Goal: Task Accomplishment & Management: Contribute content

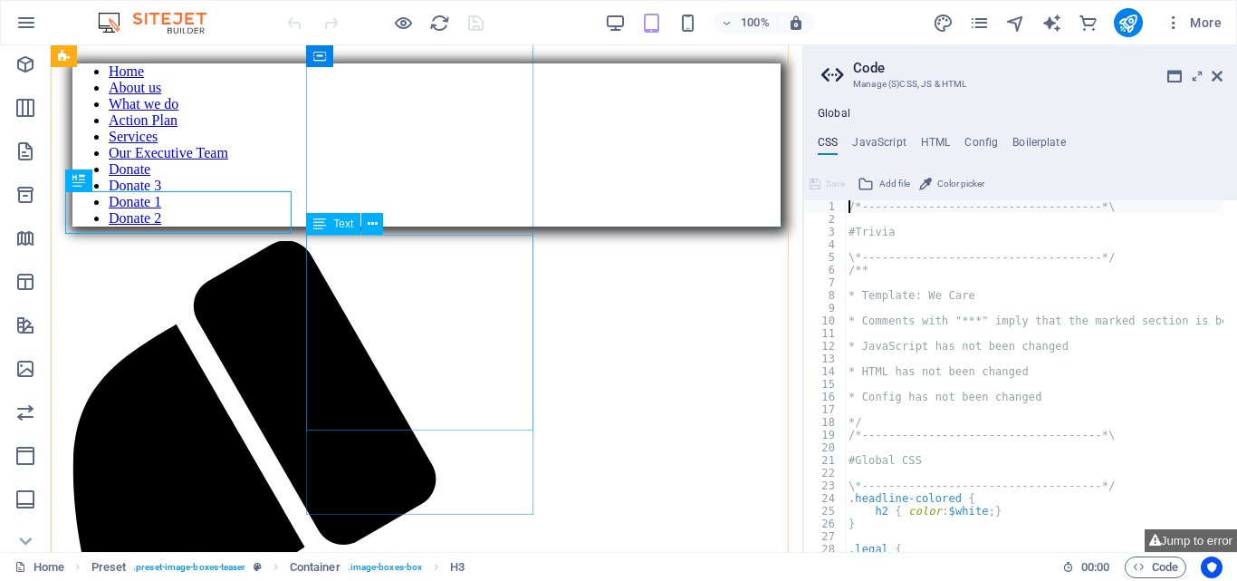
scroll to position [595, 0]
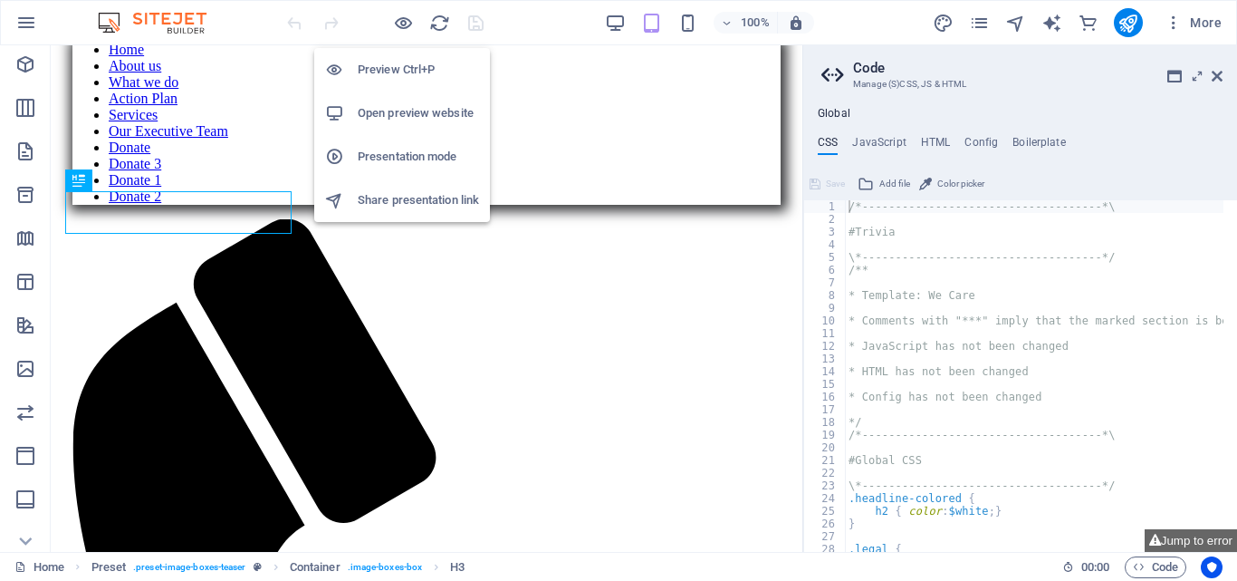
click at [390, 104] on h6 "Open preview website" at bounding box center [418, 113] width 121 height 22
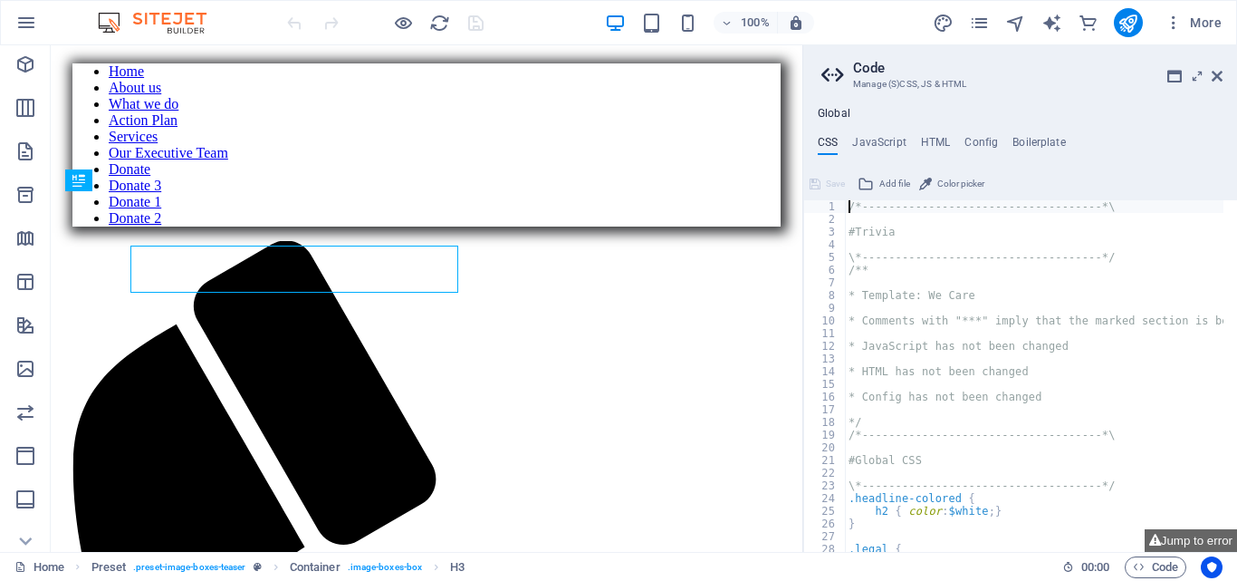
scroll to position [595, 0]
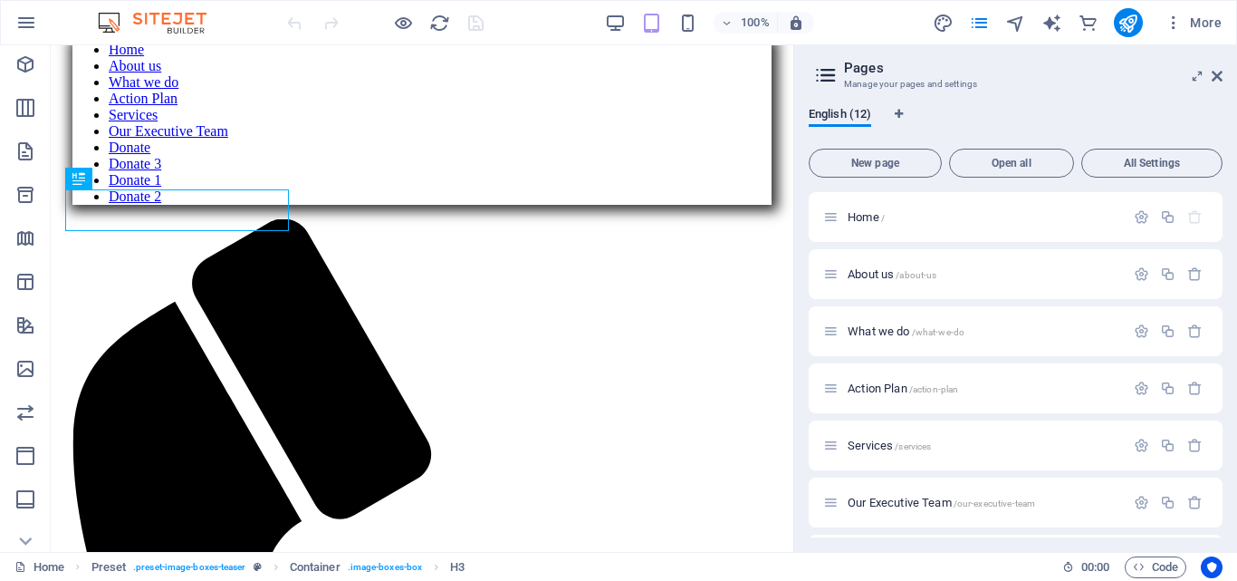
drag, startPoint x: 1224, startPoint y: 359, endPoint x: 1220, endPoint y: 384, distance: 25.6
click at [1220, 384] on div "English (12) New page Open all All Settings Home / About us /about-us What we d…" at bounding box center [1015, 321] width 443 height 459
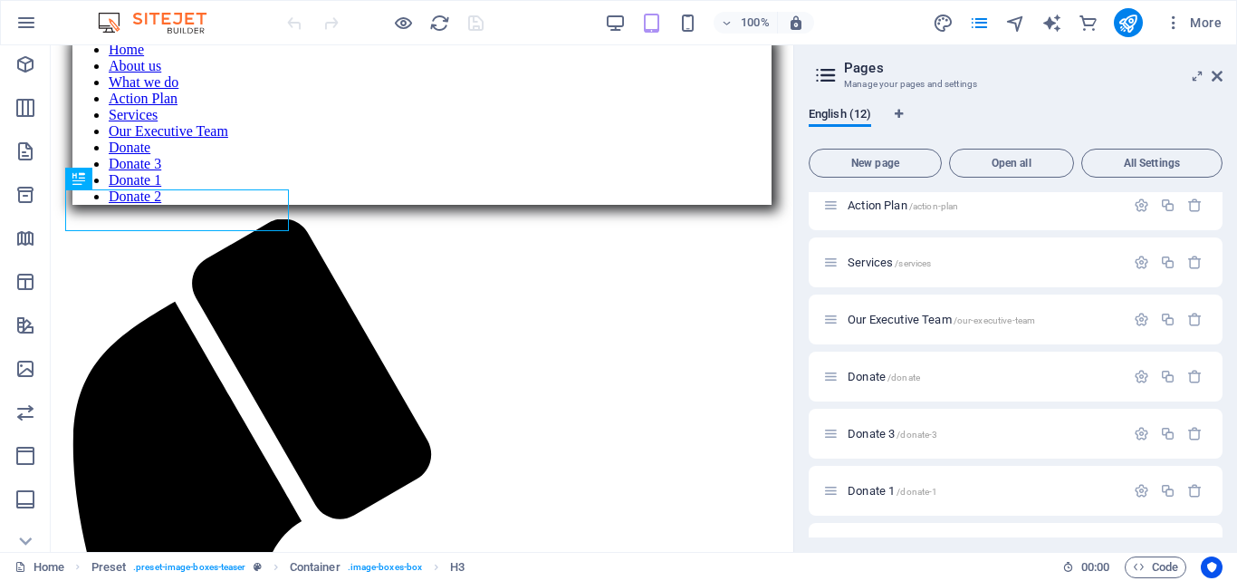
scroll to position [188, 0]
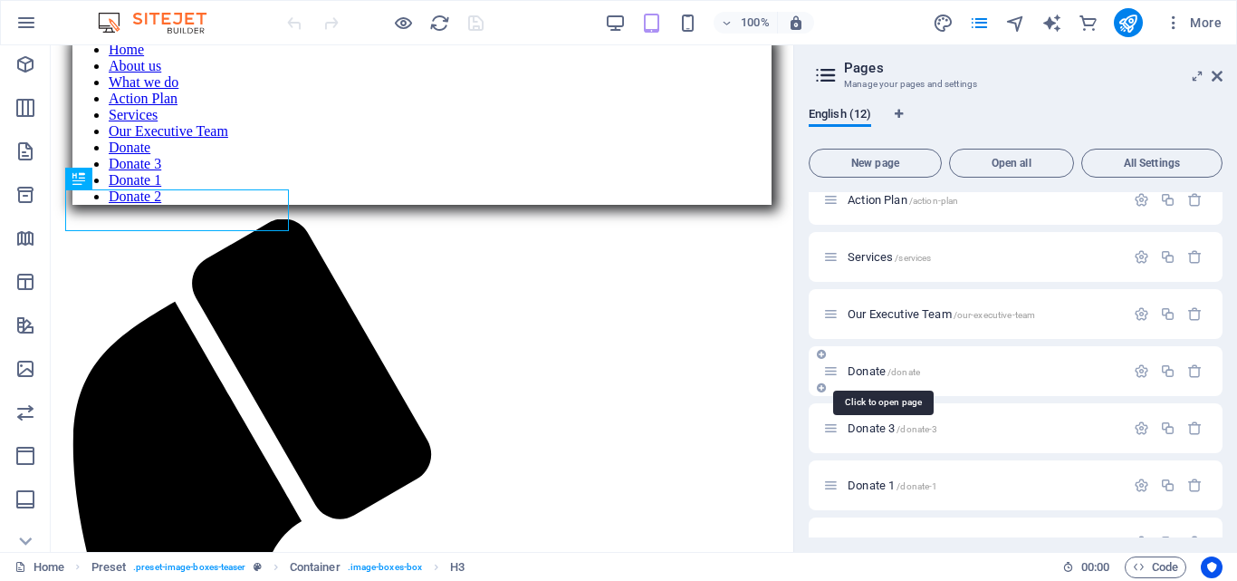
click at [888, 368] on span "/donate" at bounding box center [904, 372] width 33 height 10
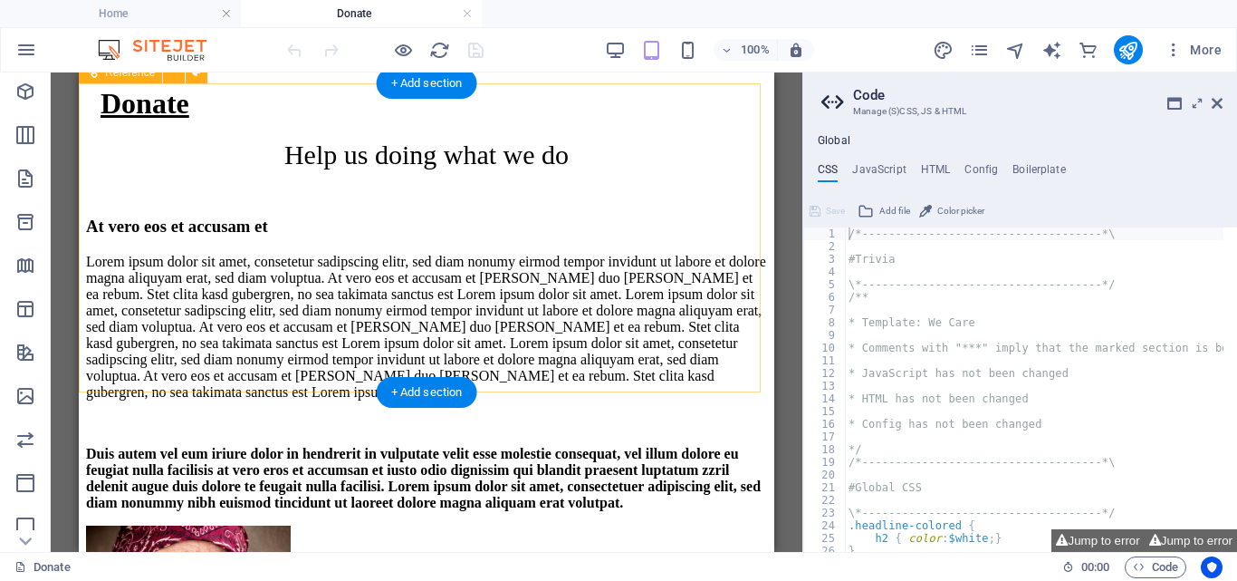
scroll to position [1163, 0]
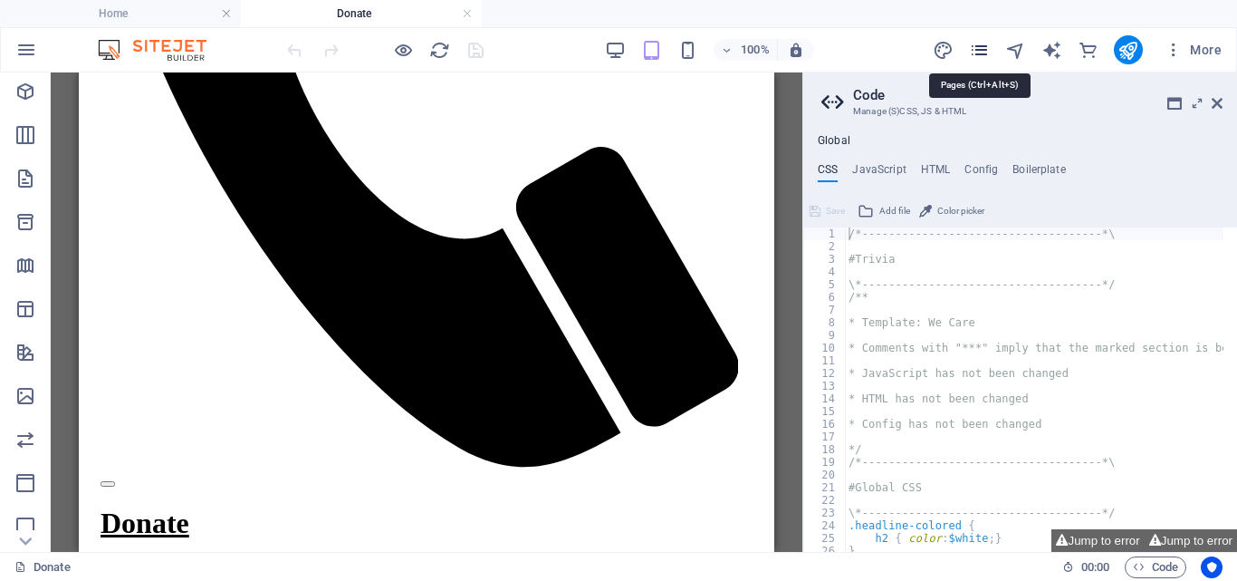
click at [980, 49] on icon "pages" at bounding box center [979, 50] width 21 height 21
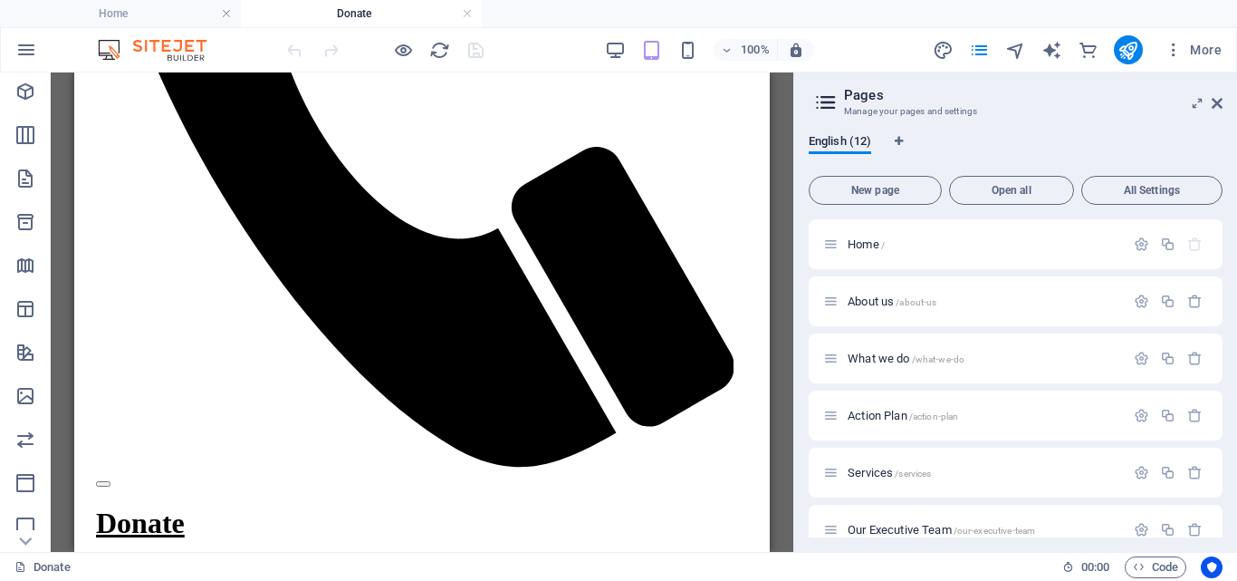
drag, startPoint x: 1224, startPoint y: 352, endPoint x: 1234, endPoint y: 408, distance: 56.2
click at [1227, 431] on div "English (12) New page Open all All Settings Home / About us /about-us What we d…" at bounding box center [1015, 336] width 443 height 432
drag, startPoint x: 1217, startPoint y: 357, endPoint x: 1214, endPoint y: 388, distance: 30.9
click at [1213, 398] on div "Home / About us /about-us What we do /what-we-do Action Plan /action-plan Servi…" at bounding box center [1016, 558] width 414 height 678
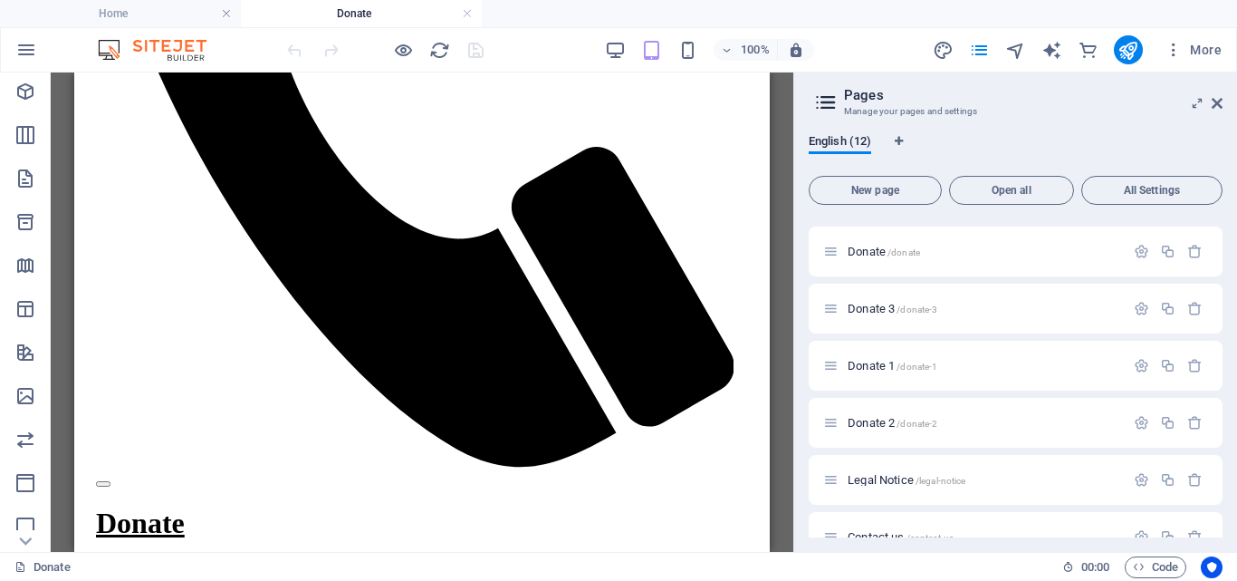
scroll to position [367, 0]
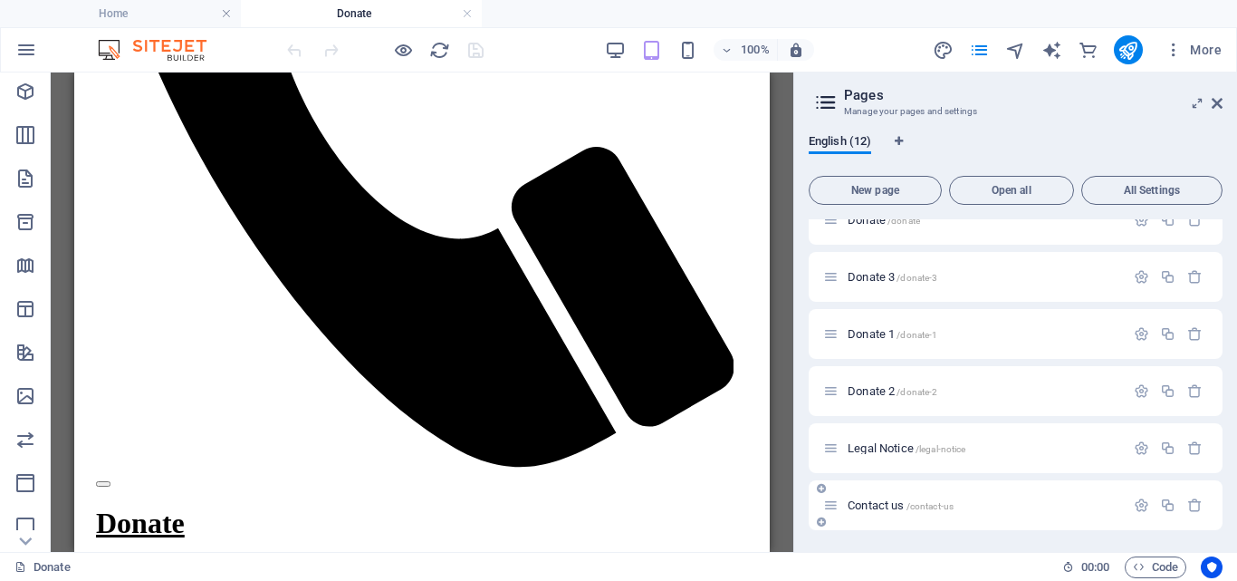
click at [890, 497] on div "Contact us /contact-us" at bounding box center [974, 505] width 302 height 21
click at [873, 505] on span "Contact us /contact-us" at bounding box center [901, 505] width 106 height 14
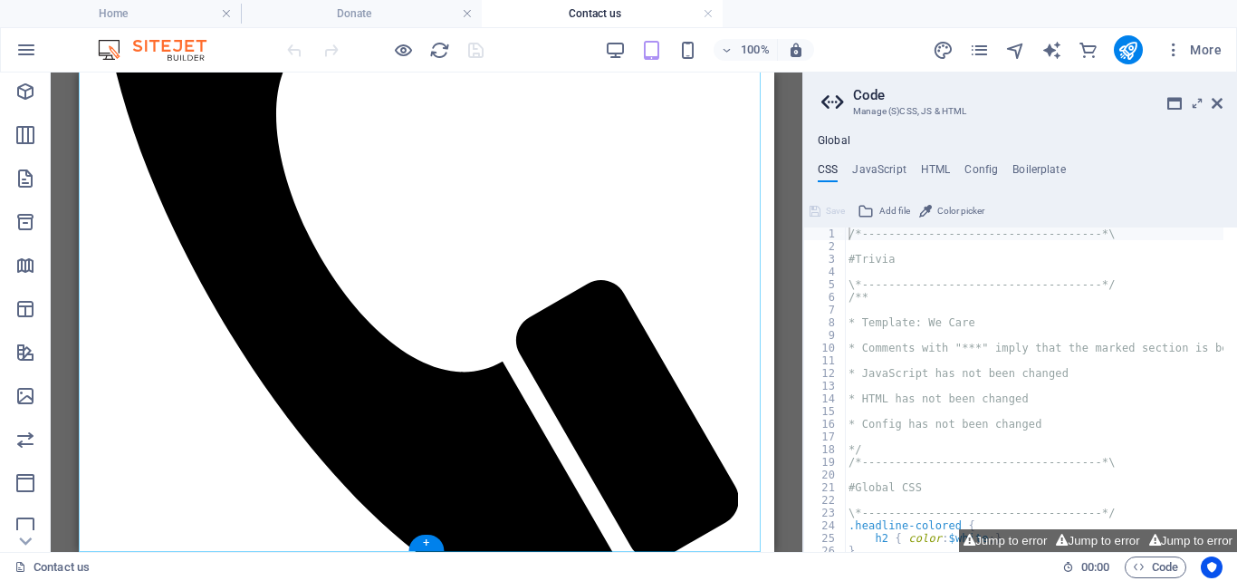
scroll to position [1035, 0]
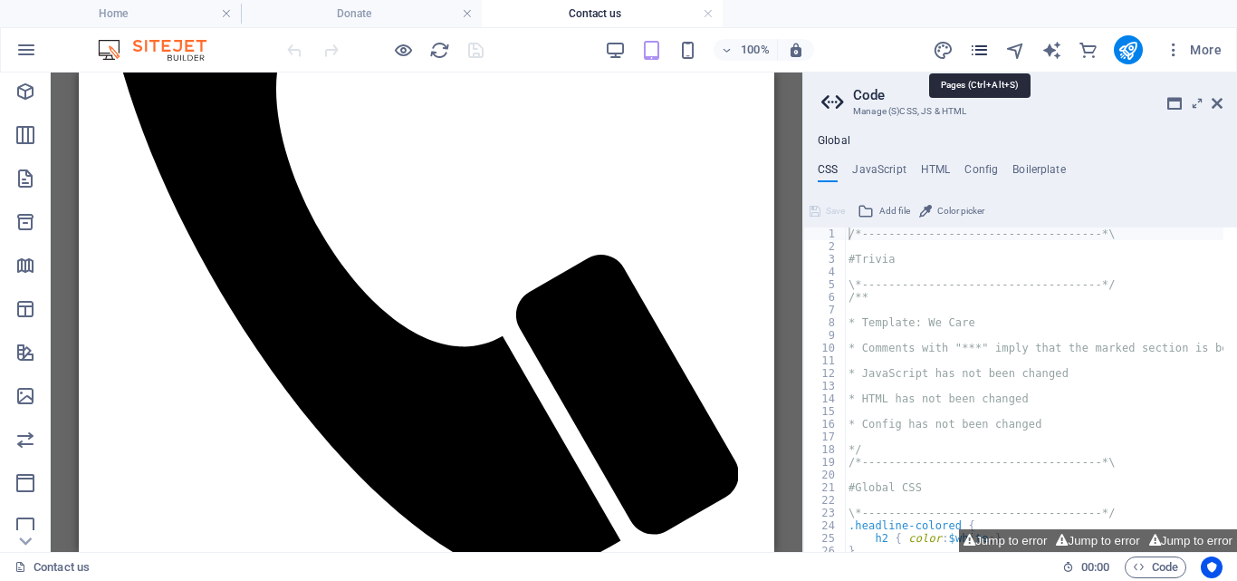
click at [981, 52] on icon "pages" at bounding box center [979, 50] width 21 height 21
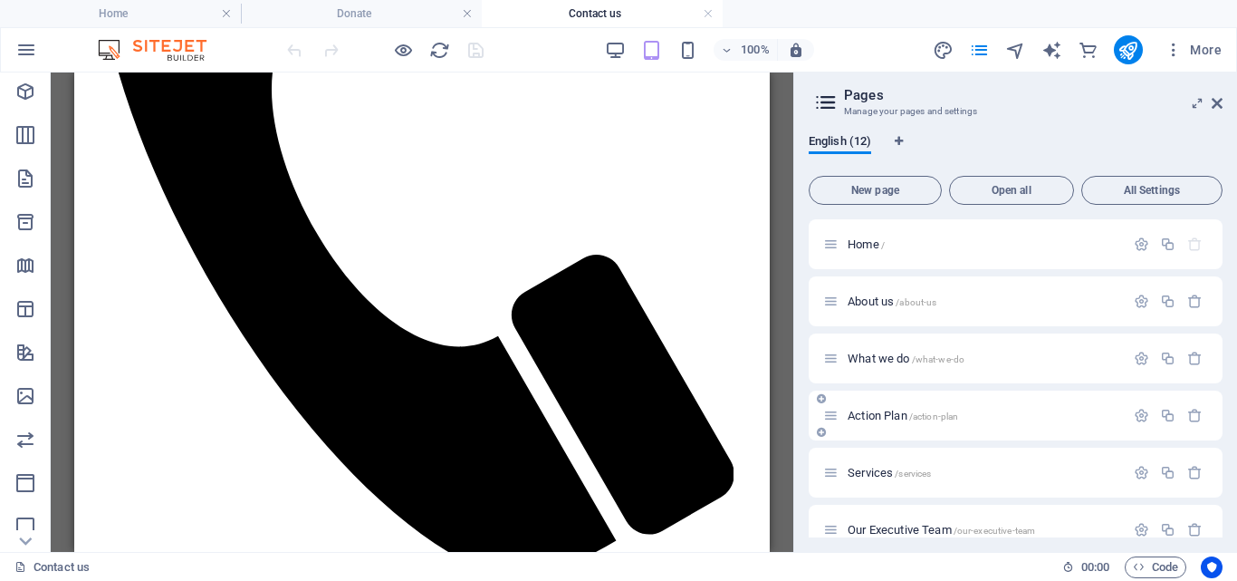
scroll to position [367, 0]
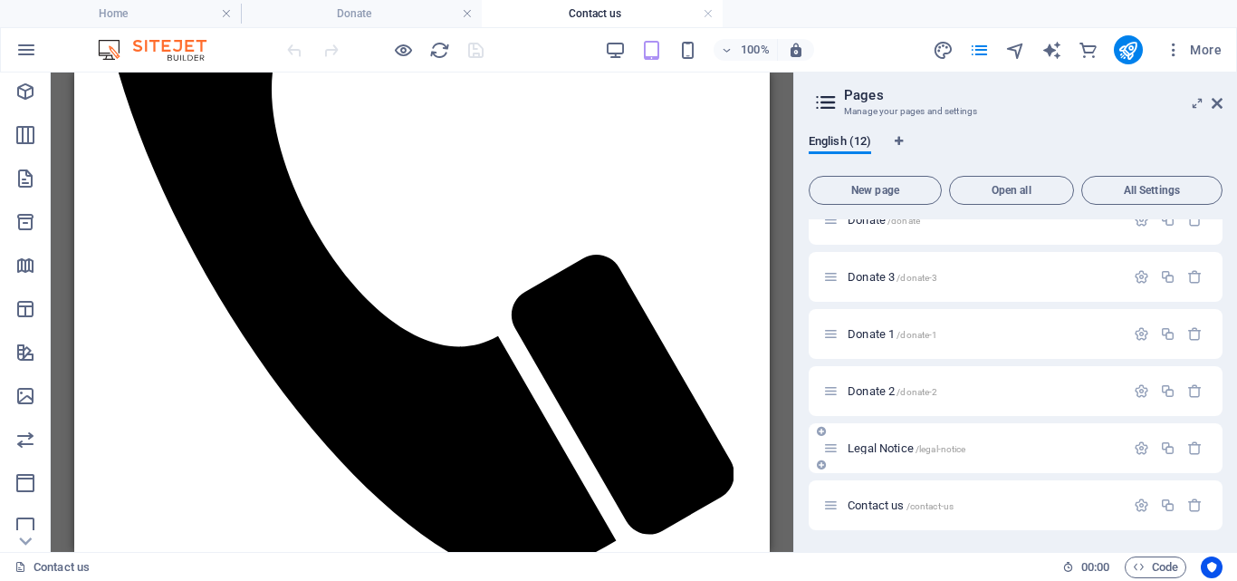
click at [910, 445] on span "Legal Notice /legal-notice" at bounding box center [907, 448] width 118 height 14
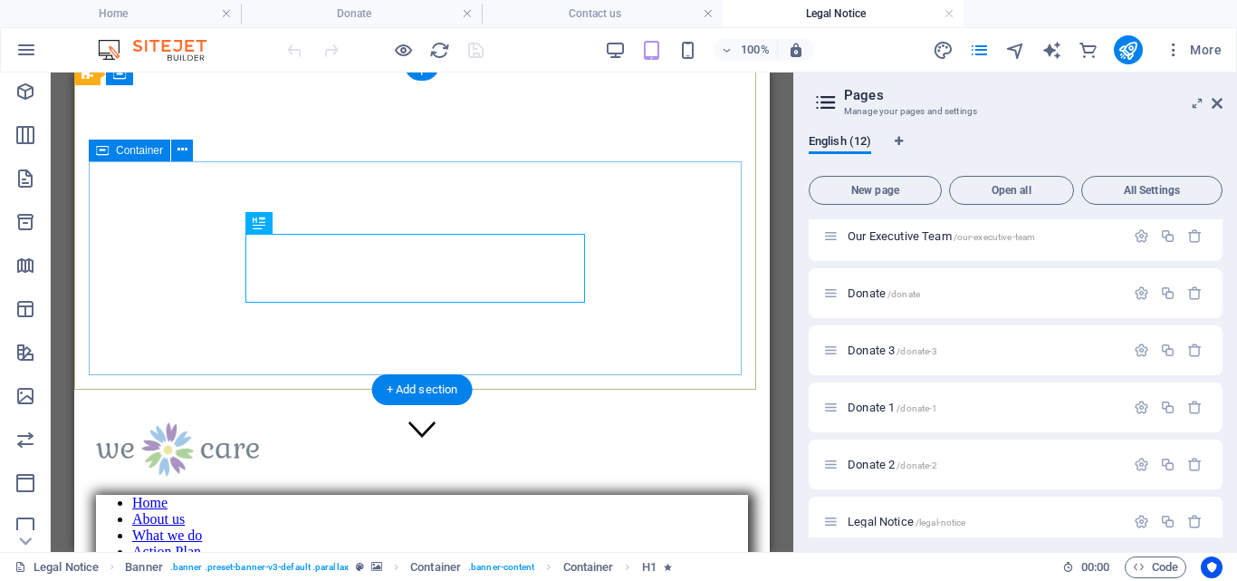
scroll to position [122, 0]
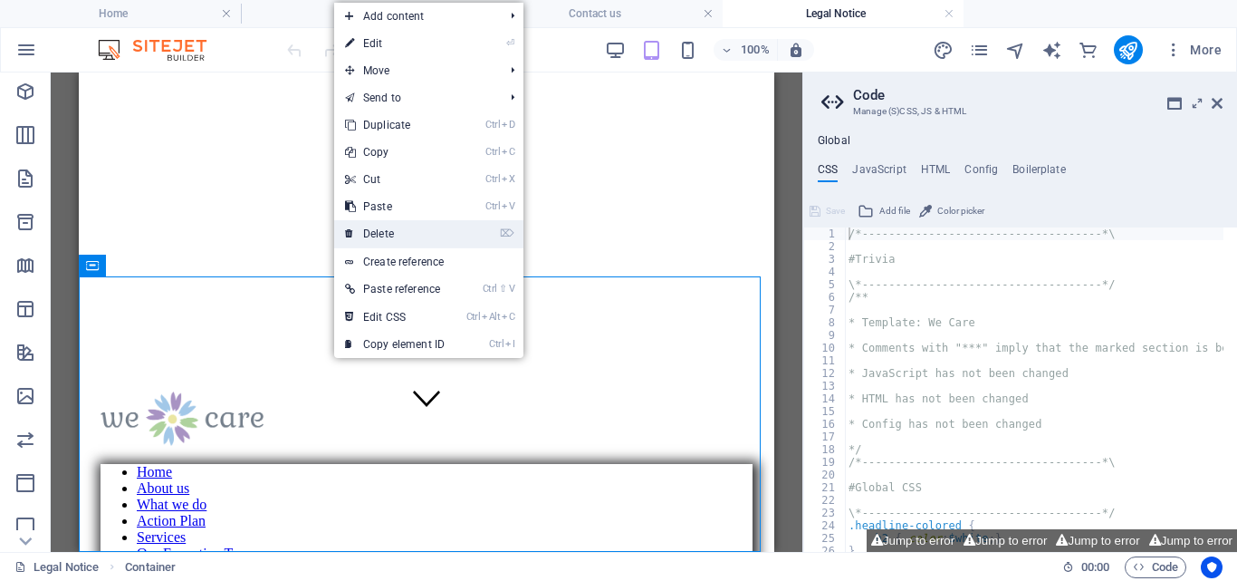
click at [394, 238] on link "⌦ Delete" at bounding box center [394, 233] width 121 height 27
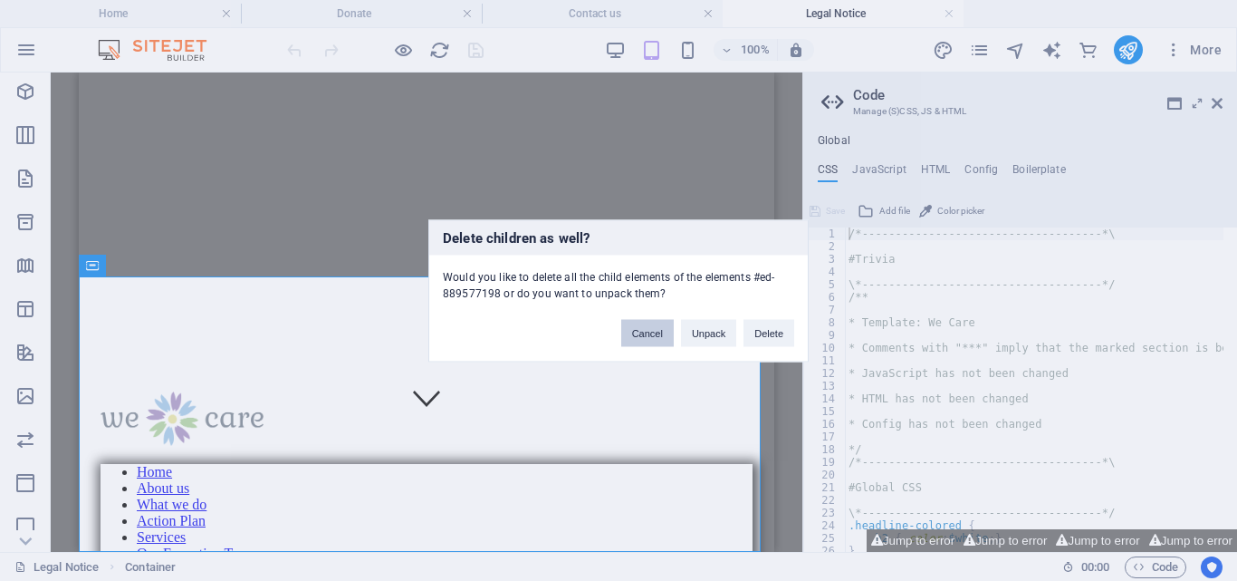
click at [645, 329] on button "Cancel" at bounding box center [647, 332] width 53 height 27
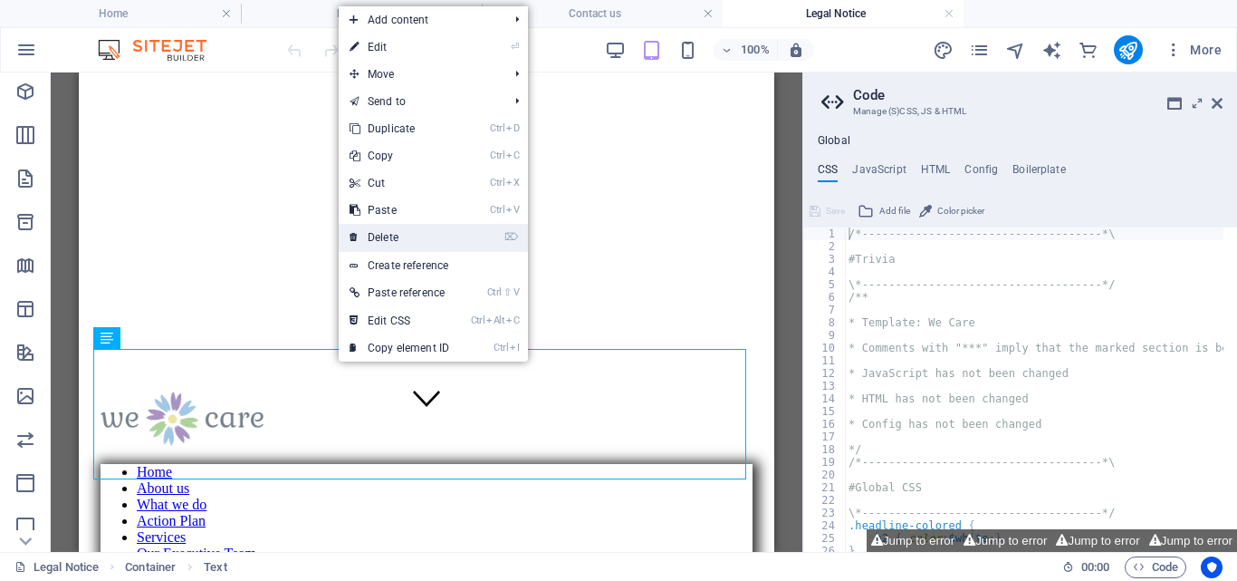
click at [390, 236] on link "⌦ Delete" at bounding box center [399, 237] width 121 height 27
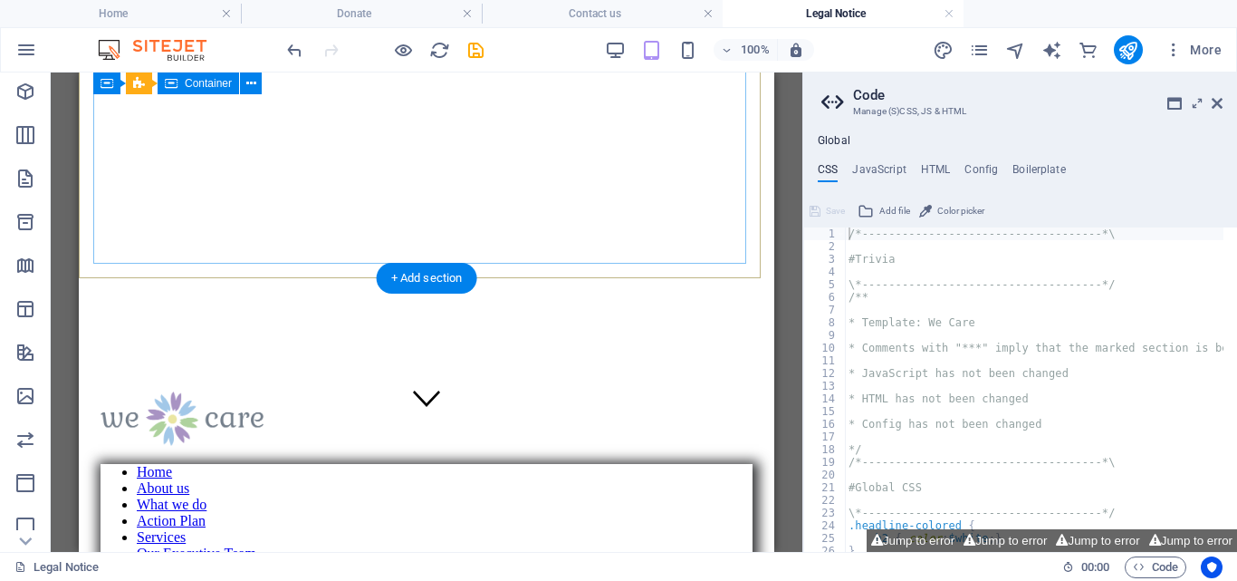
scroll to position [120, 0]
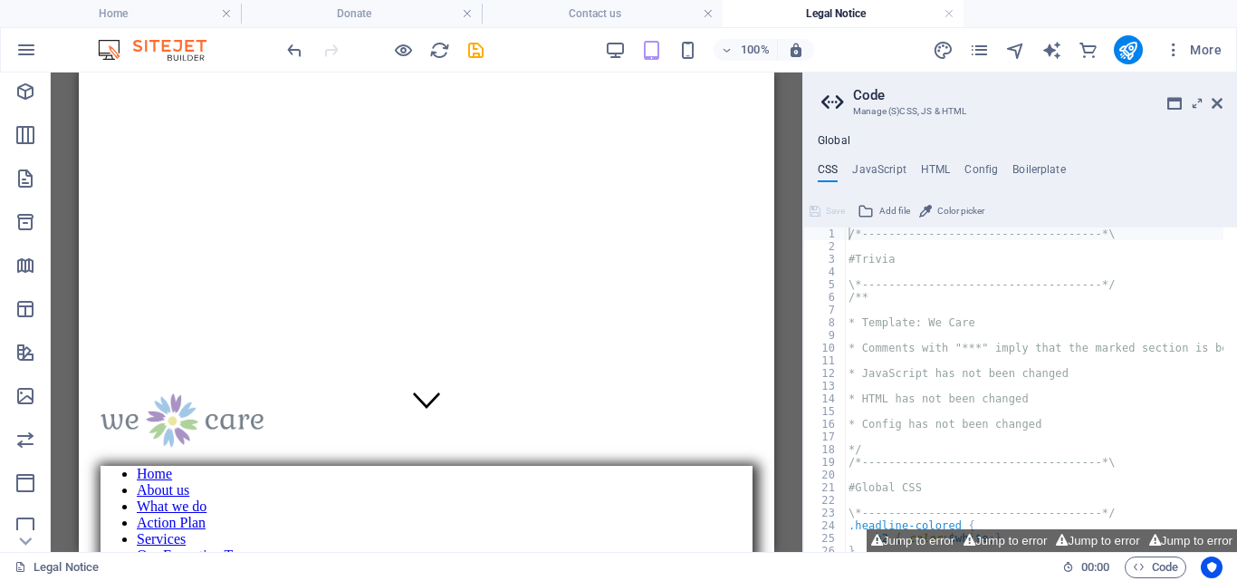
drag, startPoint x: 775, startPoint y: 286, endPoint x: 781, endPoint y: 354, distance: 68.2
click at [780, 346] on div "Drag here to replace the existing content. Press “Ctrl” if you want to create a…" at bounding box center [427, 311] width 752 height 479
click at [994, 44] on div "More" at bounding box center [1081, 49] width 296 height 29
click at [980, 47] on icon "pages" at bounding box center [979, 50] width 21 height 21
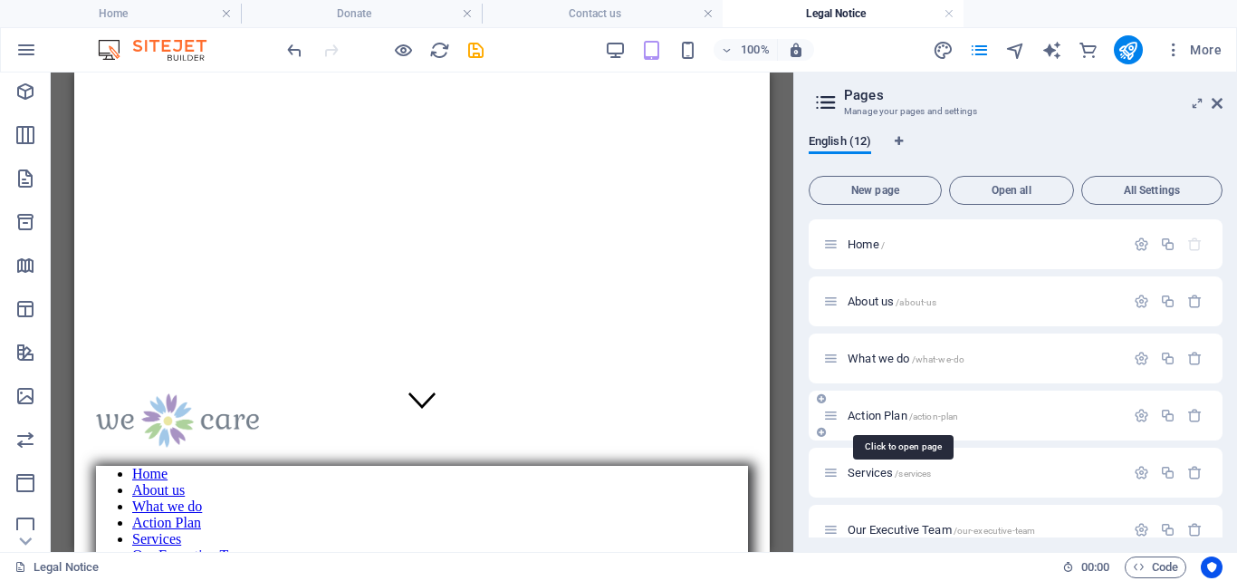
click at [911, 414] on span "/action-plan" at bounding box center [935, 416] width 50 height 10
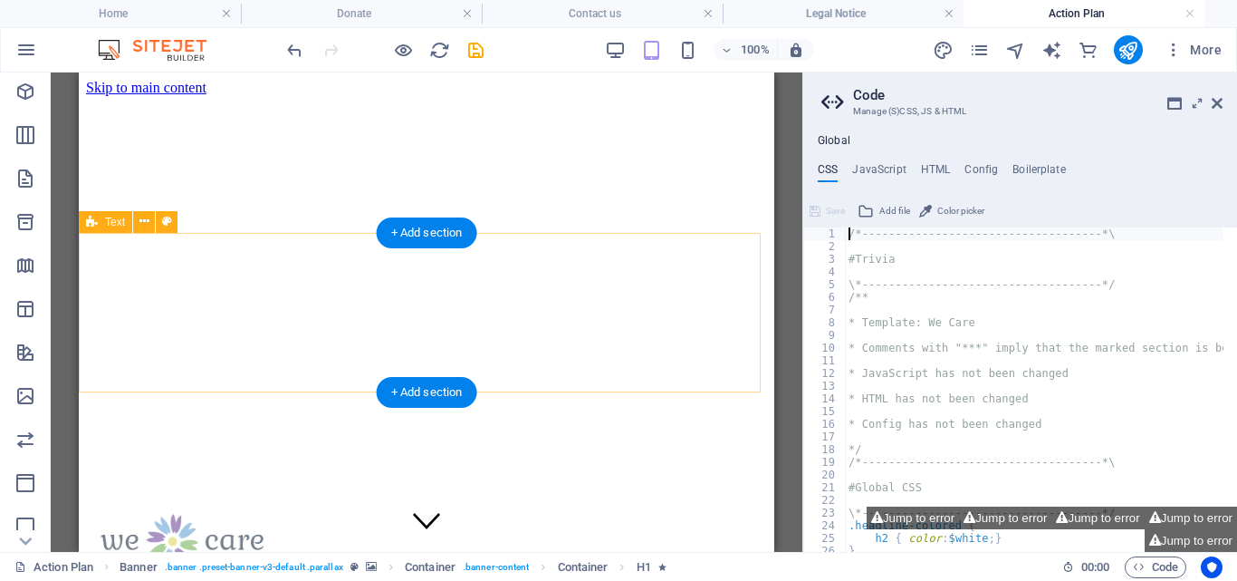
scroll to position [2832, 0]
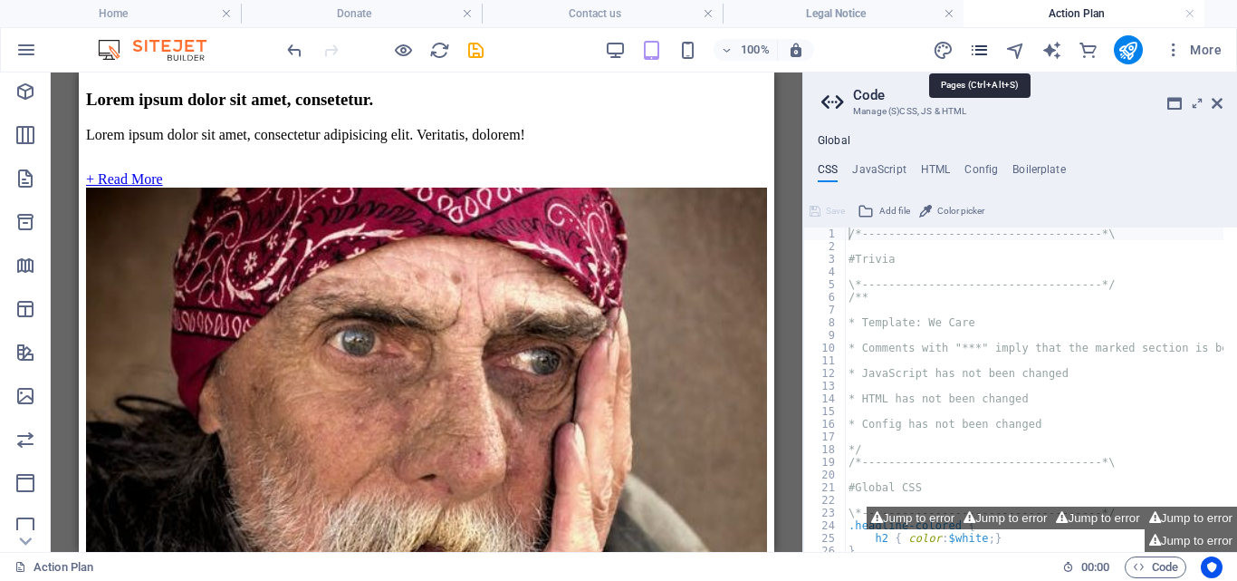
click at [980, 48] on icon "pages" at bounding box center [979, 50] width 21 height 21
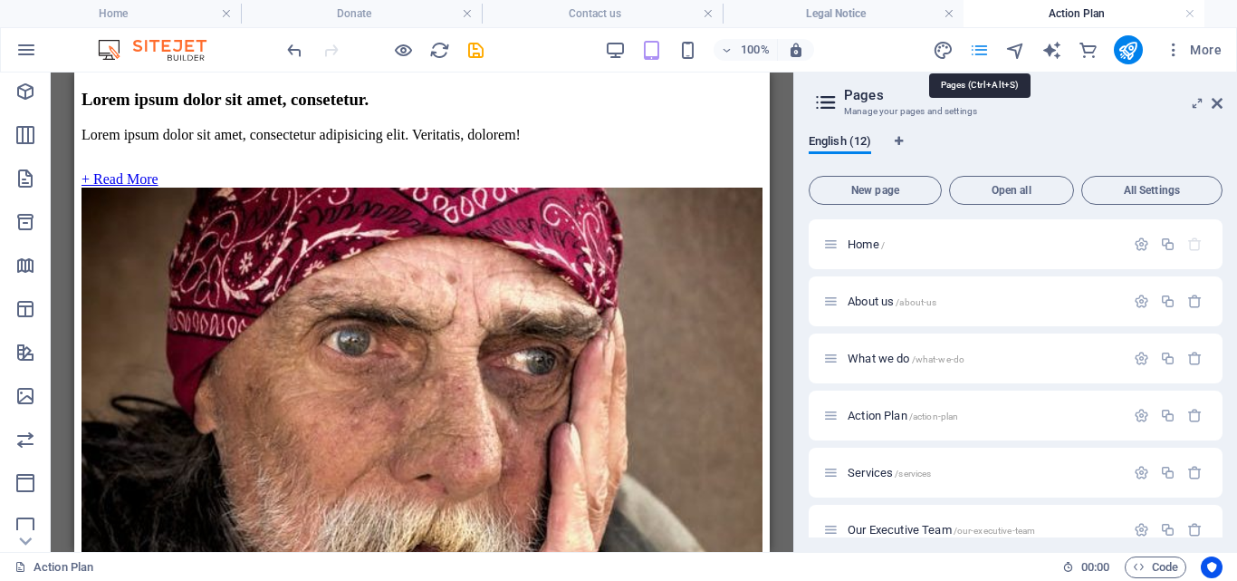
click at [986, 46] on icon "pages" at bounding box center [979, 50] width 21 height 21
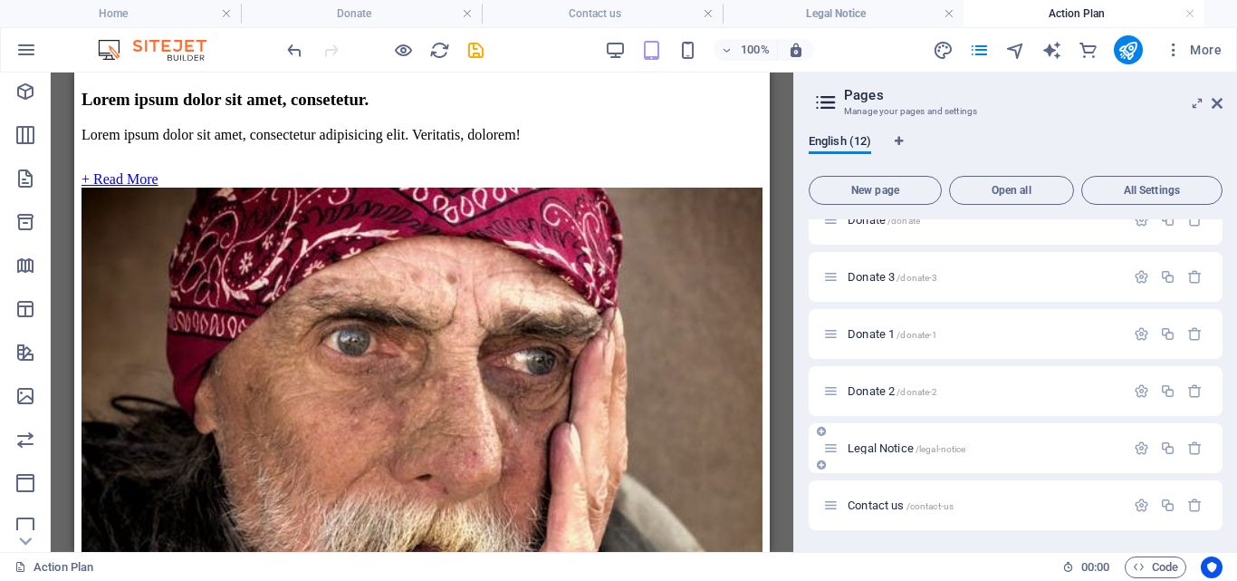
scroll to position [89, 0]
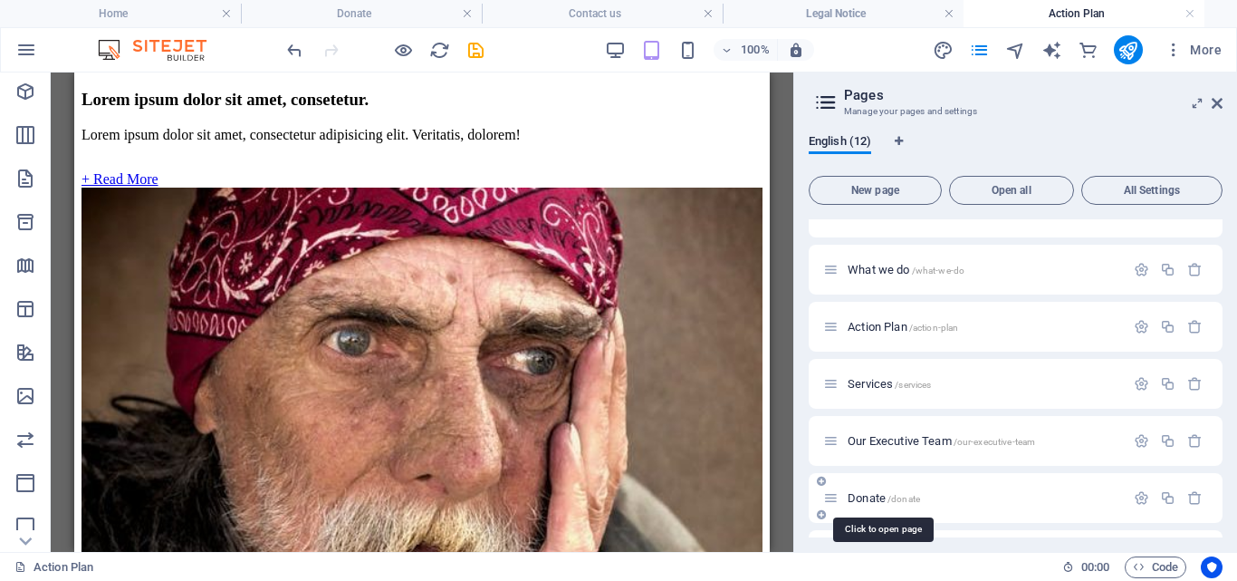
click at [876, 496] on span "Donate /donate" at bounding box center [884, 498] width 72 height 14
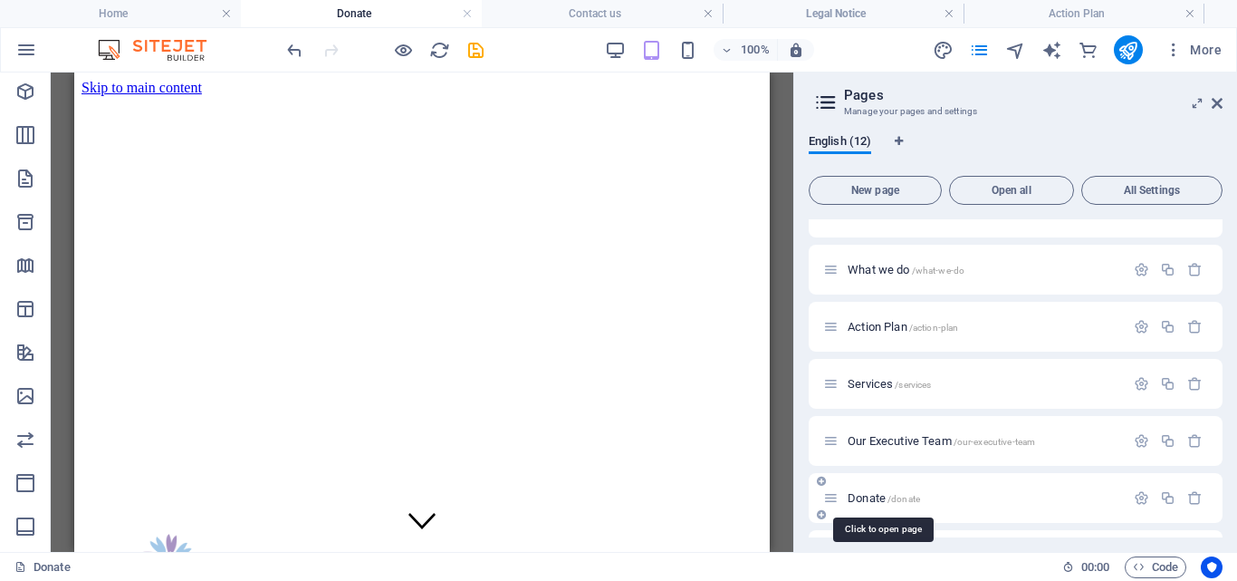
scroll to position [1163, 0]
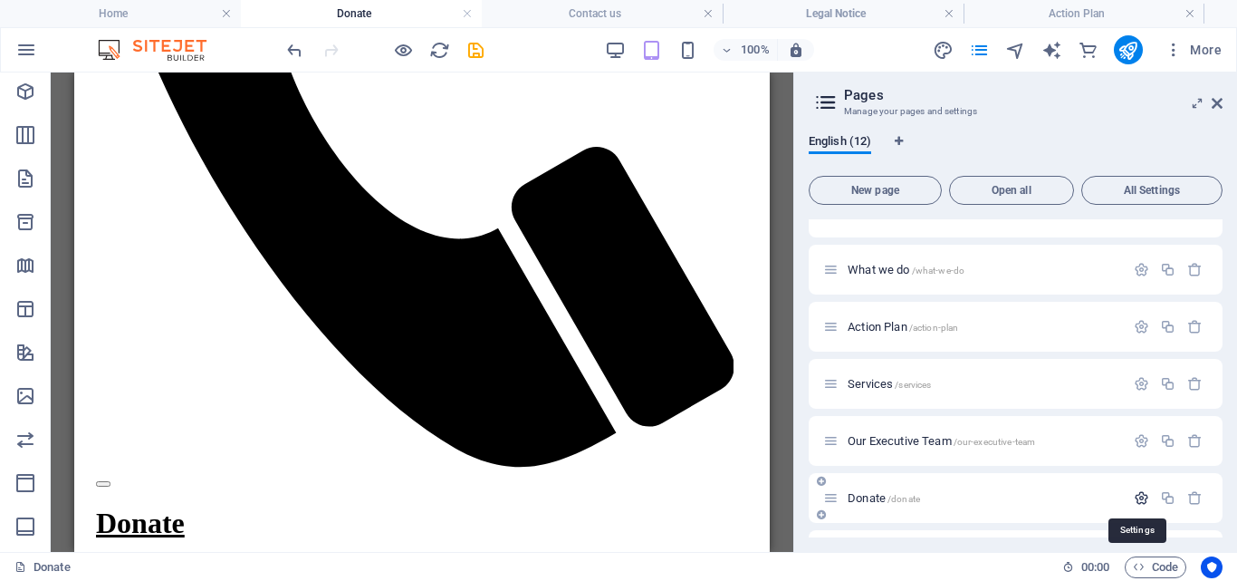
click at [1138, 496] on icon "button" at bounding box center [1141, 497] width 15 height 15
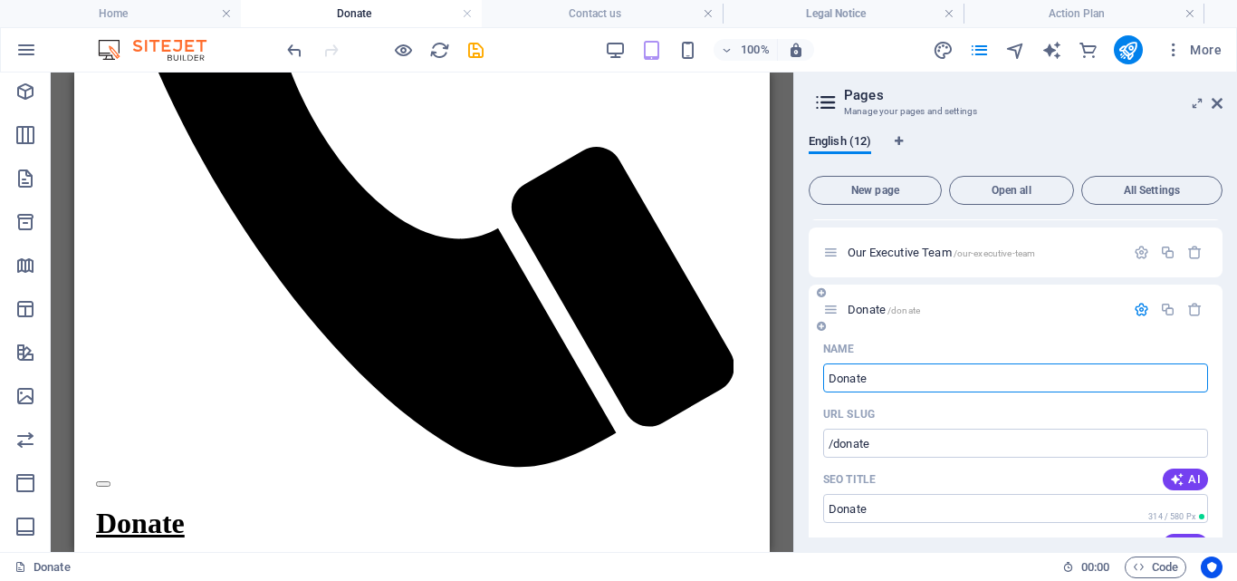
click at [891, 379] on input "Donate" at bounding box center [1015, 377] width 385 height 29
type input "D"
type input "/[PERSON_NAME]"
type input "Donat"
type input "/"
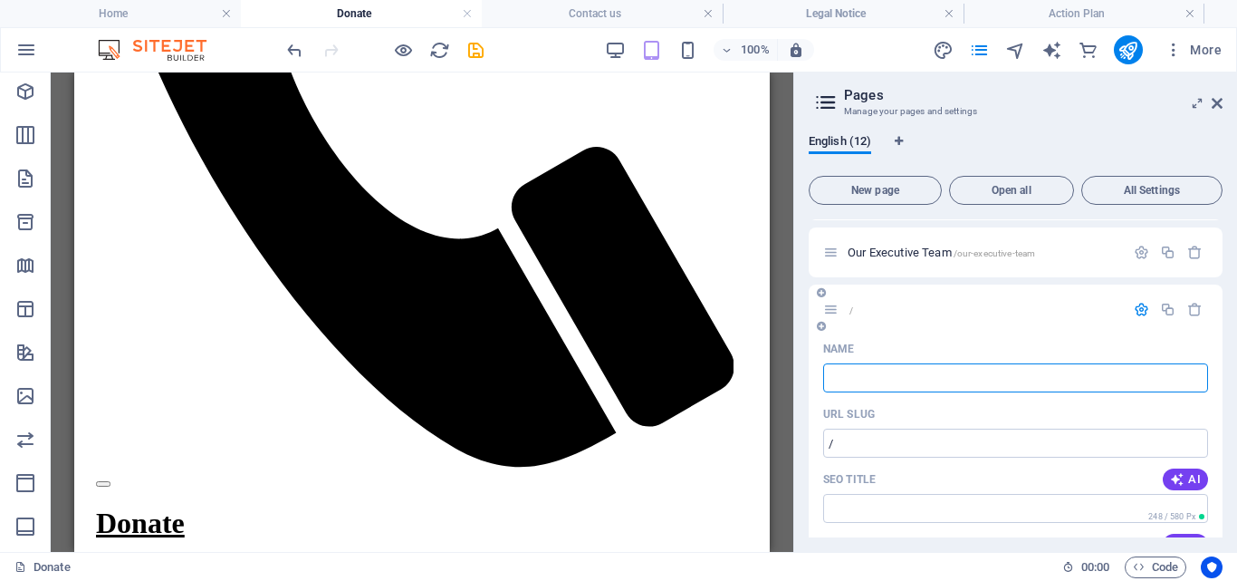
scroll to position [0, 0]
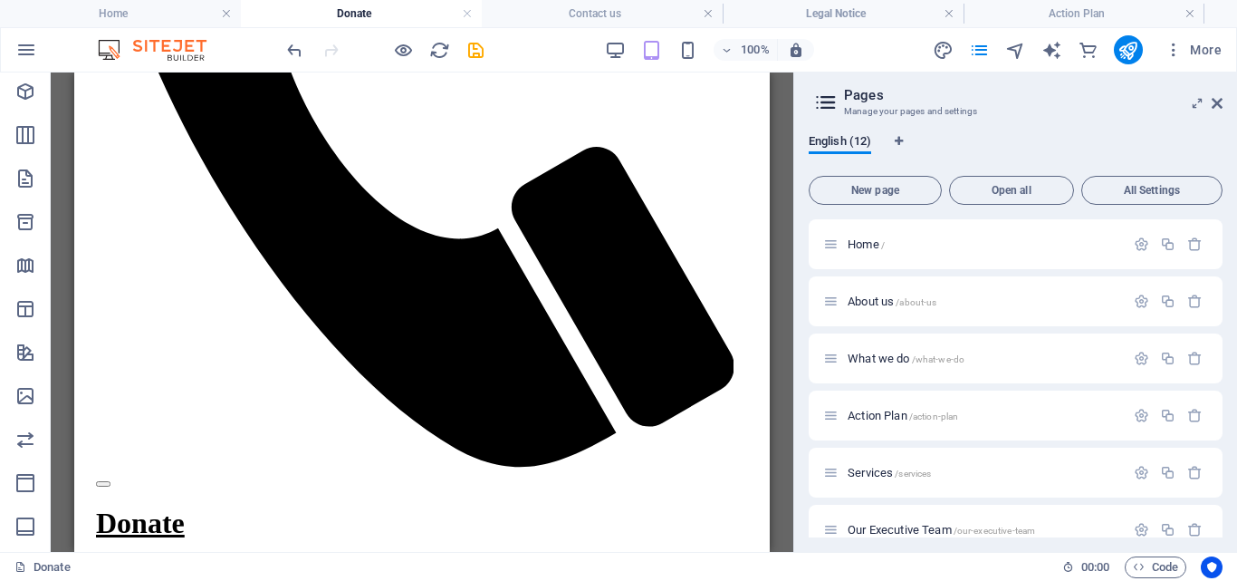
drag, startPoint x: 1223, startPoint y: 278, endPoint x: 1225, endPoint y: 300, distance: 21.8
click at [1225, 300] on div "English (12) New page Open all All Settings Home / About us /about-us What we d…" at bounding box center [1015, 336] width 443 height 432
drag, startPoint x: 1223, startPoint y: 282, endPoint x: 1220, endPoint y: 303, distance: 21.0
click at [1220, 303] on div "English (12) New page Open all All Settings Home / About us /about-us What we d…" at bounding box center [1015, 336] width 443 height 432
drag, startPoint x: 1223, startPoint y: 290, endPoint x: 1223, endPoint y: 312, distance: 21.7
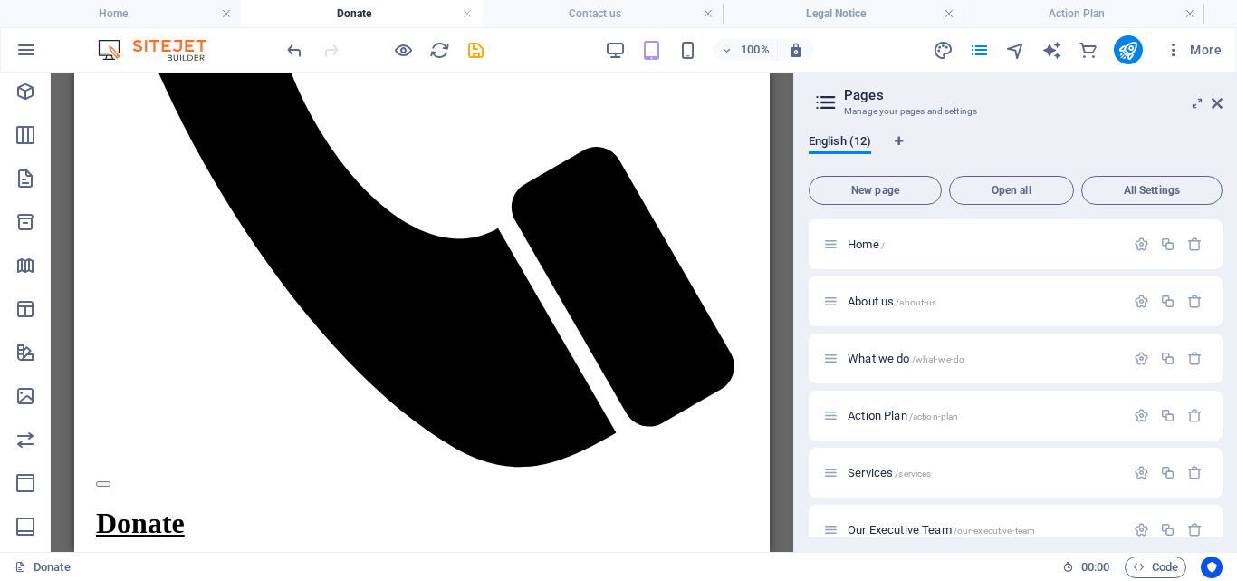
click at [1223, 312] on div "English (12) New page Open all All Settings Home / About us /about-us What we d…" at bounding box center [1015, 336] width 443 height 432
drag, startPoint x: 1223, startPoint y: 270, endPoint x: 1227, endPoint y: 313, distance: 43.6
click at [1225, 311] on div "English (12) New page Open all All Settings Home / About us /about-us What we d…" at bounding box center [1015, 336] width 443 height 432
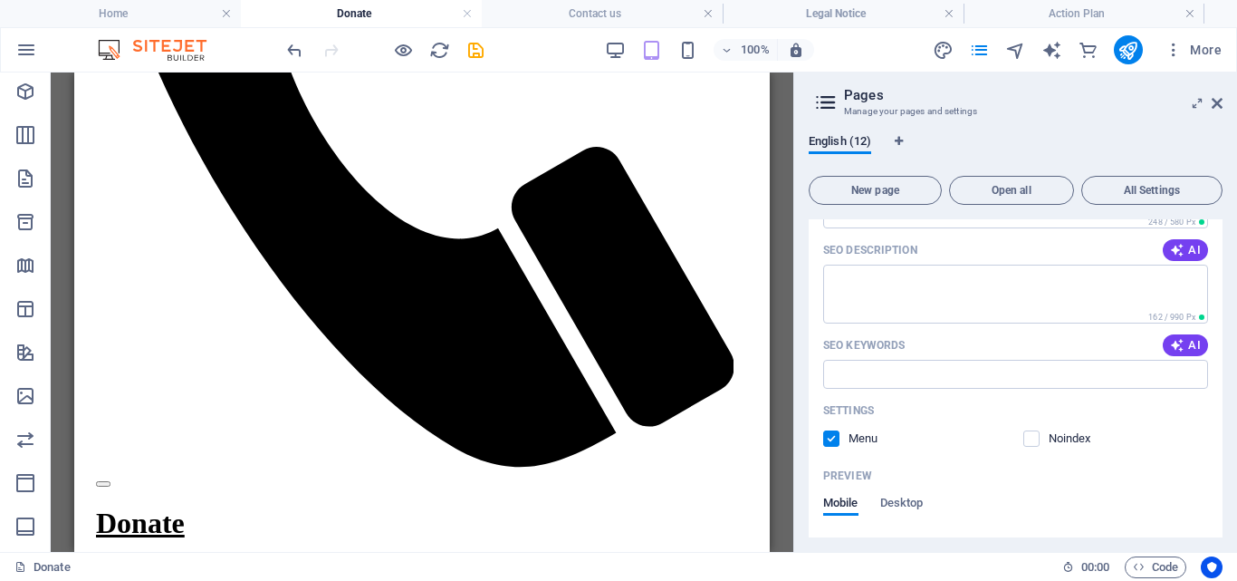
scroll to position [556, 0]
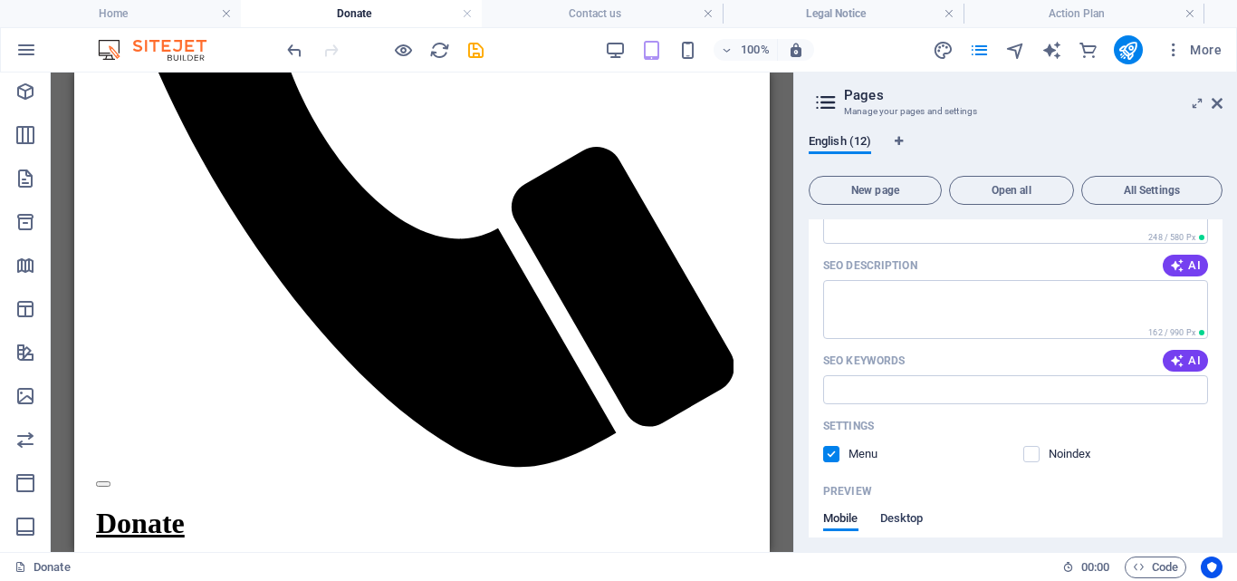
click at [898, 516] on span "Desktop" at bounding box center [902, 519] width 43 height 25
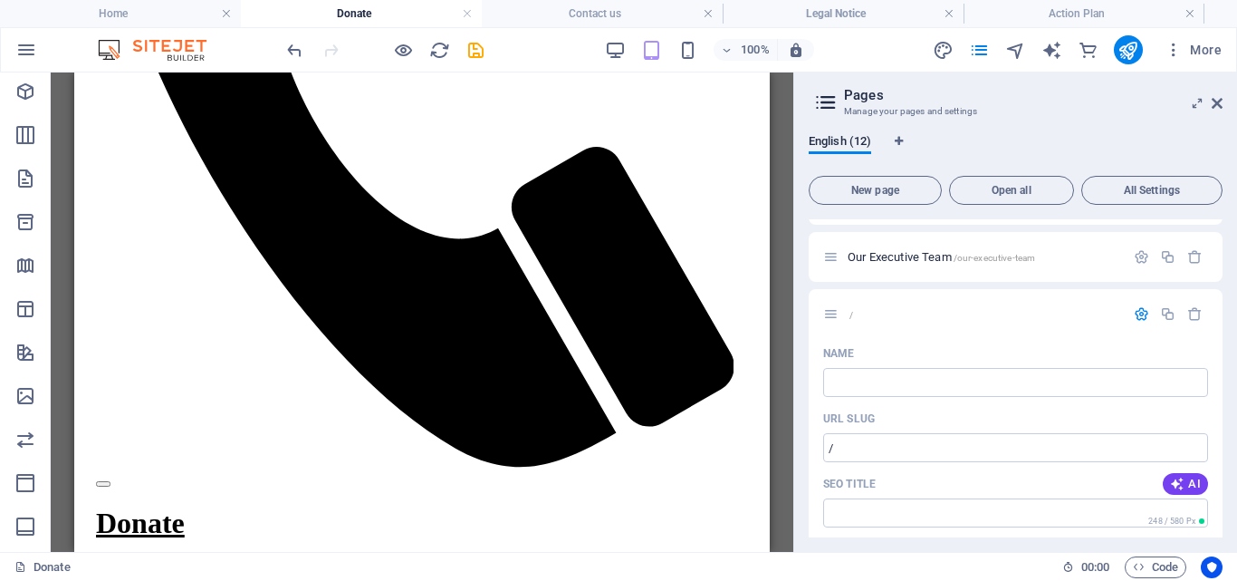
scroll to position [278, 0]
drag, startPoint x: 1223, startPoint y: 342, endPoint x: 1225, endPoint y: 309, distance: 32.7
click at [1219, 317] on div "English (12) New page Open all All Settings Home / About us /about-us What we d…" at bounding box center [1015, 336] width 443 height 432
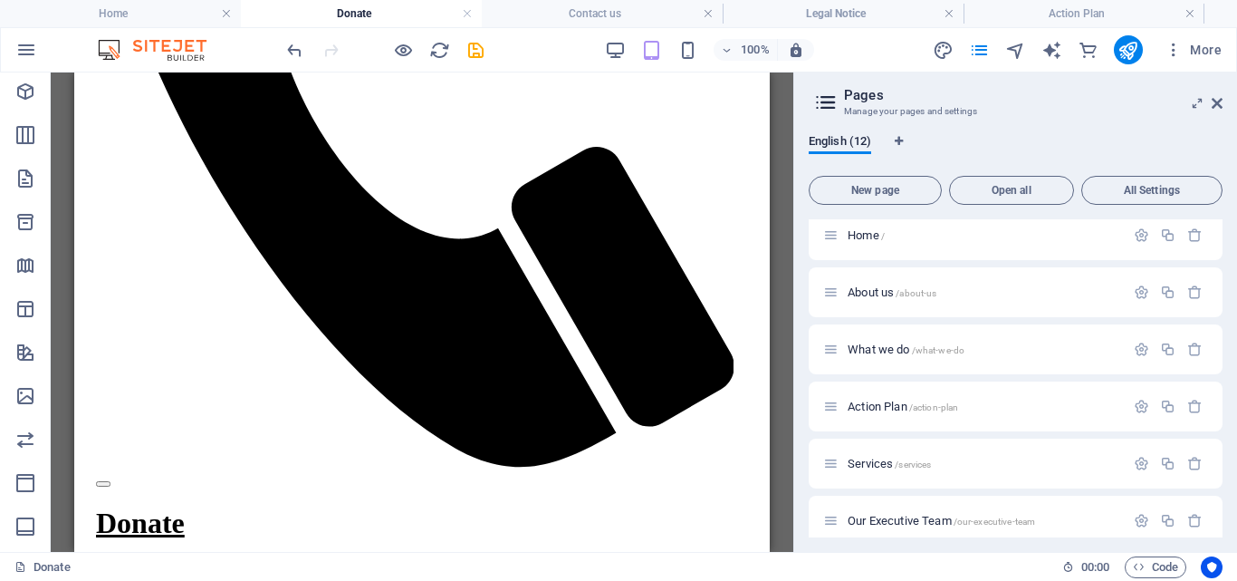
scroll to position [0, 0]
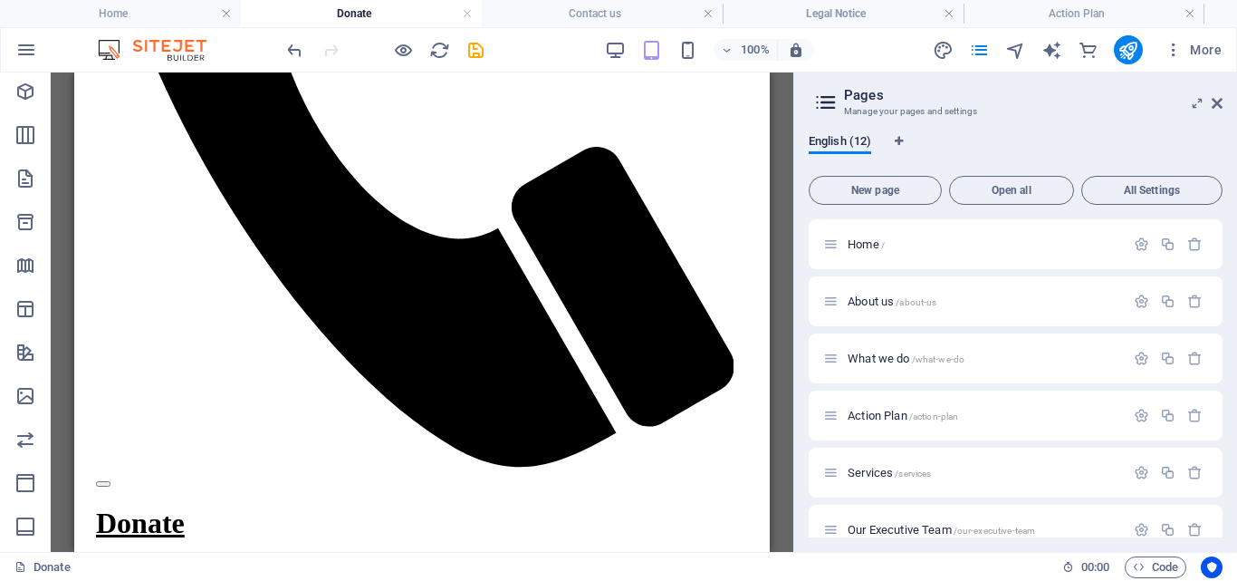
click at [1216, 108] on icon at bounding box center [1217, 103] width 11 height 14
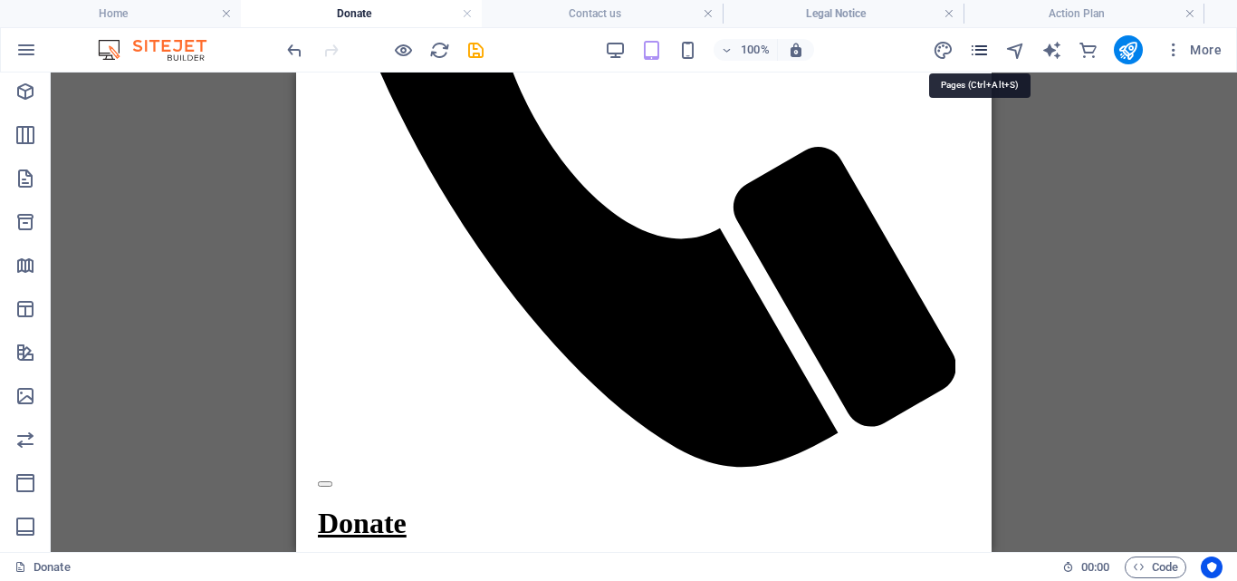
click at [977, 49] on icon "pages" at bounding box center [979, 50] width 21 height 21
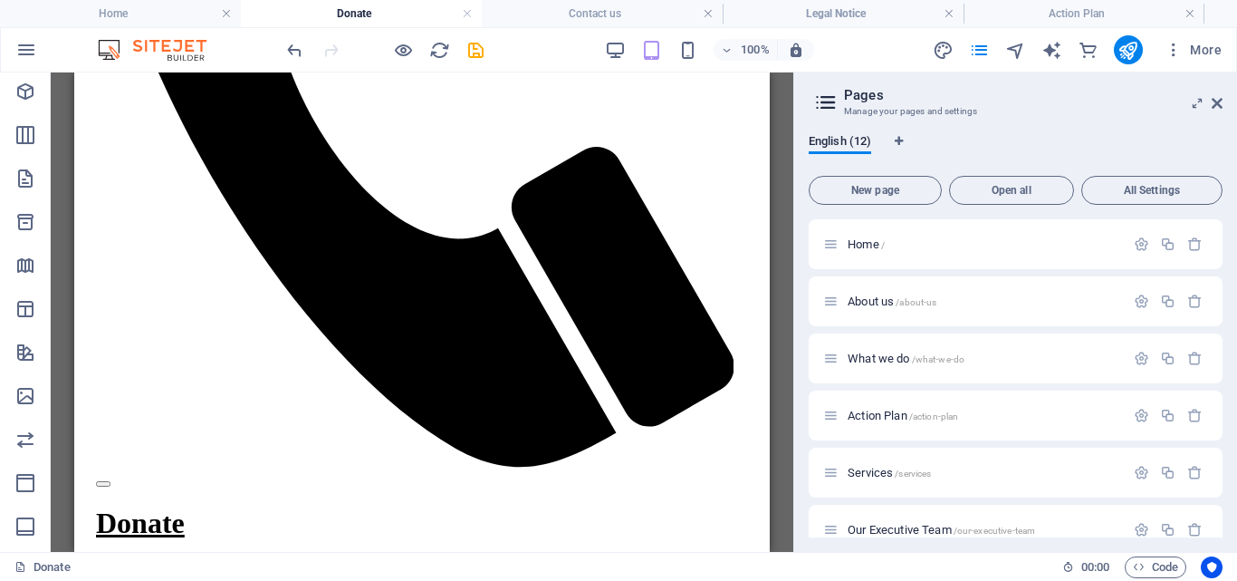
drag, startPoint x: 1224, startPoint y: 343, endPoint x: 1221, endPoint y: 371, distance: 28.2
click at [1221, 371] on div "English (12) New page Open all All Settings Home / About us /about-us What we d…" at bounding box center [1015, 336] width 443 height 432
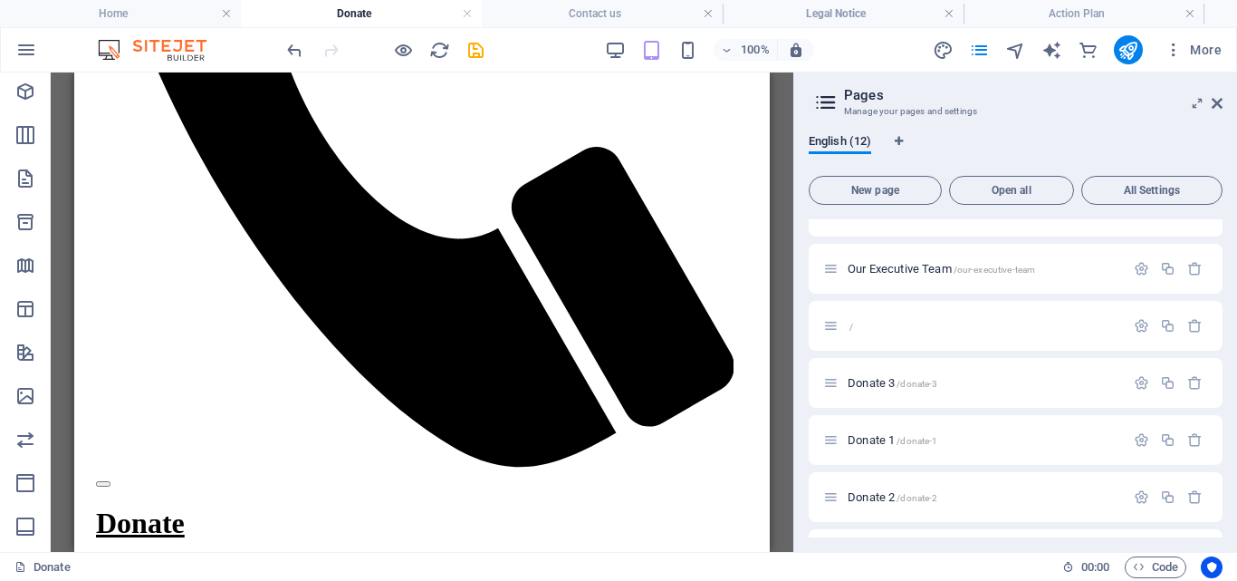
scroll to position [278, 0]
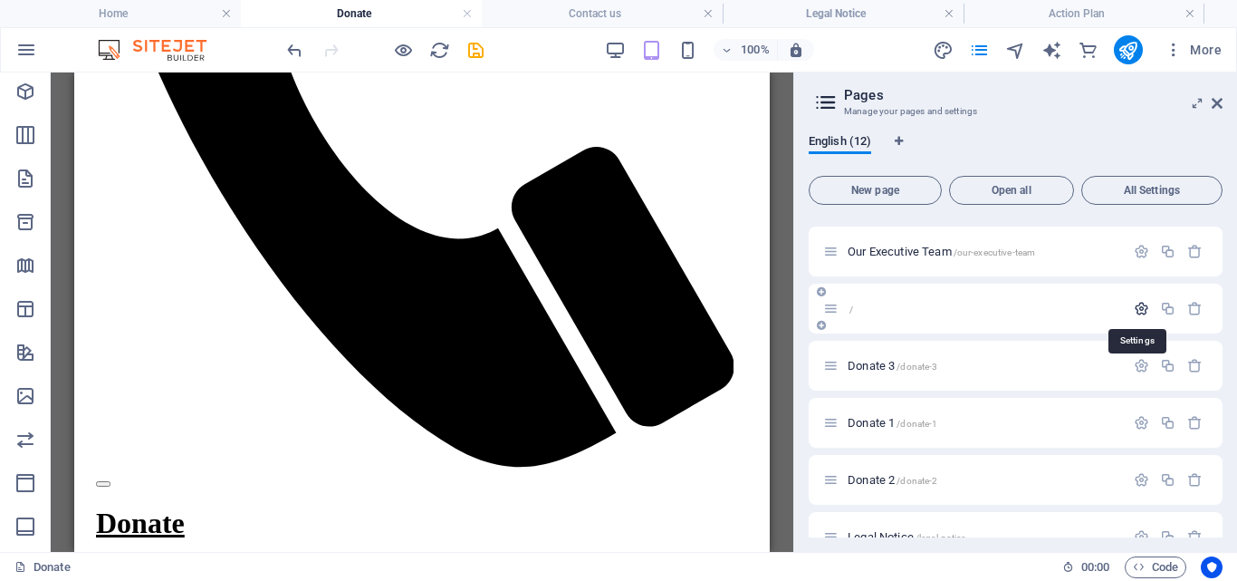
click at [1141, 306] on icon "button" at bounding box center [1141, 308] width 15 height 15
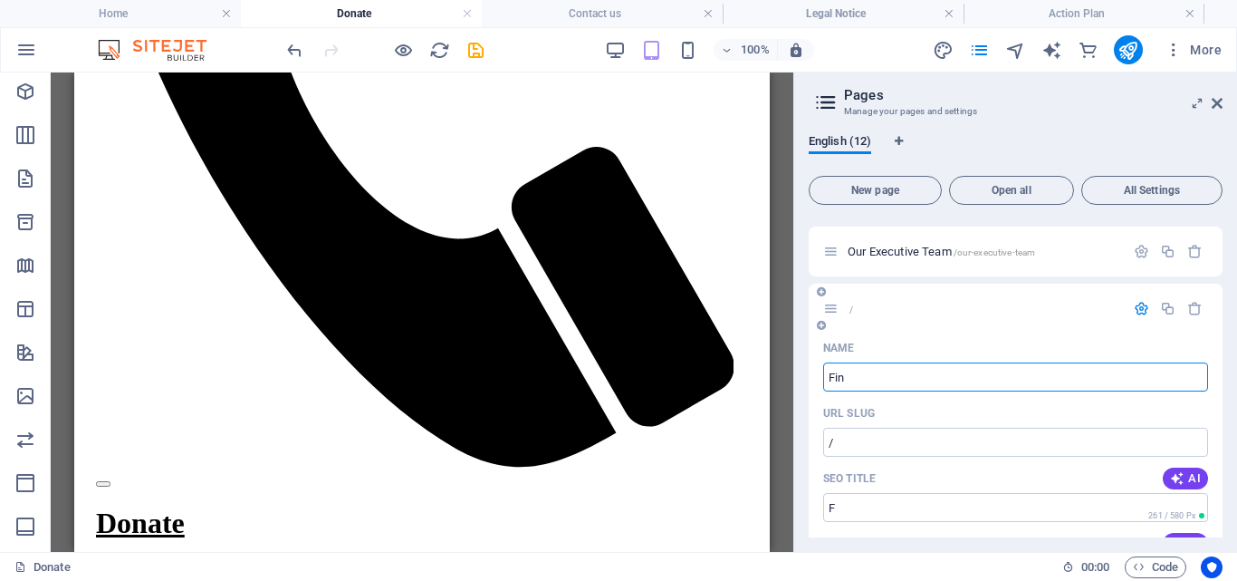
type input "Fina"
type input "/f"
type input "F"
type input "Finances"
type input "/financ"
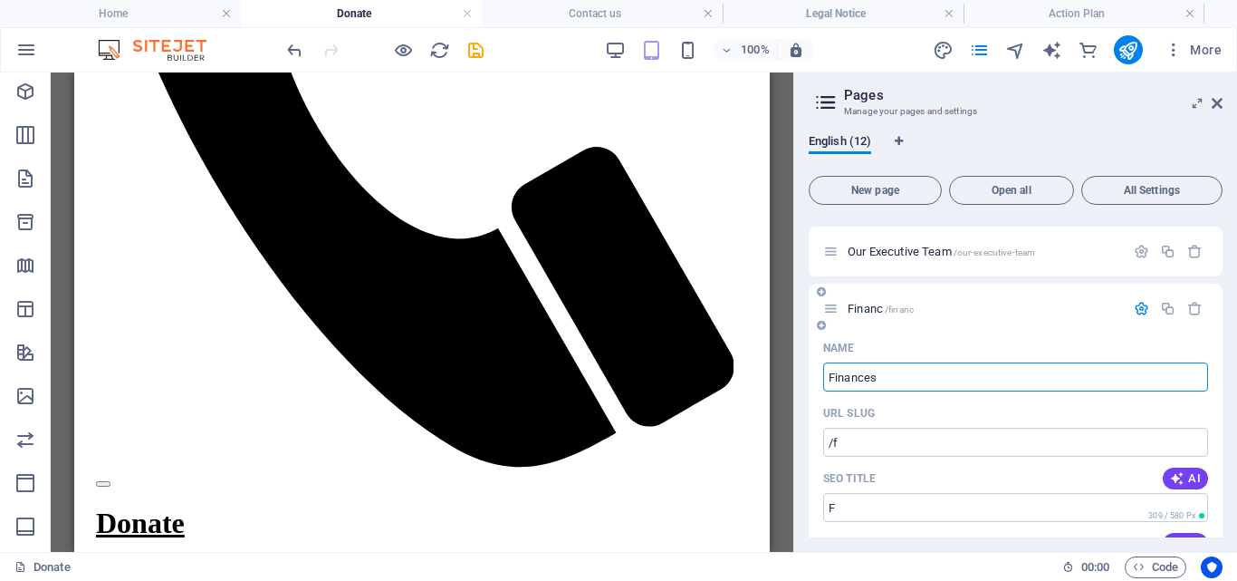
type input "Financ"
type input "Finances"
type input "/finances"
type input "Finances"
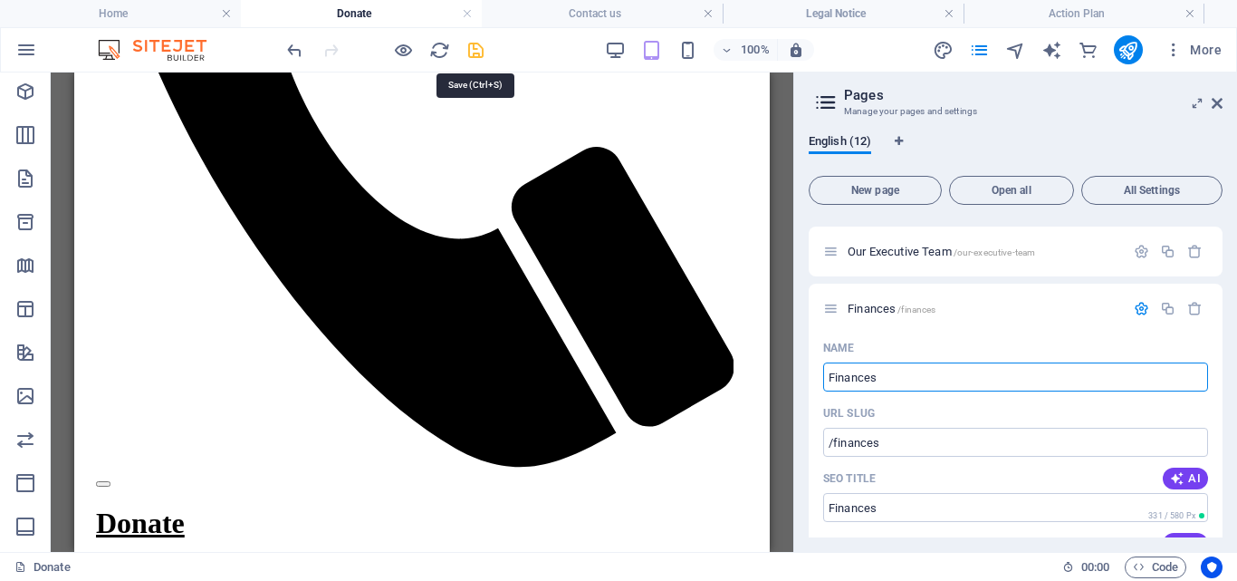
click at [476, 45] on icon "save" at bounding box center [476, 50] width 21 height 21
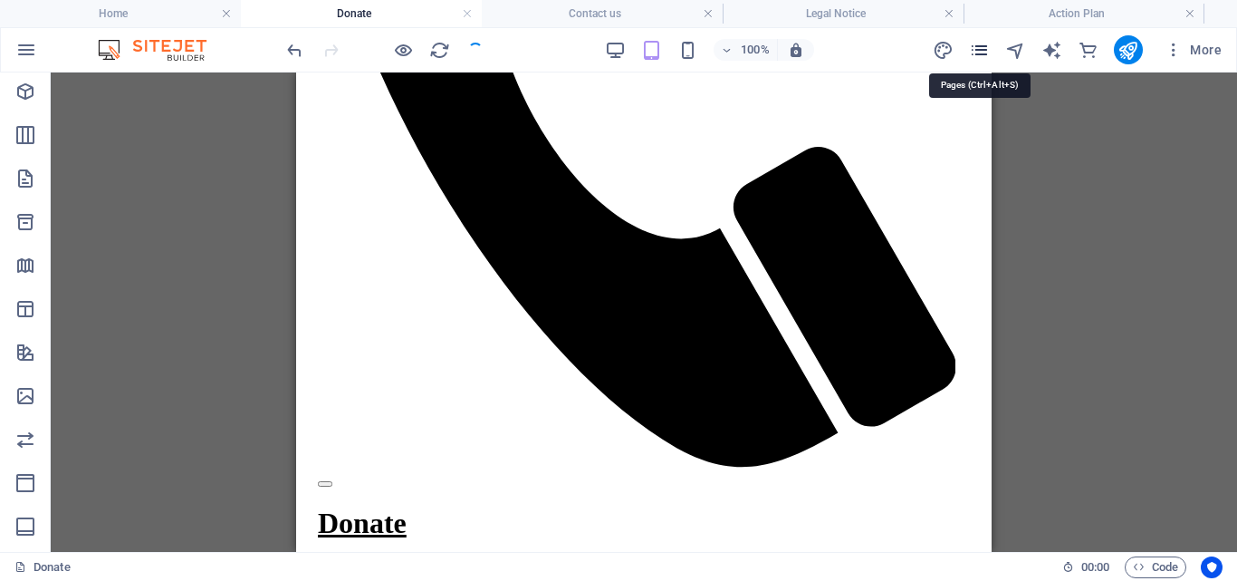
click at [982, 43] on icon "pages" at bounding box center [979, 50] width 21 height 21
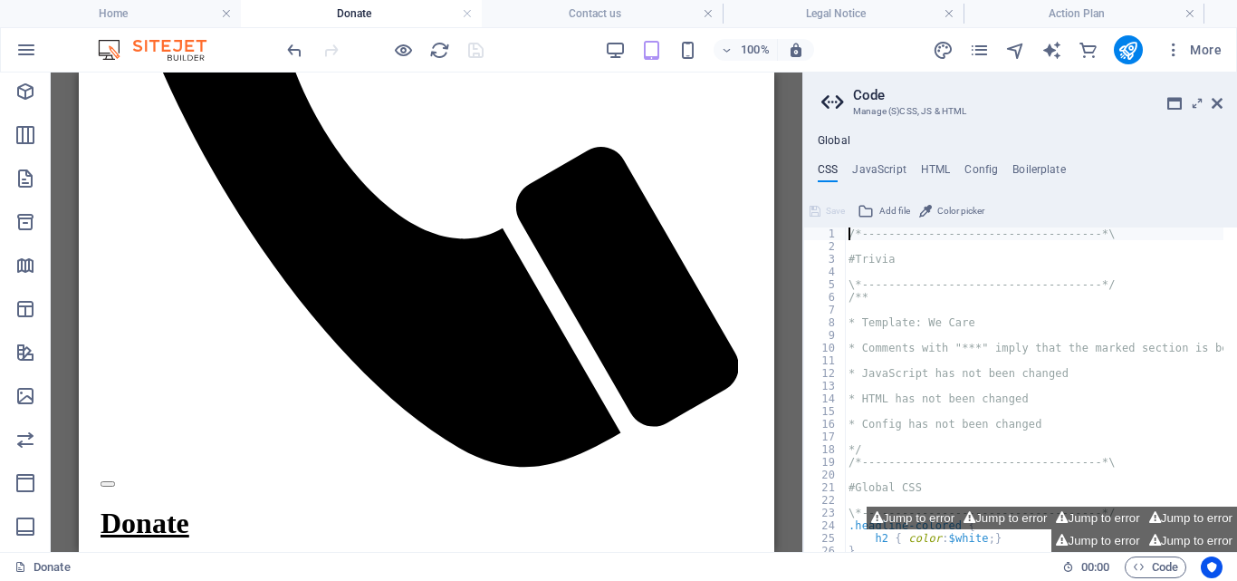
scroll to position [0, 0]
click at [1219, 99] on icon at bounding box center [1217, 103] width 11 height 14
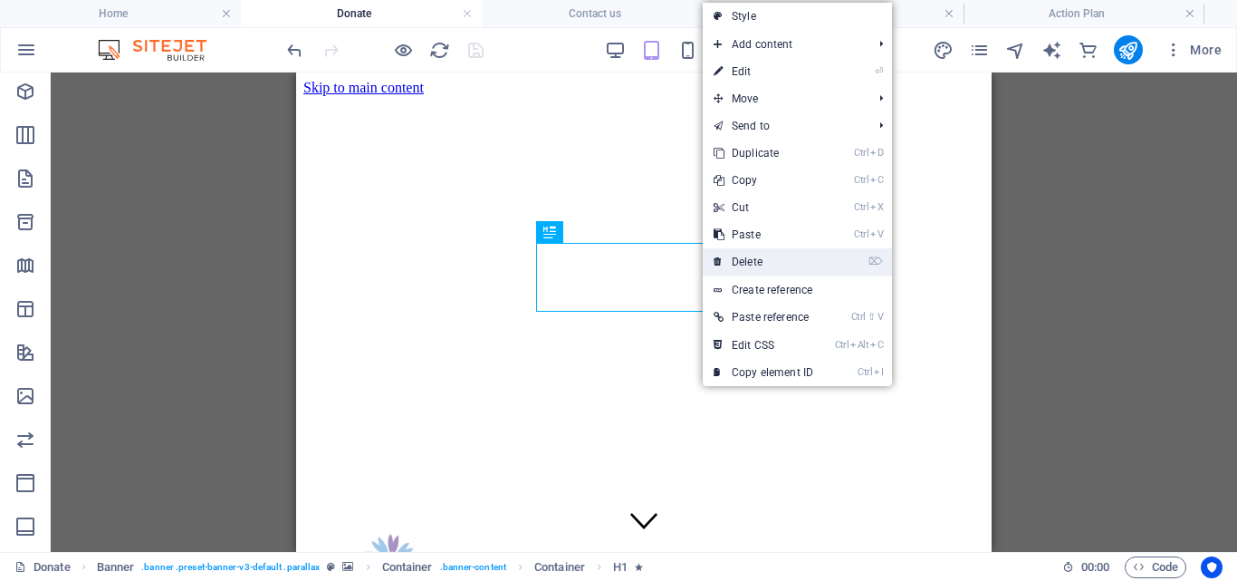
click at [746, 260] on link "⌦ Delete" at bounding box center [763, 261] width 121 height 27
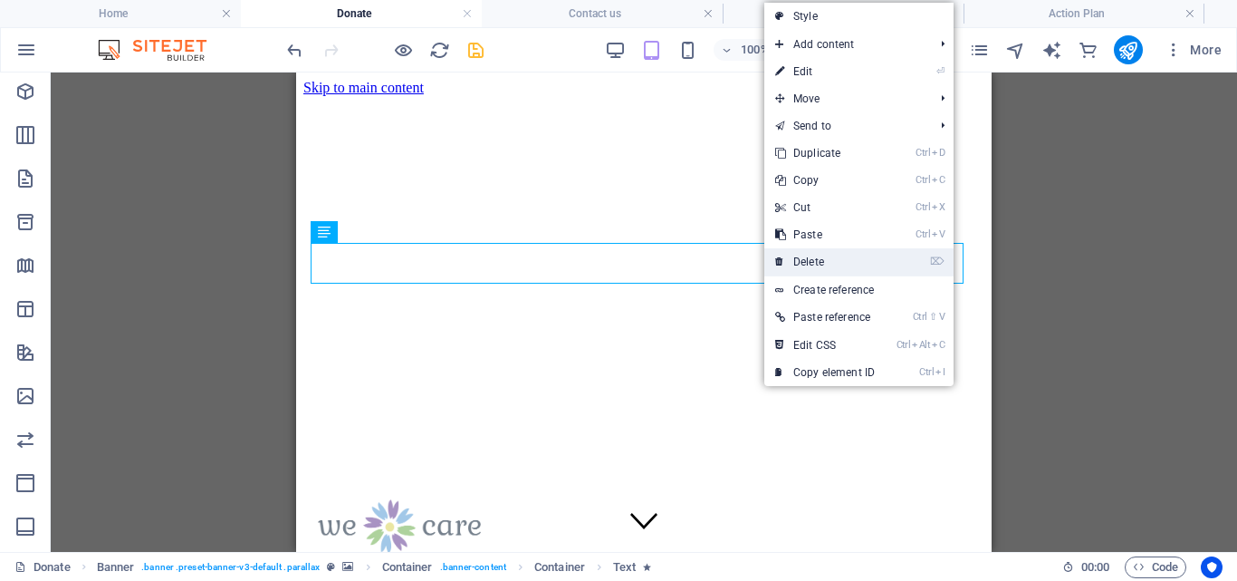
click at [810, 257] on link "⌦ Delete" at bounding box center [825, 261] width 121 height 27
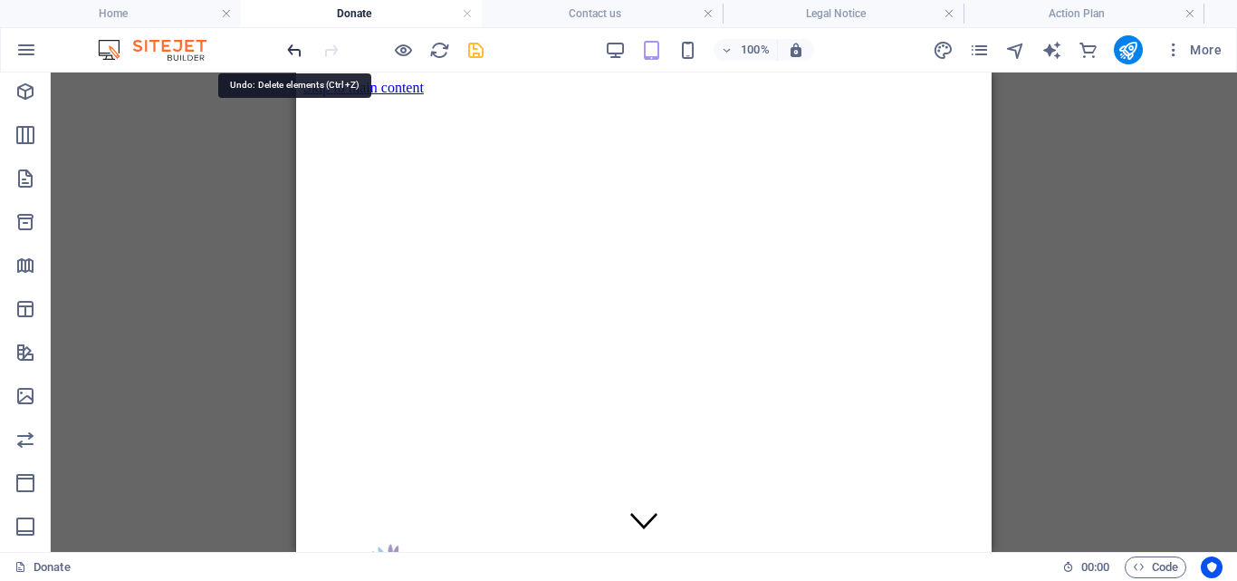
click at [300, 53] on icon "undo" at bounding box center [294, 50] width 21 height 21
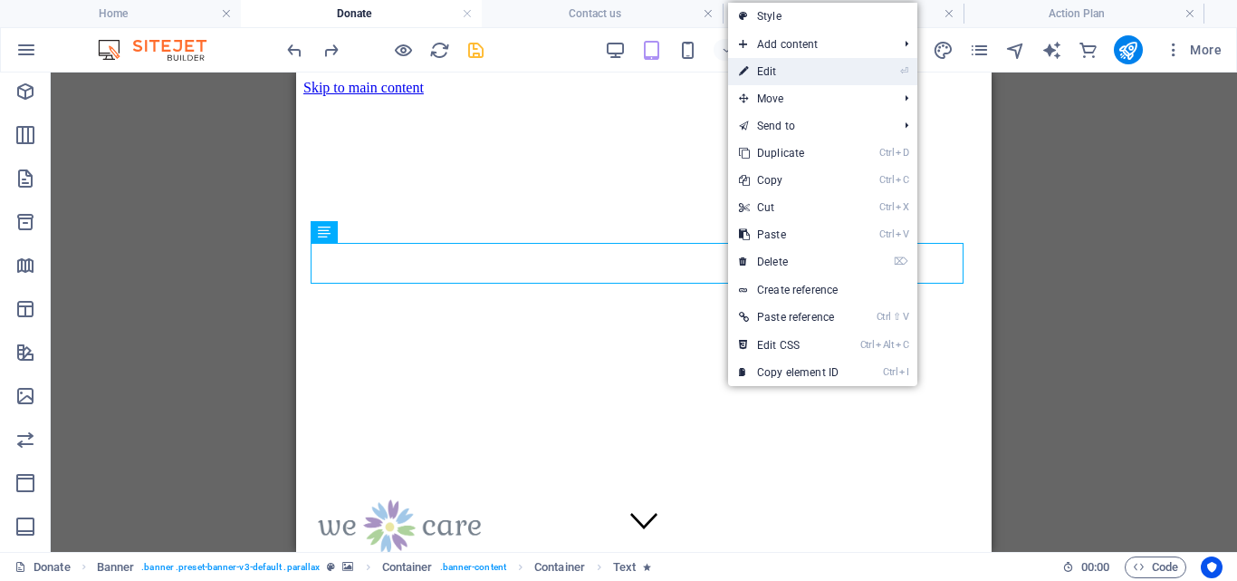
click at [778, 66] on link "⏎ Edit" at bounding box center [788, 71] width 121 height 27
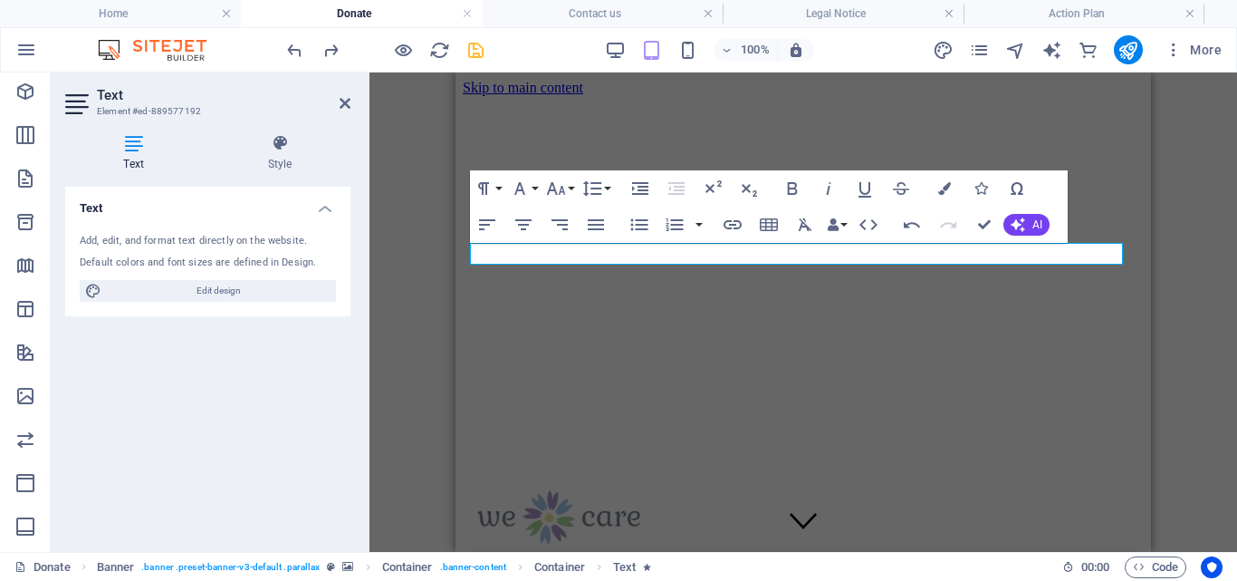
click at [420, 295] on div "H1 Banner Banner Container Container Text Preset Image Reference Reference Bann…" at bounding box center [804, 311] width 868 height 479
click at [448, 279] on div "H1 Banner Banner Container Container Text Preset Image Reference Reference Bann…" at bounding box center [804, 311] width 868 height 479
click at [474, 43] on icon "save" at bounding box center [476, 50] width 21 height 21
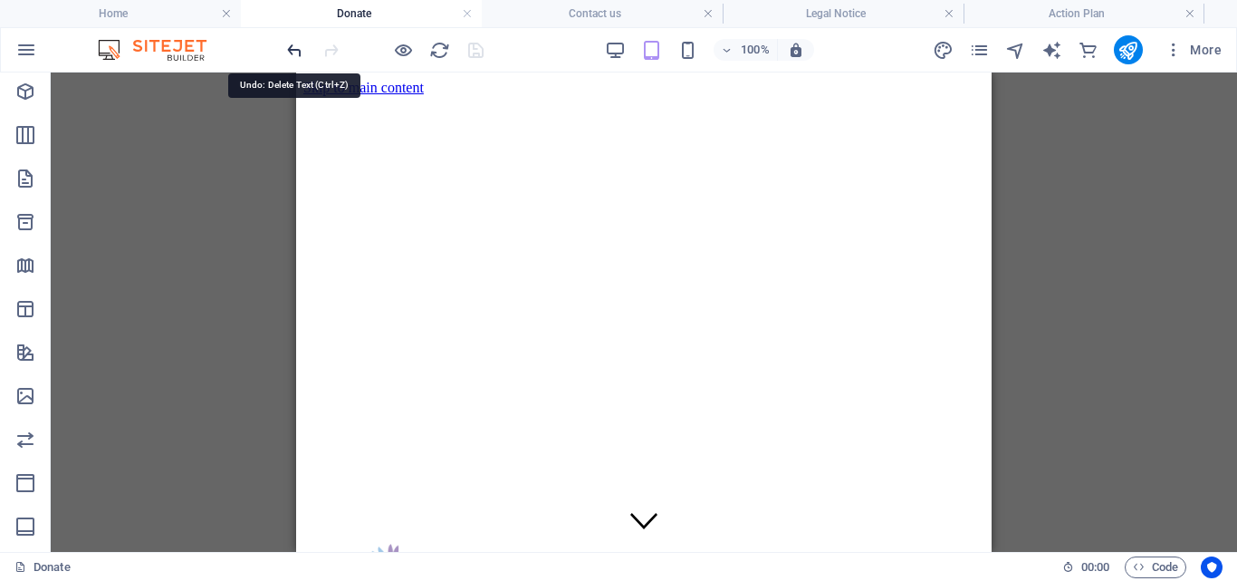
click at [292, 43] on icon "undo" at bounding box center [294, 50] width 21 height 21
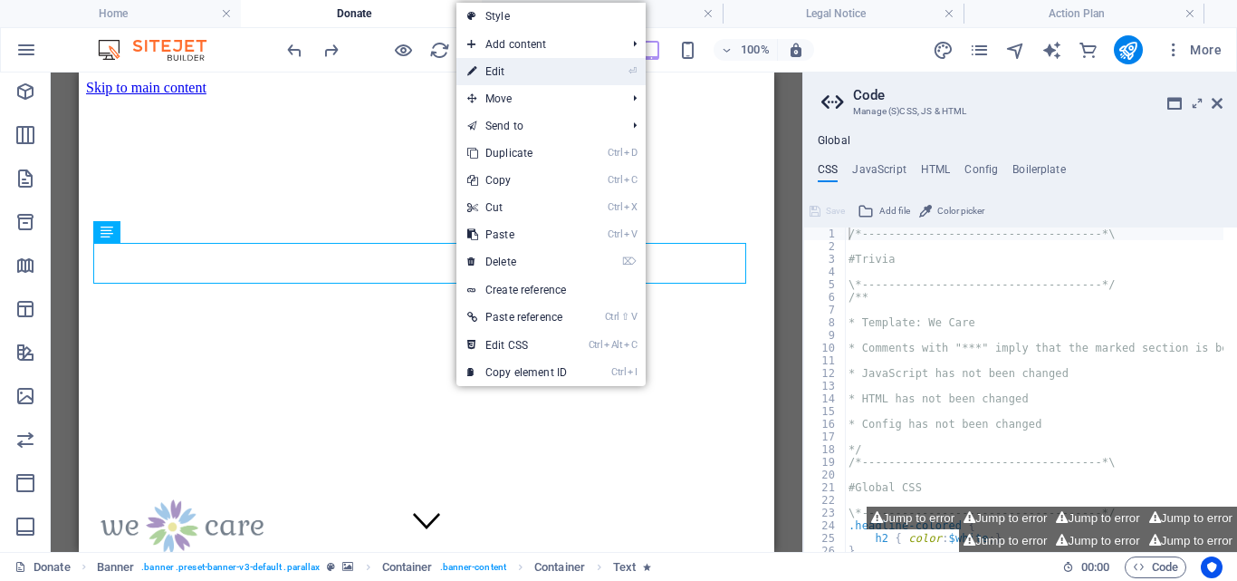
click at [504, 67] on link "⏎ Edit" at bounding box center [517, 71] width 121 height 27
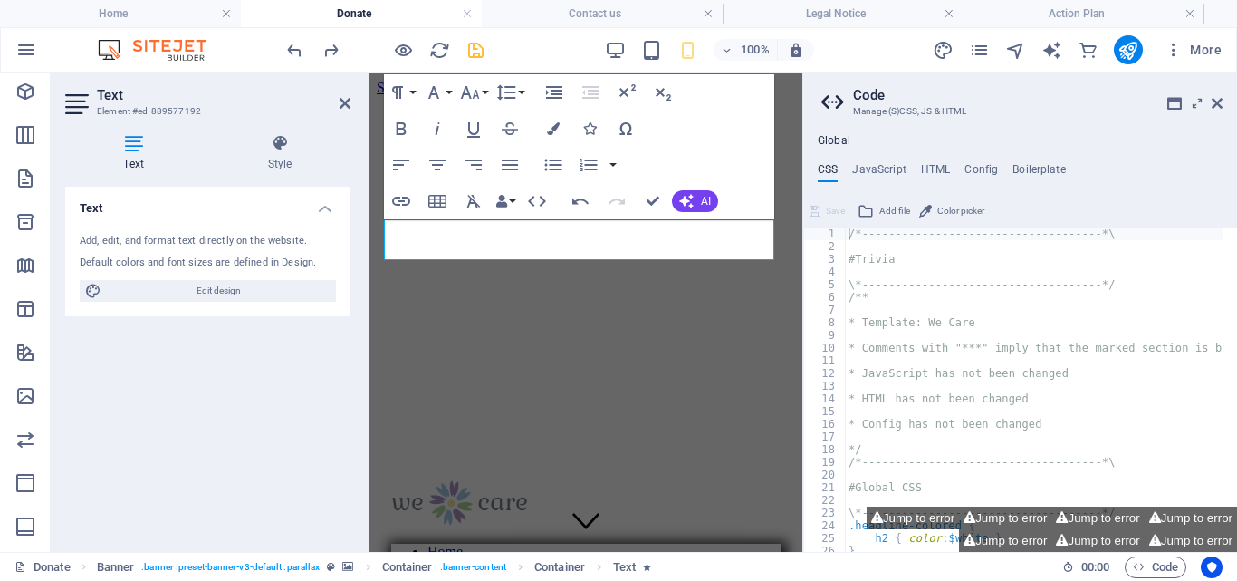
click at [360, 288] on div "Text Style Text Add, edit, and format text directly on the website. Default col…" at bounding box center [208, 336] width 314 height 432
click at [480, 48] on icon "save" at bounding box center [476, 50] width 21 height 21
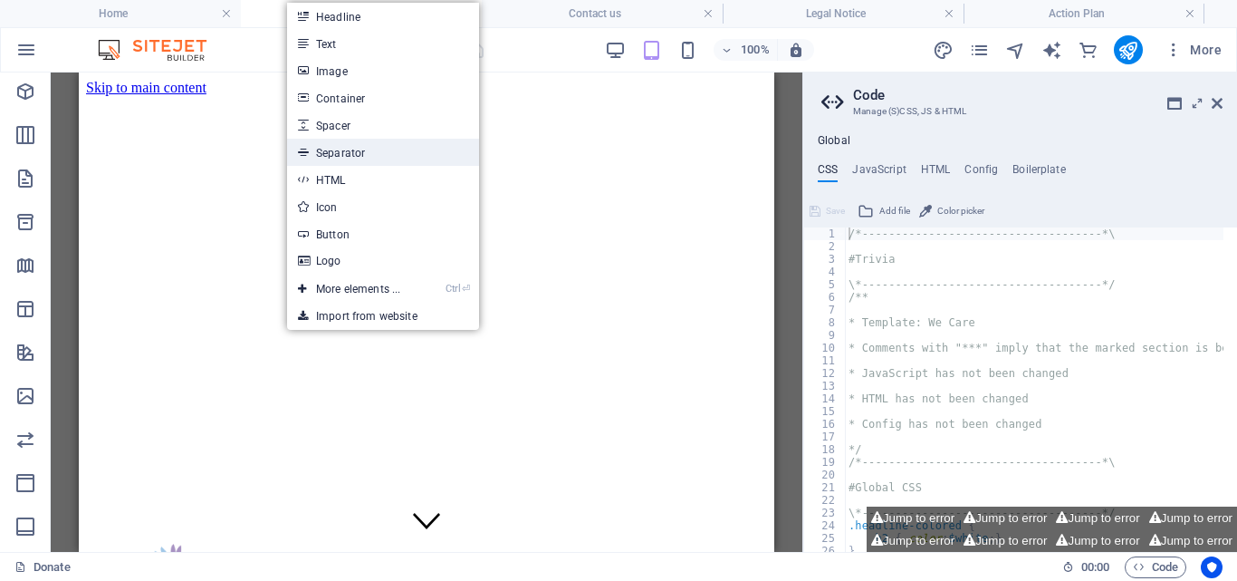
click at [350, 152] on link "Separator" at bounding box center [383, 152] width 192 height 27
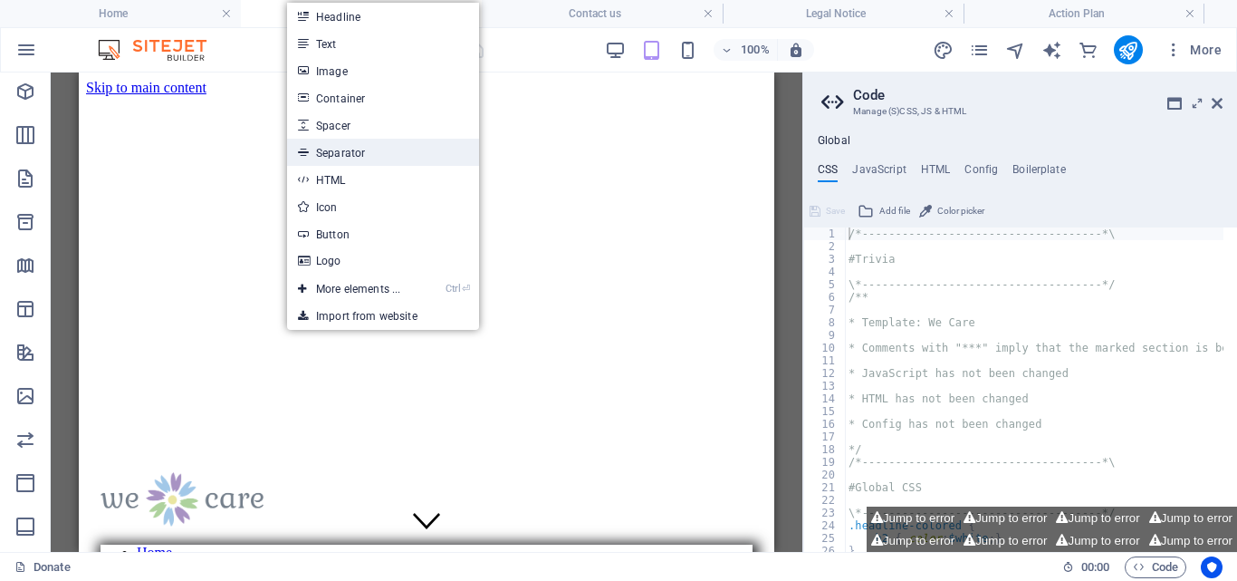
select select "%"
select select "px"
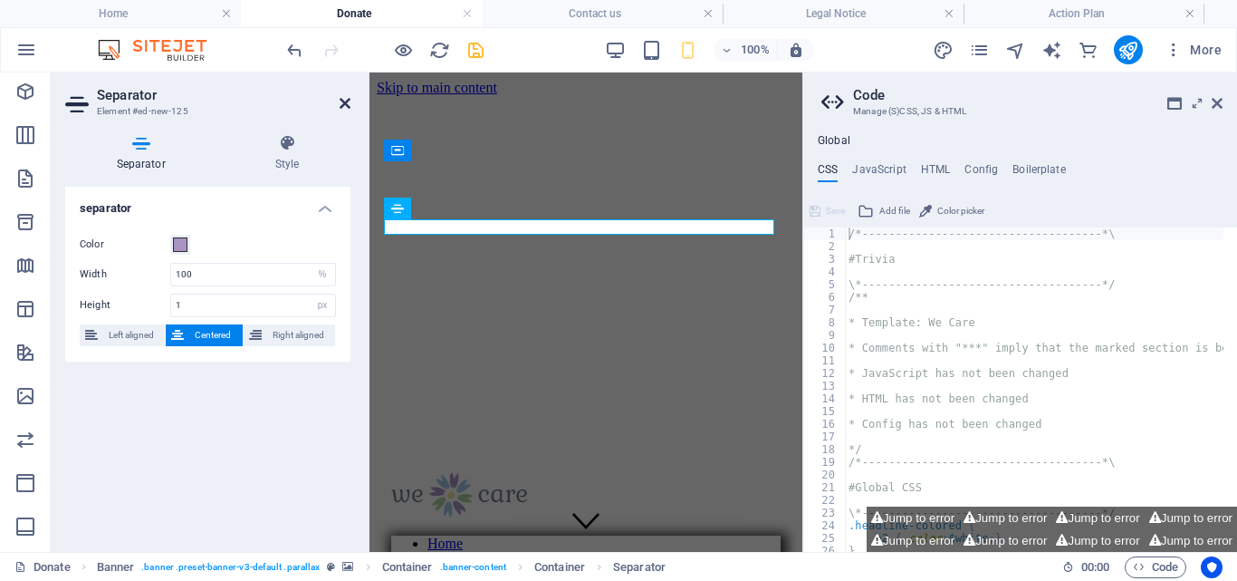
click at [341, 107] on icon at bounding box center [345, 103] width 11 height 14
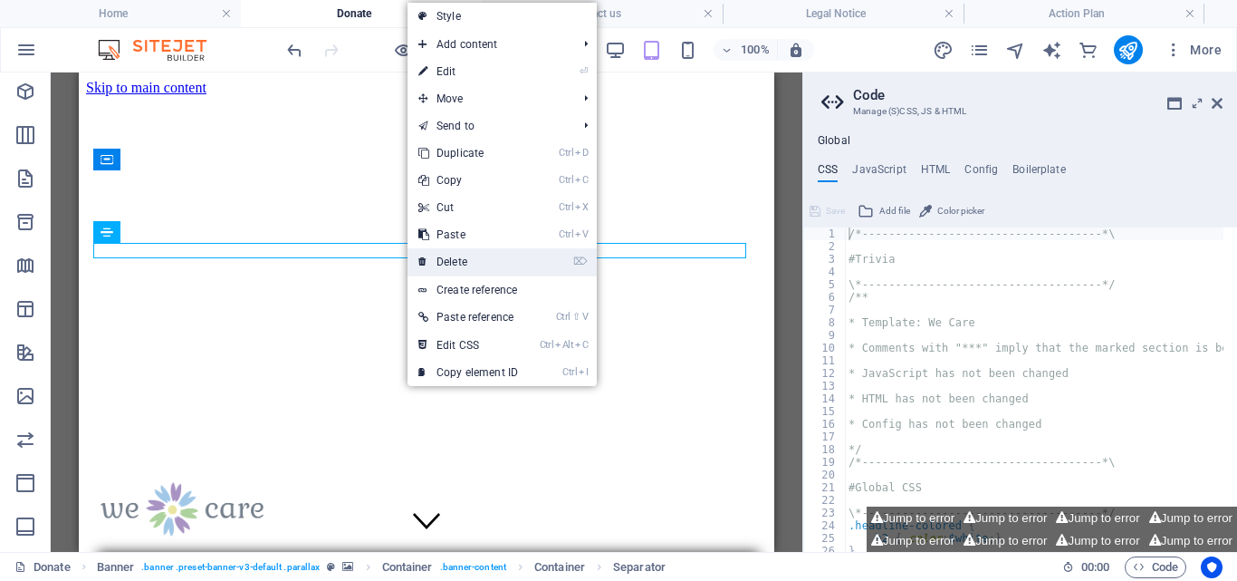
click at [454, 254] on link "⌦ Delete" at bounding box center [468, 261] width 121 height 27
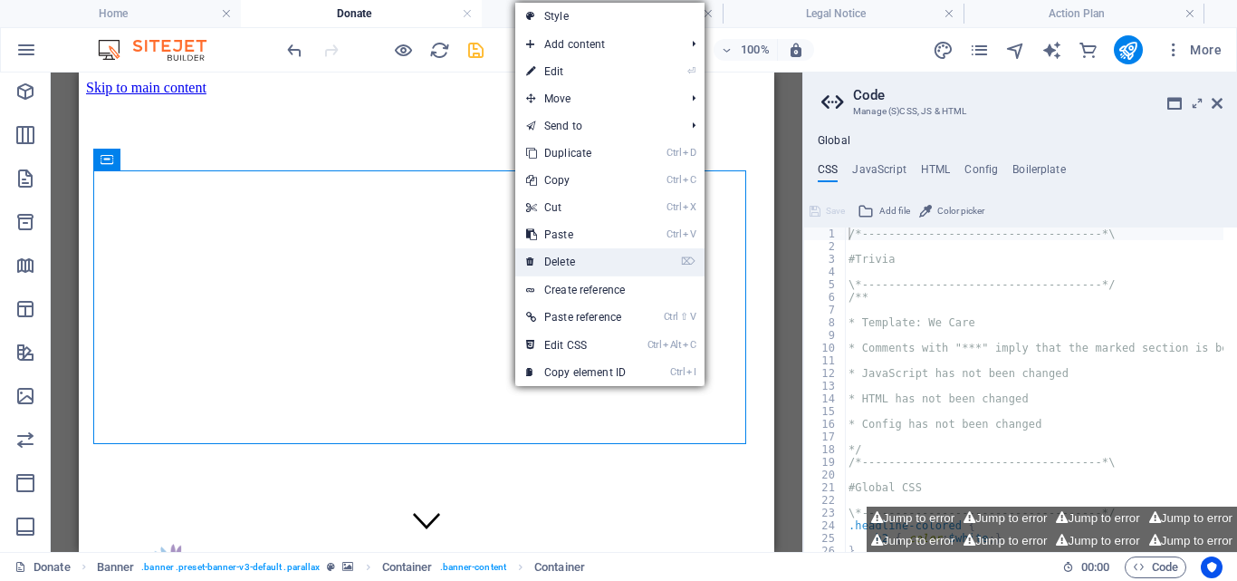
click at [569, 259] on link "⌦ Delete" at bounding box center [575, 261] width 121 height 27
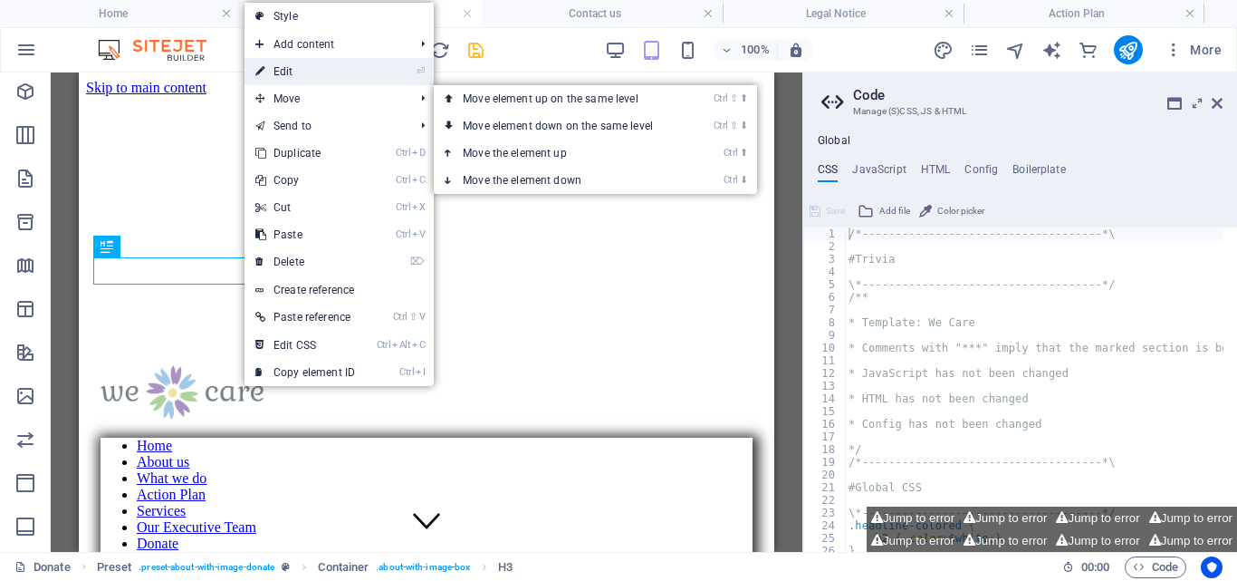
click at [306, 63] on link "⏎ Edit" at bounding box center [305, 71] width 121 height 27
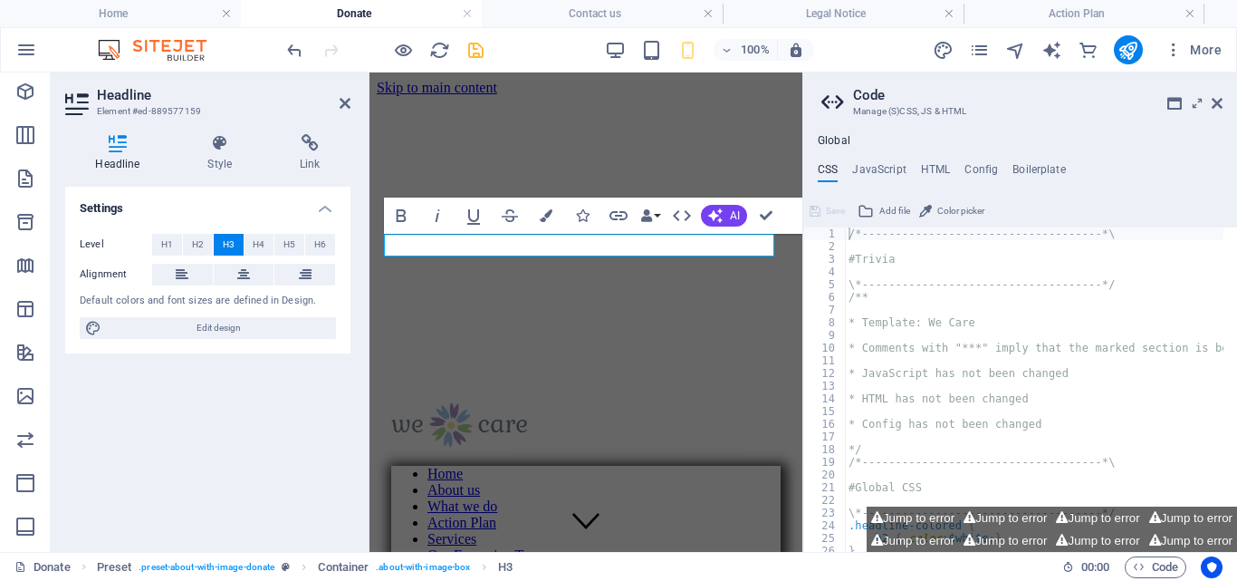
type textarea "#Global CSS"
click at [1171, 484] on div "/*------------------------------------*\ #Trivia \*----------------------------…" at bounding box center [1126, 395] width 563 height 336
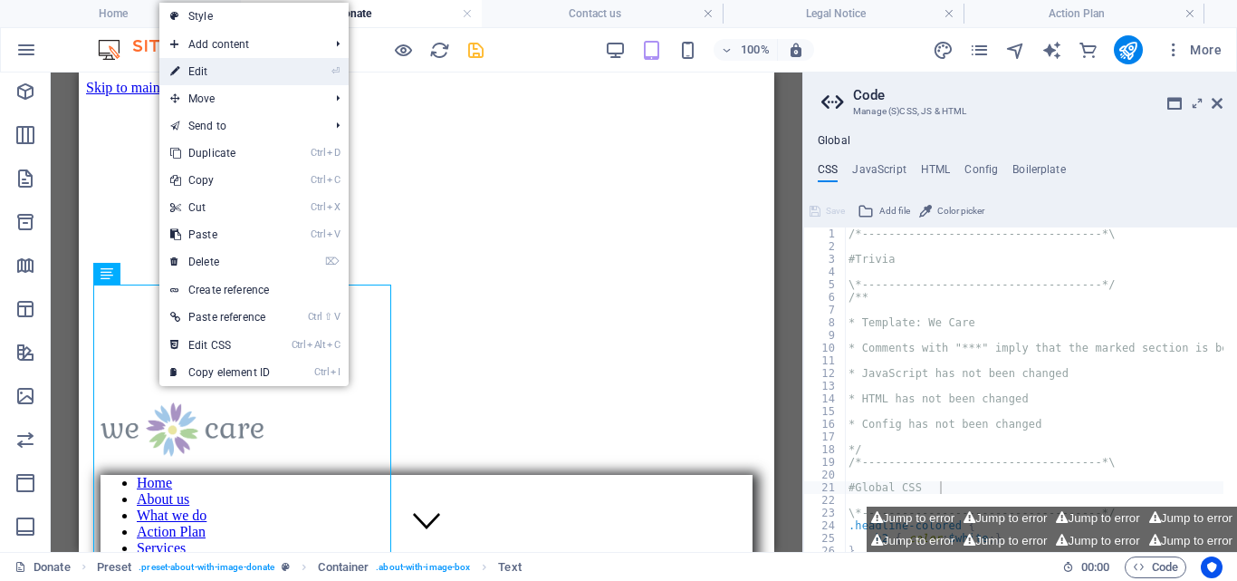
click at [217, 65] on link "⏎ Edit" at bounding box center [219, 71] width 121 height 27
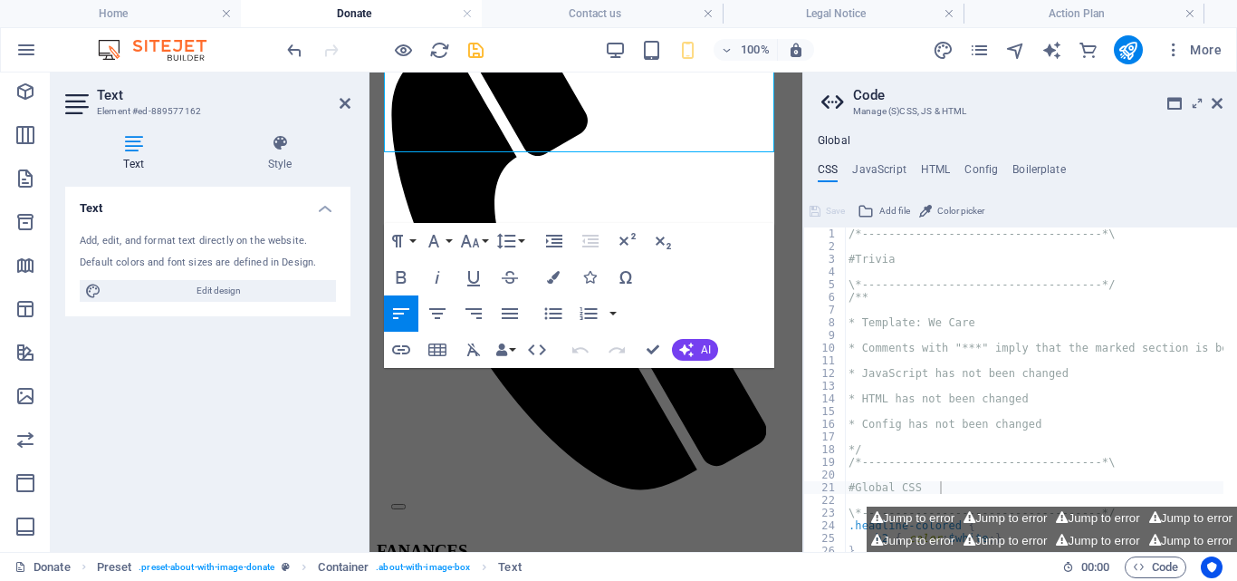
scroll to position [660, 0]
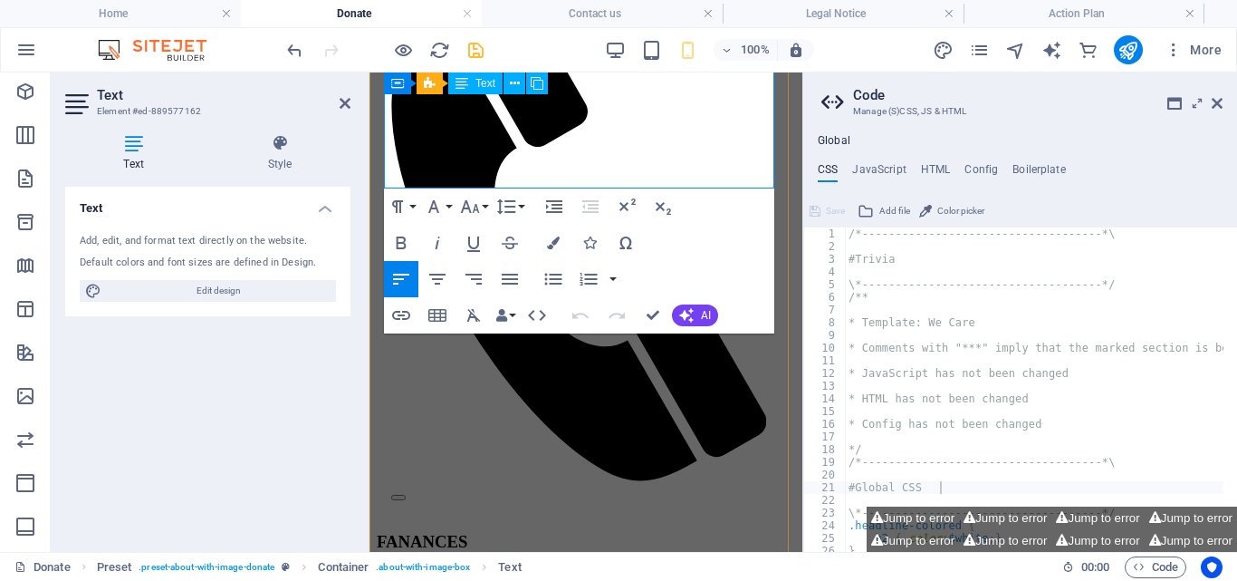
drag, startPoint x: 386, startPoint y: 269, endPoint x: 732, endPoint y: 171, distance: 359.6
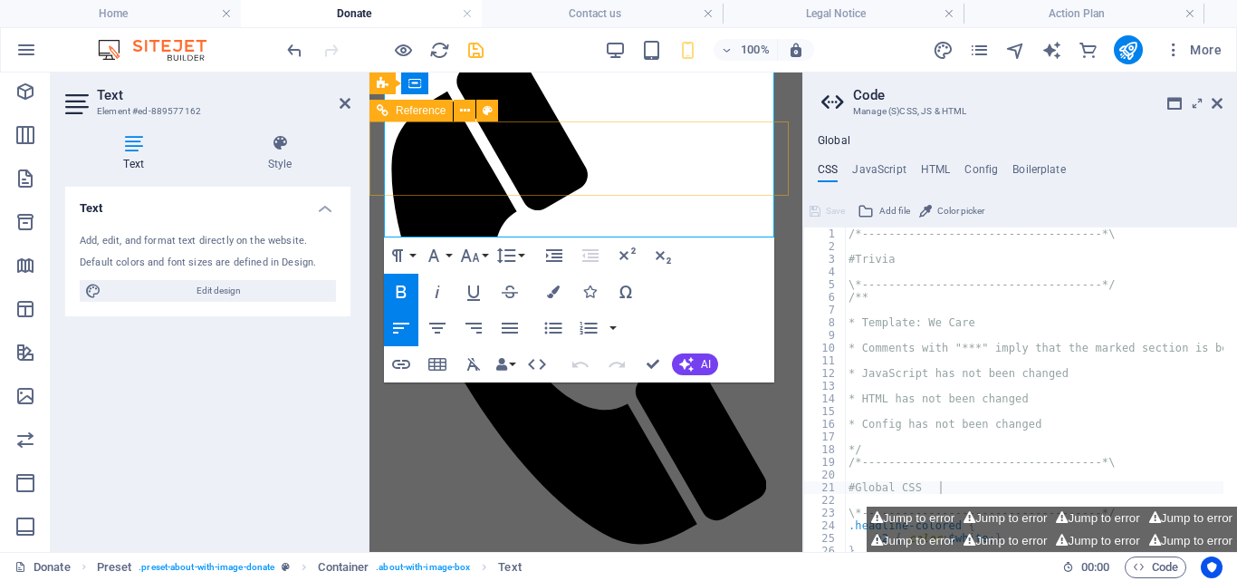
drag, startPoint x: 444, startPoint y: 181, endPoint x: 377, endPoint y: 82, distance: 119.3
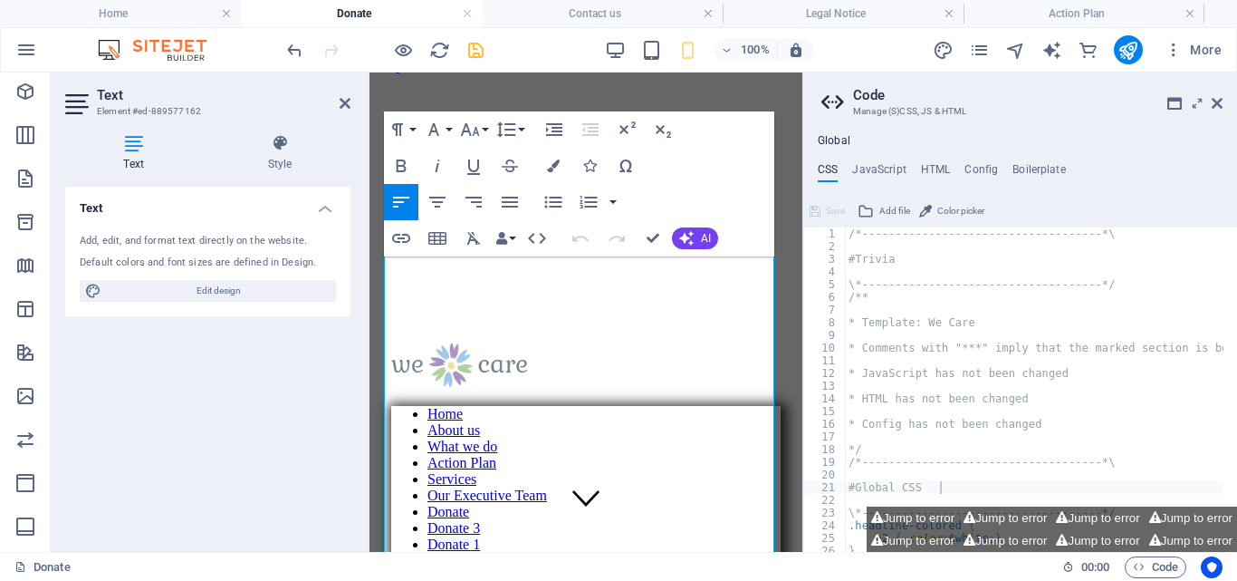
scroll to position [0, 0]
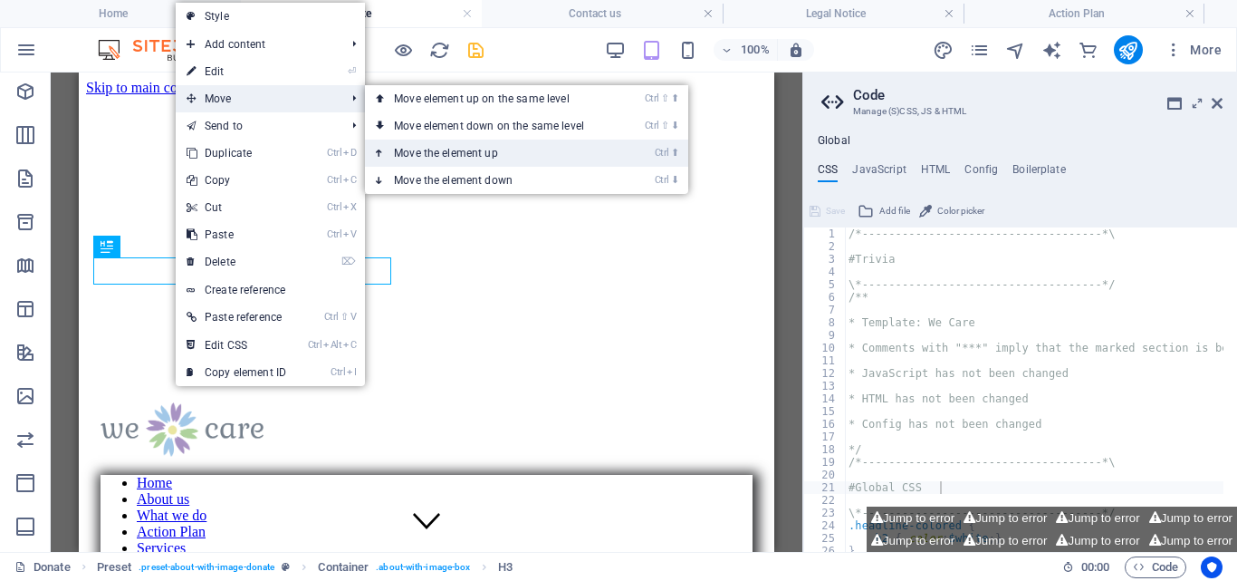
click at [481, 151] on link "Ctrl ⬆ Move the element up" at bounding box center [492, 153] width 255 height 27
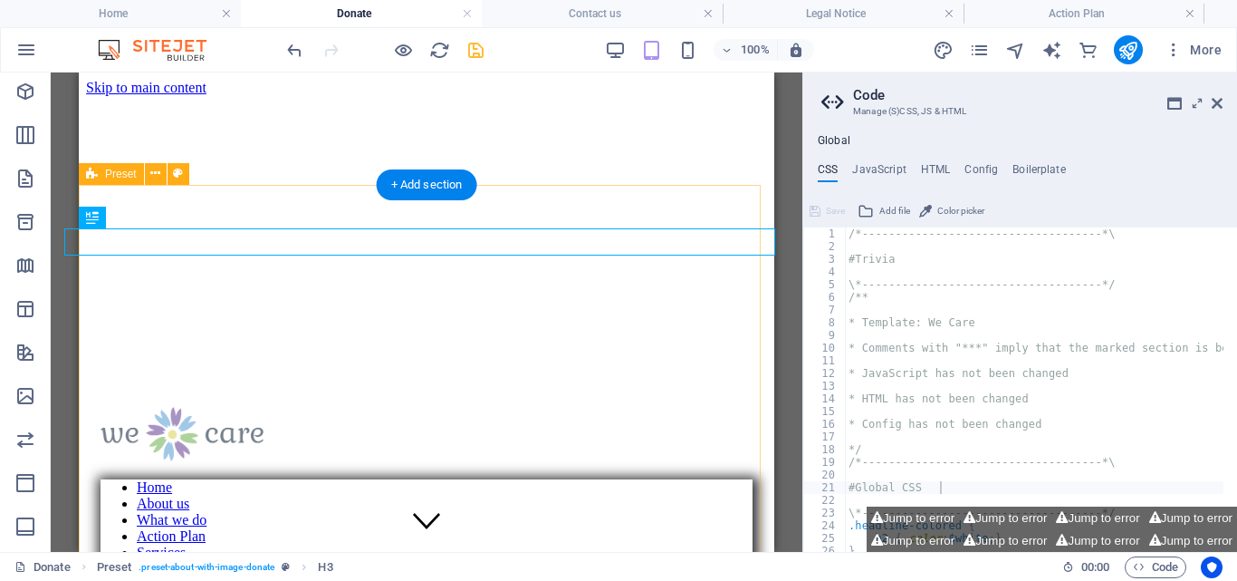
drag, startPoint x: 153, startPoint y: 243, endPoint x: 218, endPoint y: 245, distance: 65.3
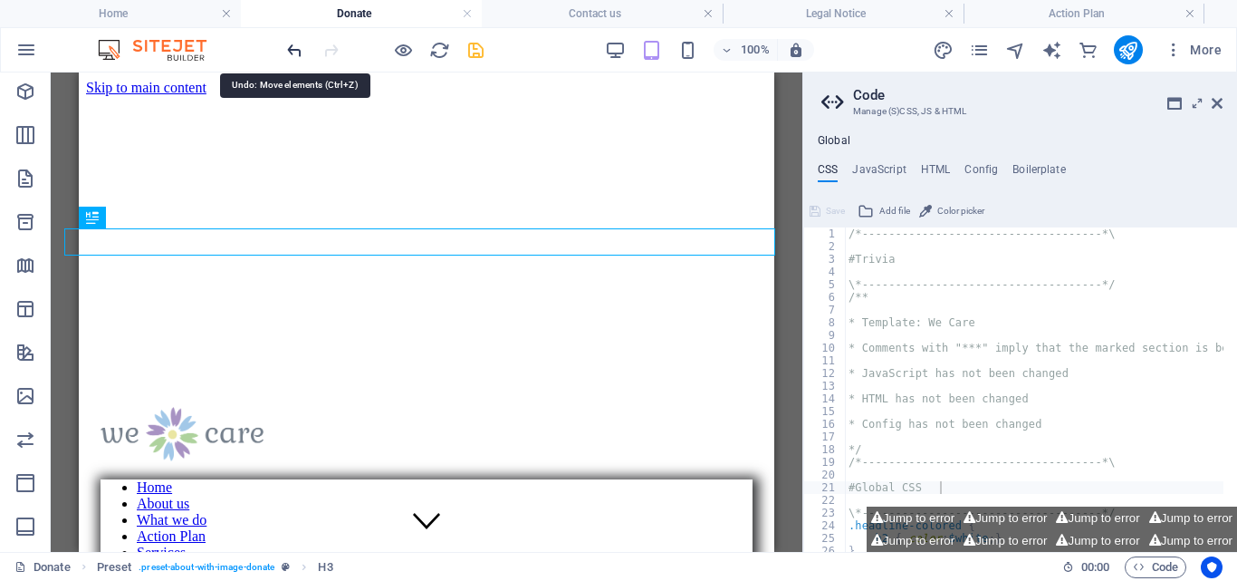
click at [296, 50] on icon "undo" at bounding box center [294, 50] width 21 height 21
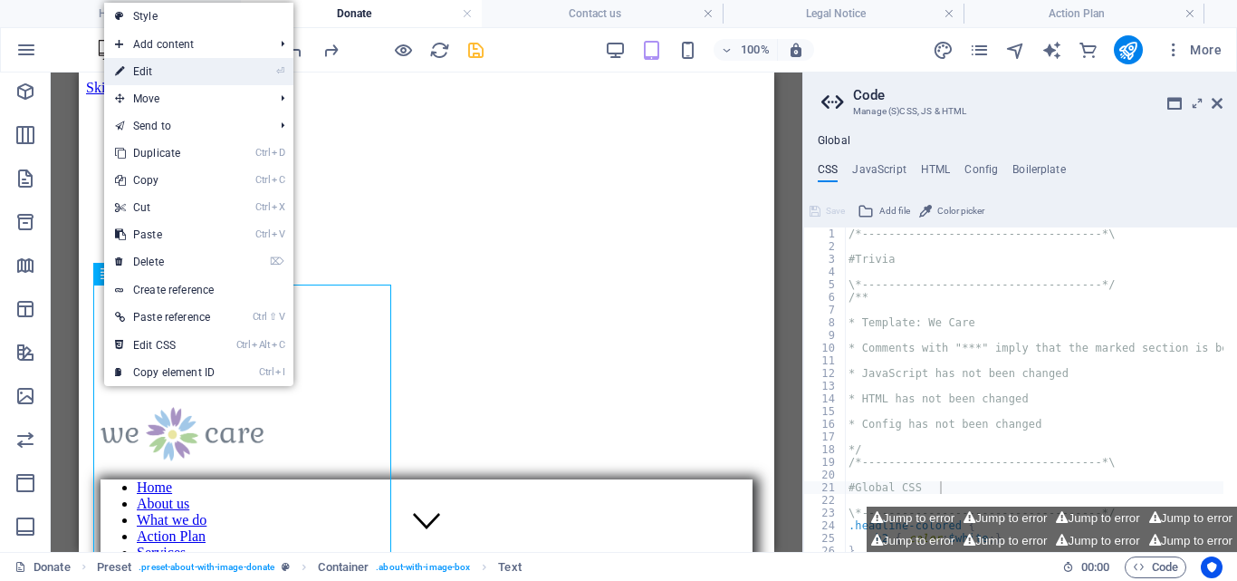
click at [168, 68] on link "⏎ Edit" at bounding box center [164, 71] width 121 height 27
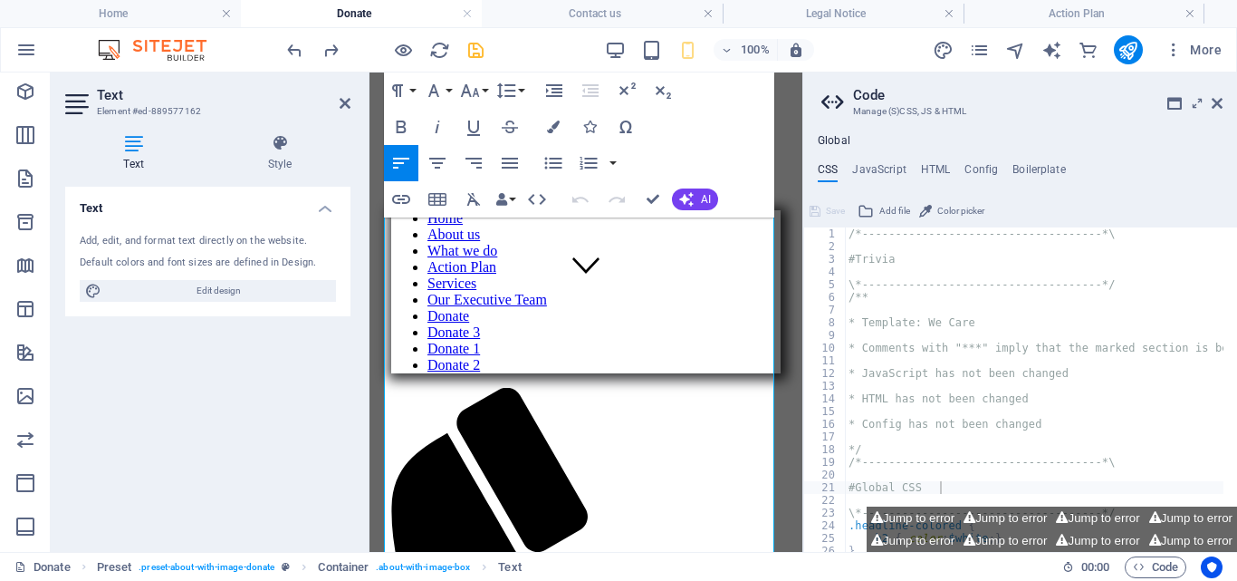
scroll to position [436, 0]
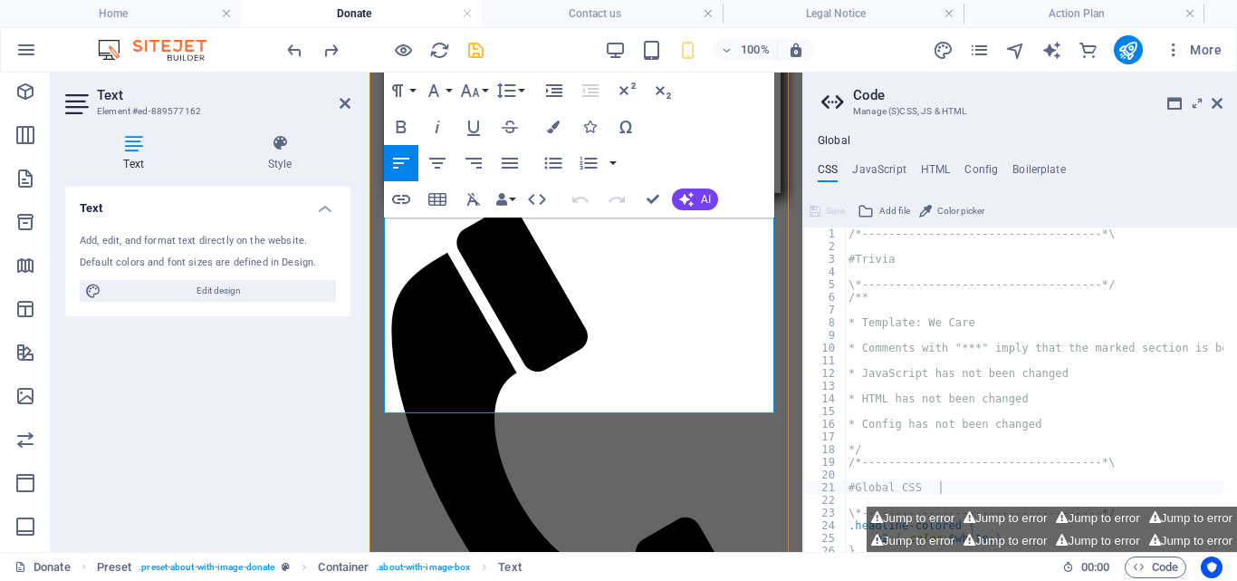
drag, startPoint x: 385, startPoint y: 267, endPoint x: 672, endPoint y: 406, distance: 318.9
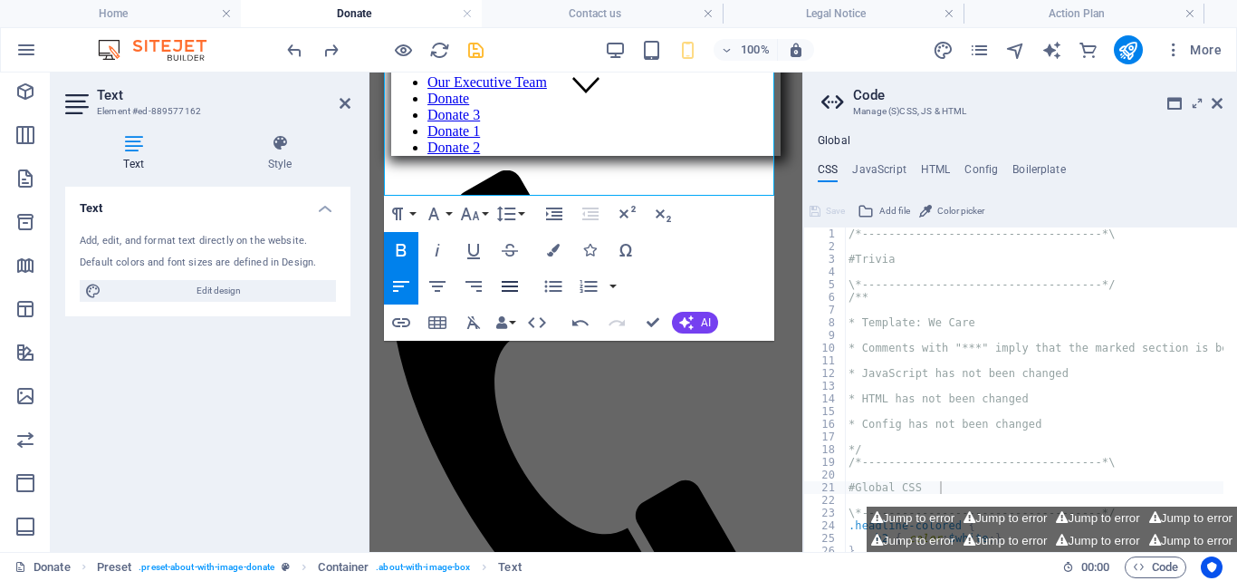
click at [505, 283] on icon "button" at bounding box center [510, 286] width 16 height 11
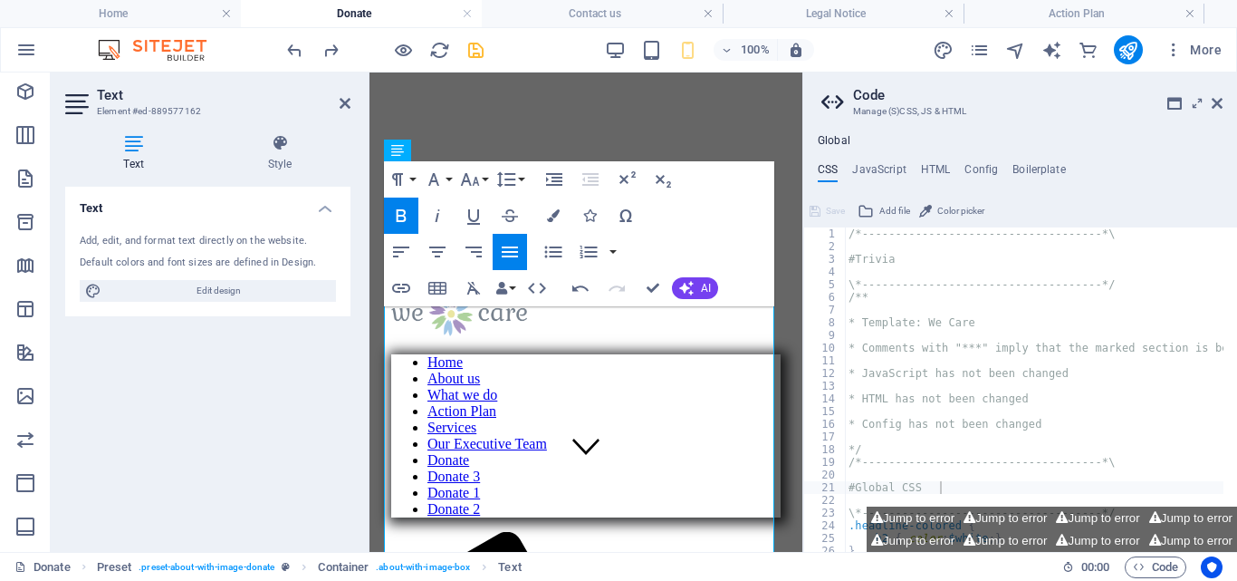
scroll to position [0, 0]
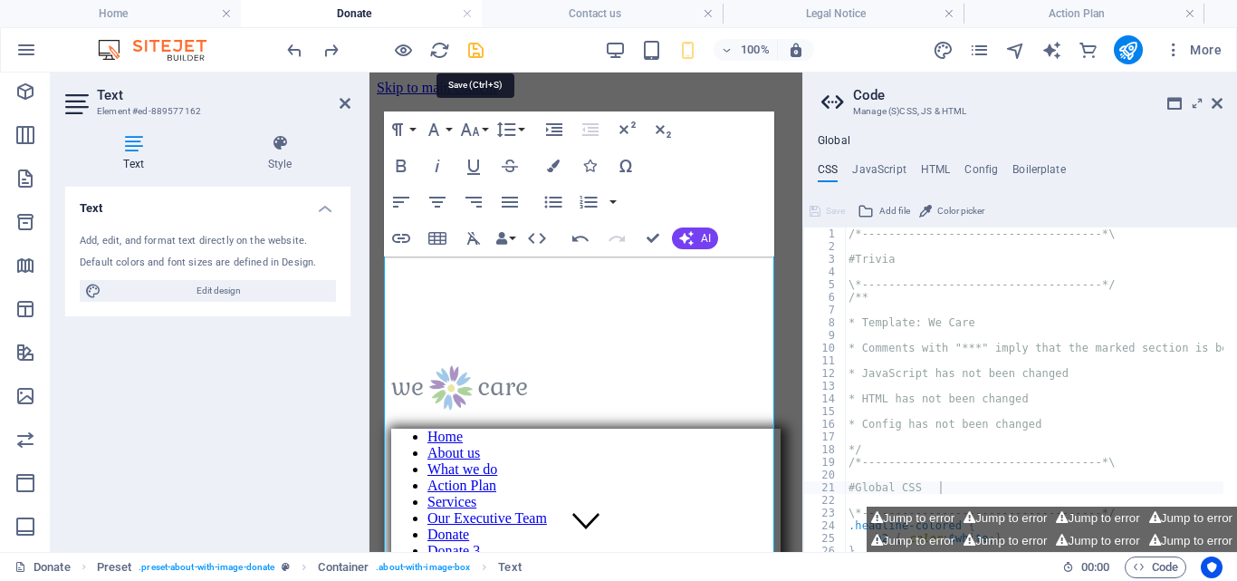
click at [477, 51] on icon "save" at bounding box center [476, 50] width 21 height 21
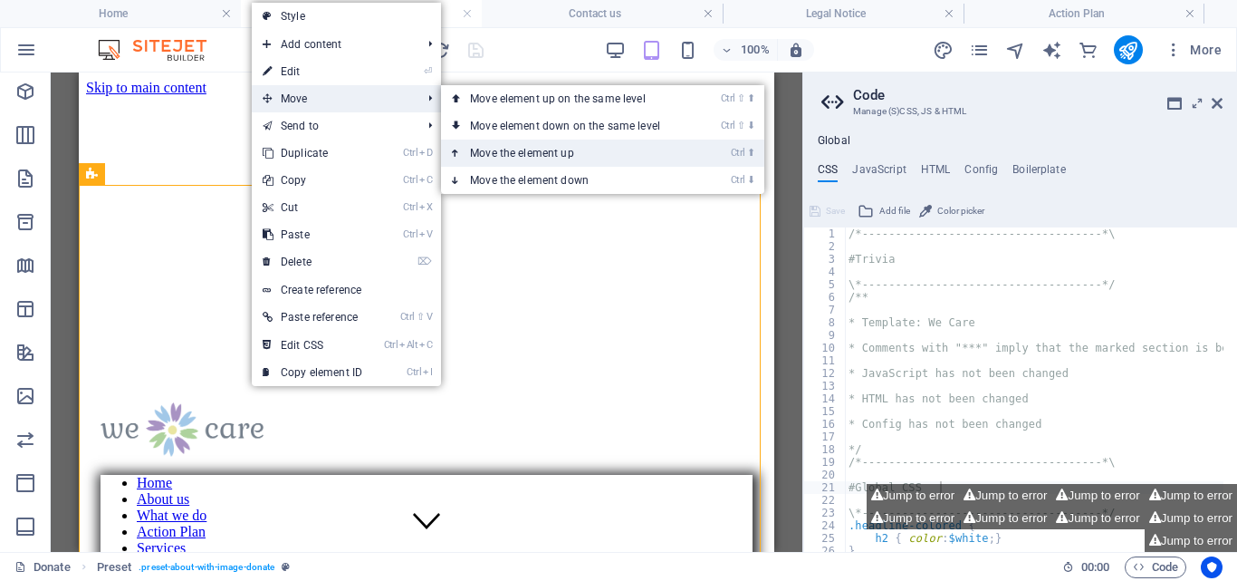
click at [537, 149] on link "Ctrl ⬆ Move the element up" at bounding box center [568, 153] width 255 height 27
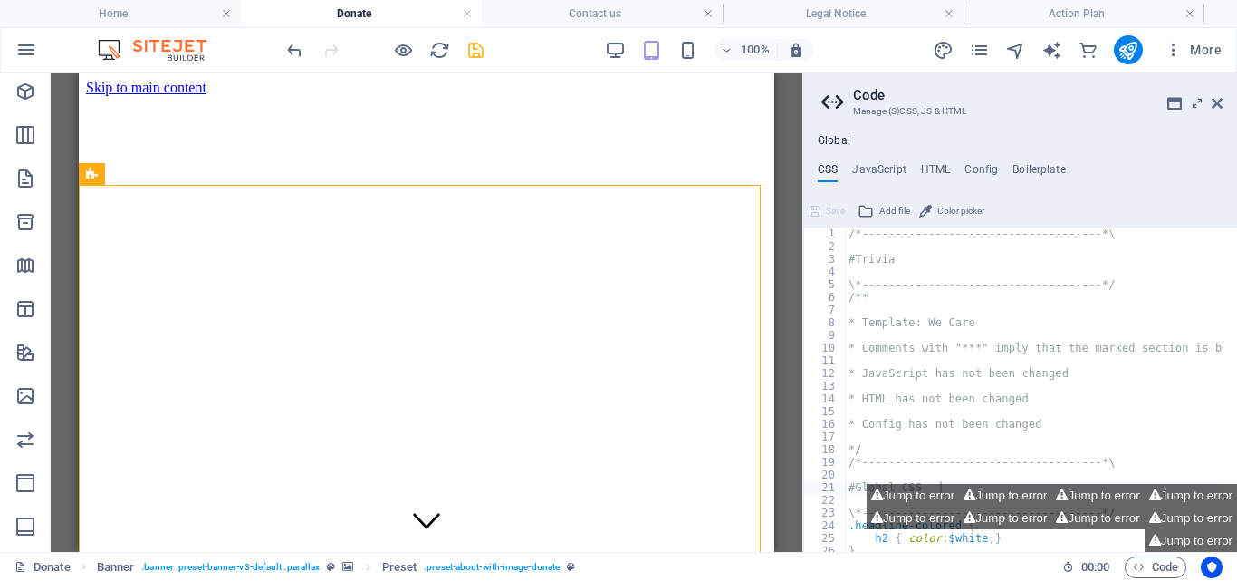
click at [794, 170] on div "Drag here to replace the existing content. Press “Ctrl” if you want to create a…" at bounding box center [427, 311] width 752 height 479
click at [1218, 100] on icon at bounding box center [1217, 103] width 11 height 14
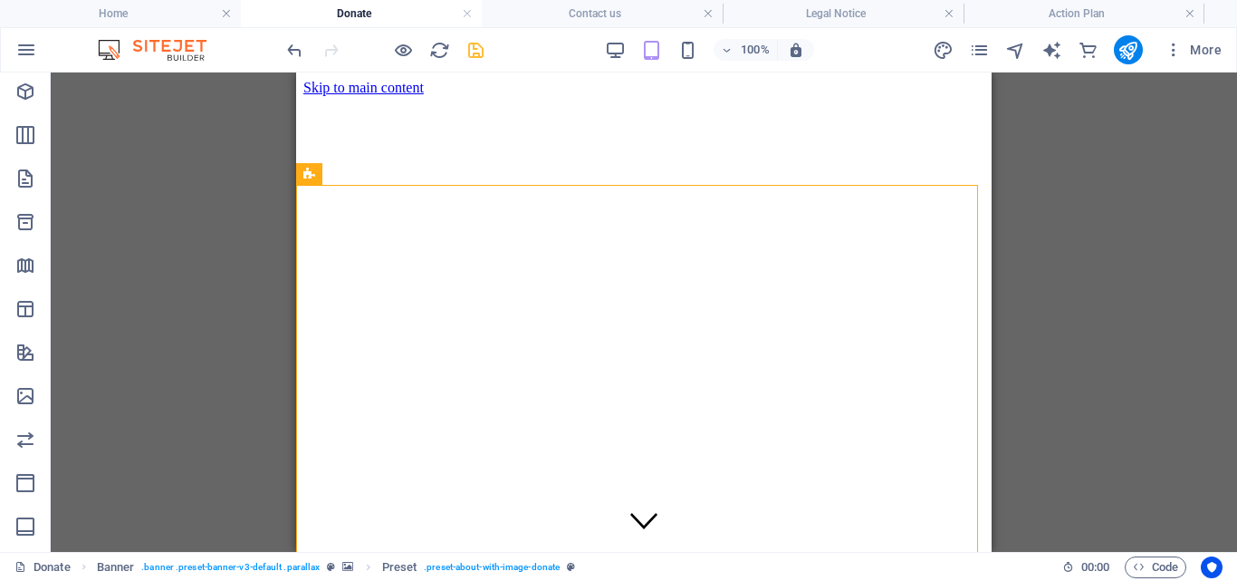
click at [227, 207] on div "Drag here to replace the existing content. Press “Ctrl” if you want to create a…" at bounding box center [644, 311] width 1187 height 479
click at [226, 207] on div "Drag here to replace the existing content. Press “Ctrl” if you want to create a…" at bounding box center [644, 311] width 1187 height 479
click at [472, 49] on icon "save" at bounding box center [476, 50] width 21 height 21
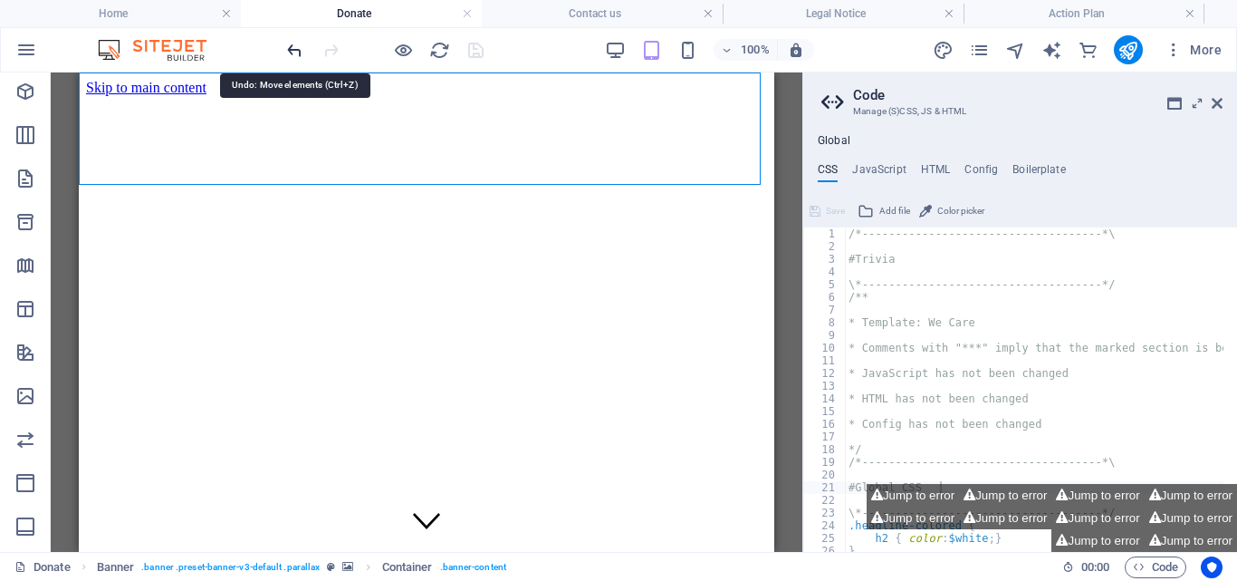
click at [291, 47] on icon "undo" at bounding box center [294, 50] width 21 height 21
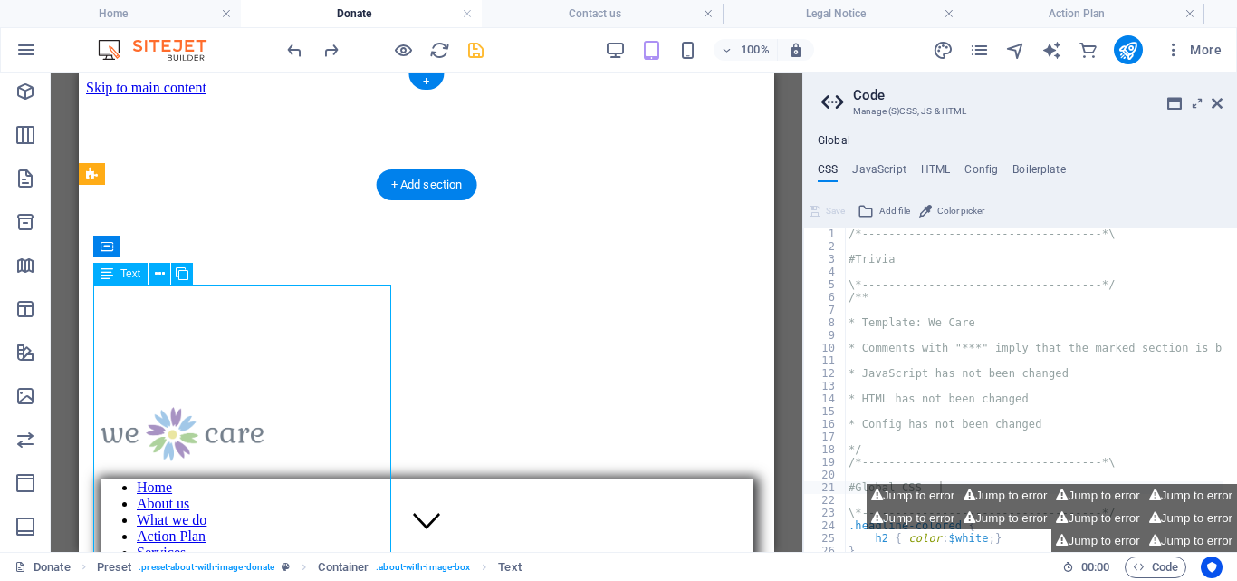
drag, startPoint x: 257, startPoint y: 388, endPoint x: 260, endPoint y: 352, distance: 35.4
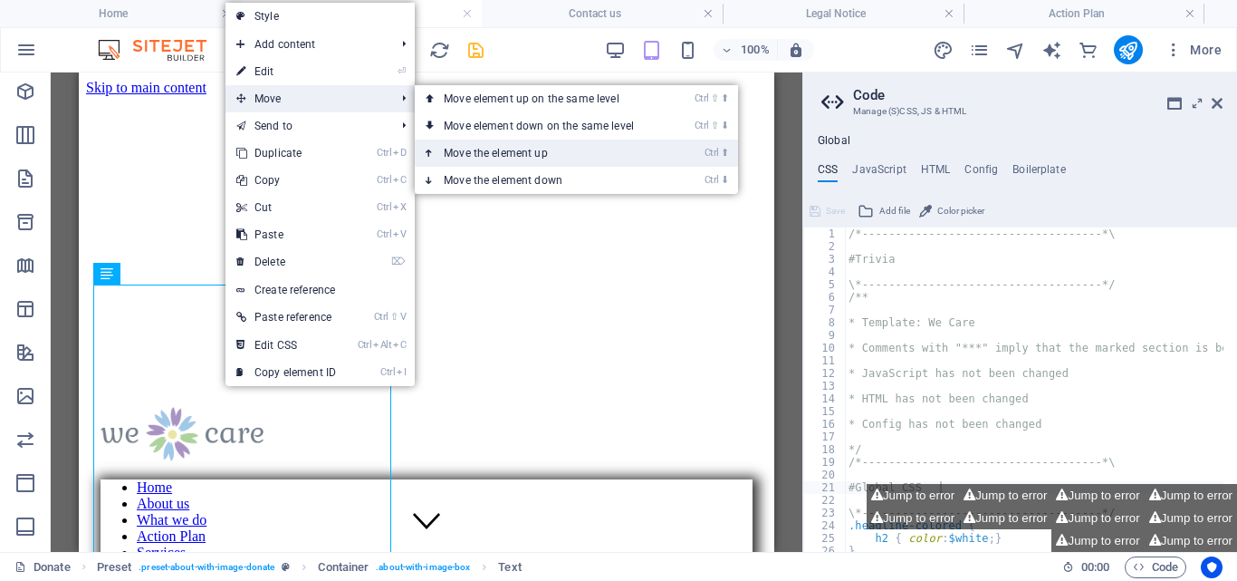
drag, startPoint x: 517, startPoint y: 149, endPoint x: 438, endPoint y: 76, distance: 107.7
click at [516, 149] on link "Ctrl ⬆ Move the element up" at bounding box center [542, 153] width 255 height 27
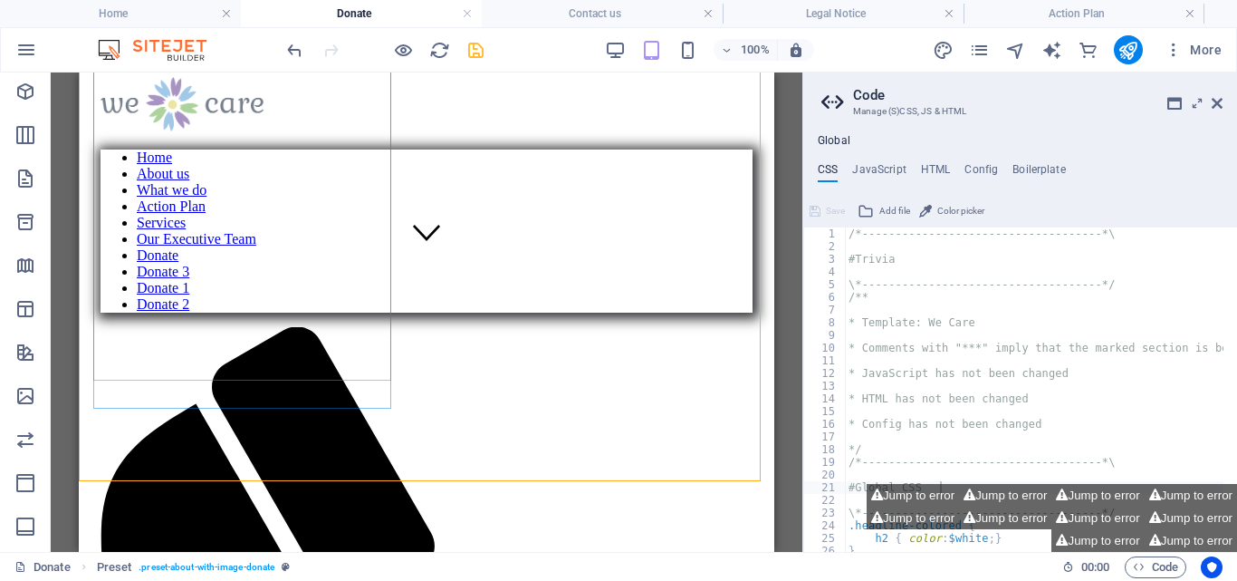
scroll to position [336, 0]
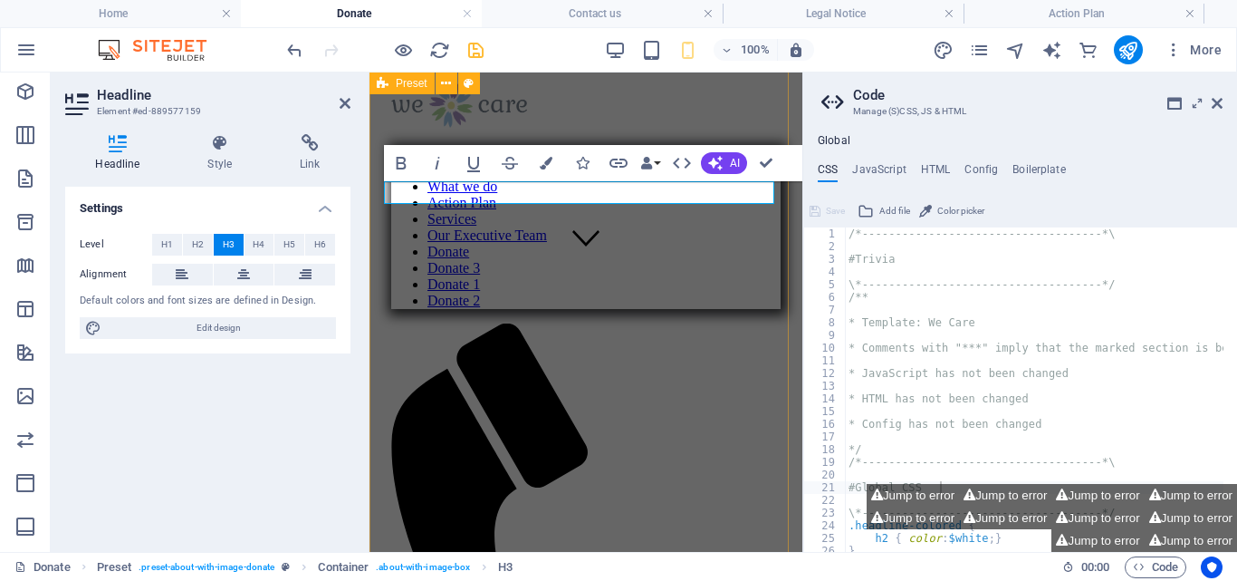
scroll to position [0, 0]
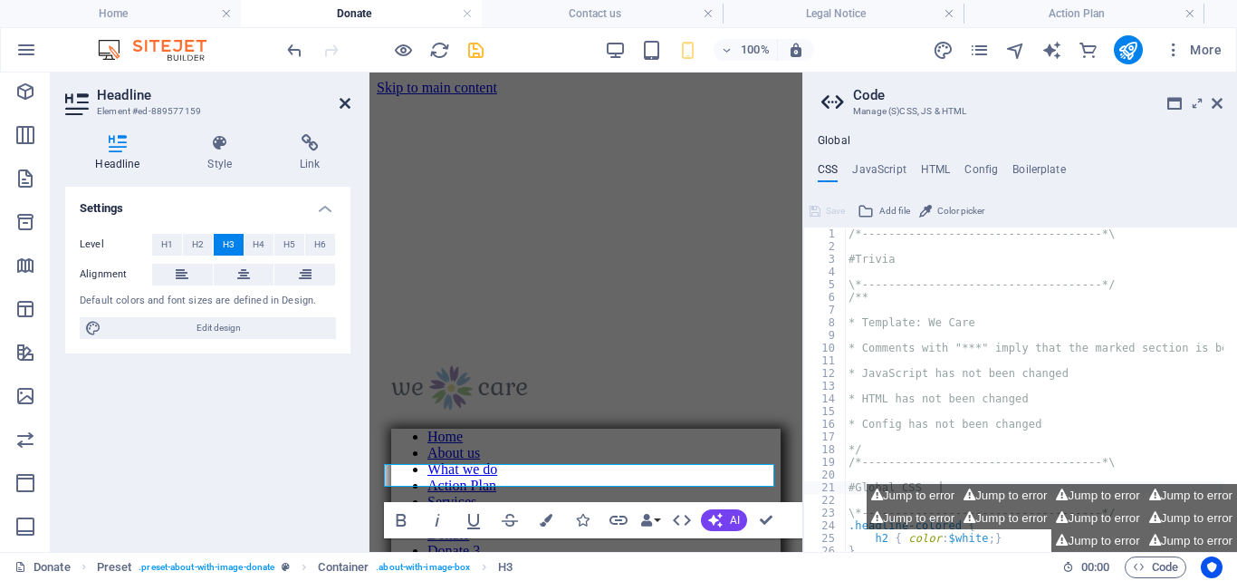
click at [340, 105] on icon at bounding box center [345, 103] width 11 height 14
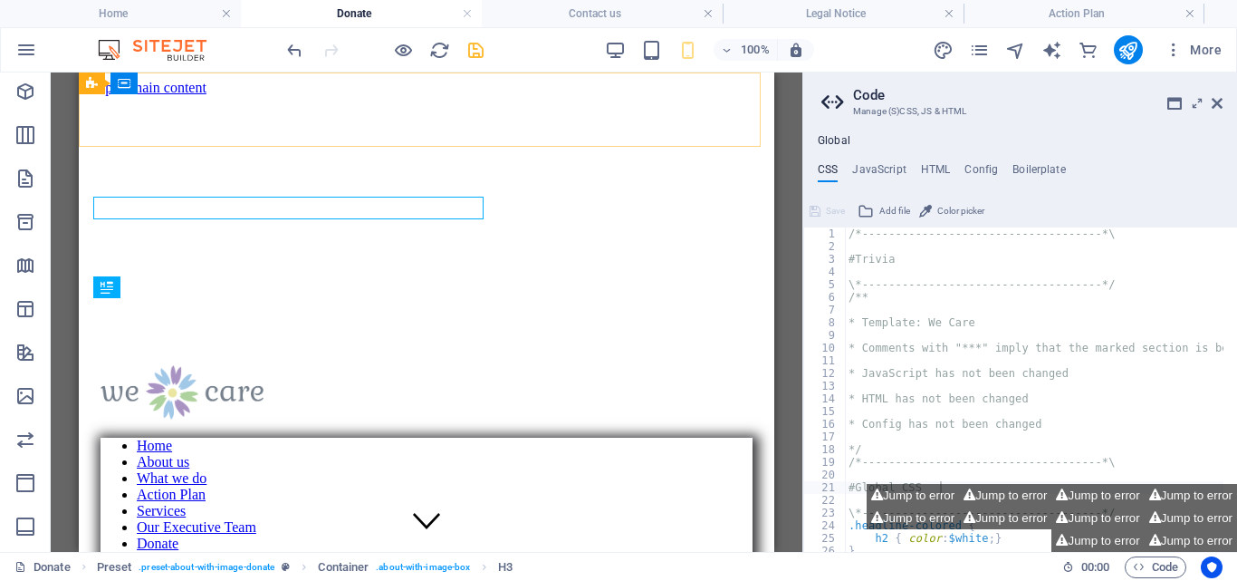
scroll to position [267, 0]
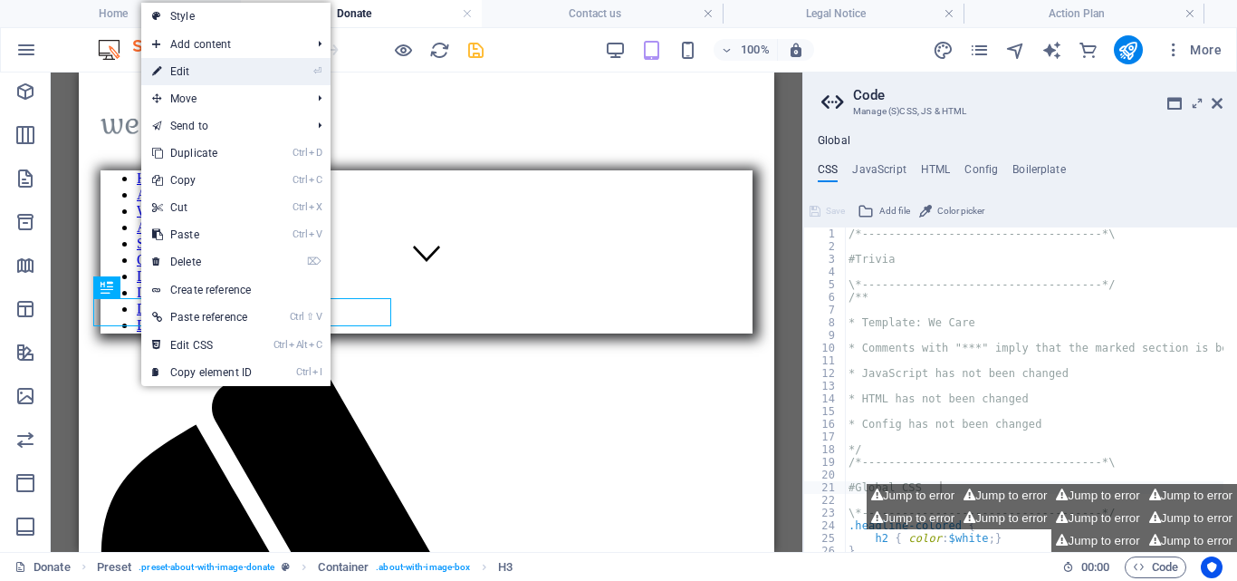
click at [187, 64] on link "⏎ Edit" at bounding box center [201, 71] width 121 height 27
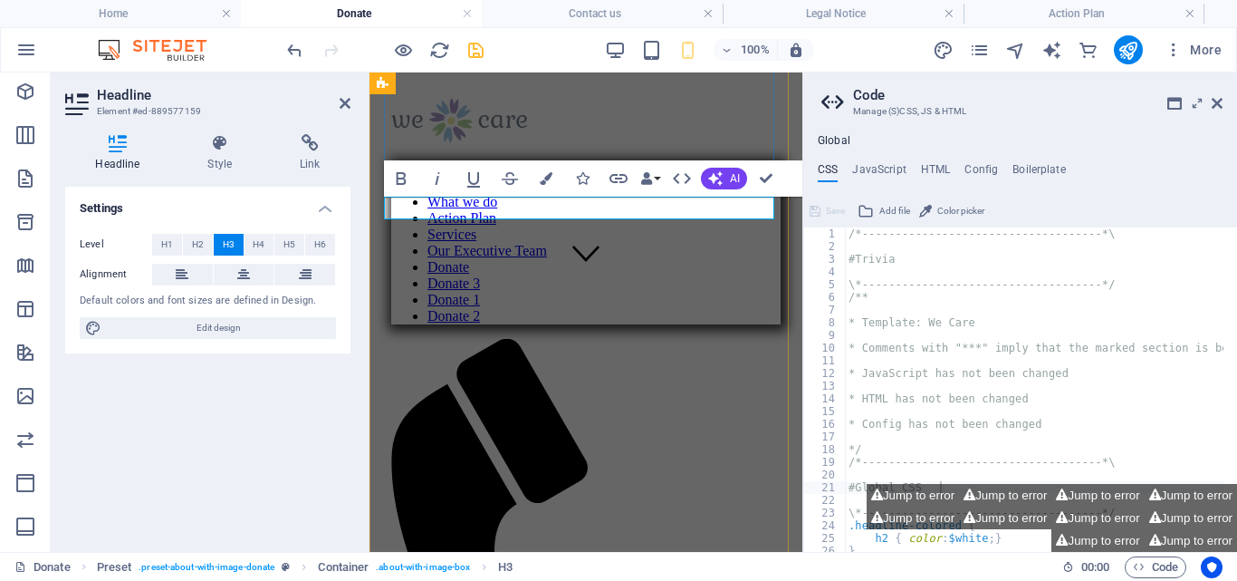
click at [344, 106] on icon at bounding box center [345, 103] width 11 height 14
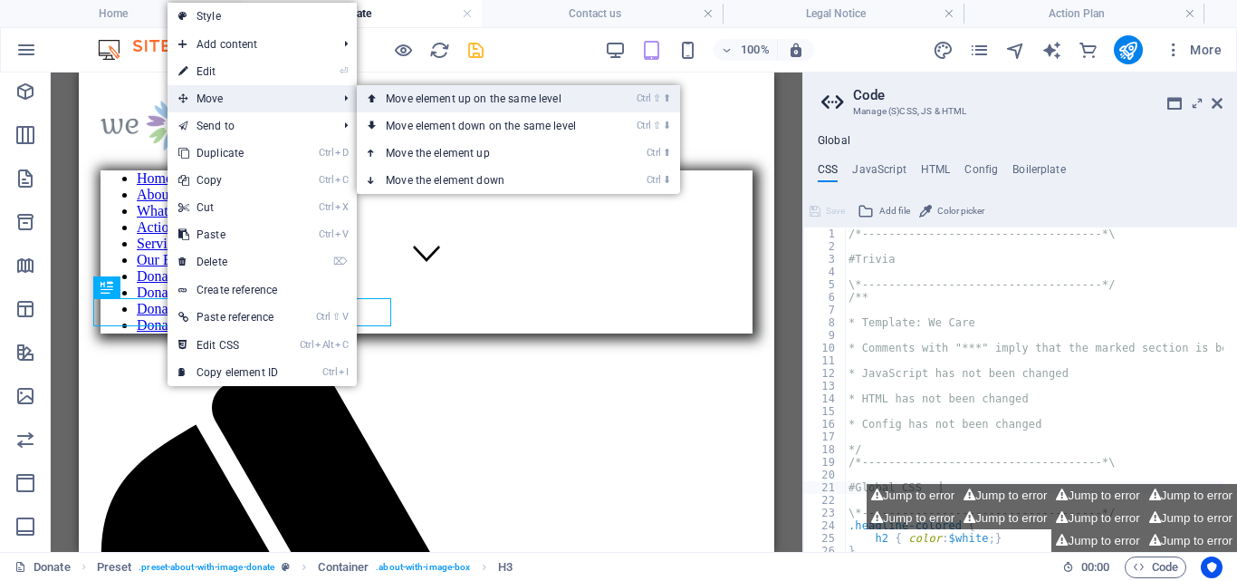
click at [450, 100] on link "Ctrl ⇧ ⬆ Move element up on the same level" at bounding box center [484, 98] width 255 height 27
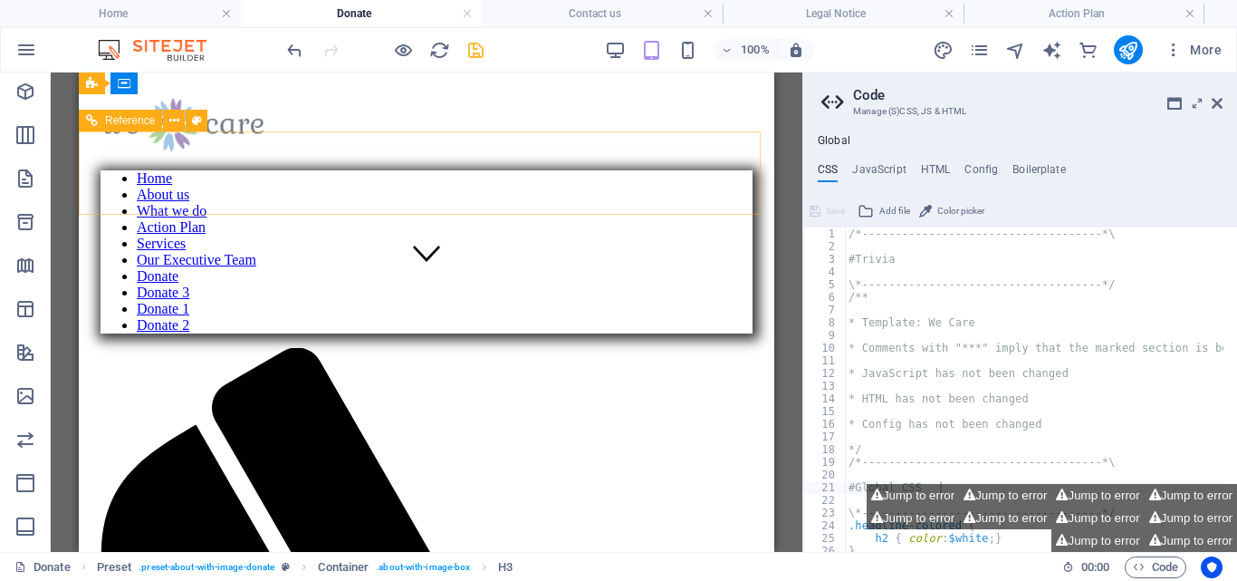
scroll to position [0, 0]
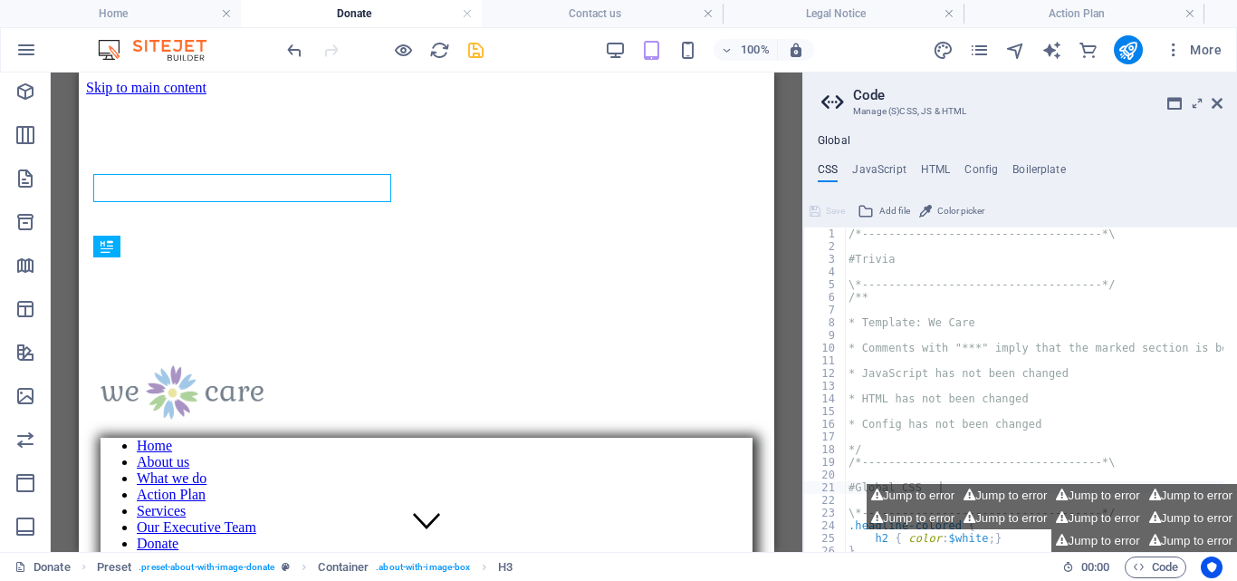
click at [790, 299] on div "H1 Banner Banner Container Container Text Preset Image Reference Reference Bann…" at bounding box center [427, 311] width 752 height 479
click at [776, 294] on div "H1 Banner Banner Container Container Text Preset Image Reference Reference Bann…" at bounding box center [427, 311] width 752 height 479
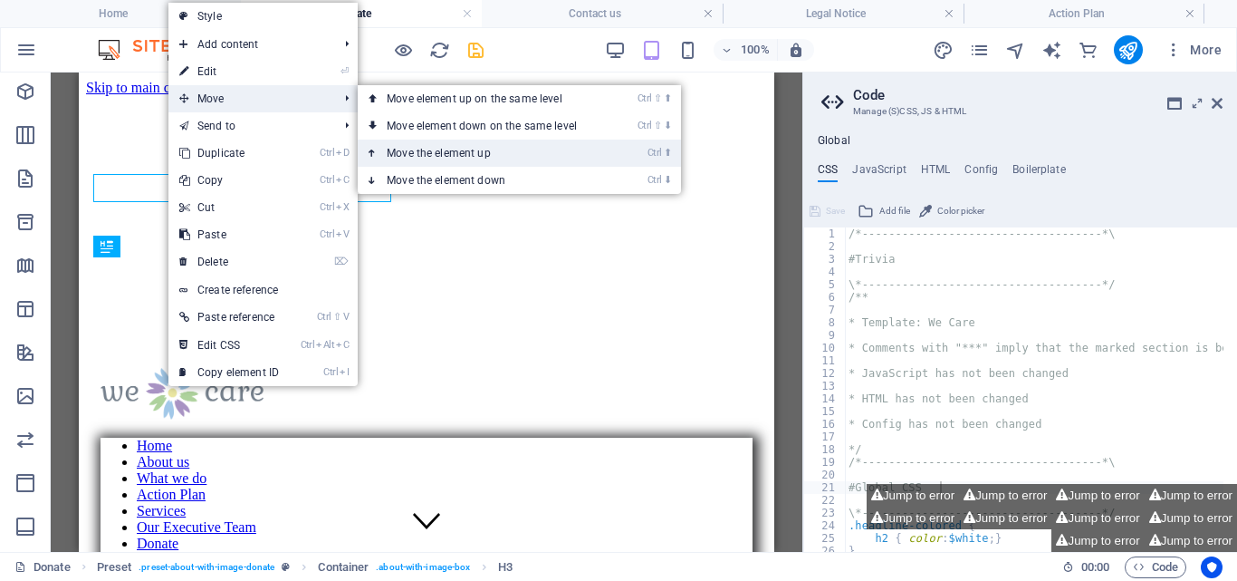
click at [458, 148] on link "Ctrl ⬆ Move the element up" at bounding box center [485, 153] width 255 height 27
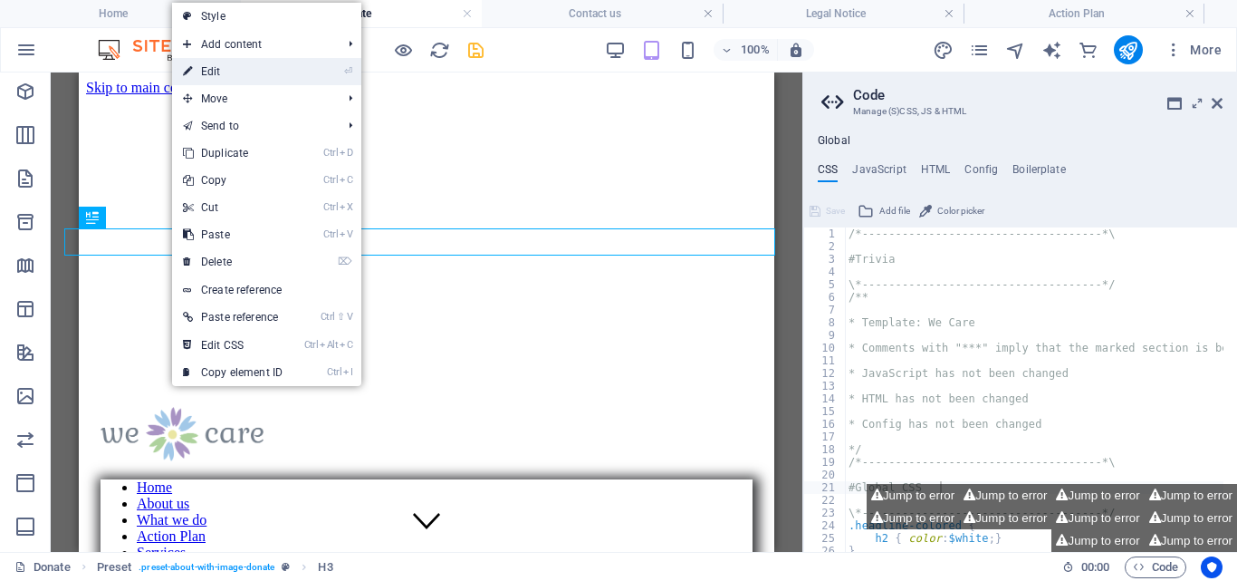
click at [247, 67] on link "⏎ Edit" at bounding box center [232, 71] width 121 height 27
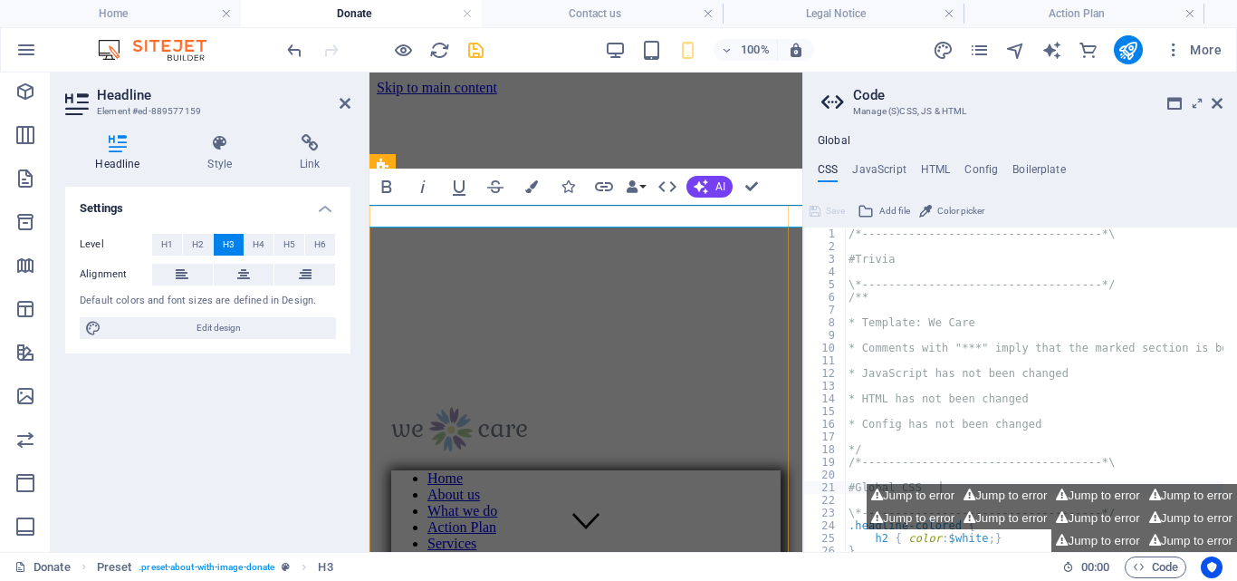
drag, startPoint x: 436, startPoint y: 209, endPoint x: 400, endPoint y: 210, distance: 35.3
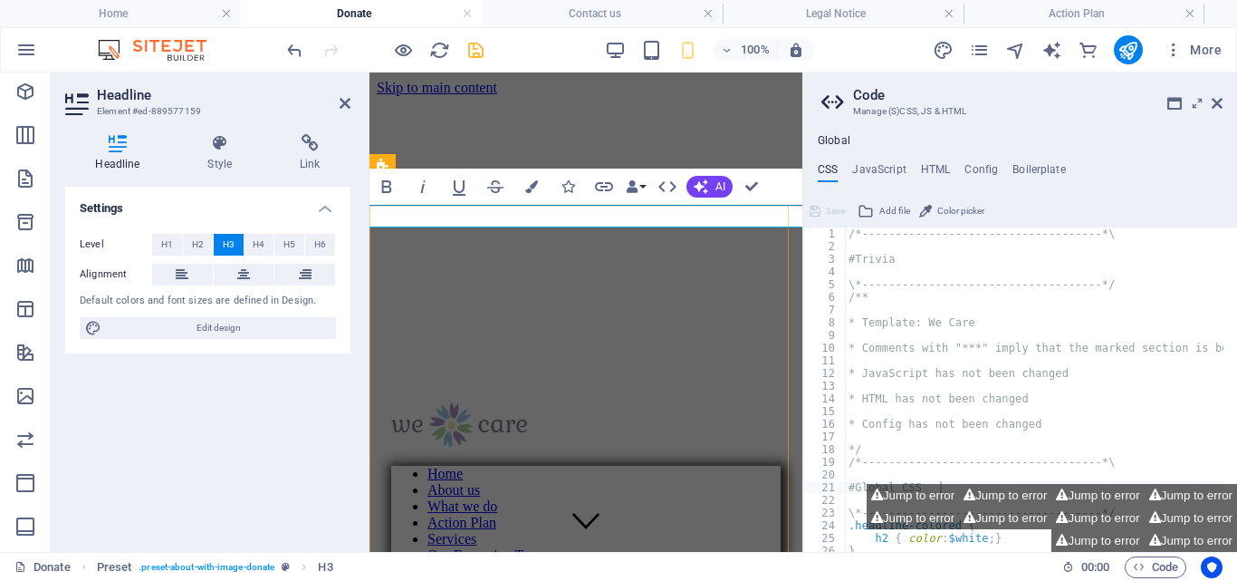
click at [340, 101] on icon at bounding box center [345, 103] width 11 height 14
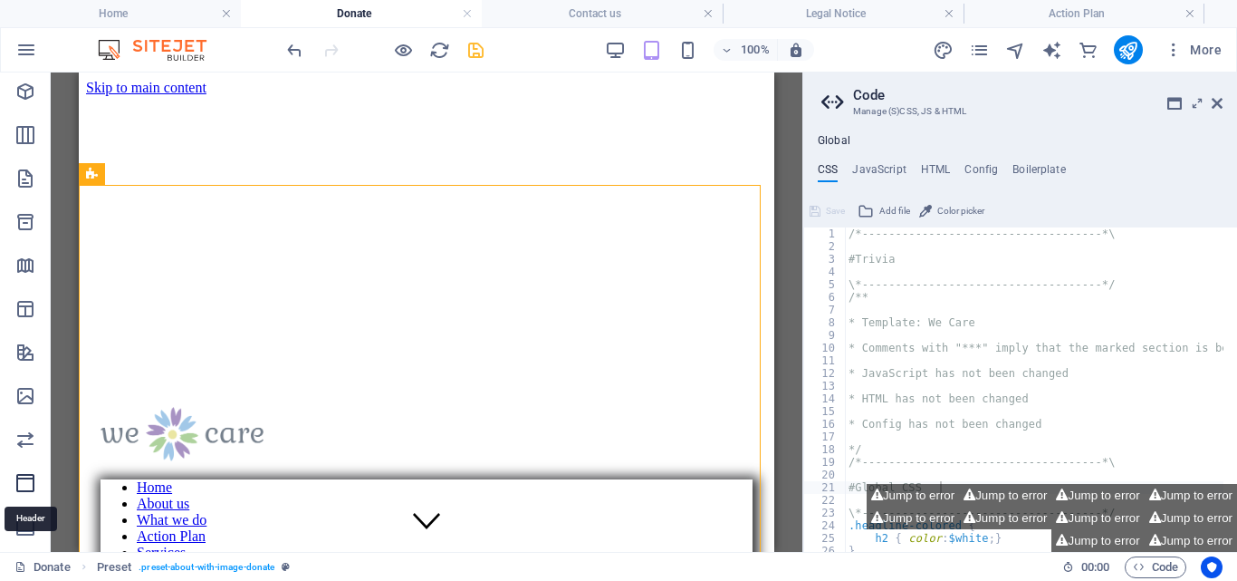
click at [23, 477] on icon "Header" at bounding box center [25, 483] width 22 height 22
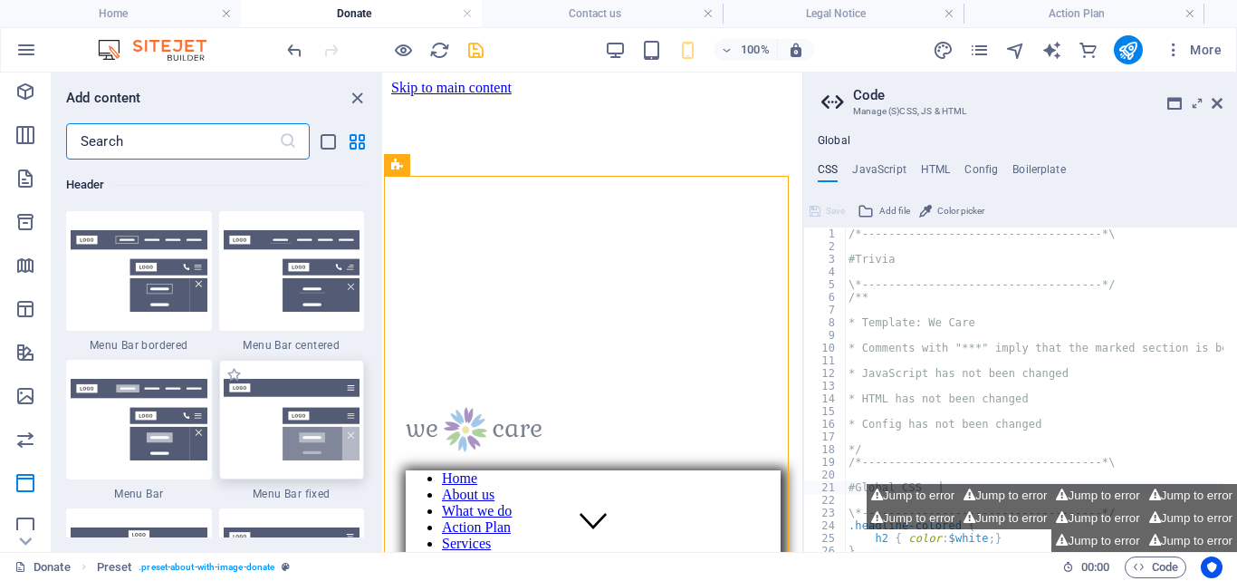
scroll to position [11047, 0]
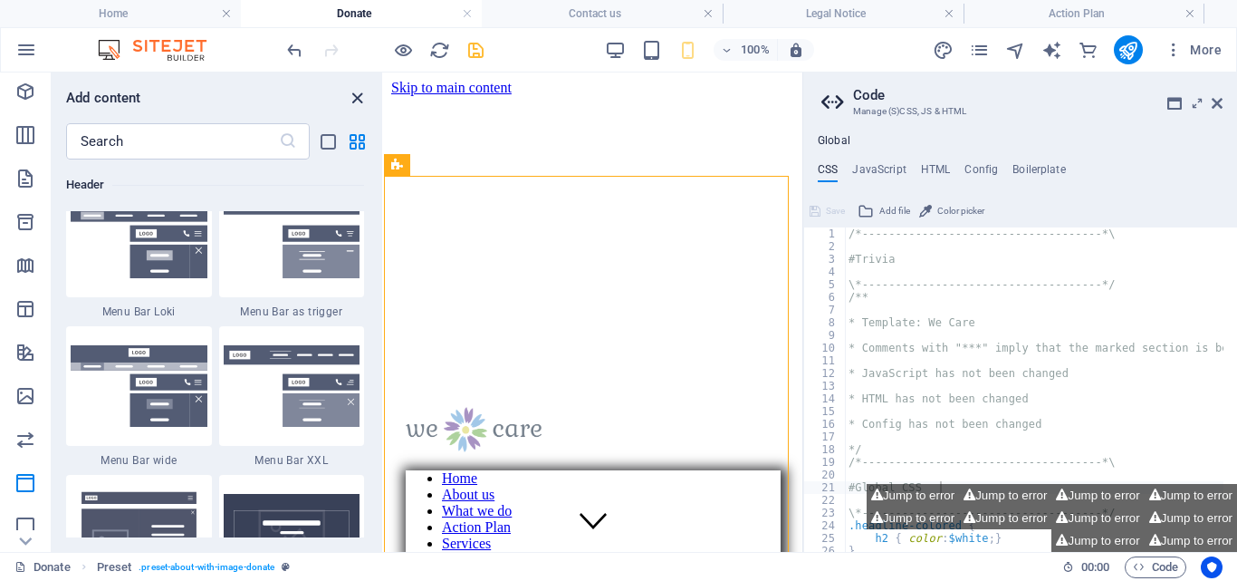
click at [356, 96] on icon "close panel" at bounding box center [357, 98] width 21 height 21
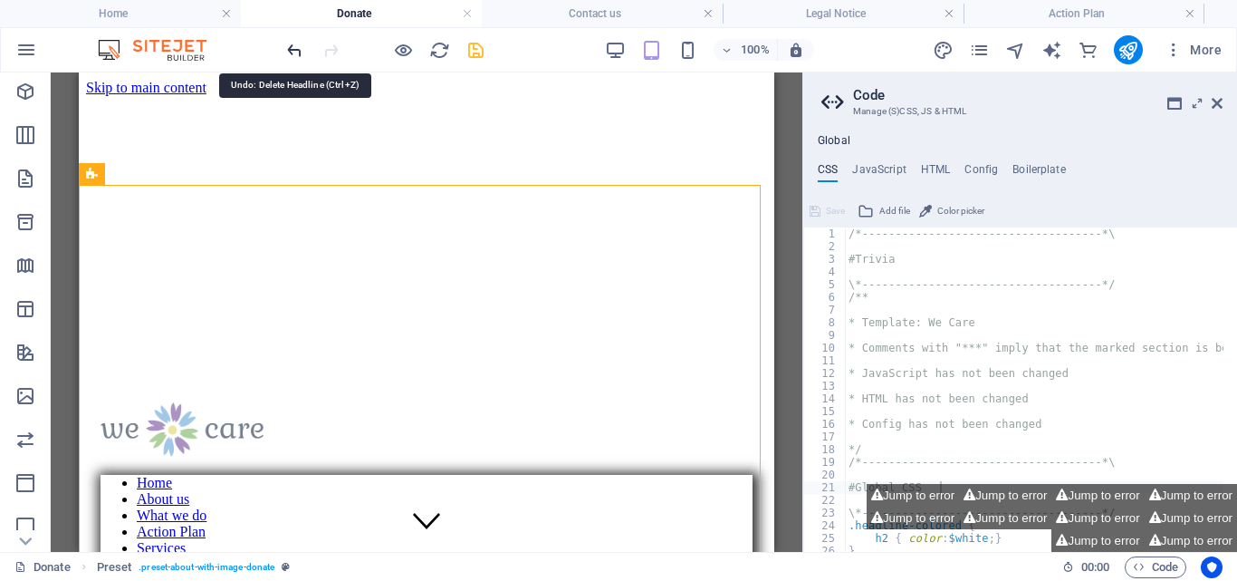
click at [292, 46] on icon "undo" at bounding box center [294, 50] width 21 height 21
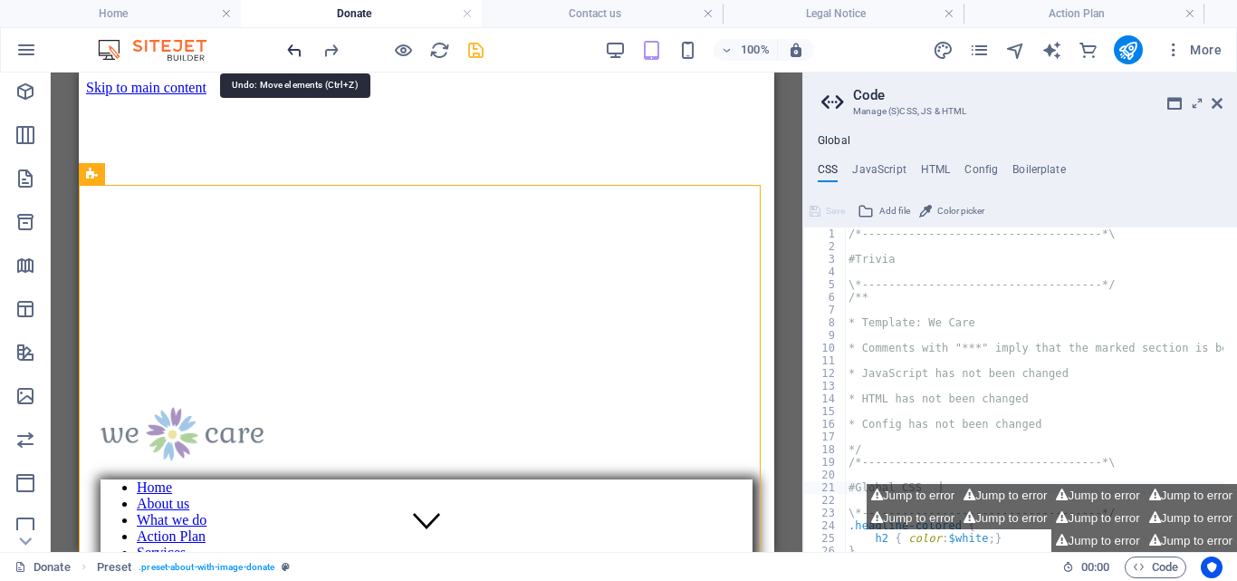
click at [292, 46] on icon "undo" at bounding box center [294, 50] width 21 height 21
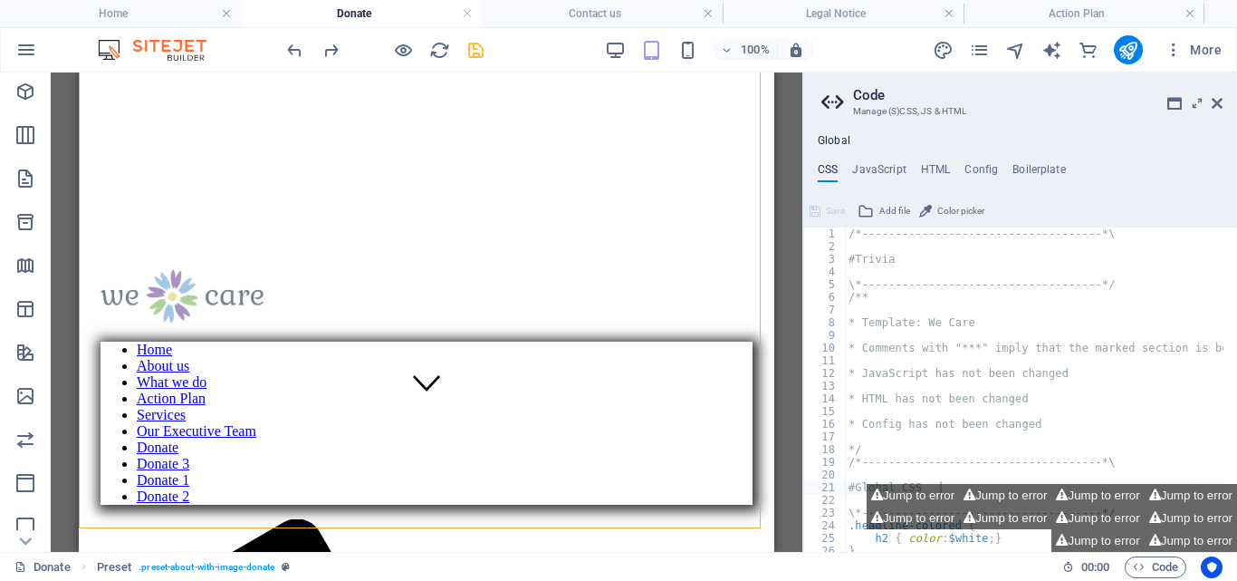
scroll to position [0, 0]
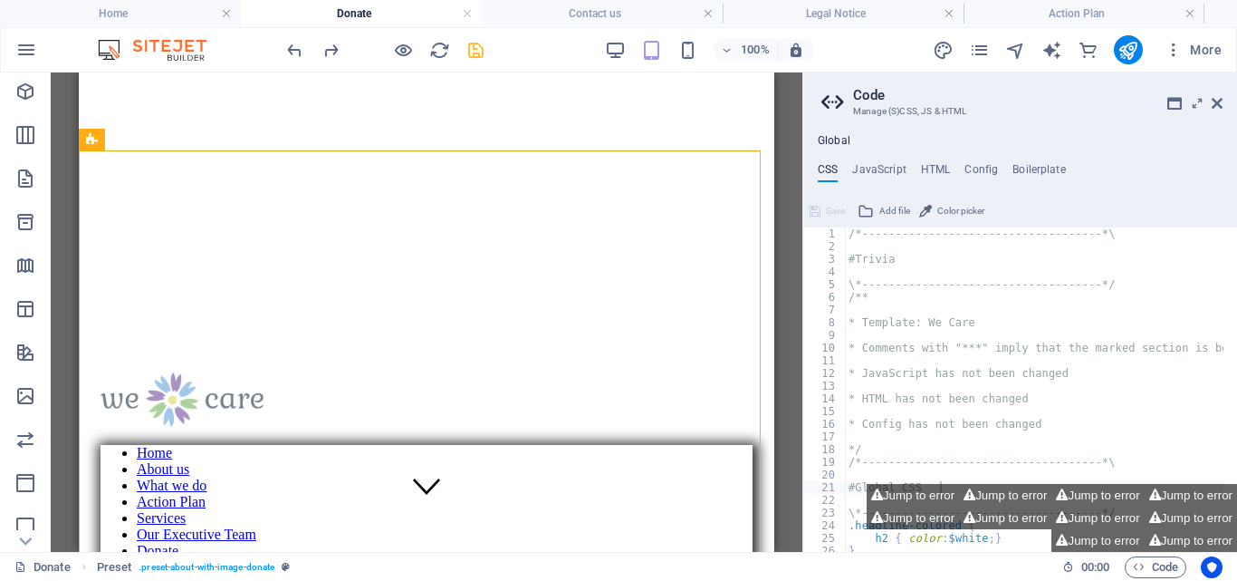
scroll to position [43, 0]
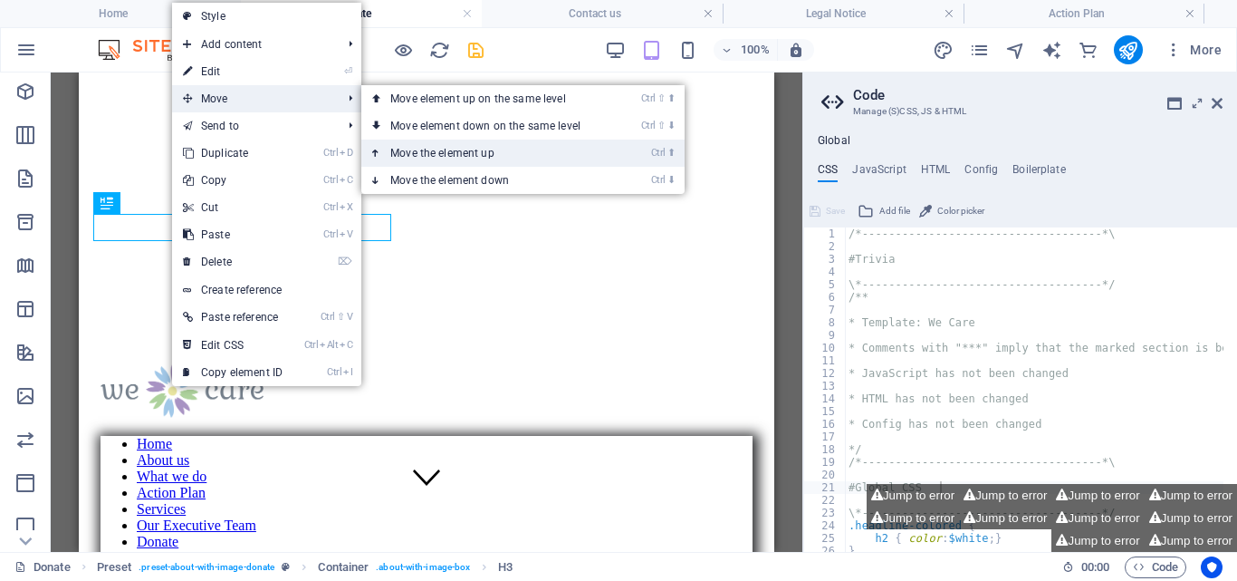
click at [488, 149] on link "Ctrl ⬆ Move the element up" at bounding box center [488, 153] width 255 height 27
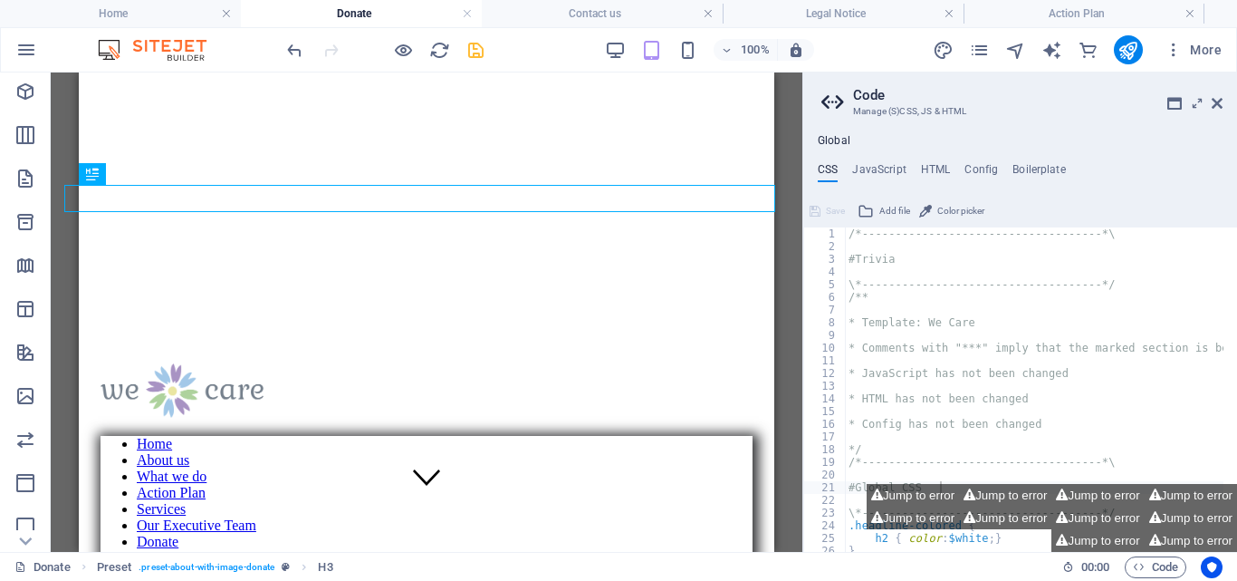
scroll to position [0, 0]
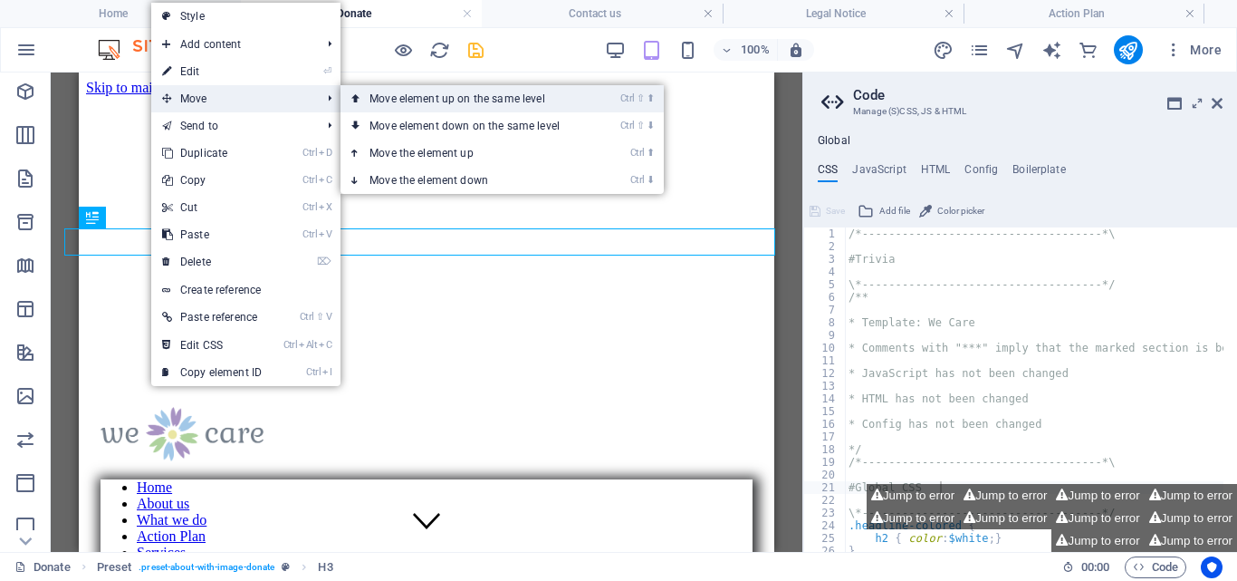
drag, startPoint x: 412, startPoint y: 94, endPoint x: 333, endPoint y: 23, distance: 106.5
click at [412, 94] on link "Ctrl ⇧ ⬆ Move element up on the same level" at bounding box center [468, 98] width 255 height 27
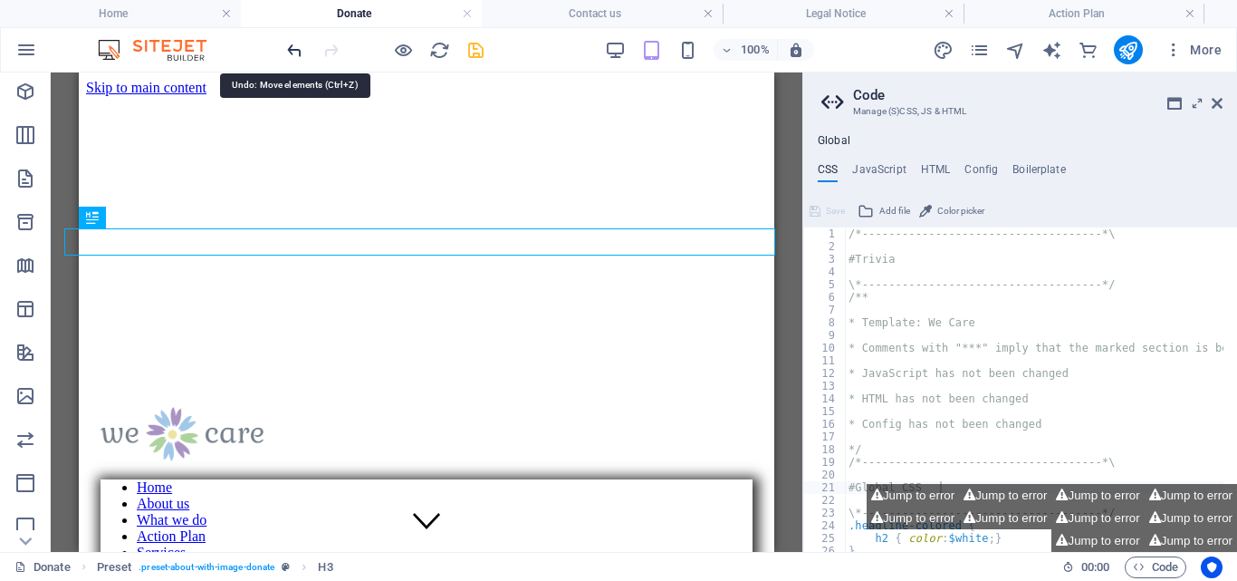
click at [294, 48] on icon "undo" at bounding box center [294, 50] width 21 height 21
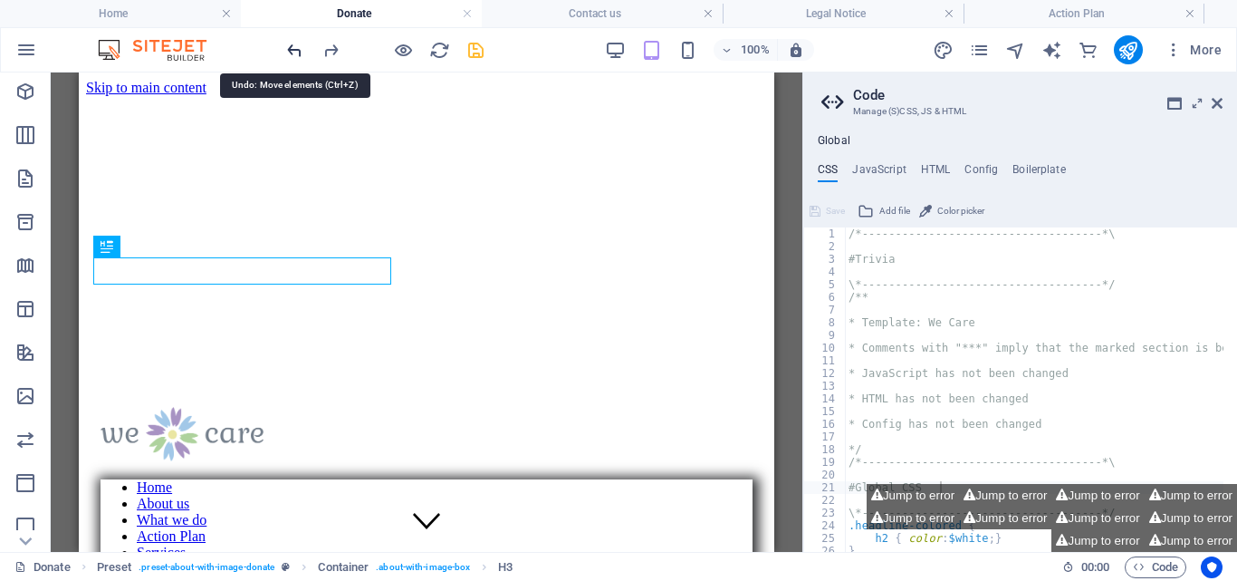
click at [287, 48] on icon "undo" at bounding box center [294, 50] width 21 height 21
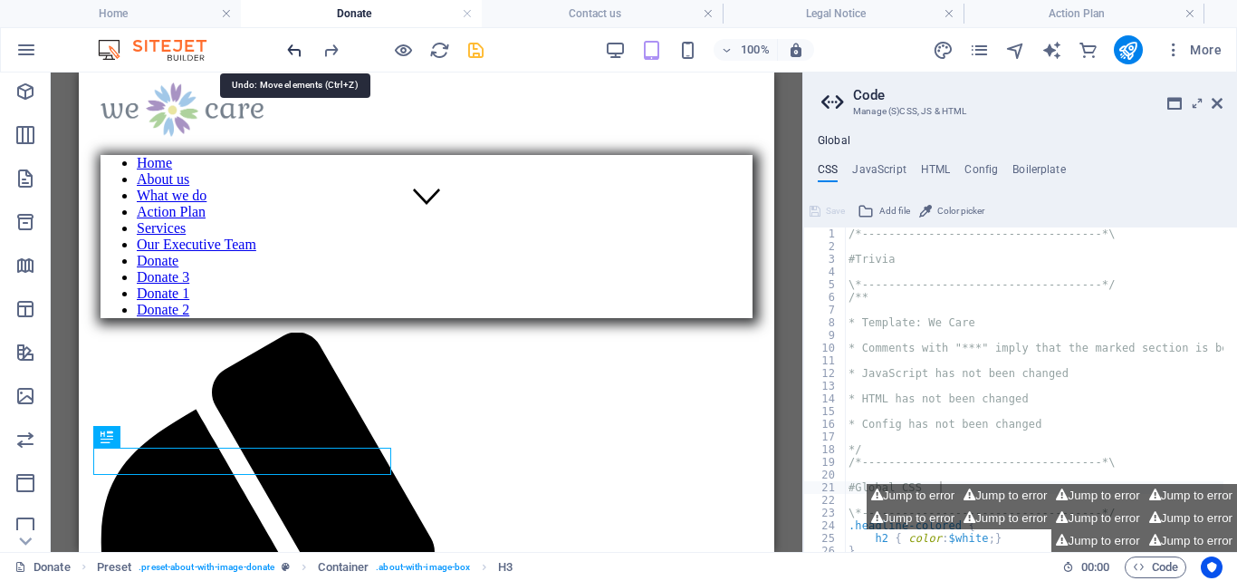
scroll to position [267, 0]
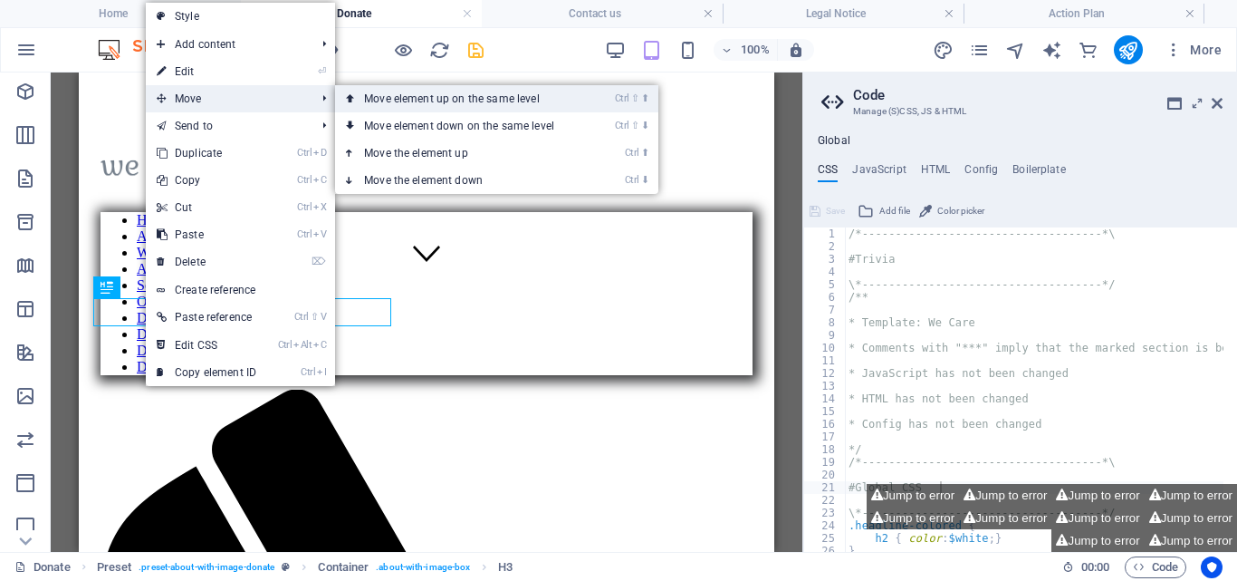
click at [443, 95] on link "Ctrl ⇧ ⬆ Move element up on the same level" at bounding box center [462, 98] width 255 height 27
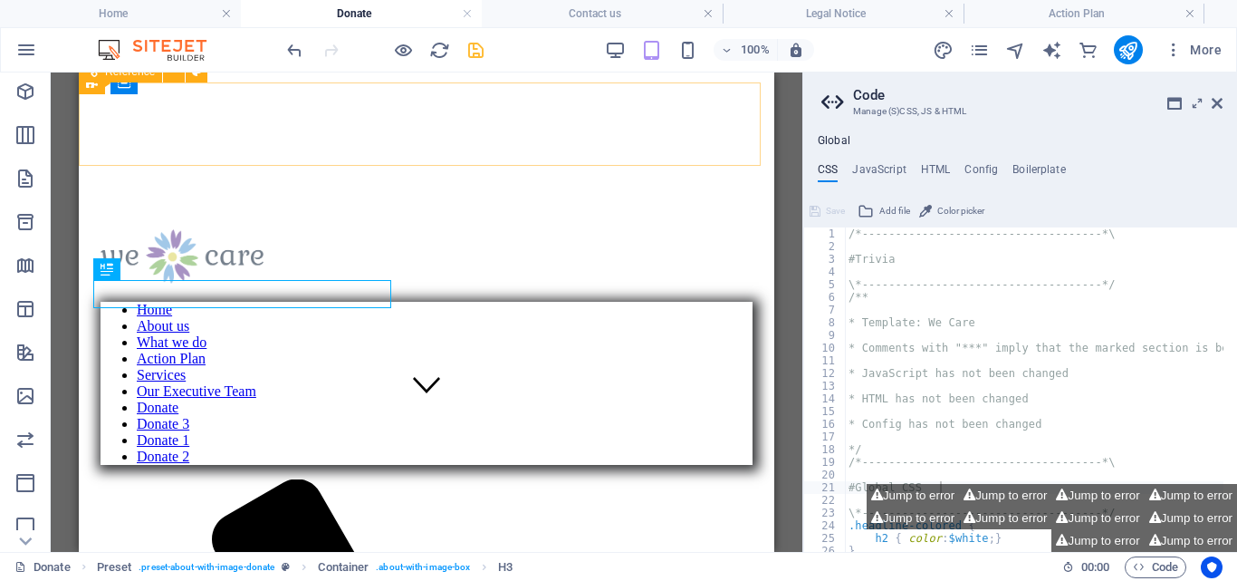
scroll to position [0, 0]
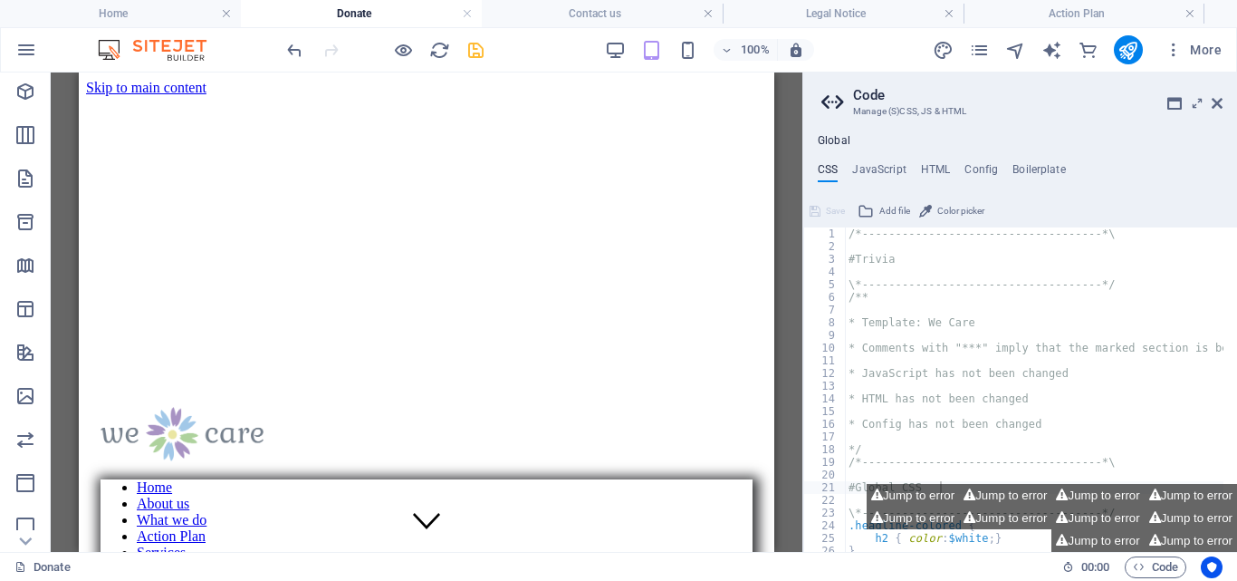
drag, startPoint x: 767, startPoint y: 129, endPoint x: 793, endPoint y: 115, distance: 28.8
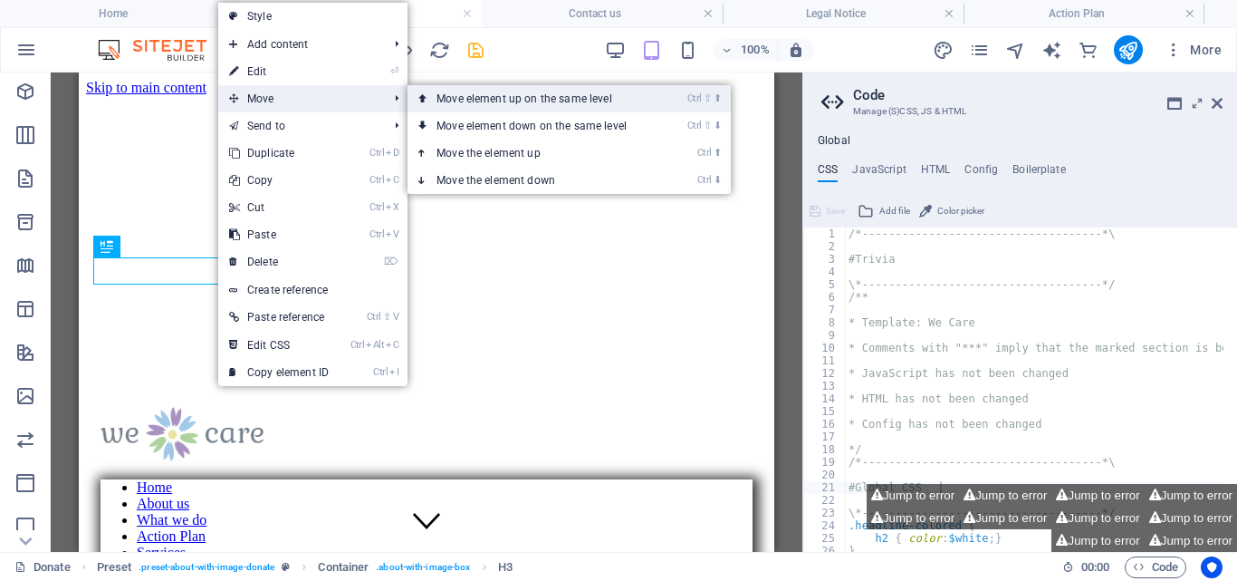
click at [500, 99] on link "Ctrl ⇧ ⬆ Move element up on the same level" at bounding box center [535, 98] width 255 height 27
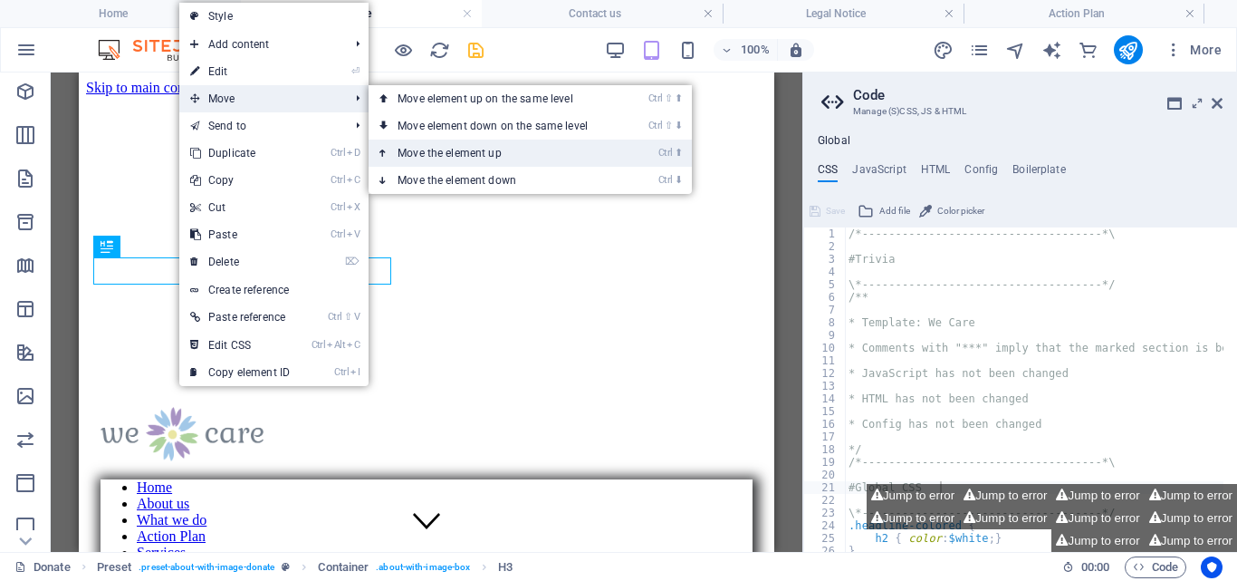
click at [435, 147] on link "Ctrl ⬆ Move the element up" at bounding box center [496, 153] width 255 height 27
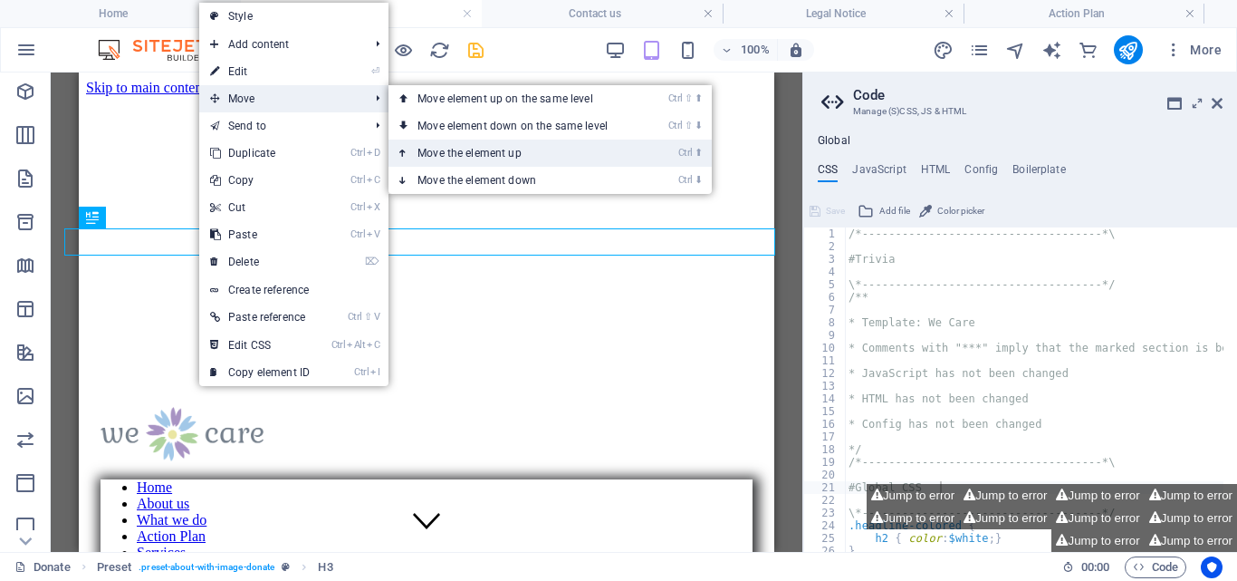
click at [481, 149] on link "Ctrl ⬆ Move the element up" at bounding box center [516, 153] width 255 height 27
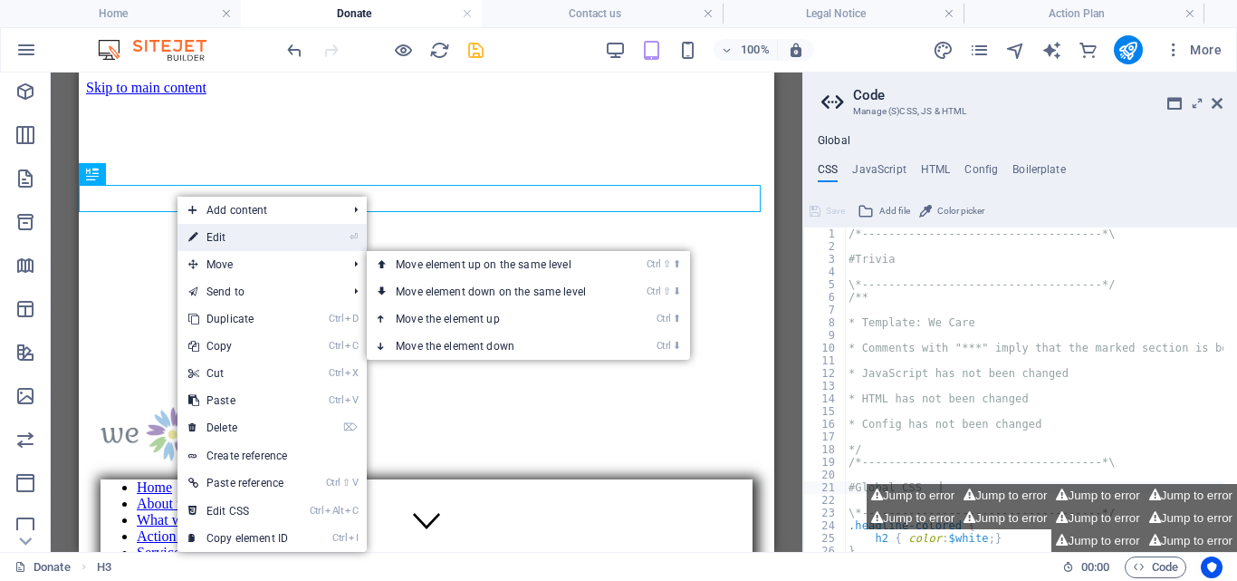
click at [222, 236] on link "⏎ Edit" at bounding box center [238, 237] width 121 height 27
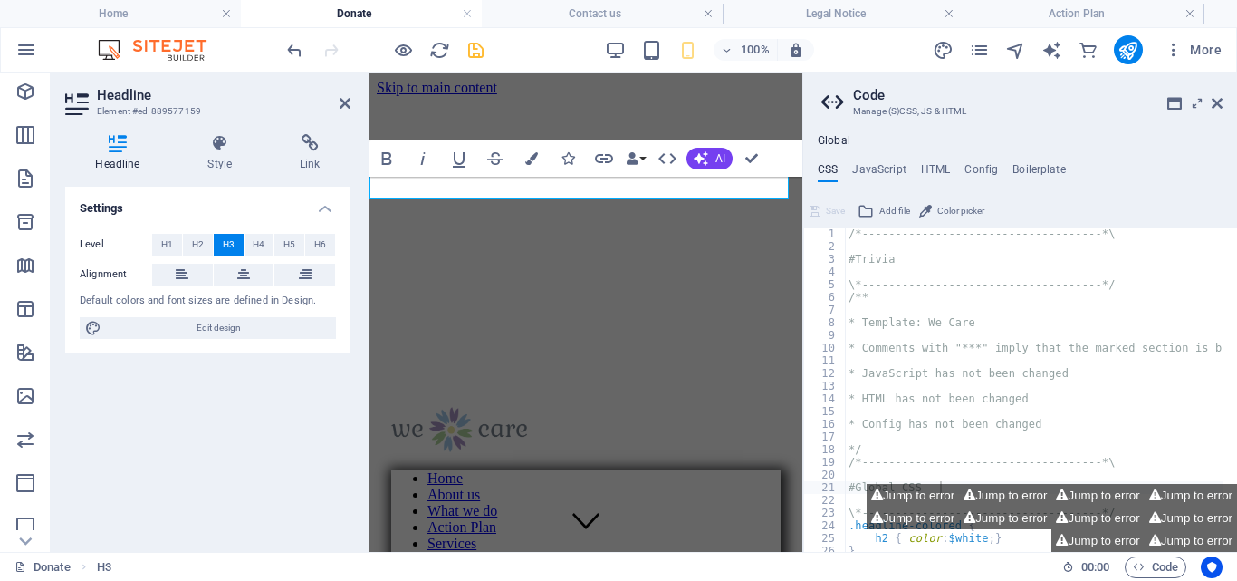
click at [474, 45] on icon "save" at bounding box center [476, 50] width 21 height 21
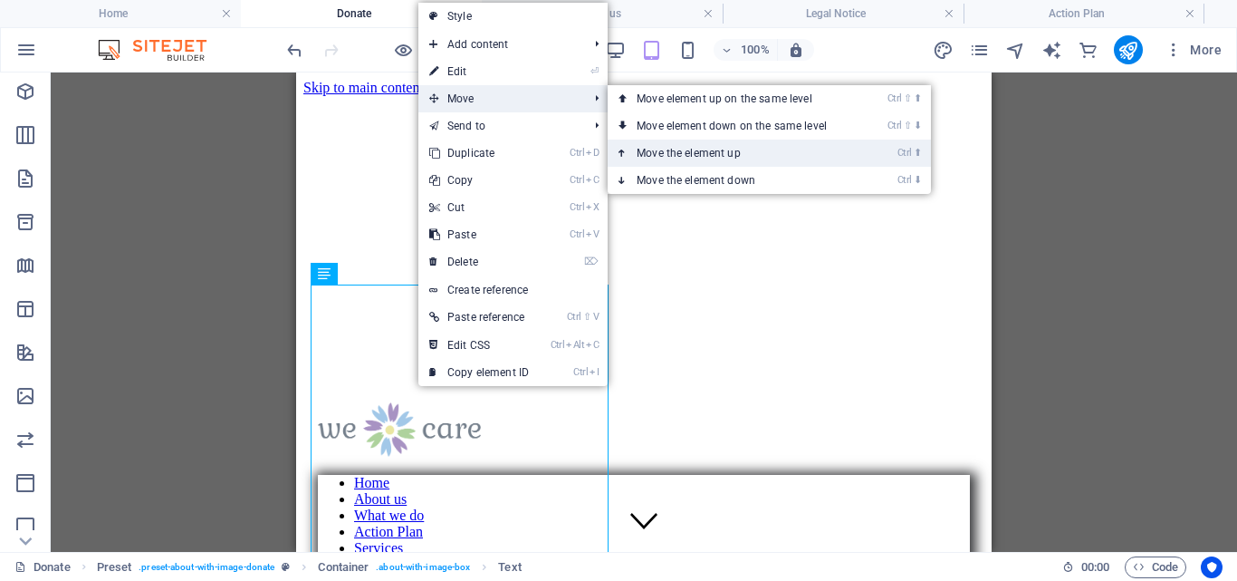
click at [736, 152] on link "Ctrl ⬆ Move the element up" at bounding box center [735, 153] width 255 height 27
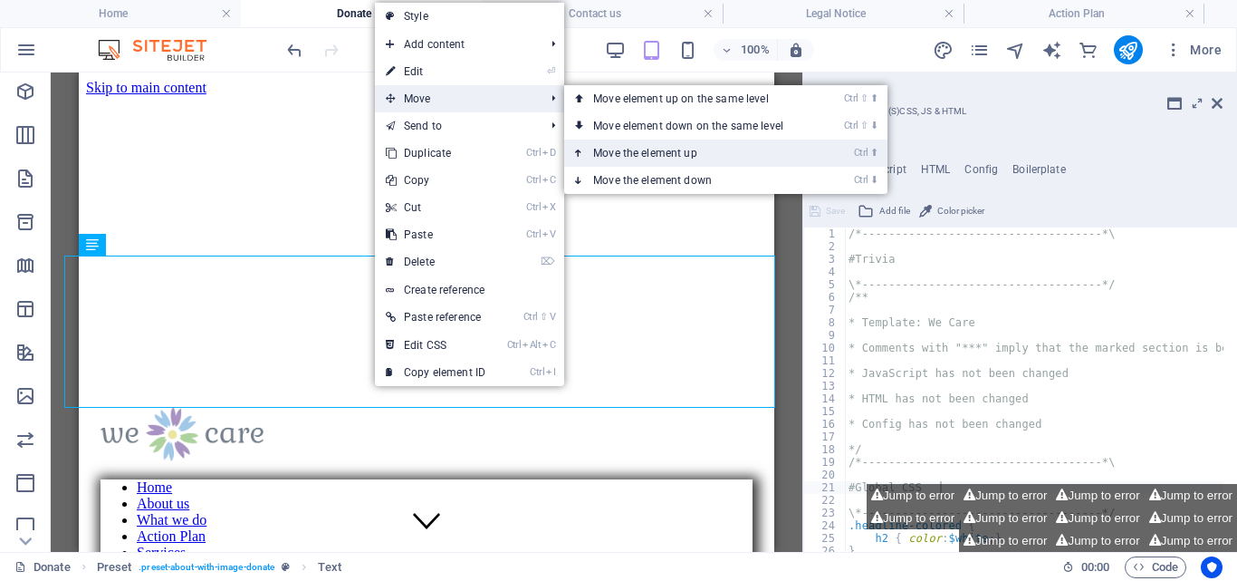
click at [688, 149] on link "Ctrl ⬆ Move the element up" at bounding box center [691, 153] width 255 height 27
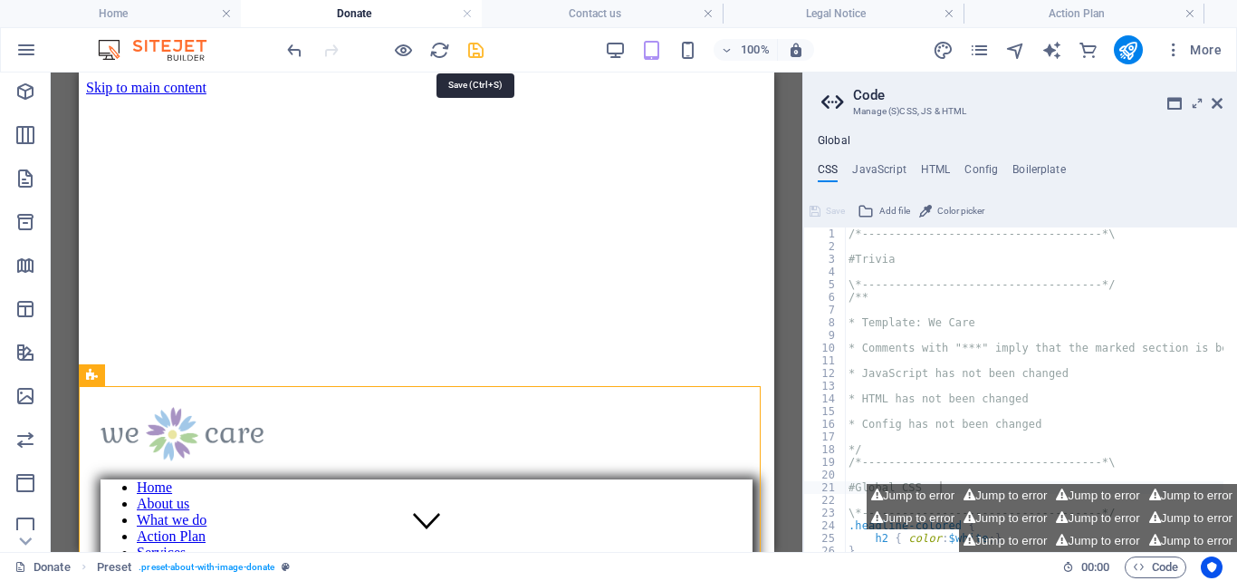
click at [481, 45] on icon "save" at bounding box center [476, 50] width 21 height 21
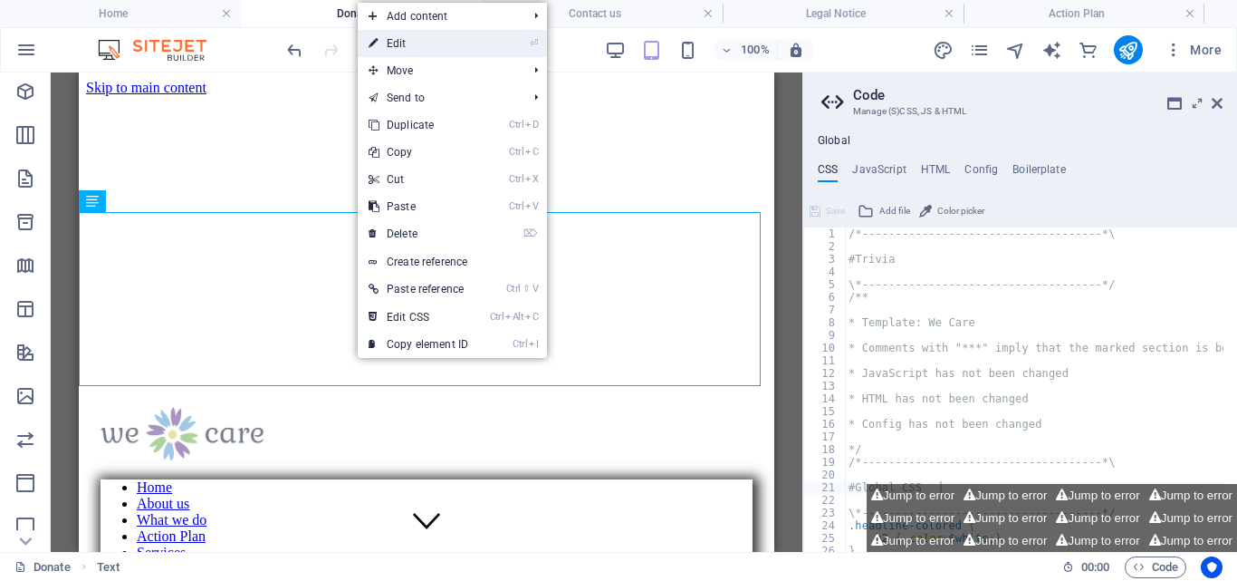
click at [407, 42] on link "⏎ Edit" at bounding box center [418, 43] width 121 height 27
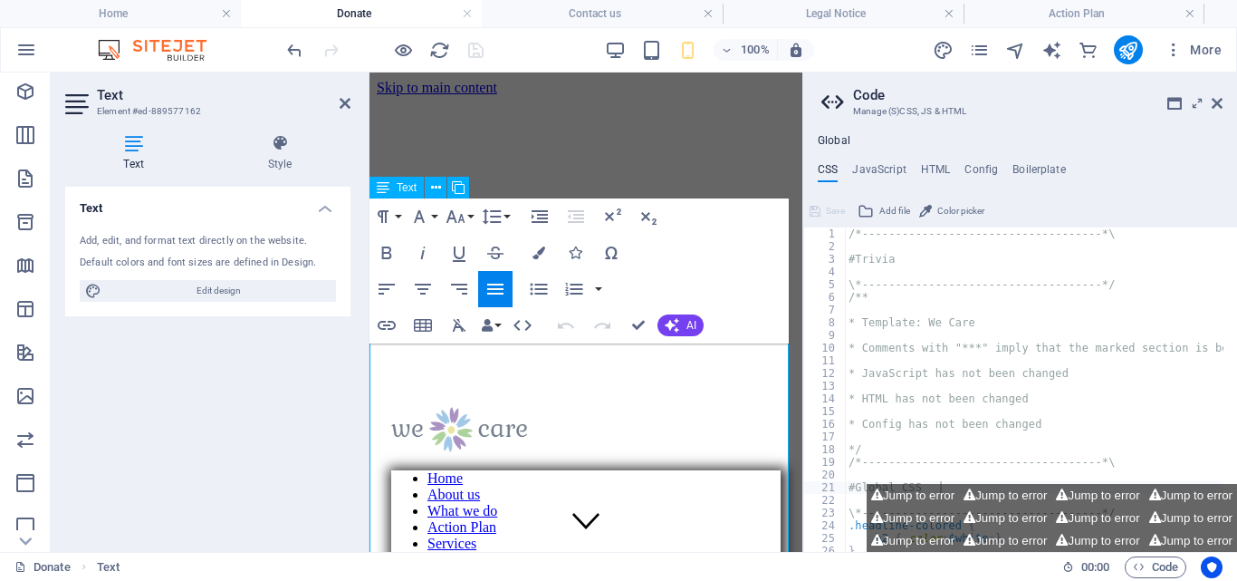
drag, startPoint x: 371, startPoint y: 358, endPoint x: 656, endPoint y: 376, distance: 285.0
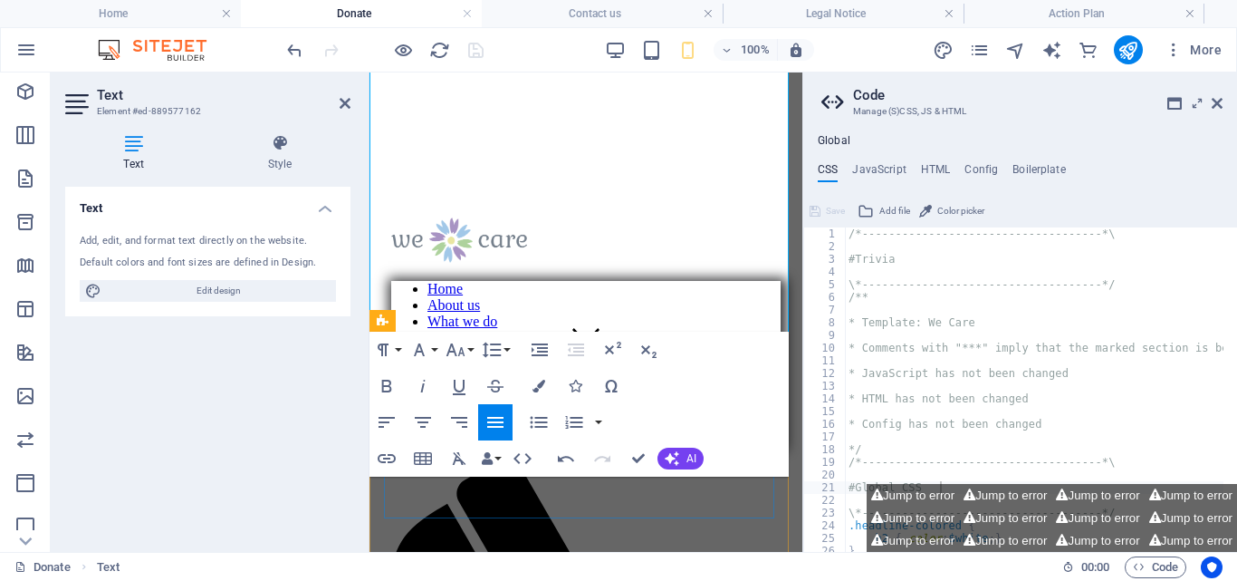
scroll to position [220, 0]
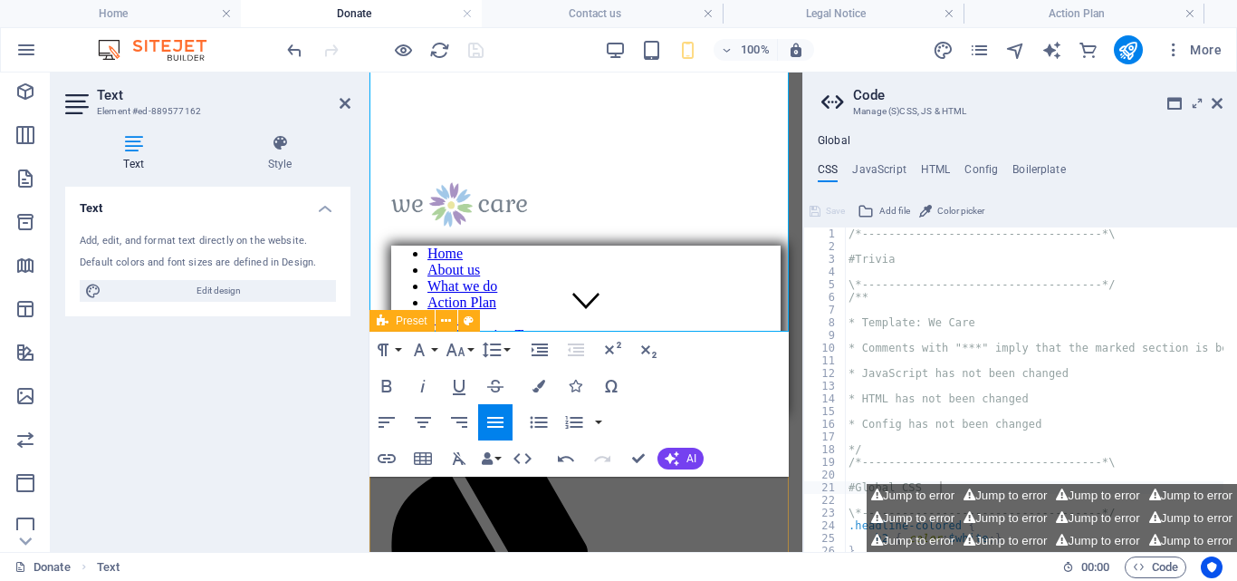
drag, startPoint x: 370, startPoint y: 354, endPoint x: 670, endPoint y: 324, distance: 302.2
click at [345, 97] on icon at bounding box center [345, 103] width 11 height 14
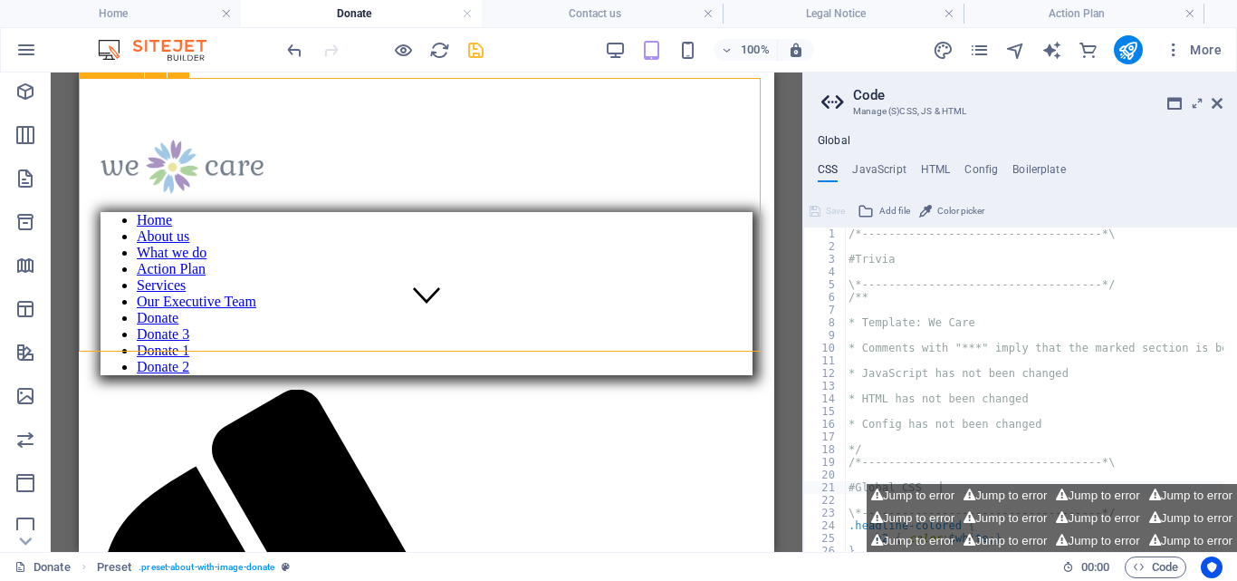
scroll to position [0, 0]
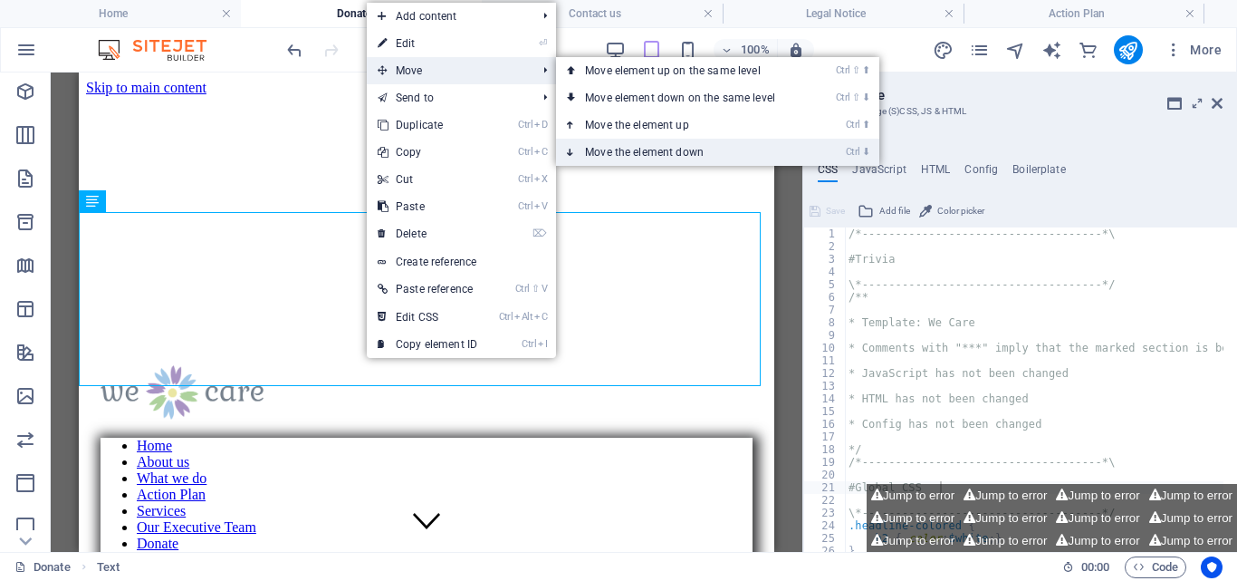
click at [659, 150] on link "Ctrl ⬇ Move the element down" at bounding box center [683, 152] width 255 height 27
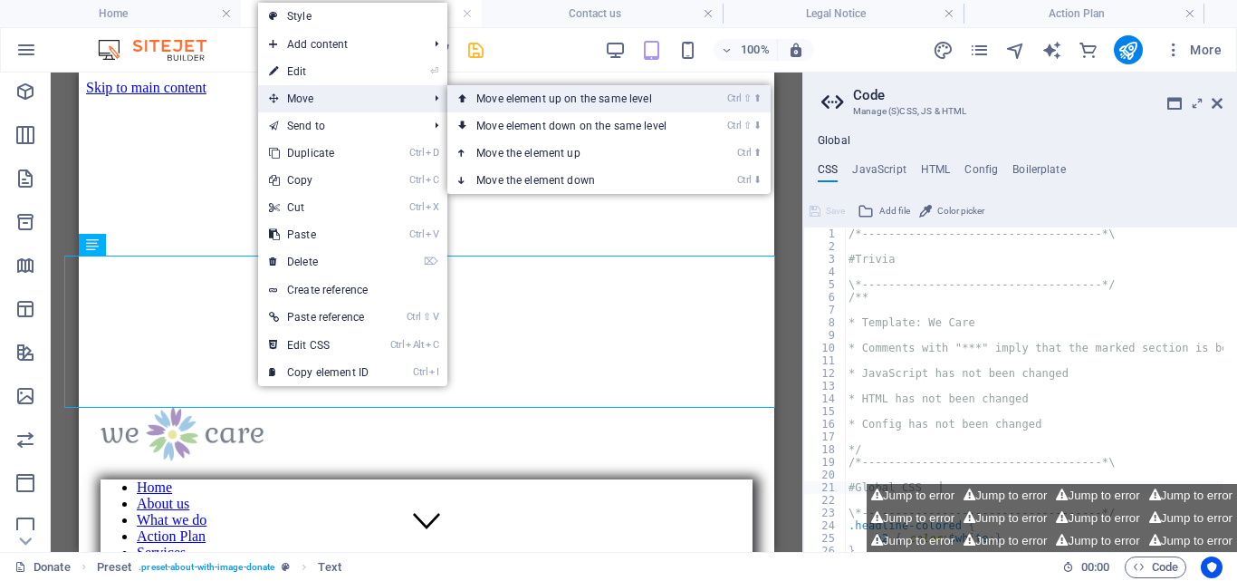
click at [547, 99] on link "Ctrl ⇧ ⬆ Move element up on the same level" at bounding box center [575, 98] width 255 height 27
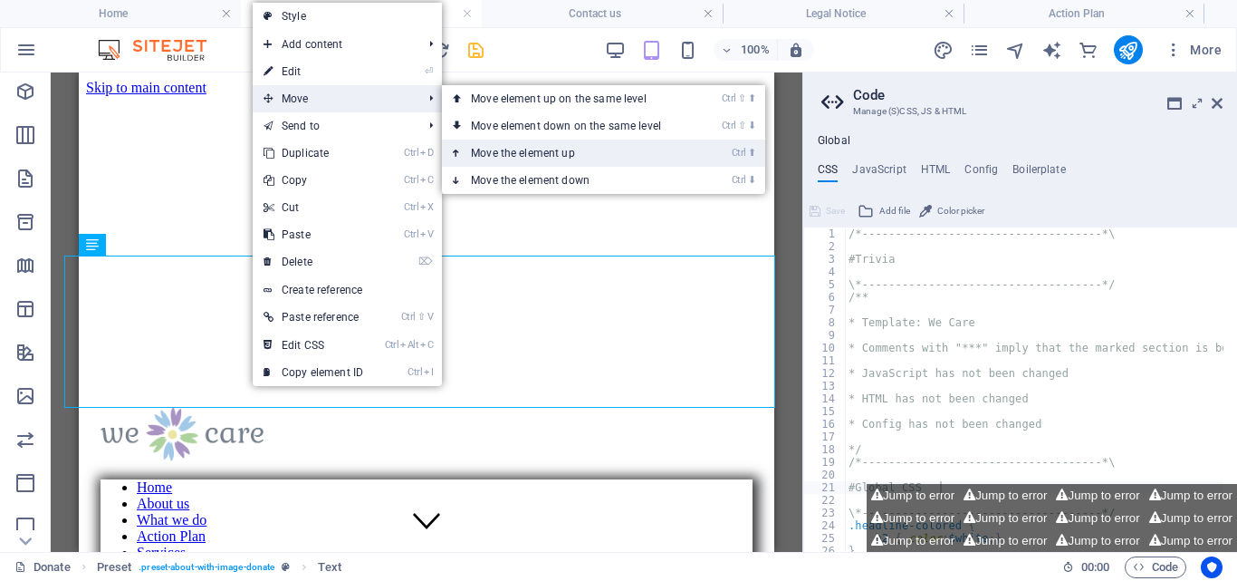
click at [544, 149] on link "Ctrl ⬆ Move the element up" at bounding box center [569, 153] width 255 height 27
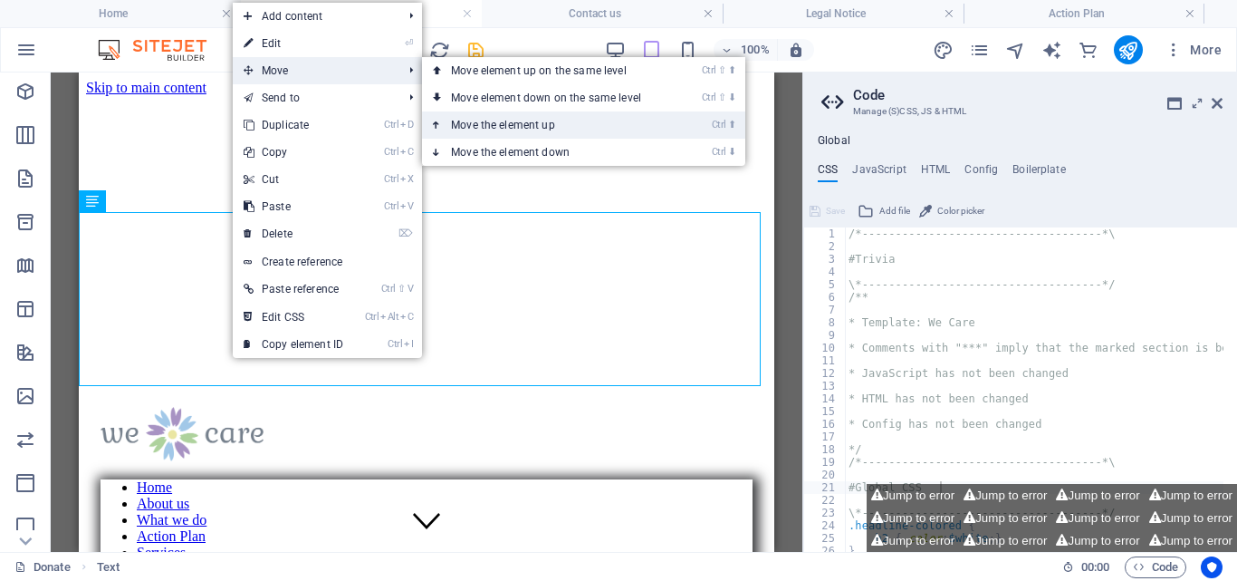
click at [533, 115] on link "Ctrl ⬆ Move the element up" at bounding box center [549, 124] width 255 height 27
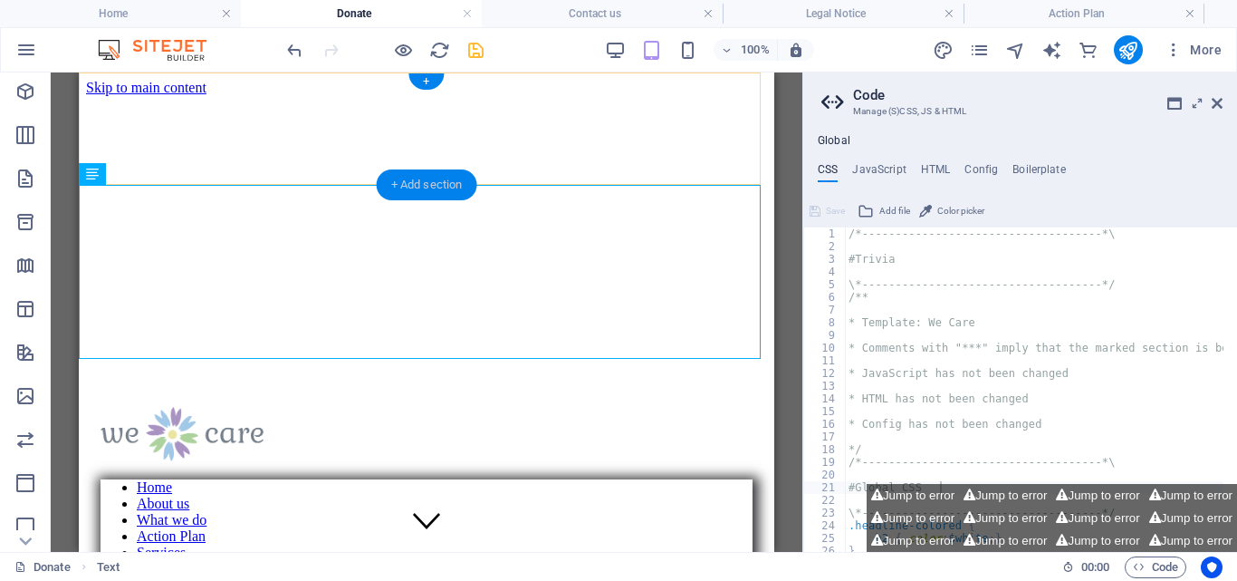
click at [429, 181] on div "+ Add section" at bounding box center [427, 184] width 101 height 31
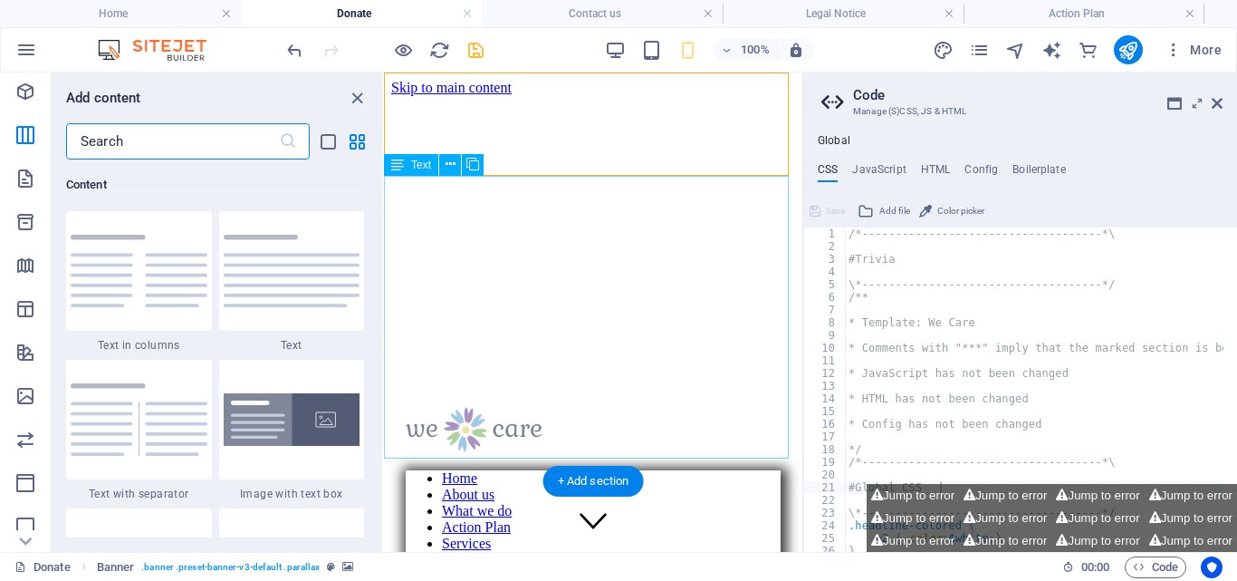
scroll to position [2977, 0]
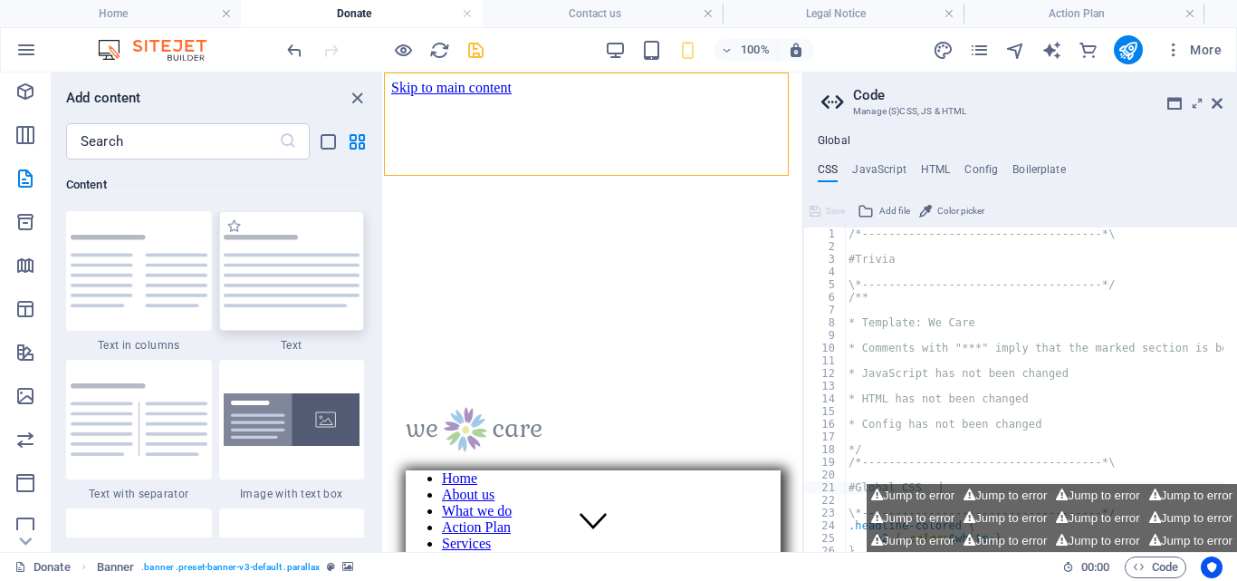
click at [296, 264] on img at bounding box center [292, 271] width 137 height 72
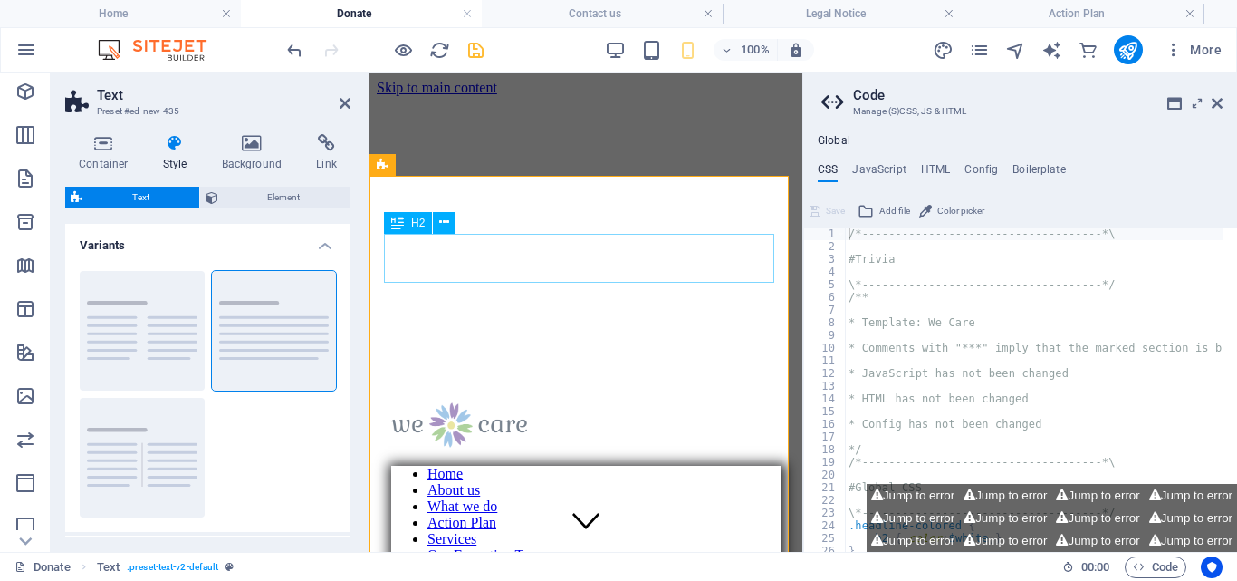
type textarea "/*------------------------------------*\"
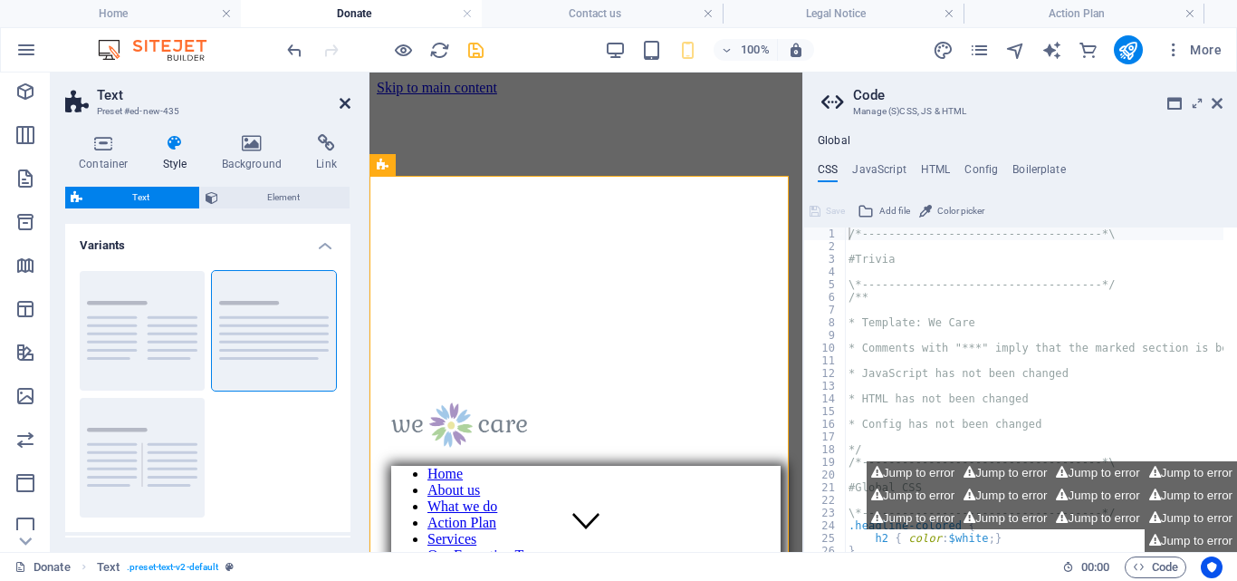
click at [343, 101] on icon at bounding box center [345, 103] width 11 height 14
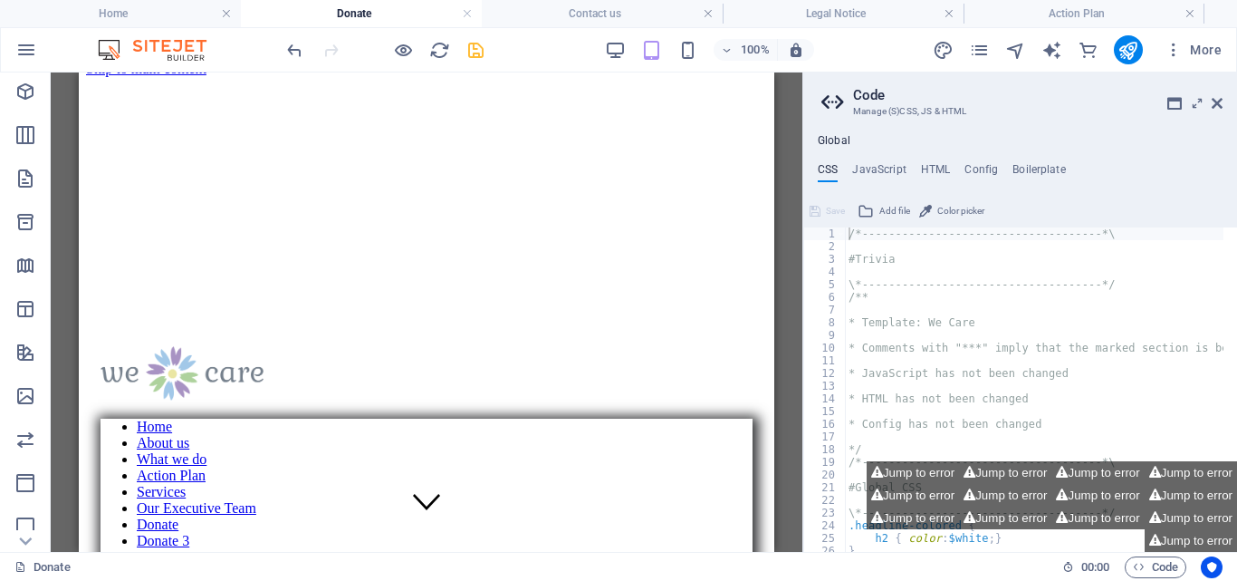
scroll to position [0, 0]
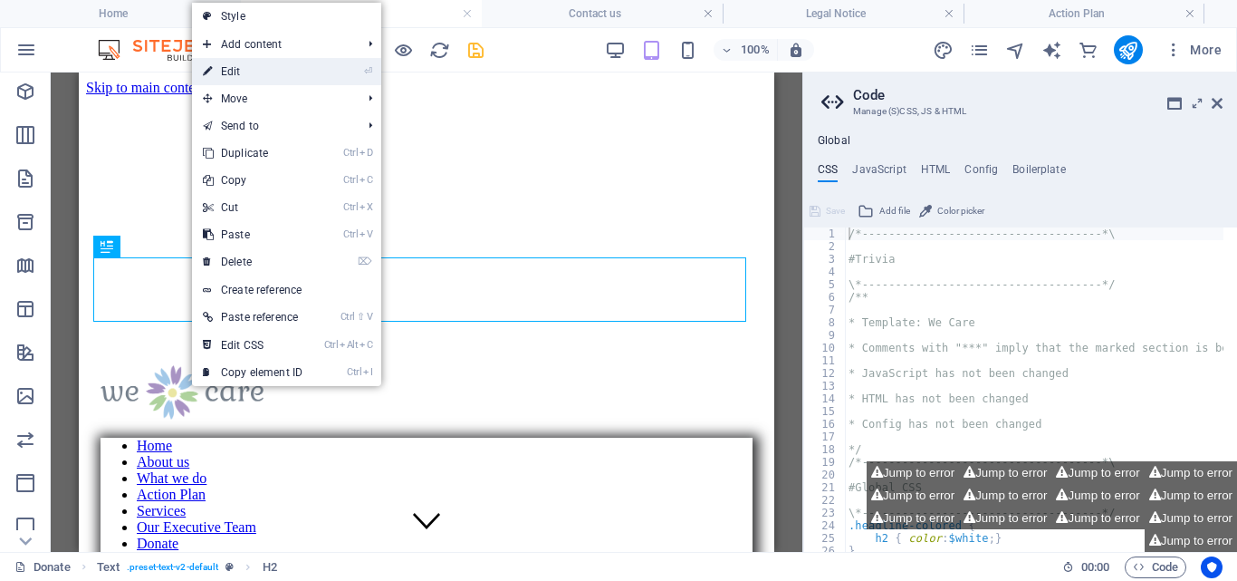
click at [245, 73] on link "⏎ Edit" at bounding box center [252, 71] width 121 height 27
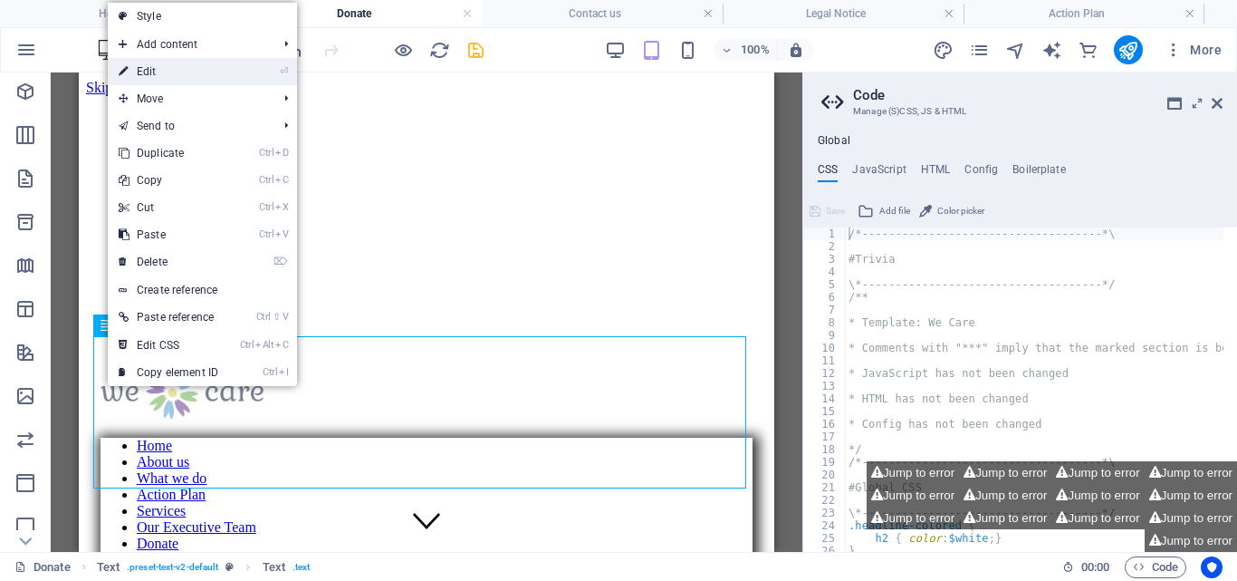
click at [193, 77] on link "⏎ Edit" at bounding box center [168, 71] width 121 height 27
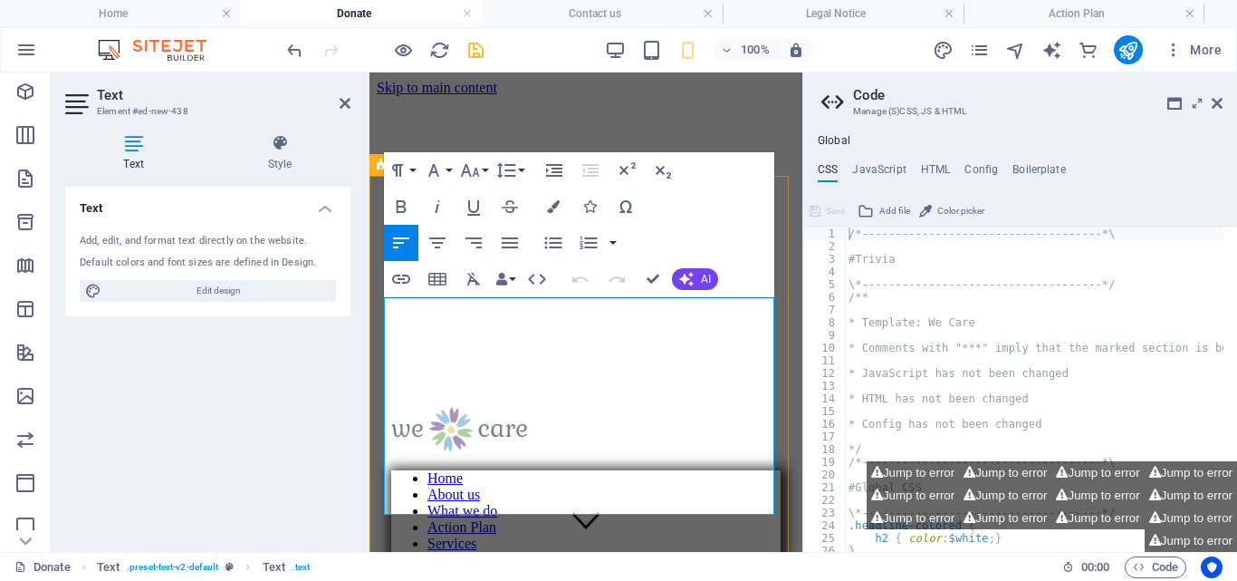
drag, startPoint x: 386, startPoint y: 309, endPoint x: 754, endPoint y: 504, distance: 416.2
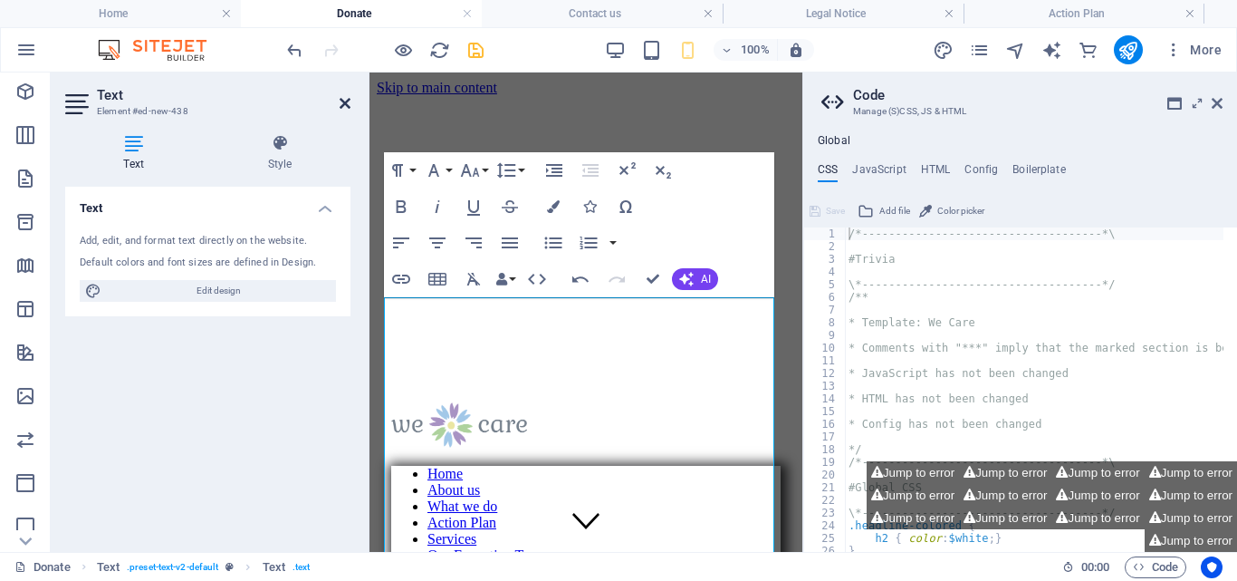
click at [342, 106] on icon at bounding box center [345, 103] width 11 height 14
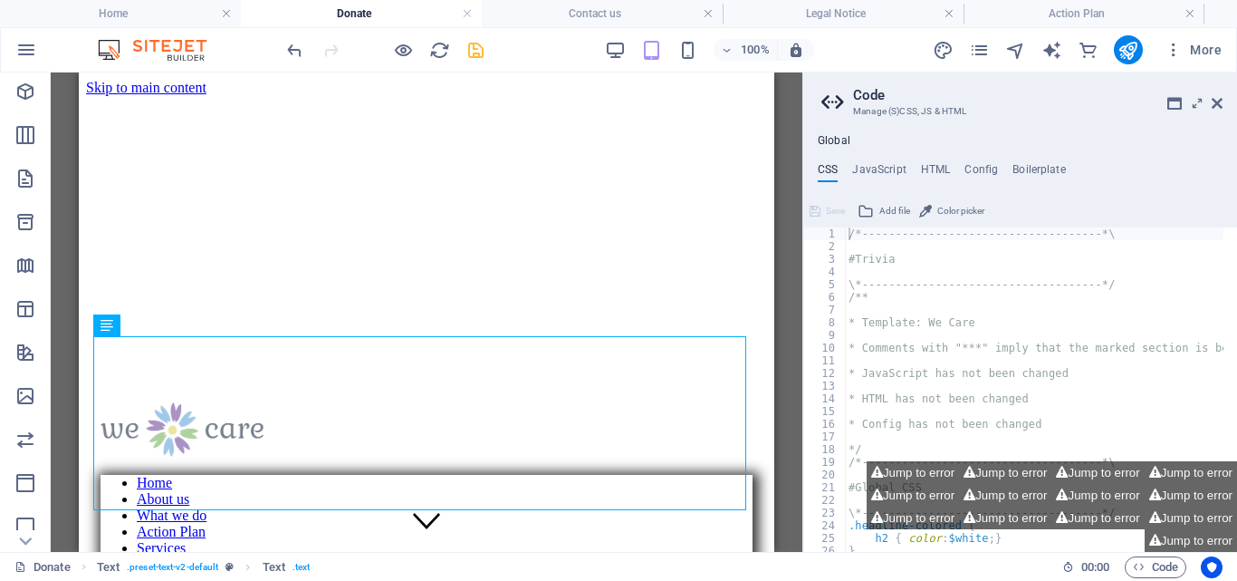
click at [785, 287] on div "Drag here to replace the existing content. Press “Ctrl” if you want to create a…" at bounding box center [427, 311] width 752 height 479
click at [478, 49] on icon "save" at bounding box center [476, 50] width 21 height 21
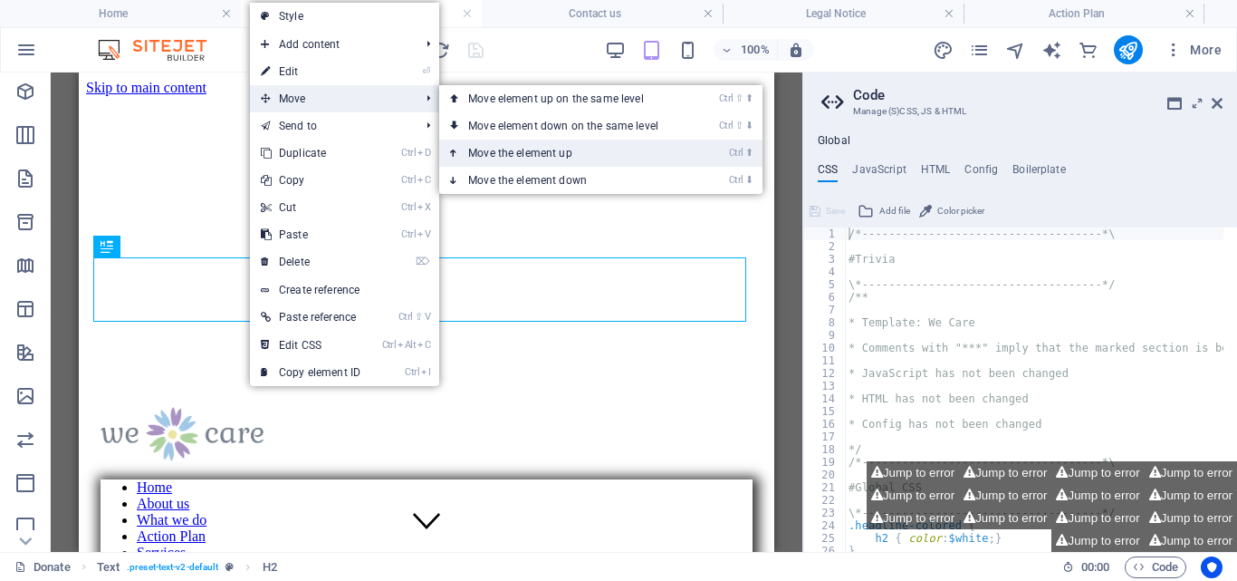
click at [534, 147] on link "Ctrl ⬆ Move the element up" at bounding box center [566, 153] width 255 height 27
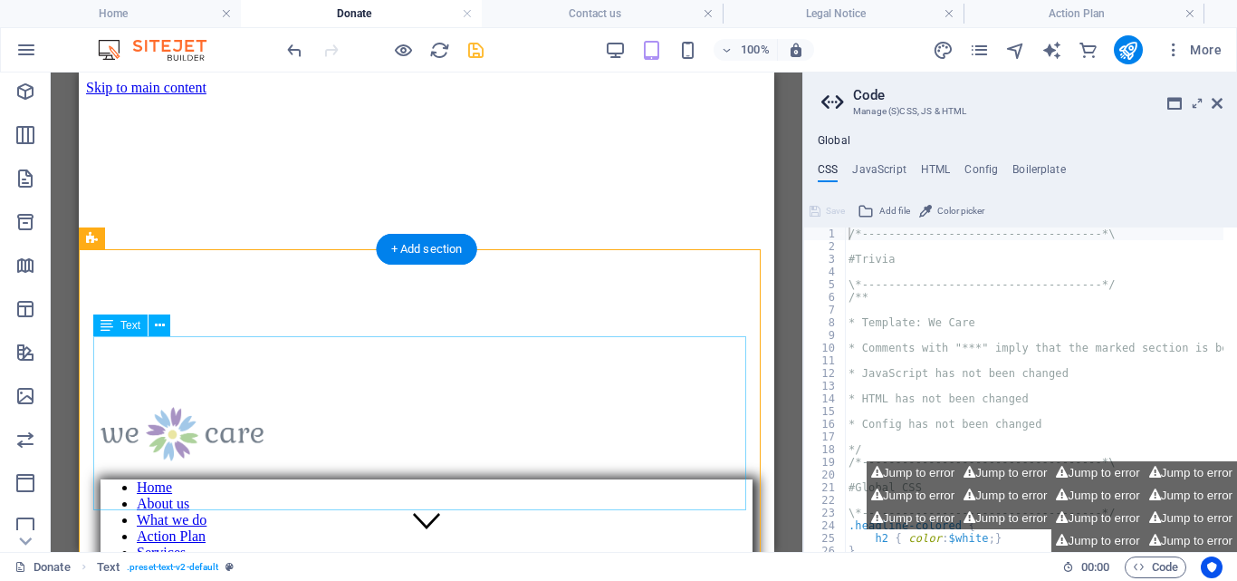
drag, startPoint x: 294, startPoint y: 395, endPoint x: 289, endPoint y: 409, distance: 14.3
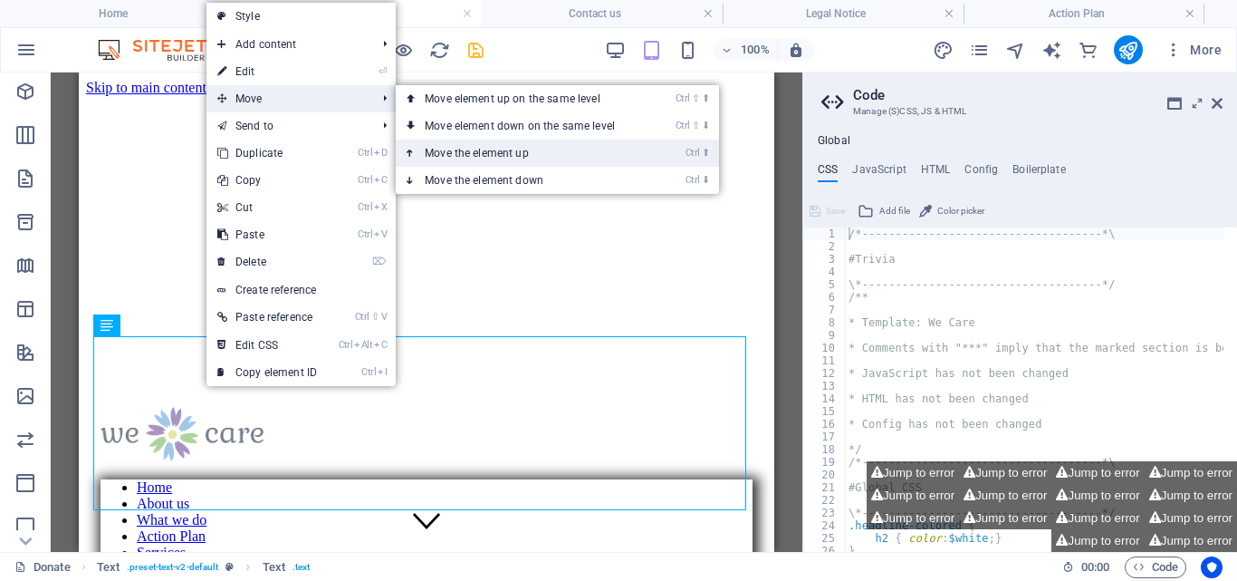
click at [528, 144] on link "Ctrl ⬆ Move the element up" at bounding box center [523, 153] width 255 height 27
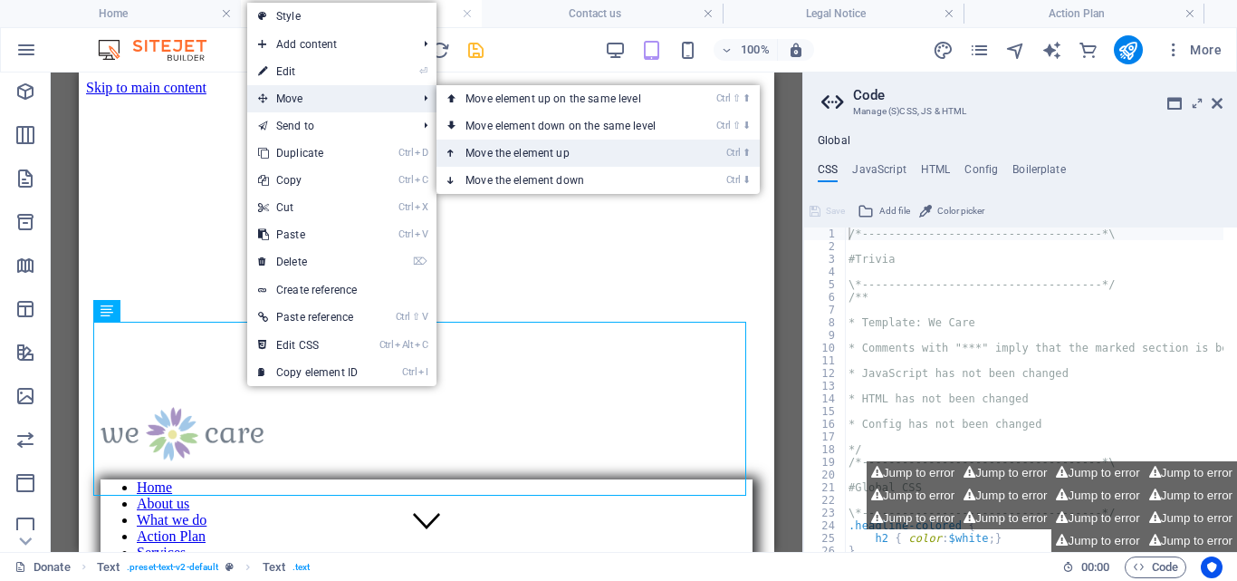
click at [547, 149] on link "Ctrl ⬆ Move the element up" at bounding box center [564, 153] width 255 height 27
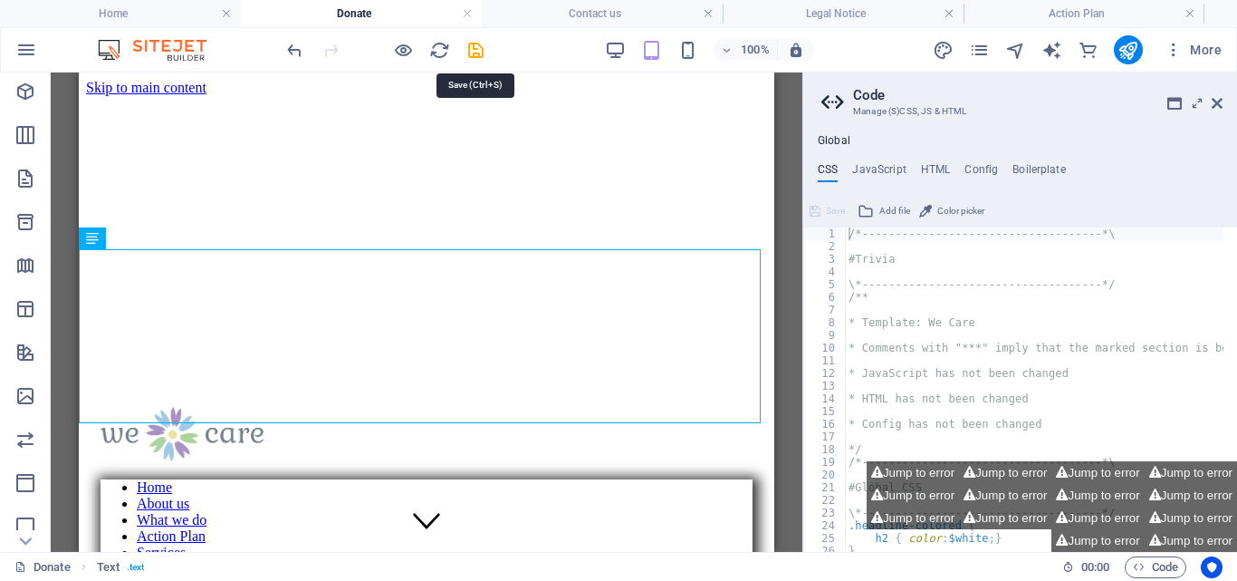
click at [483, 42] on icon "save" at bounding box center [476, 50] width 21 height 21
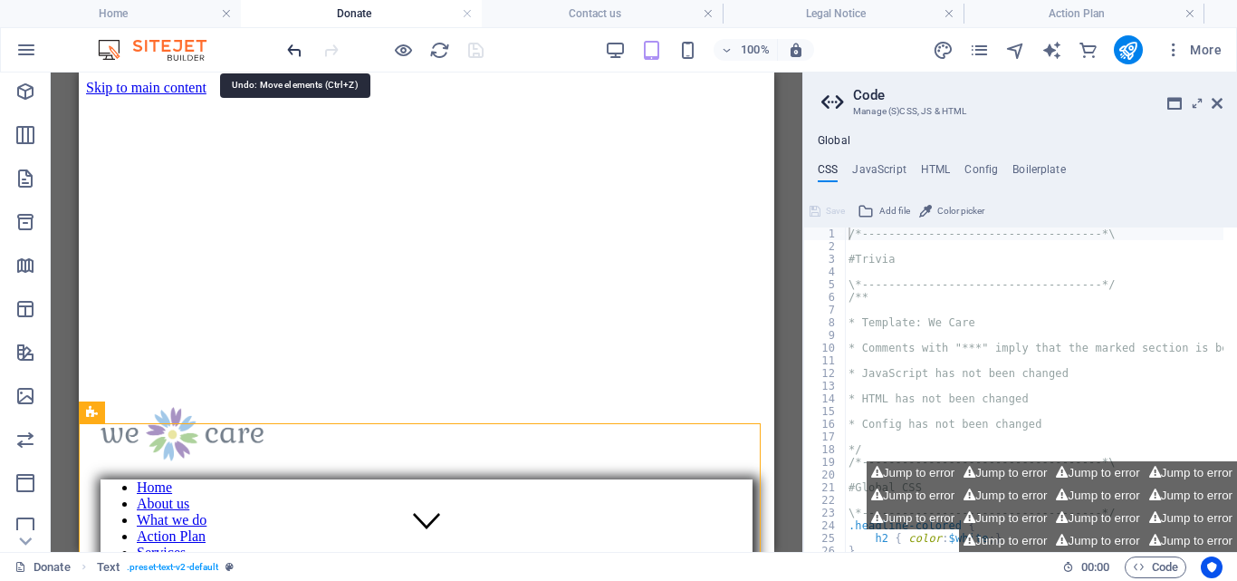
click at [293, 44] on icon "undo" at bounding box center [294, 50] width 21 height 21
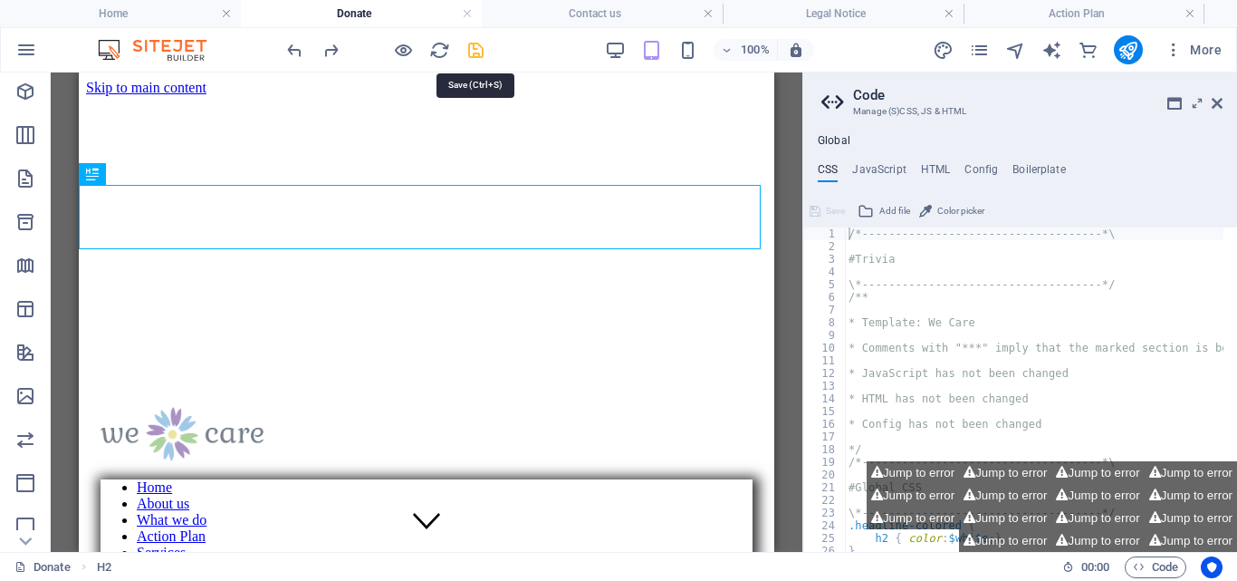
click at [473, 41] on icon "save" at bounding box center [476, 50] width 21 height 21
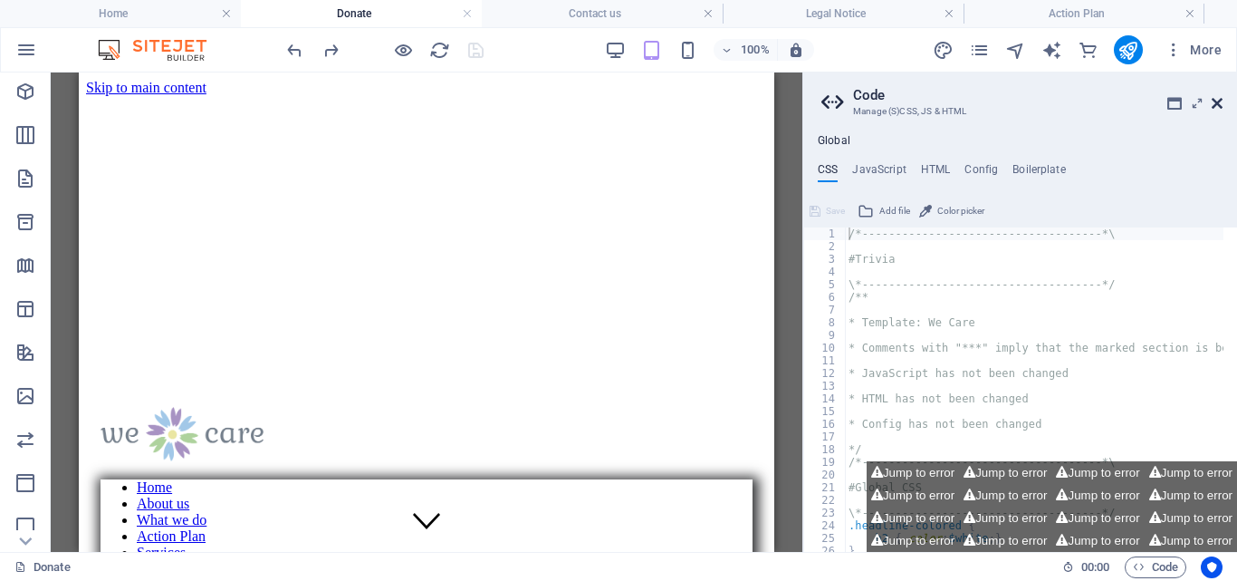
click at [1218, 100] on icon at bounding box center [1217, 103] width 11 height 14
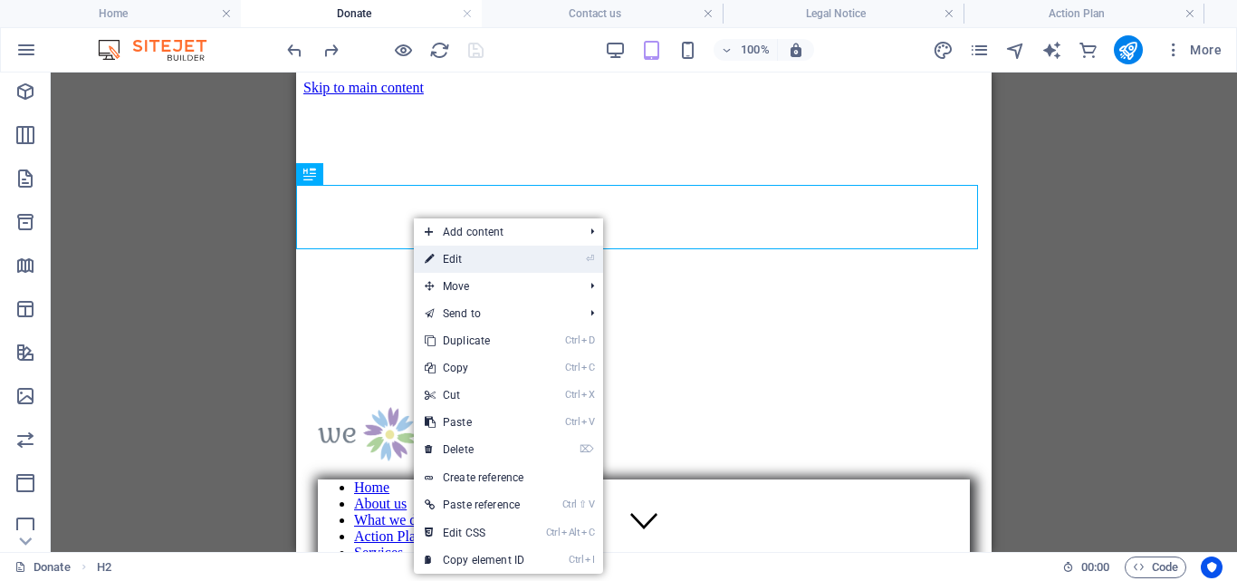
click at [468, 252] on link "⏎ Edit" at bounding box center [474, 258] width 121 height 27
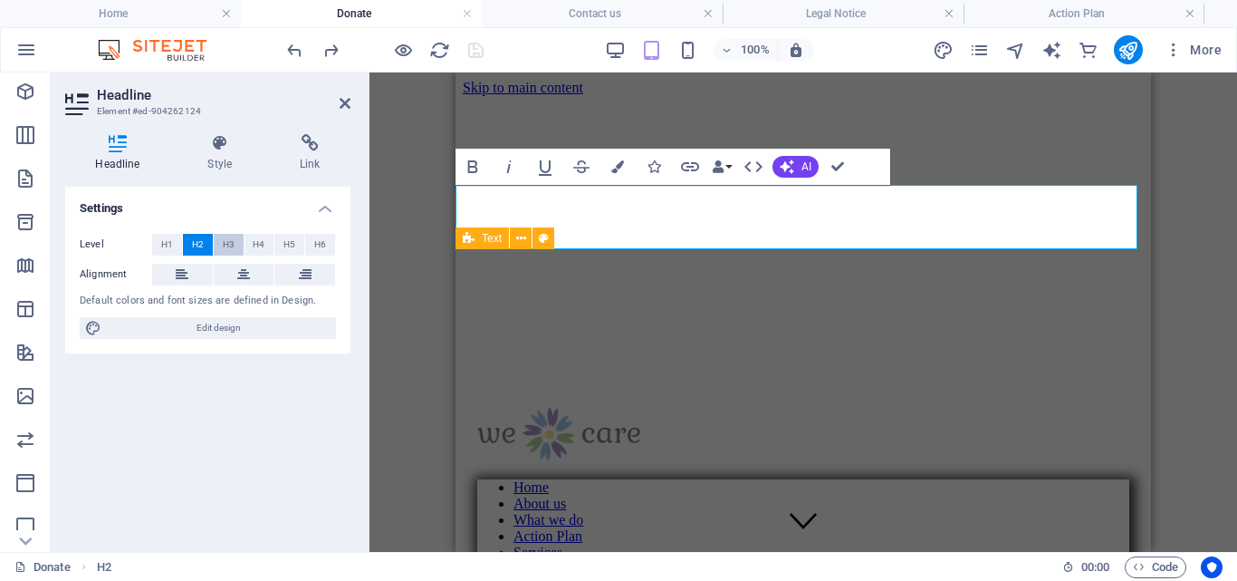
click at [223, 239] on span "H3" at bounding box center [229, 245] width 12 height 22
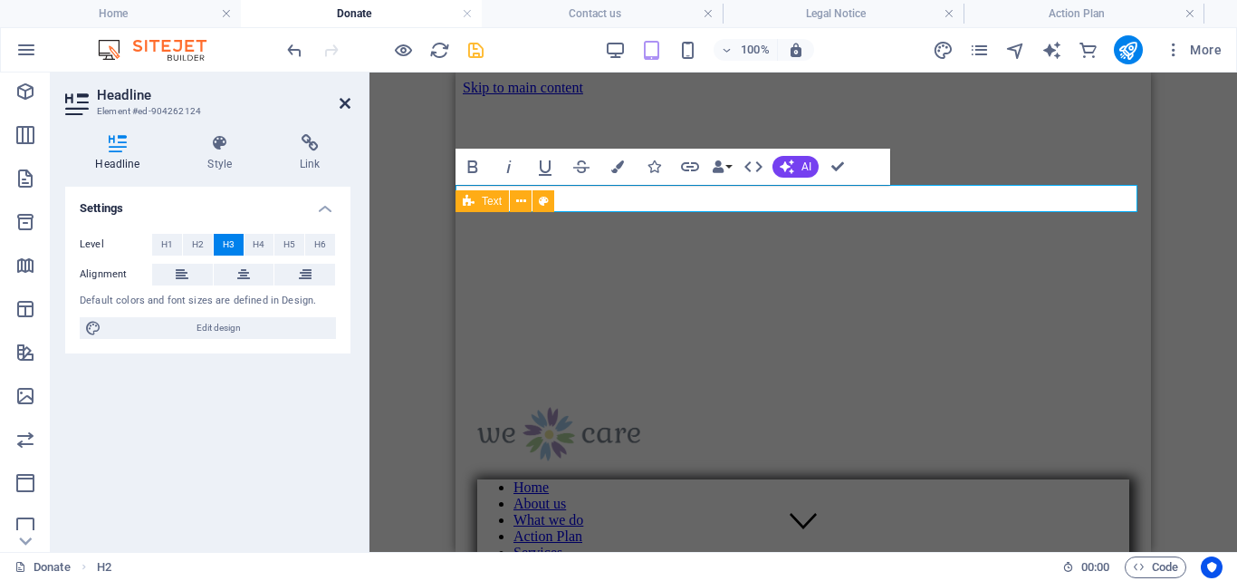
click at [346, 101] on icon at bounding box center [345, 103] width 11 height 14
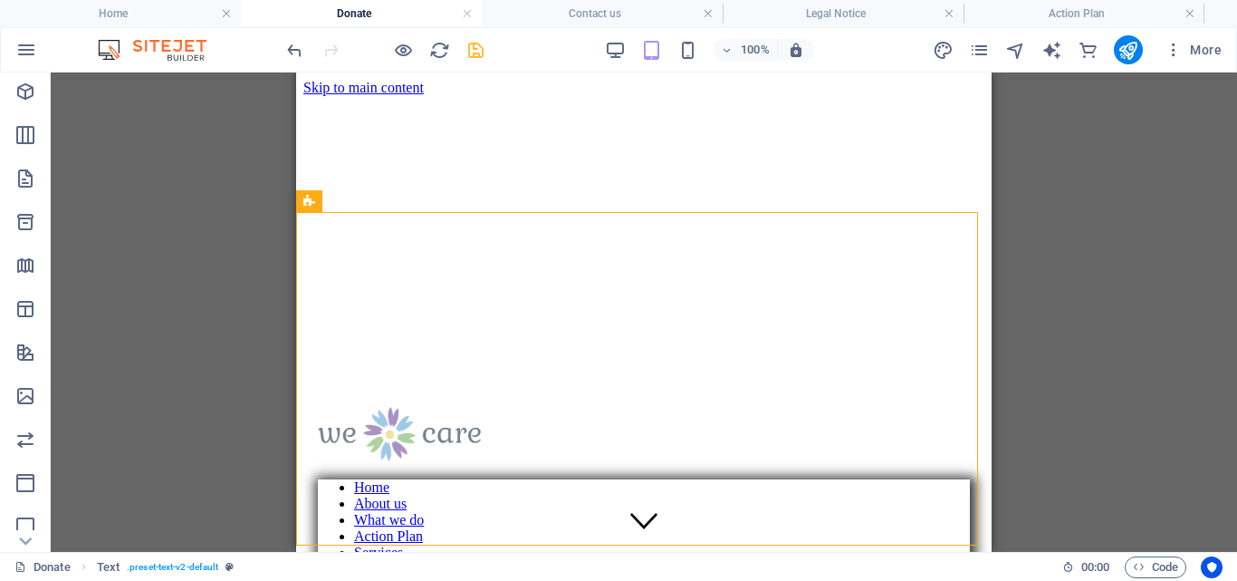
click at [277, 369] on div "H1 Banner Banner Container Container Text Preset Image Reference Reference Cont…" at bounding box center [644, 311] width 1187 height 479
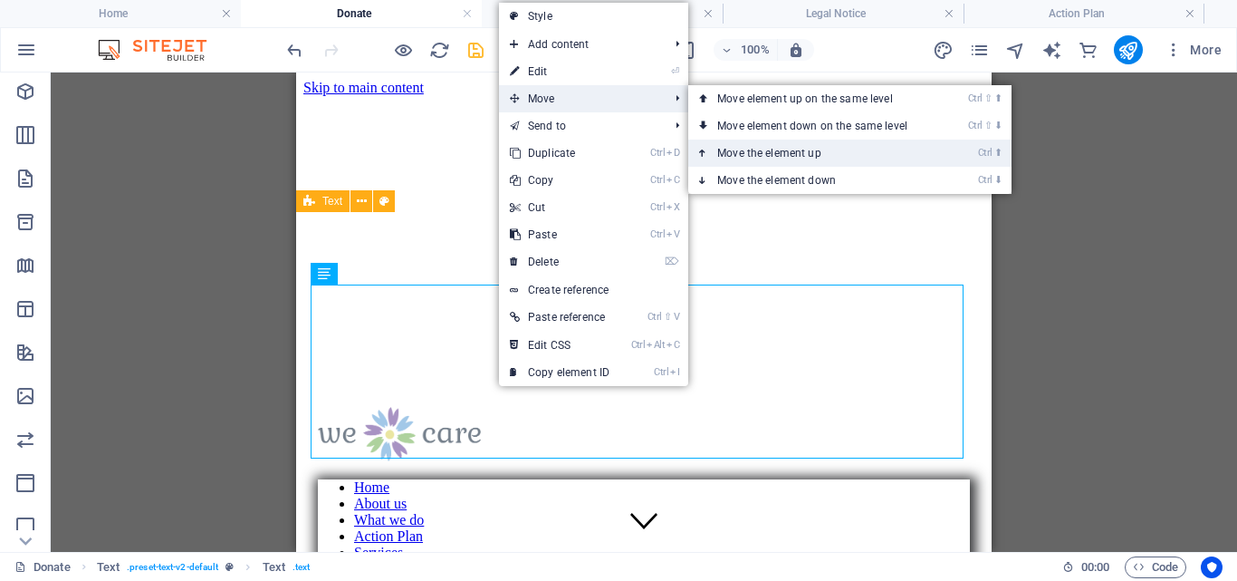
click at [810, 146] on link "Ctrl ⬆ Move the element up" at bounding box center [815, 153] width 255 height 27
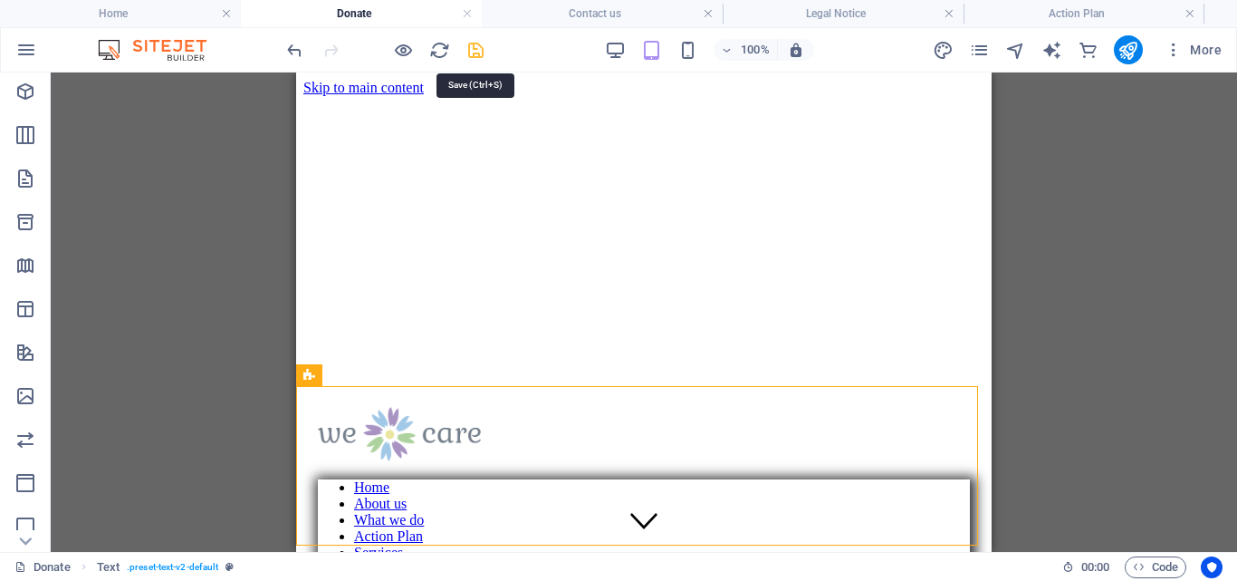
click at [481, 53] on icon "save" at bounding box center [476, 50] width 21 height 21
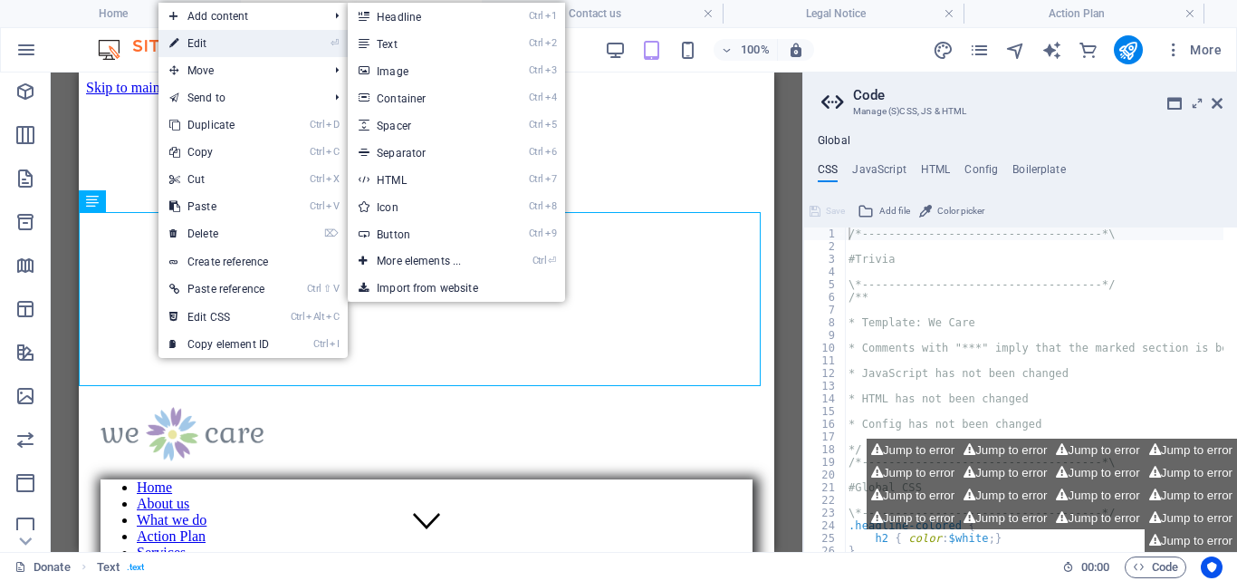
click at [252, 43] on link "⏎ Edit" at bounding box center [219, 43] width 121 height 27
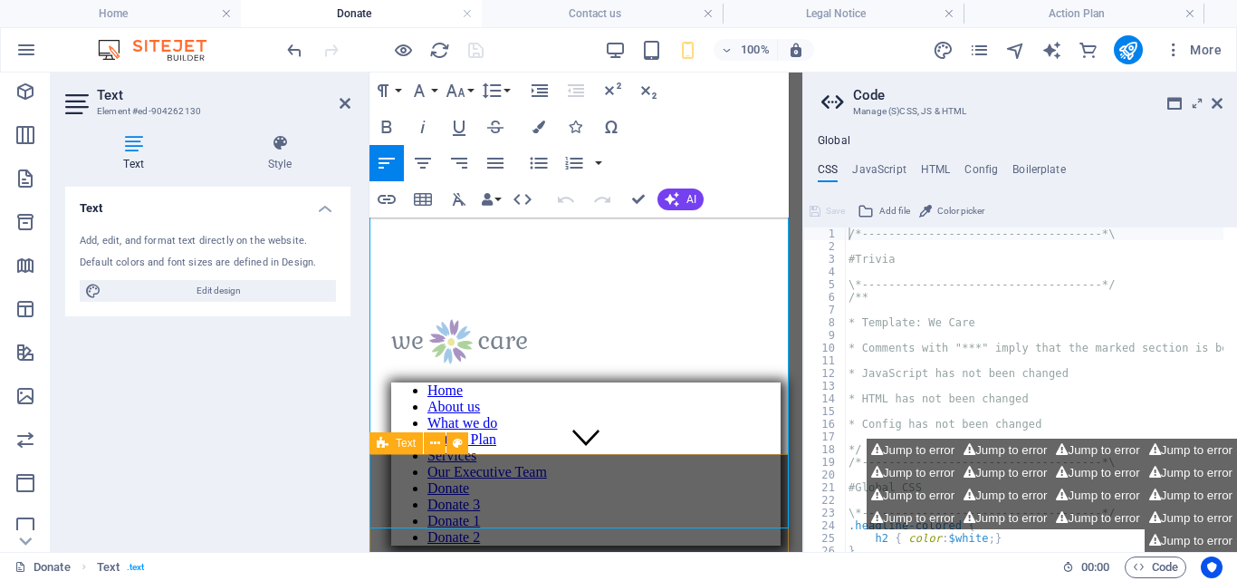
scroll to position [135, 0]
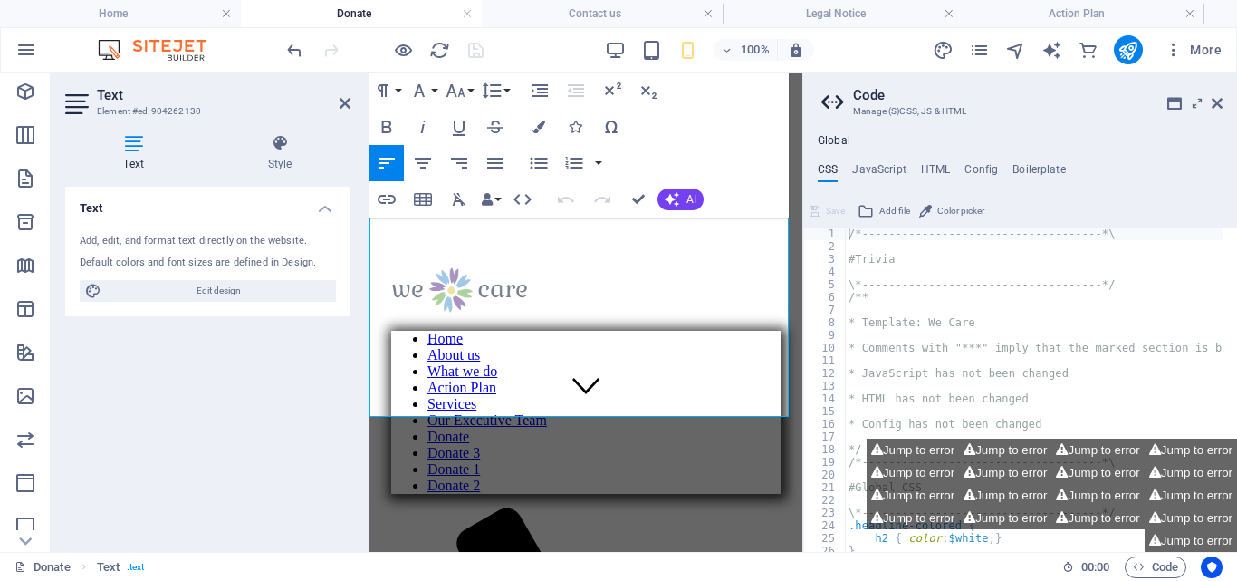
drag, startPoint x: 373, startPoint y: 358, endPoint x: 685, endPoint y: 401, distance: 314.6
click at [487, 160] on icon "button" at bounding box center [496, 163] width 22 height 22
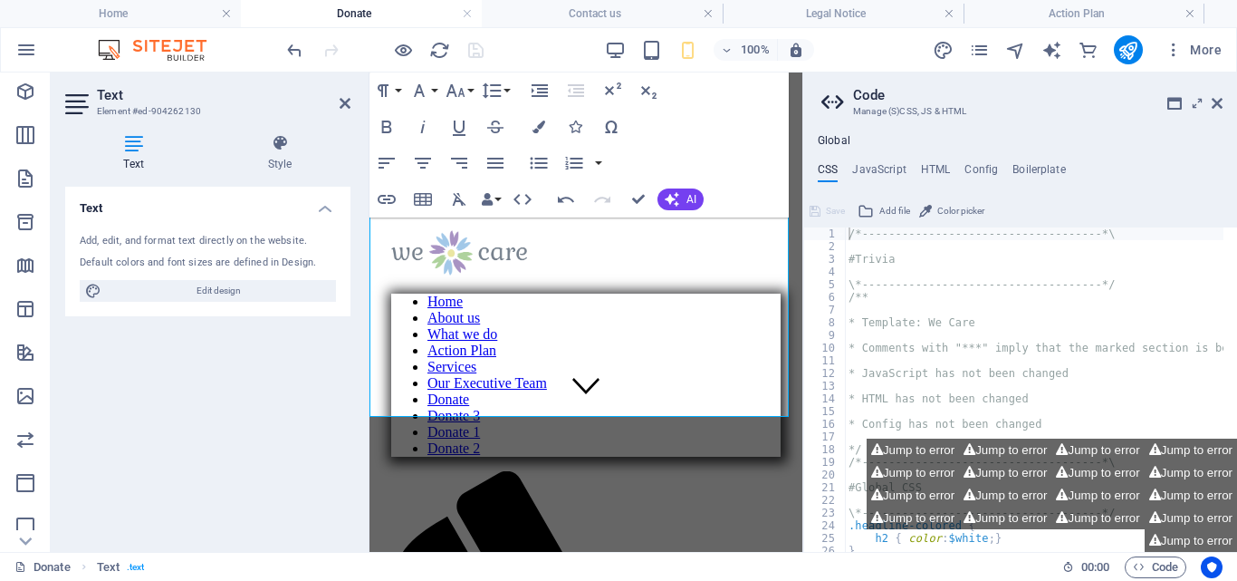
click at [132, 143] on icon at bounding box center [133, 143] width 137 height 18
click at [24, 129] on icon "Columns" at bounding box center [25, 135] width 22 height 22
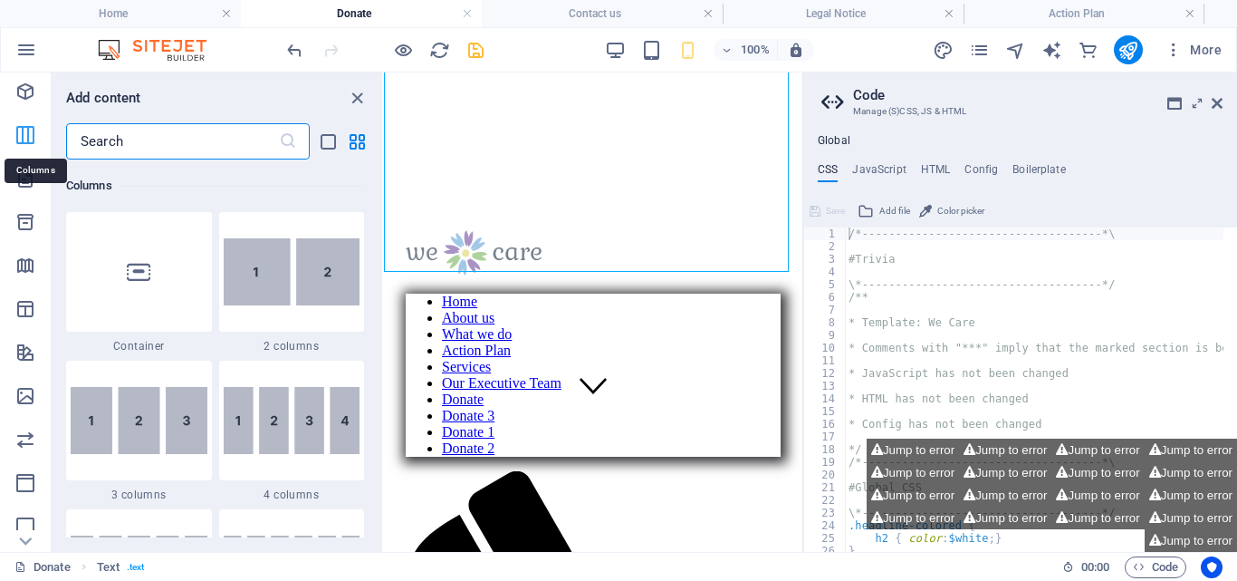
scroll to position [704, 0]
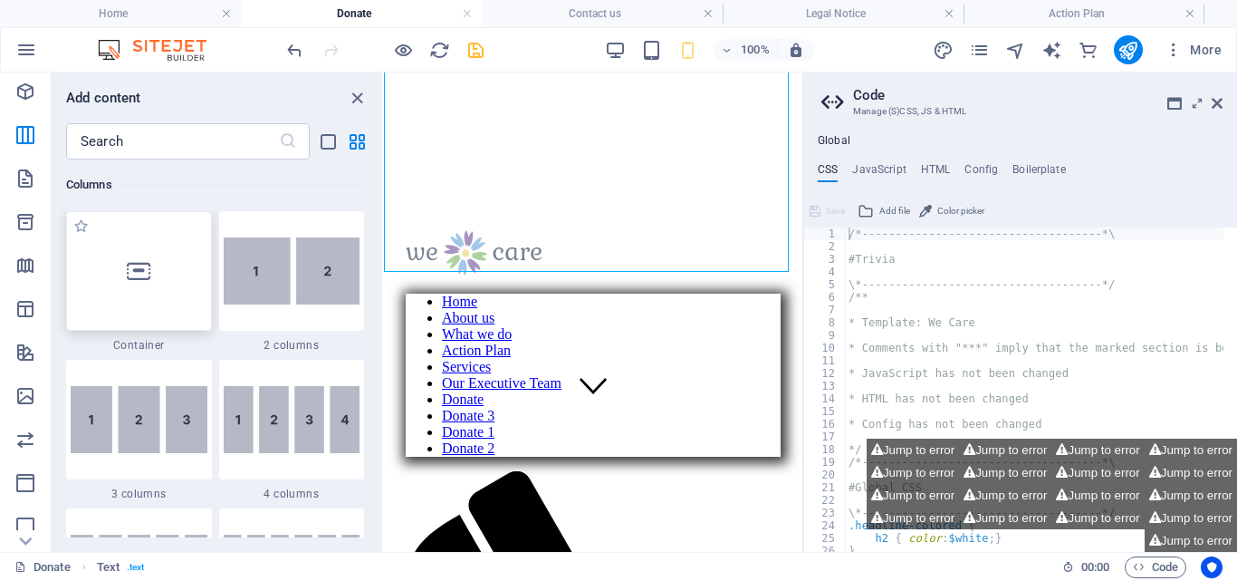
click at [153, 286] on div at bounding box center [139, 271] width 146 height 120
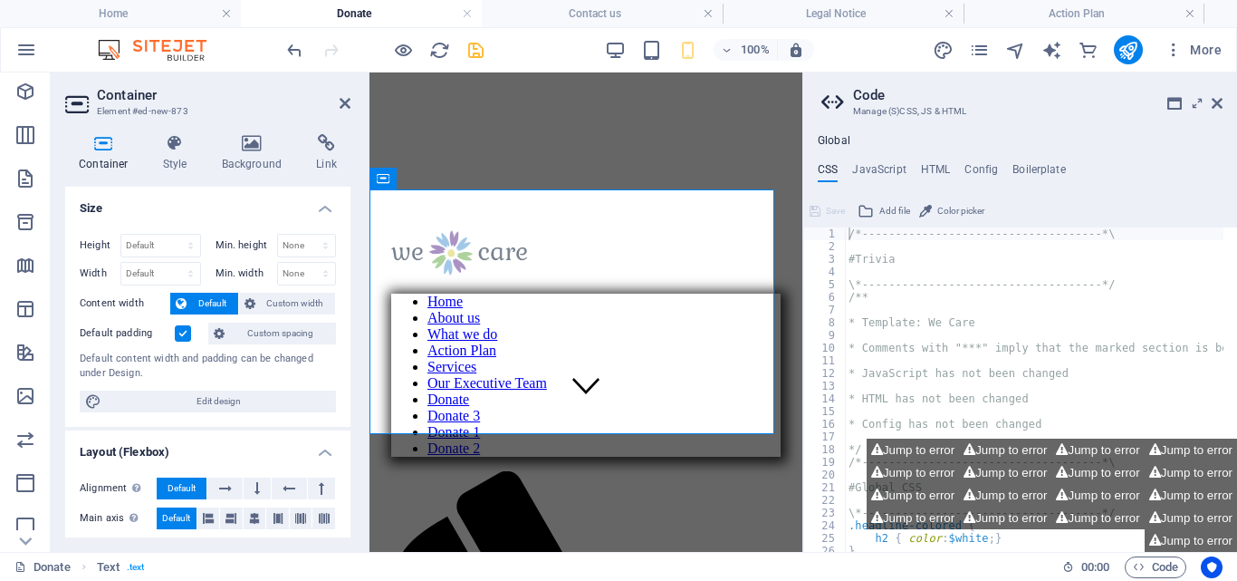
scroll to position [217, 0]
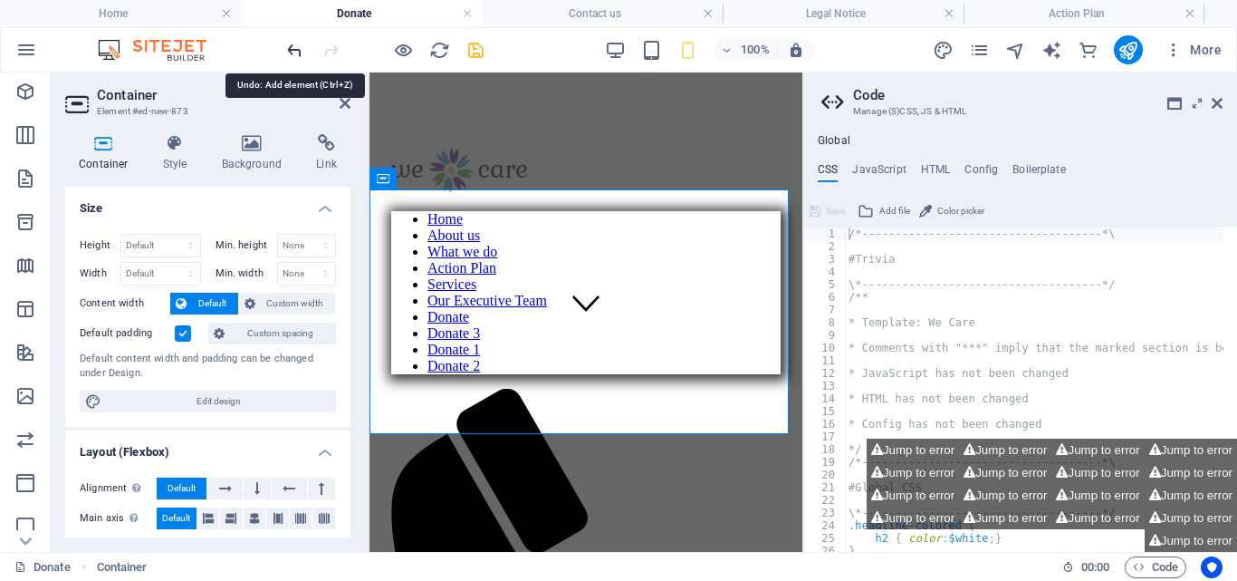
click at [291, 42] on icon "undo" at bounding box center [294, 50] width 21 height 21
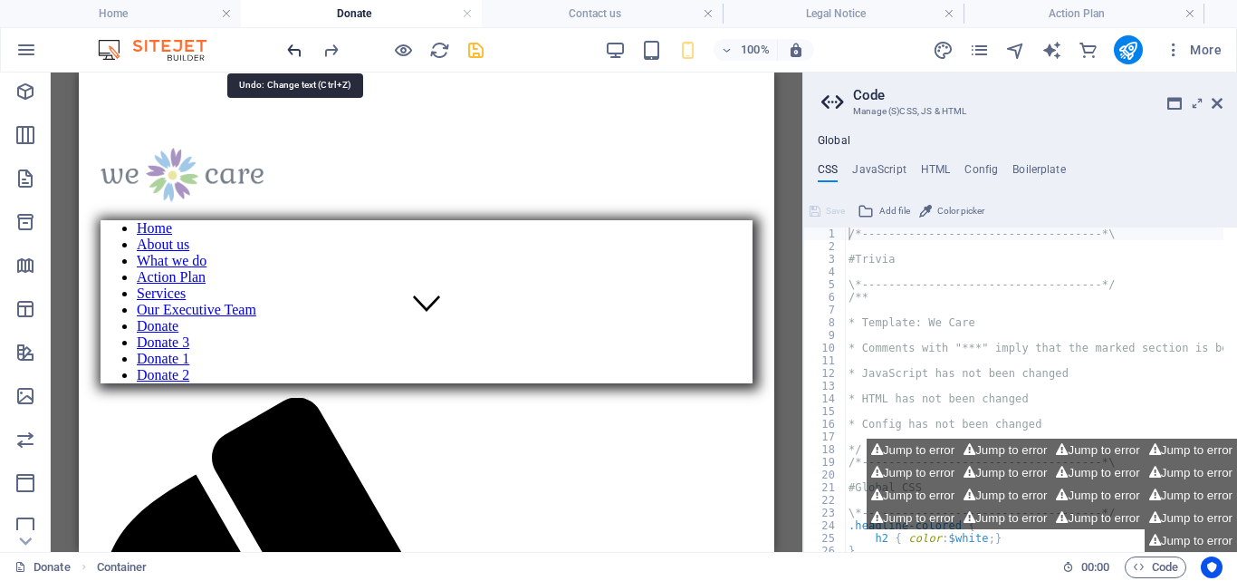
scroll to position [223, 0]
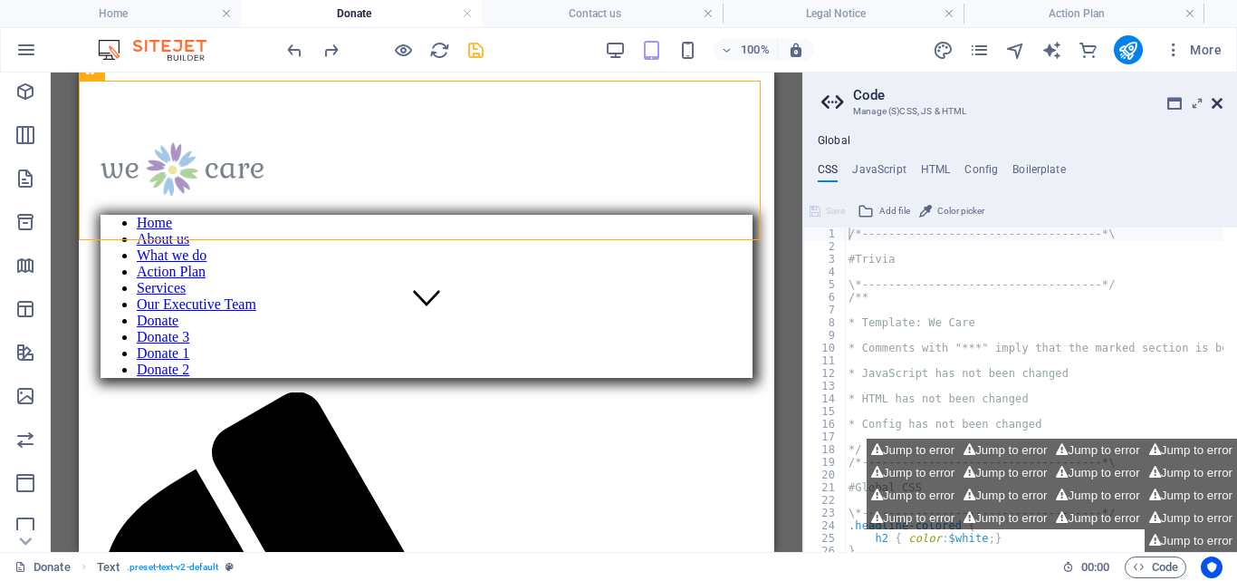
click at [1216, 107] on icon at bounding box center [1217, 103] width 11 height 14
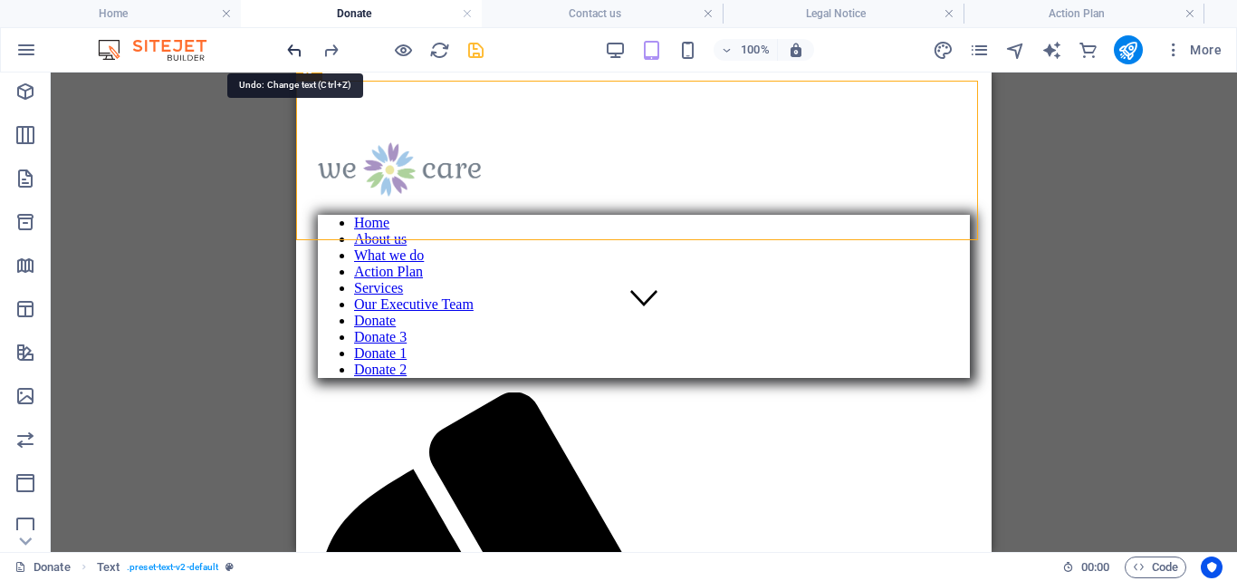
click at [292, 45] on icon "undo" at bounding box center [294, 50] width 21 height 21
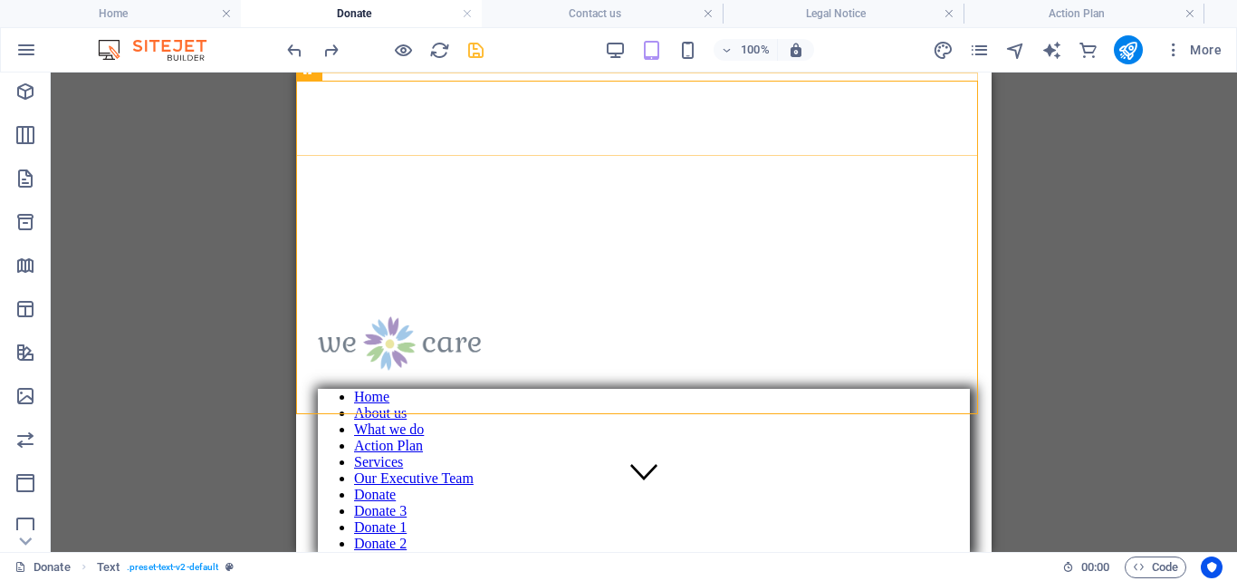
drag, startPoint x: 588, startPoint y: 118, endPoint x: 315, endPoint y: 102, distance: 273.1
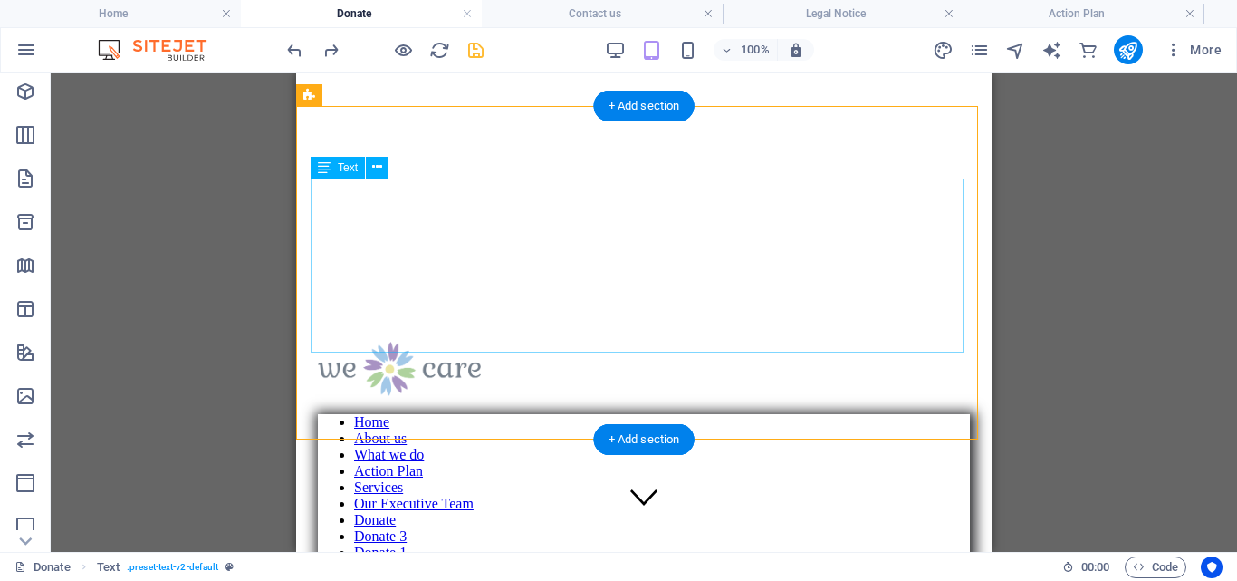
scroll to position [0, 0]
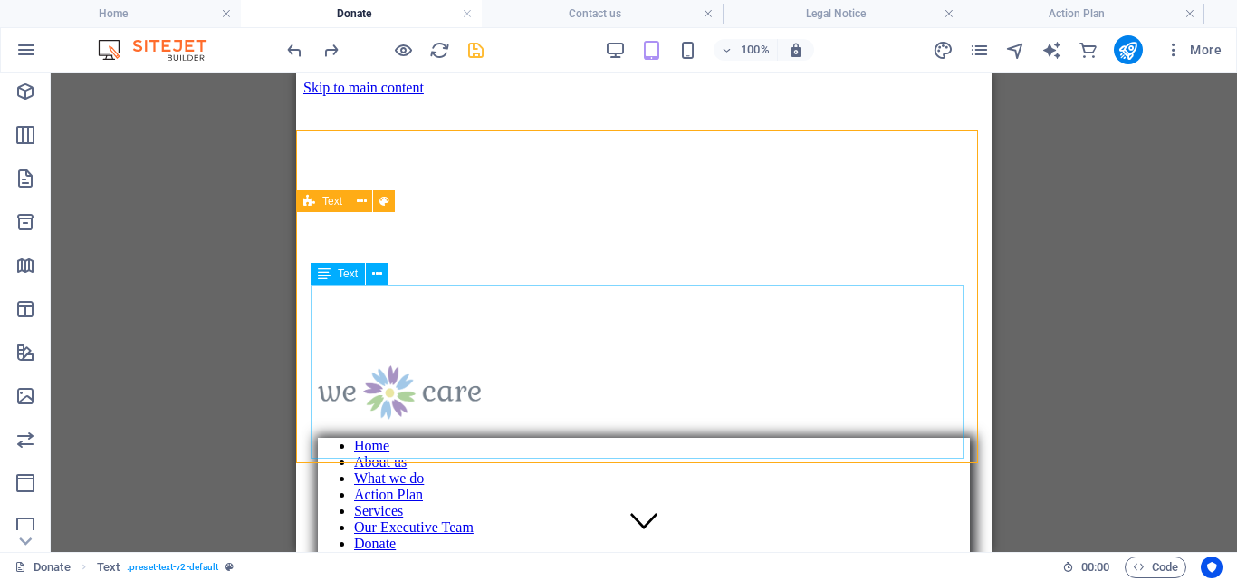
click at [323, 284] on icon at bounding box center [324, 274] width 13 height 22
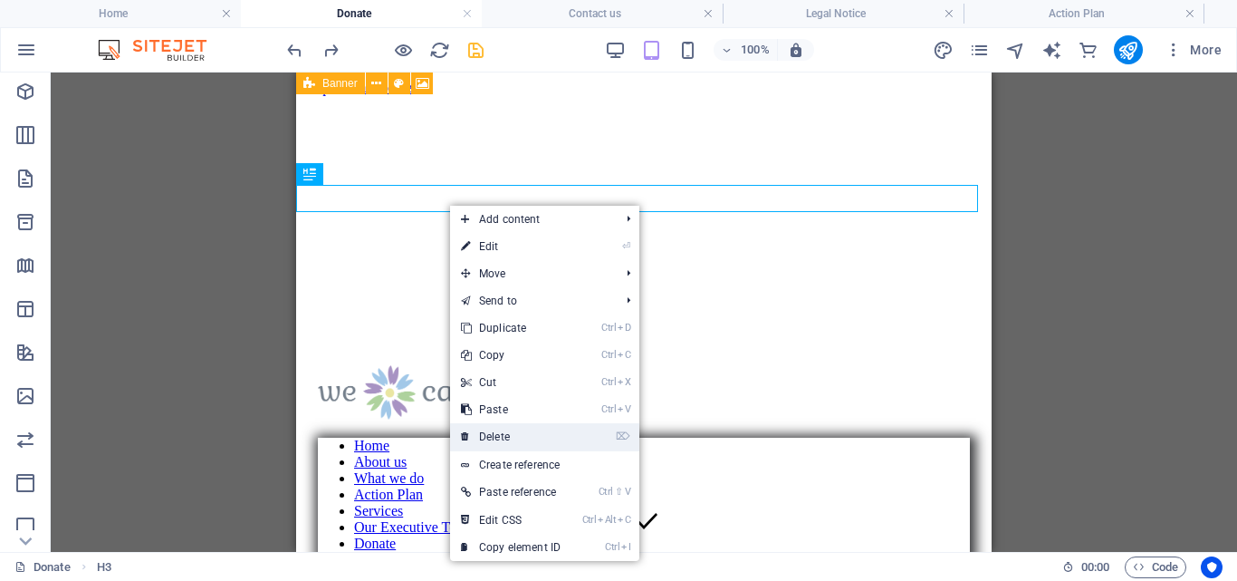
click at [504, 428] on link "⌦ Delete" at bounding box center [510, 436] width 121 height 27
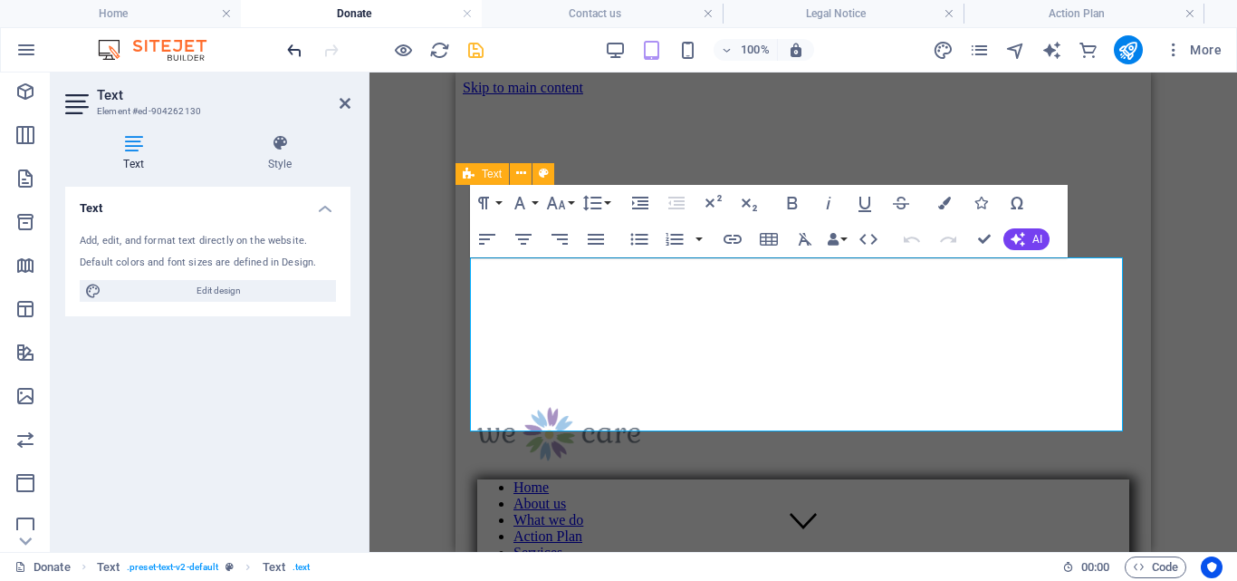
drag, startPoint x: 280, startPoint y: 246, endPoint x: 290, endPoint y: 50, distance: 196.8
click at [290, 50] on icon "undo" at bounding box center [294, 50] width 21 height 21
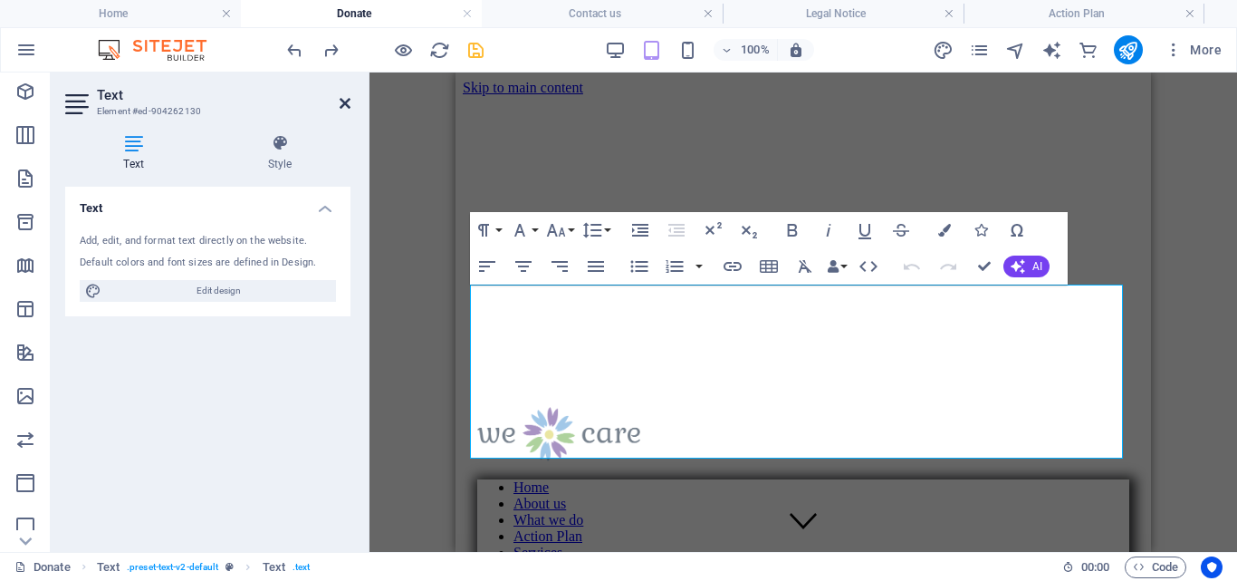
click at [344, 105] on icon at bounding box center [345, 103] width 11 height 14
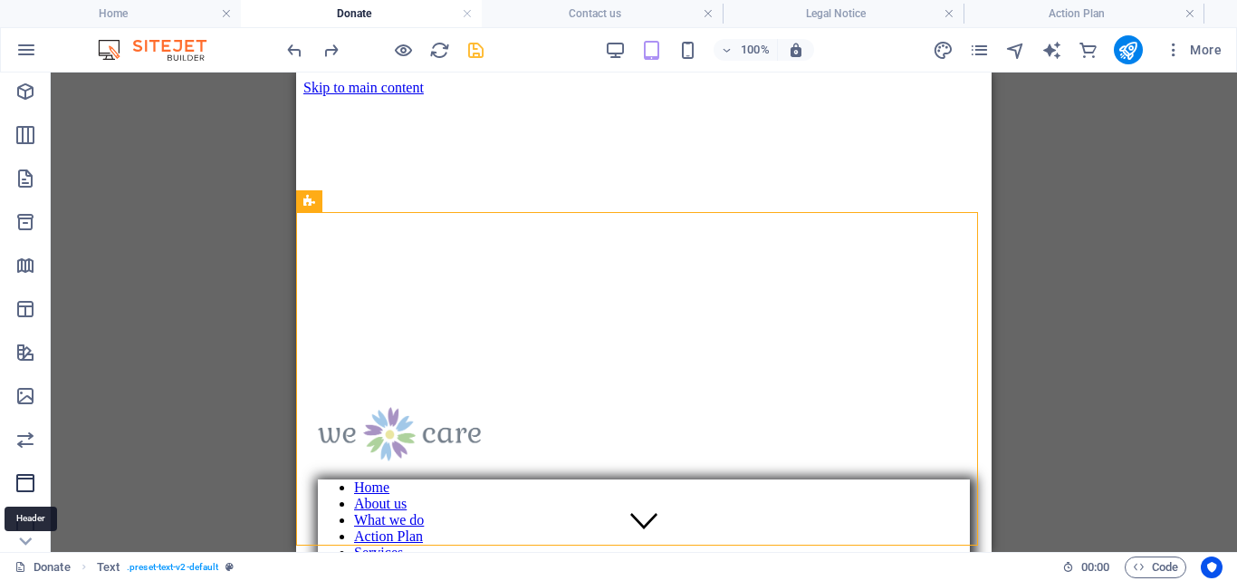
click at [29, 473] on icon "Header" at bounding box center [25, 483] width 22 height 22
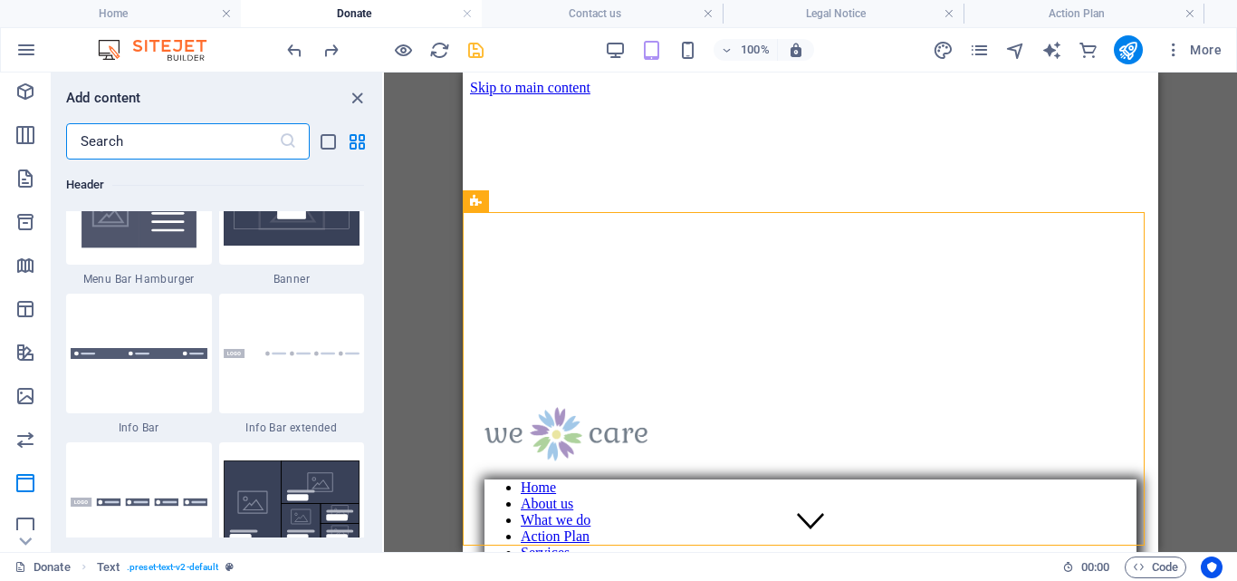
scroll to position [11377, 0]
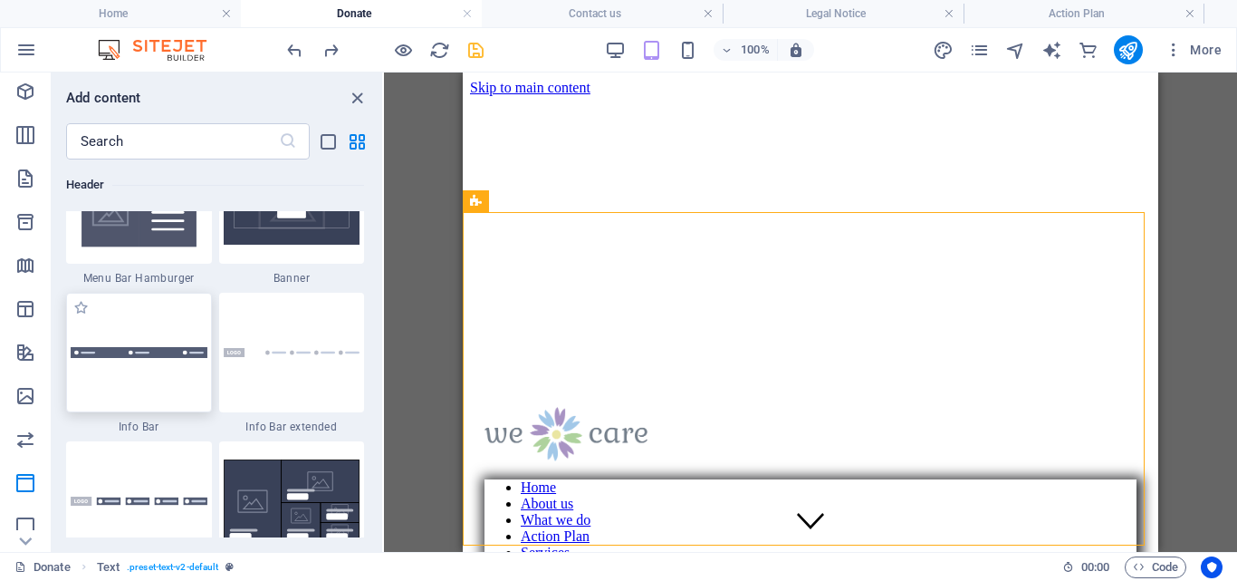
click at [142, 358] on img at bounding box center [139, 353] width 137 height 12
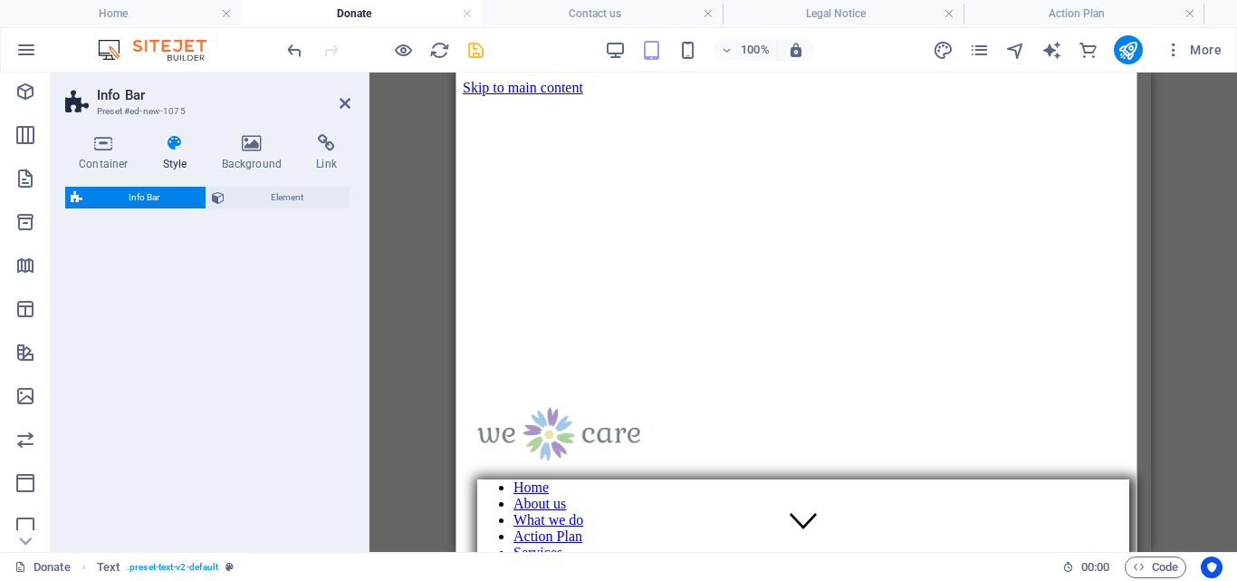
scroll to position [1304, 0]
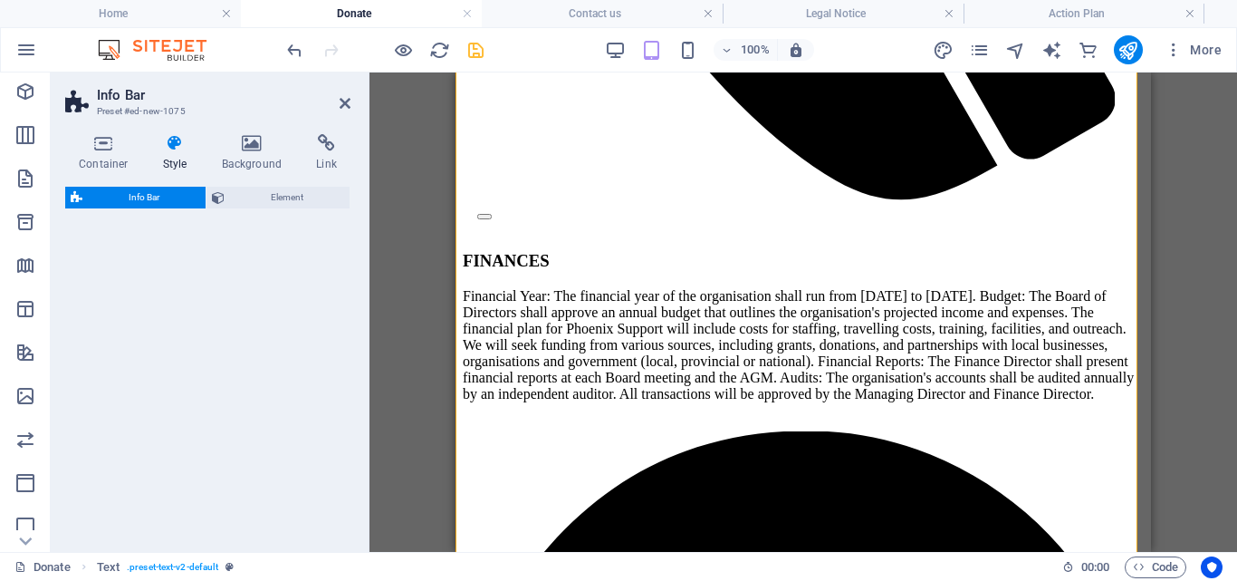
select select "rem"
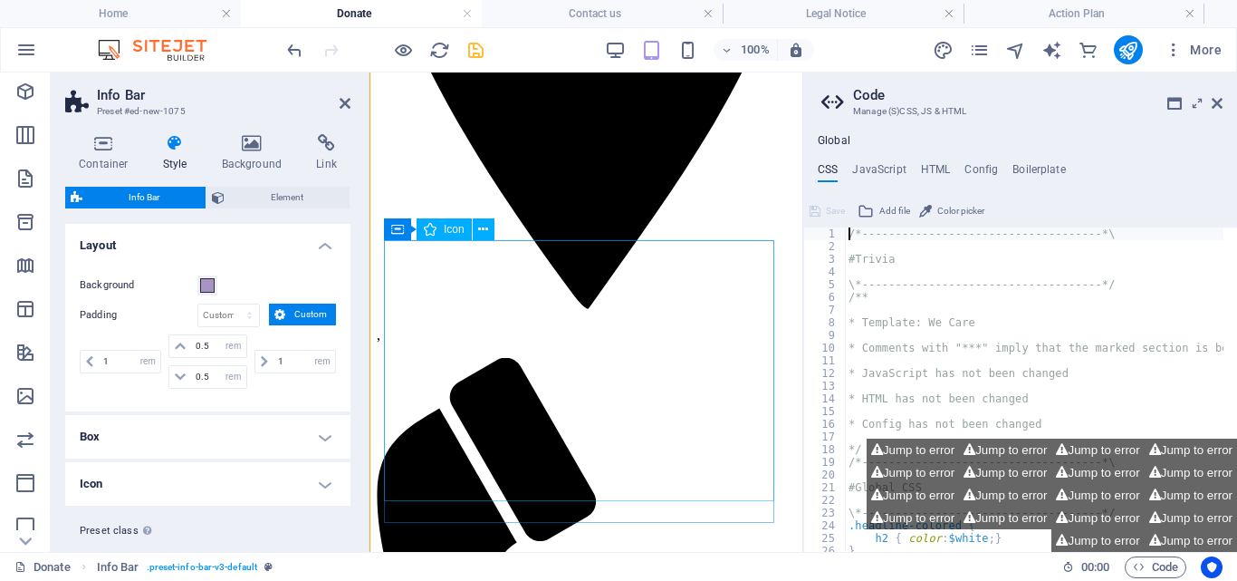
scroll to position [1433, 0]
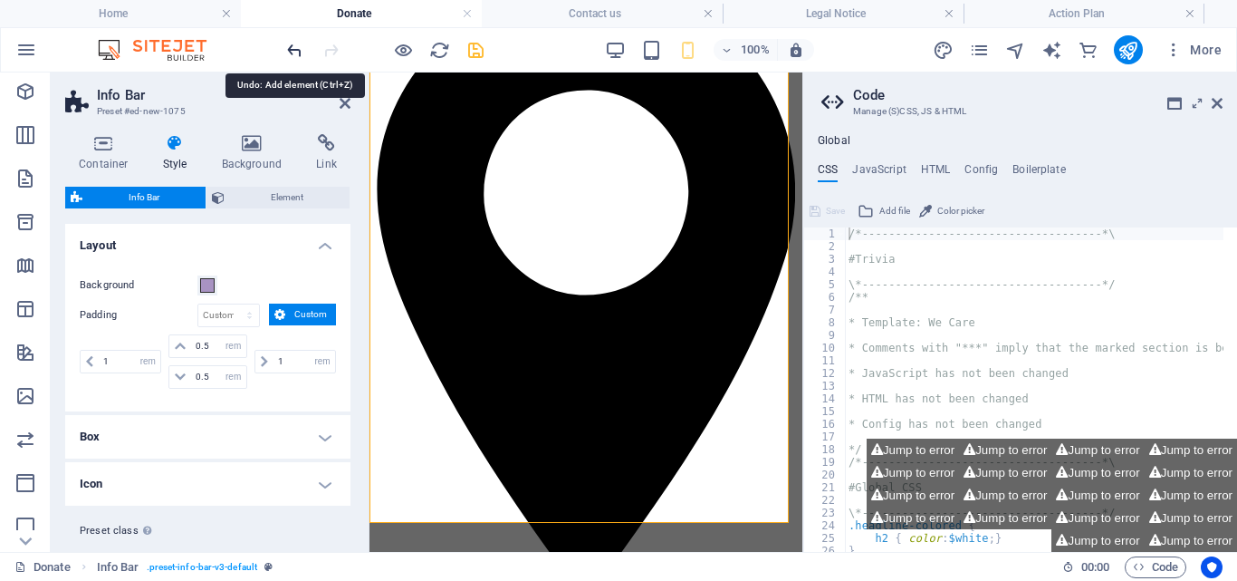
click at [294, 49] on icon "undo" at bounding box center [294, 50] width 21 height 21
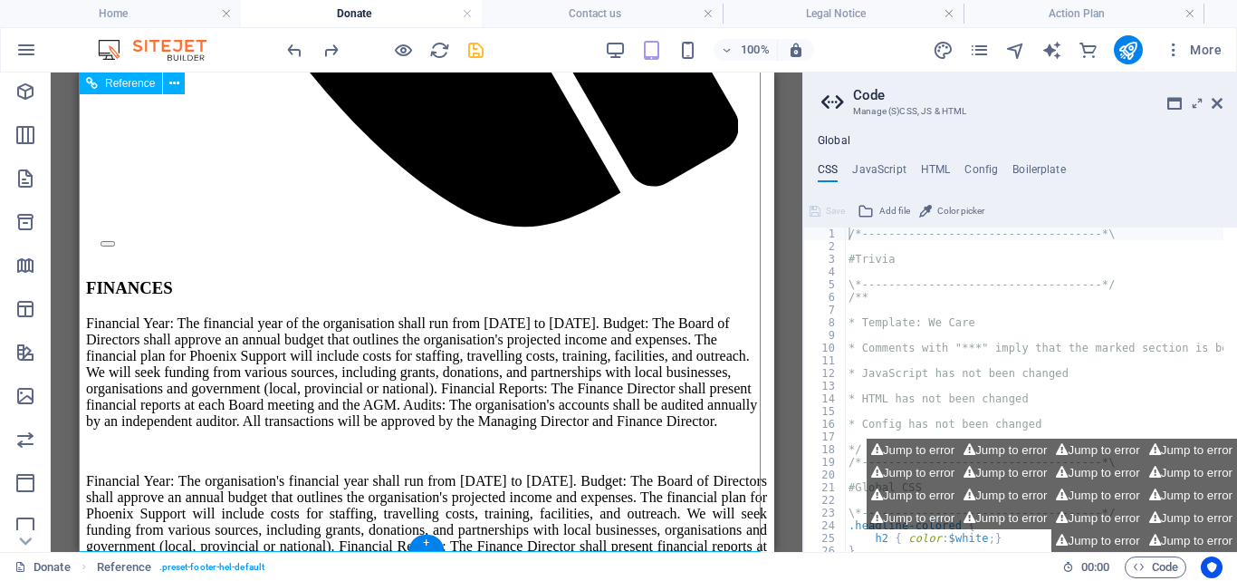
drag, startPoint x: 24, startPoint y: 195, endPoint x: 18, endPoint y: 474, distance: 279.1
click at [18, 474] on icon "Header" at bounding box center [25, 483] width 22 height 22
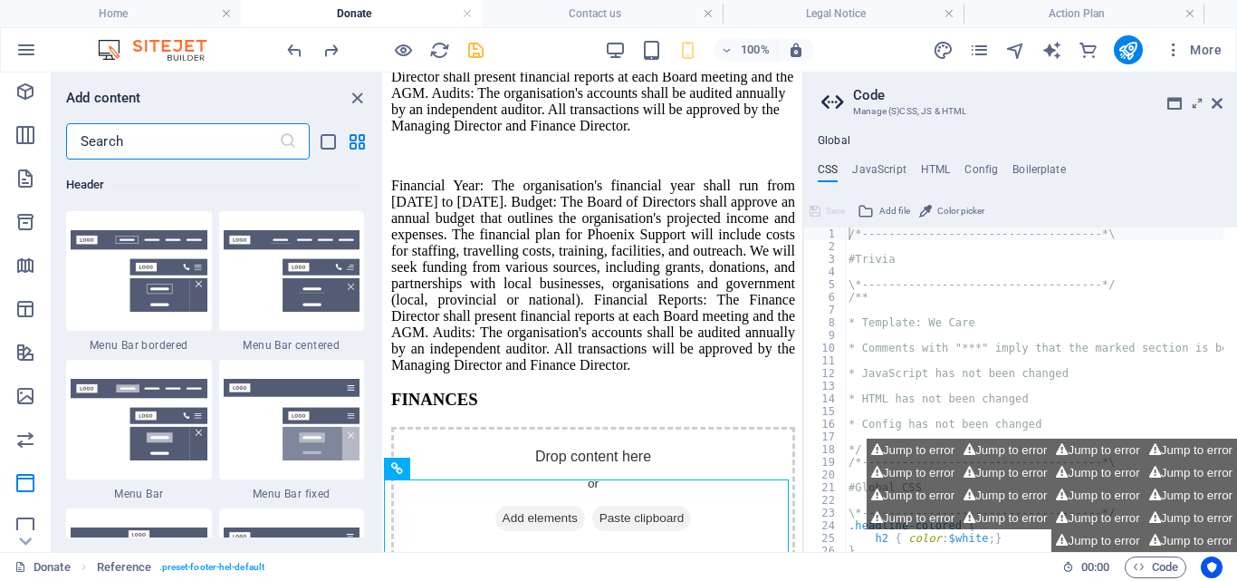
scroll to position [11422, 0]
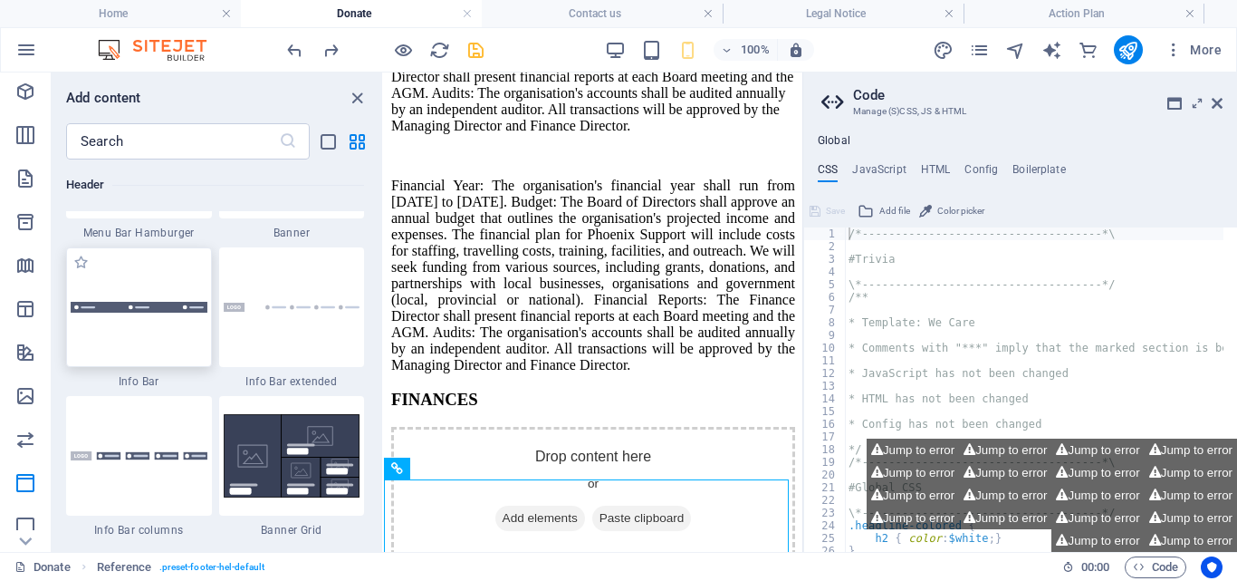
click at [150, 313] on div at bounding box center [139, 307] width 146 height 120
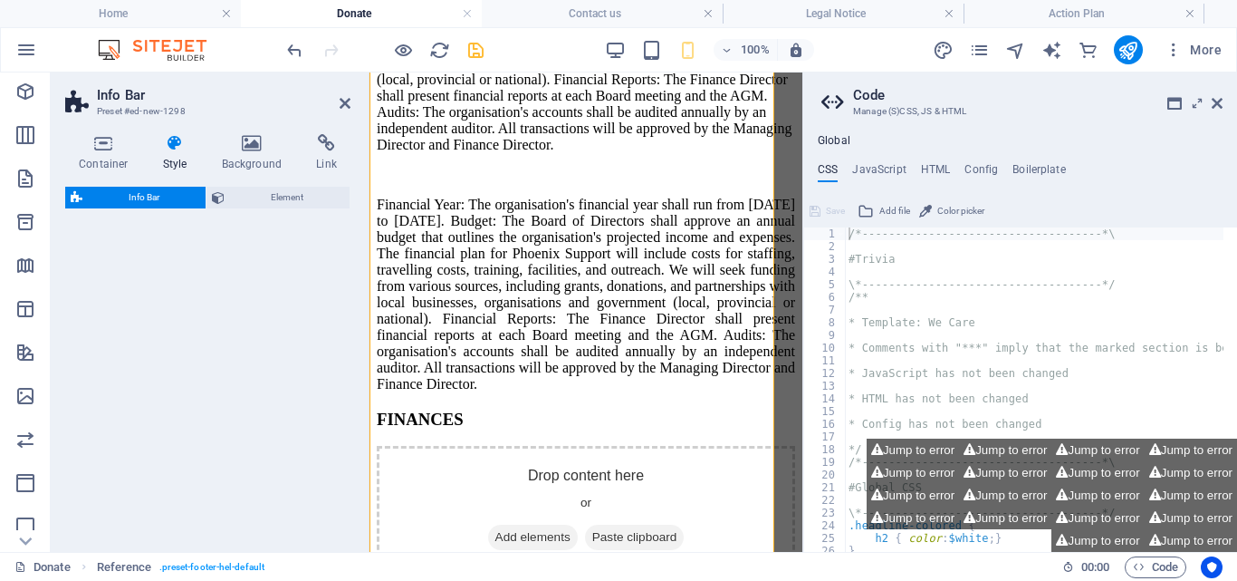
scroll to position [2970, 0]
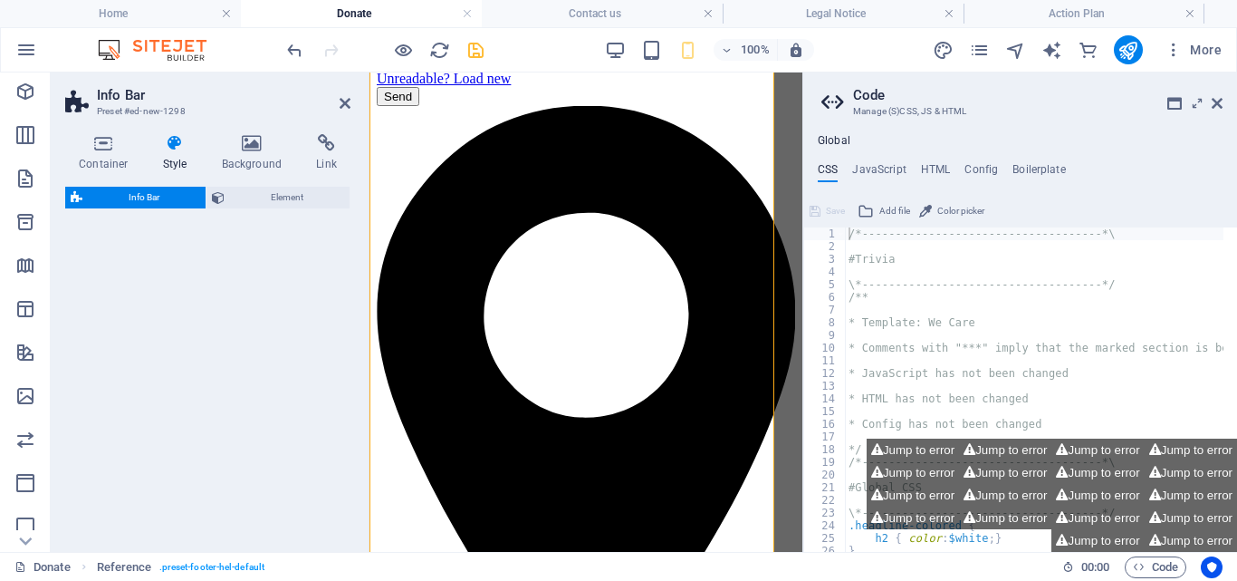
select select "rem"
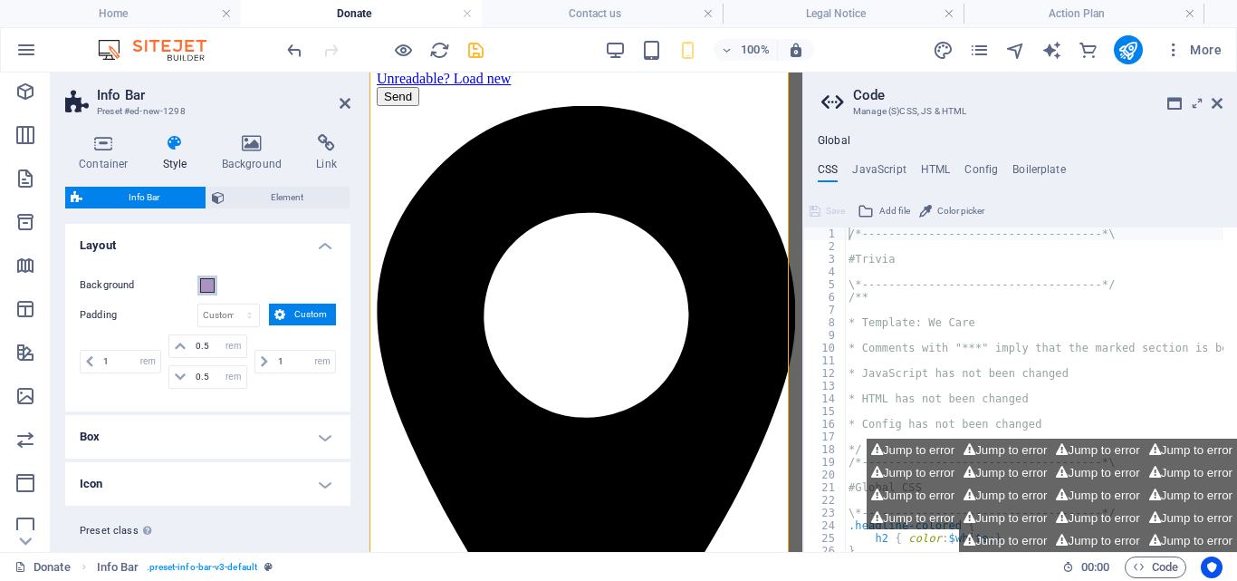
click at [206, 285] on span at bounding box center [207, 285] width 14 height 14
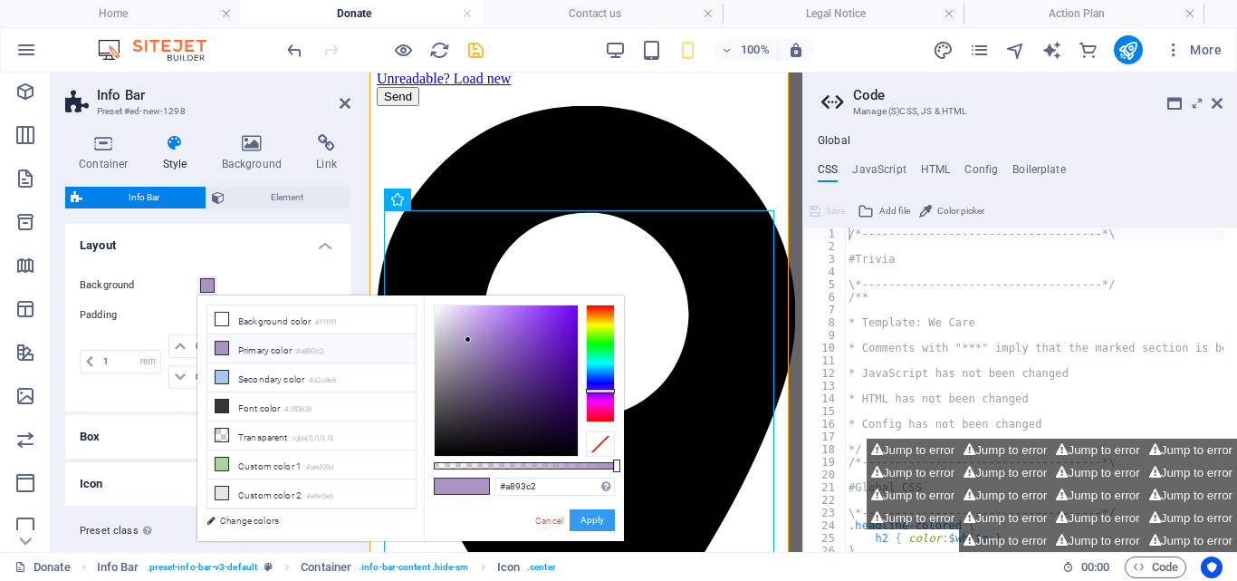
click at [596, 516] on button "Apply" at bounding box center [592, 520] width 45 height 22
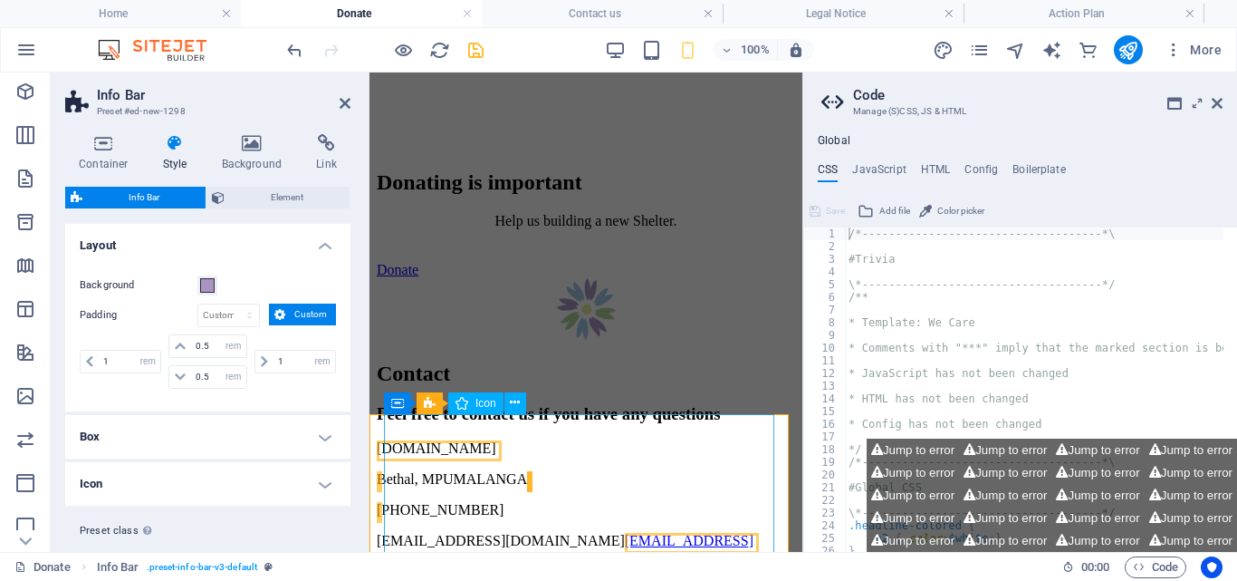
scroll to position [3429, 0]
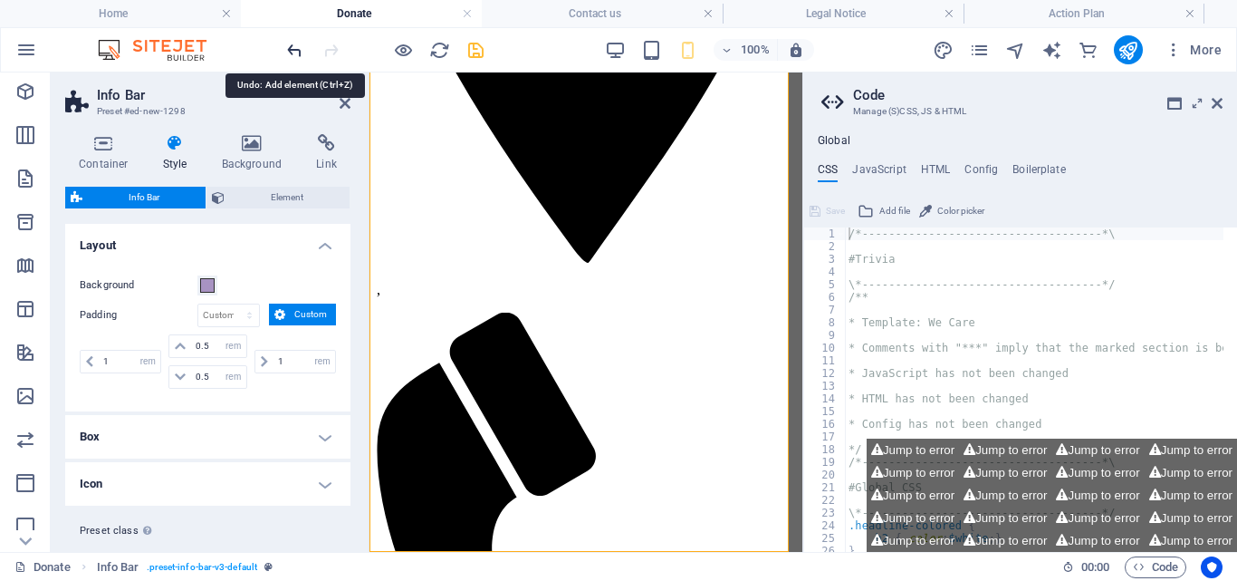
click at [292, 50] on icon "undo" at bounding box center [294, 50] width 21 height 21
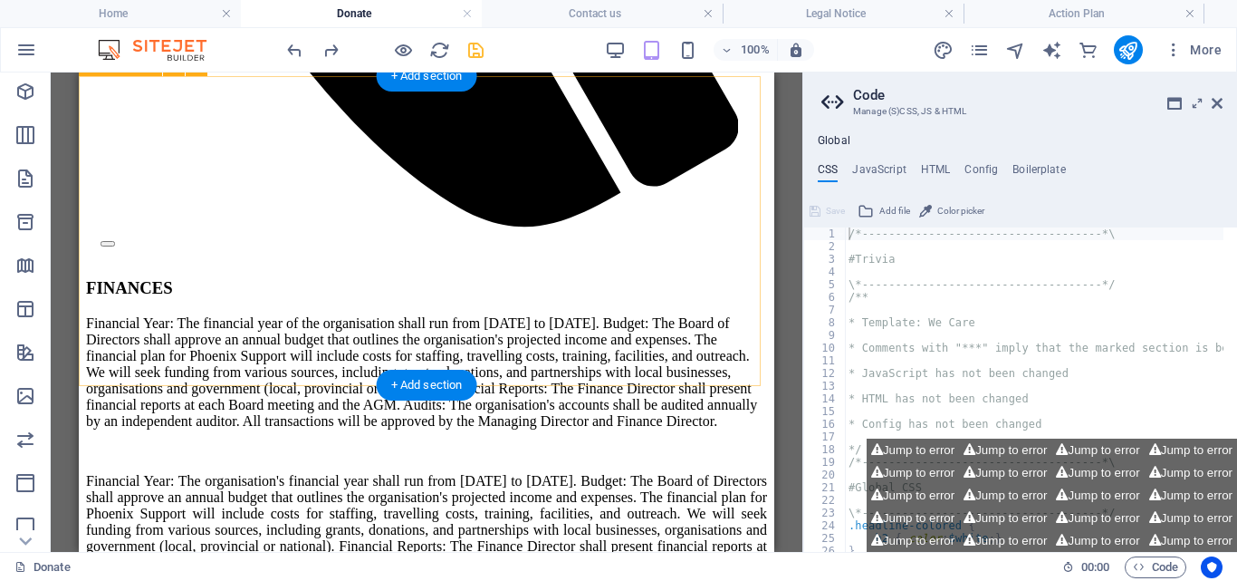
scroll to position [0, 0]
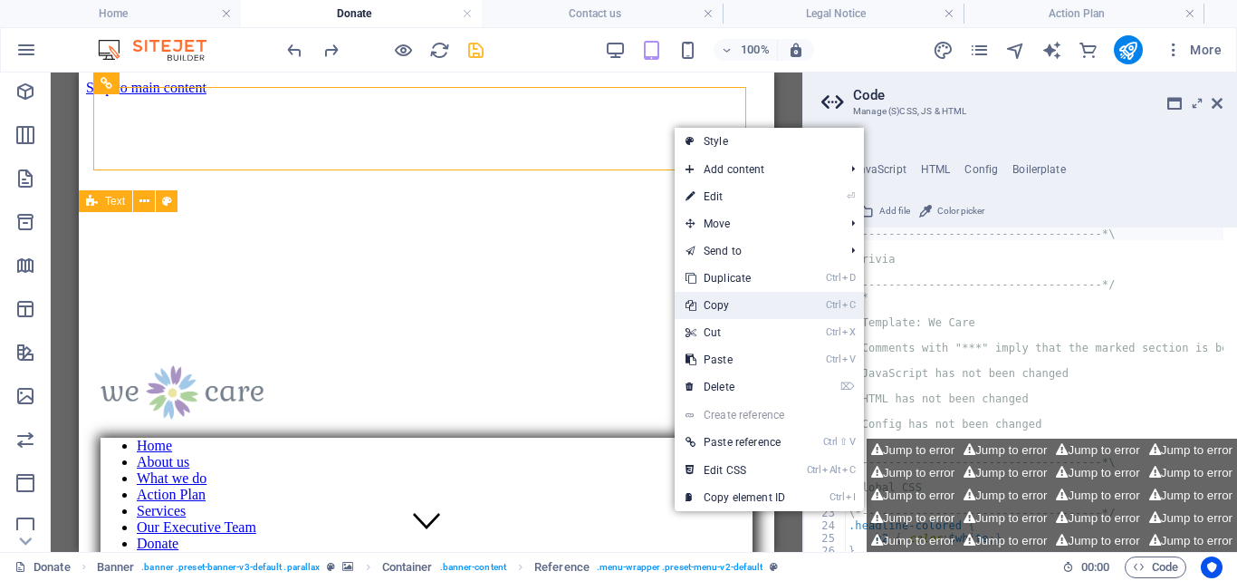
click at [716, 303] on link "Ctrl C Copy" at bounding box center [735, 305] width 121 height 27
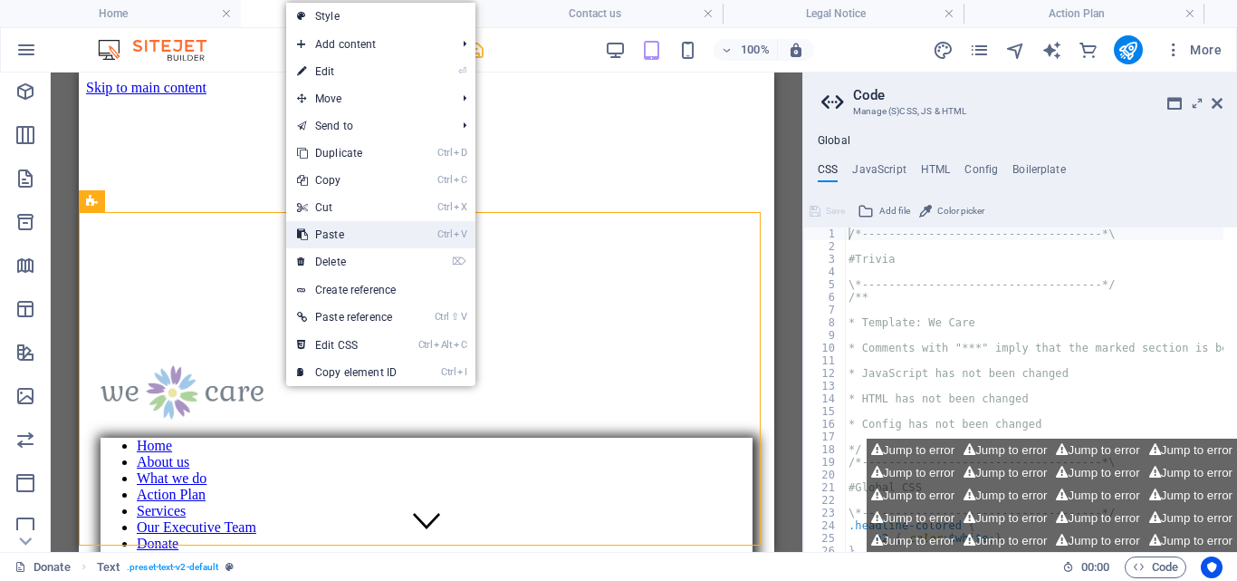
click at [338, 235] on link "Ctrl V Paste" at bounding box center [346, 234] width 121 height 27
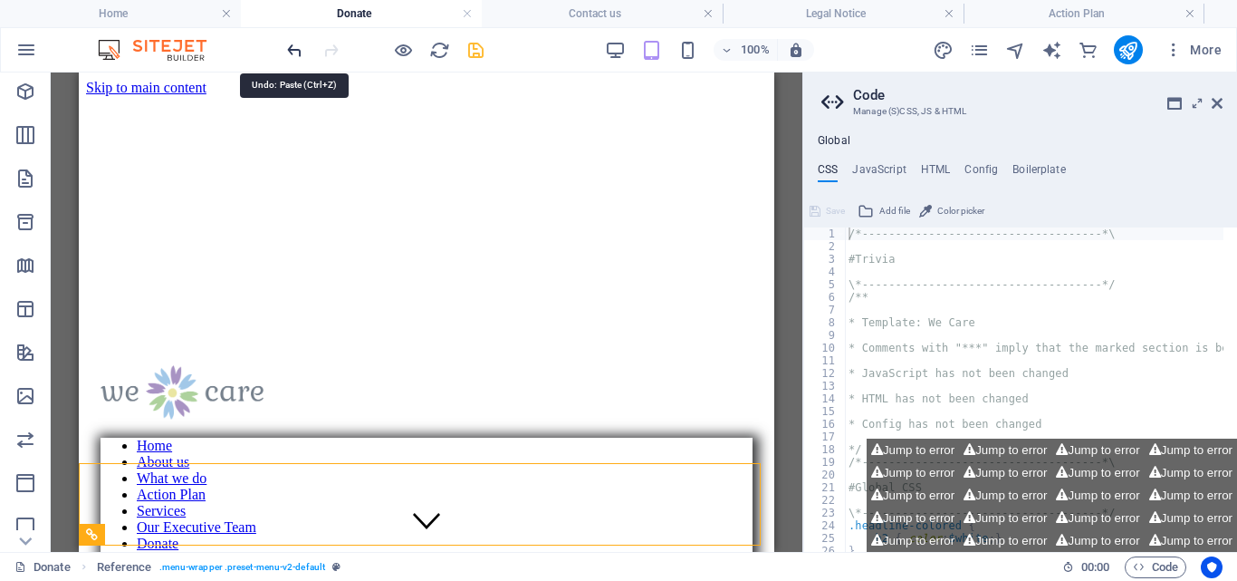
click at [294, 46] on icon "undo" at bounding box center [294, 50] width 21 height 21
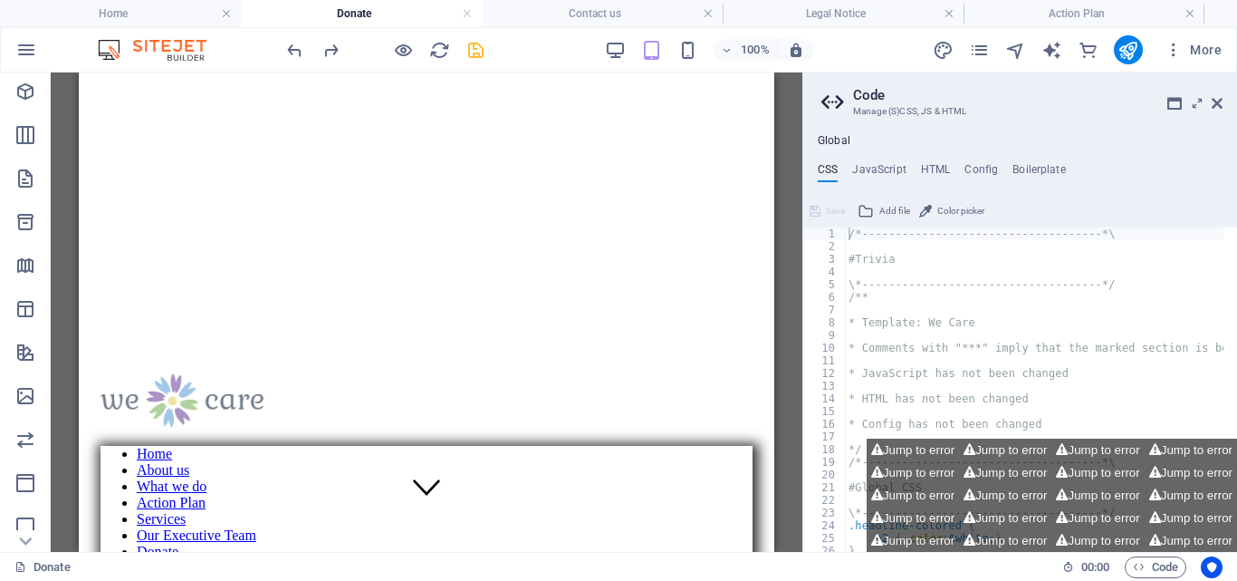
scroll to position [37, 0]
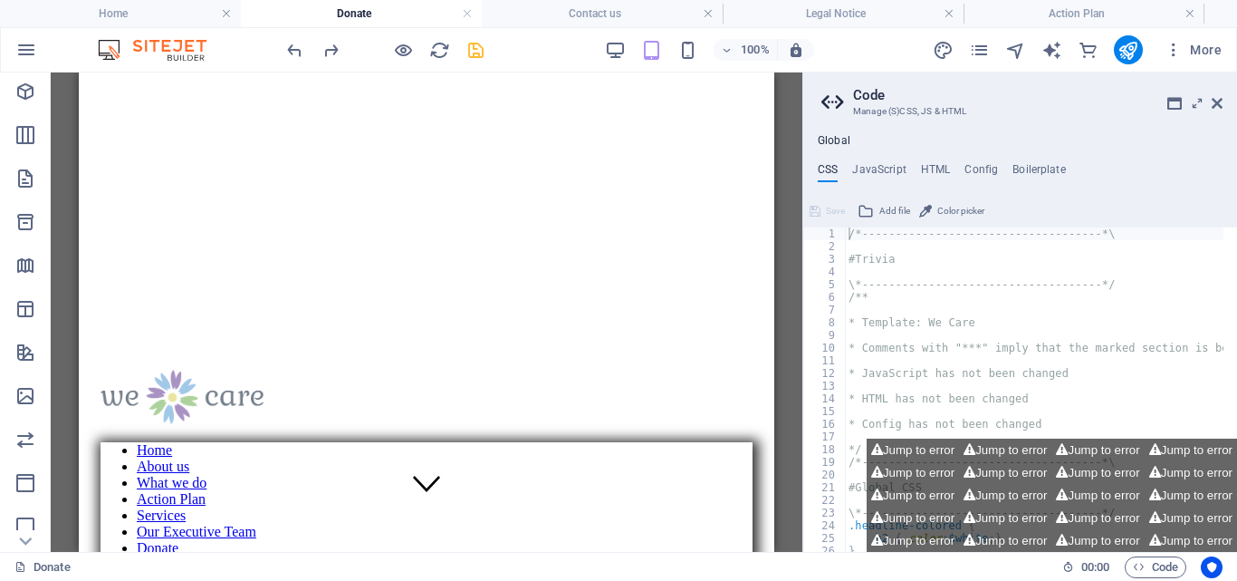
drag, startPoint x: 766, startPoint y: 203, endPoint x: 862, endPoint y: 337, distance: 164.9
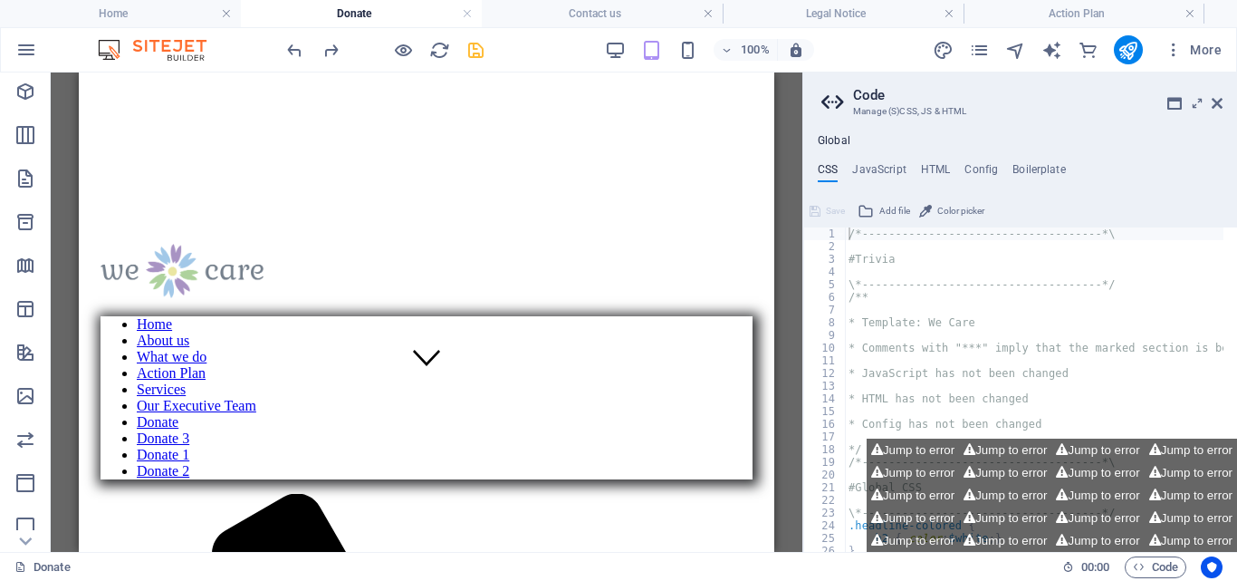
scroll to position [239, 0]
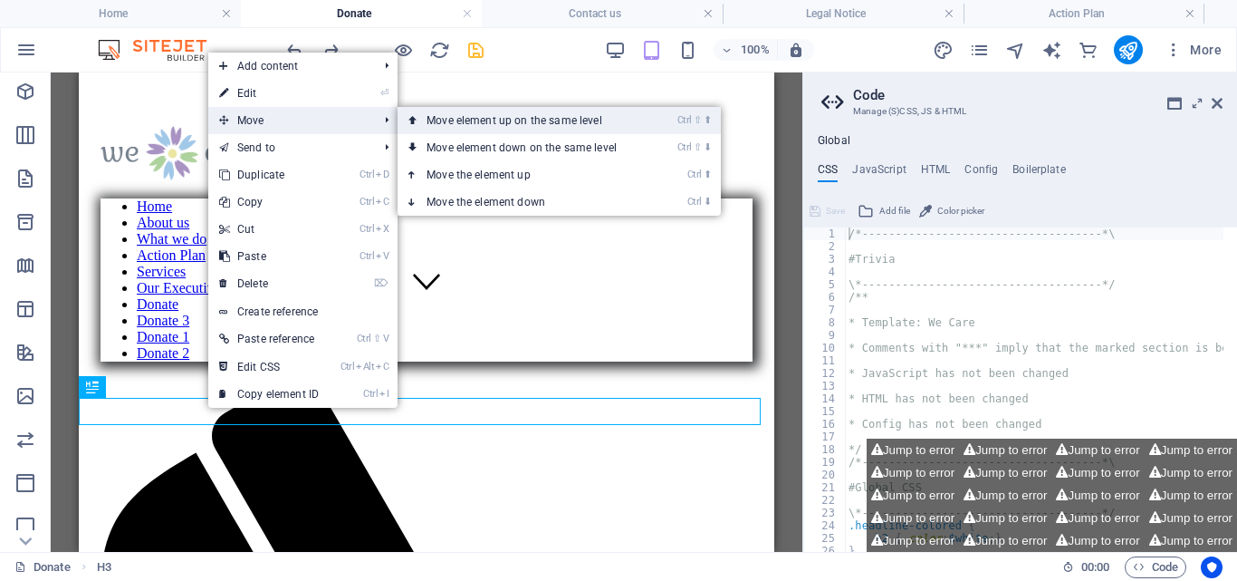
click at [526, 118] on link "Ctrl ⇧ ⬆ Move element up on the same level" at bounding box center [525, 120] width 255 height 27
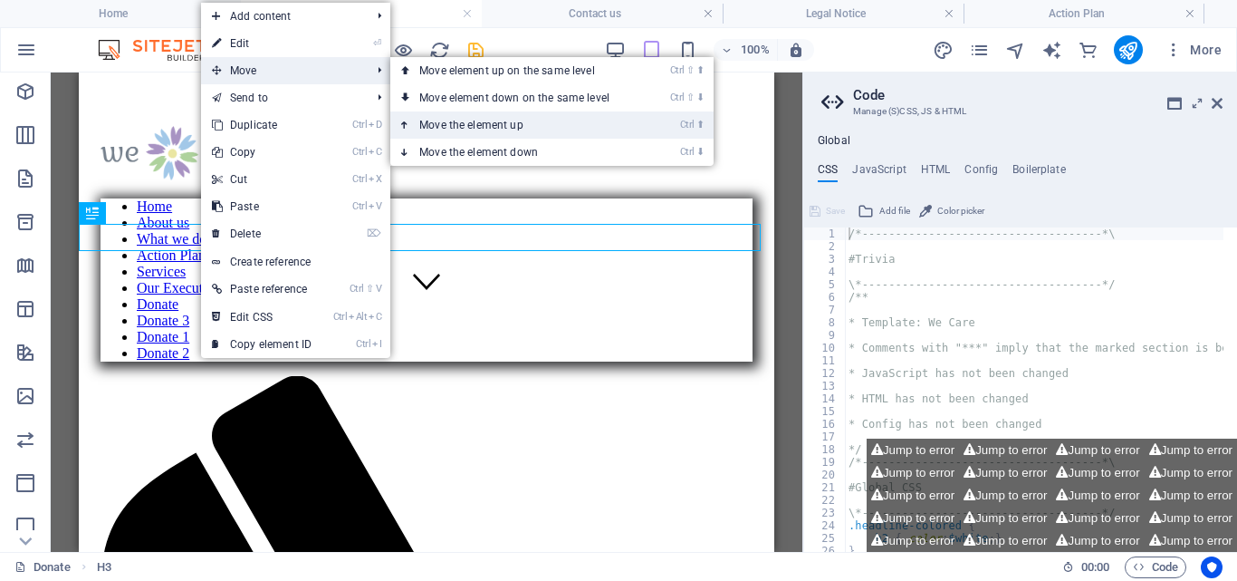
click at [486, 121] on link "Ctrl ⬆ Move the element up" at bounding box center [517, 124] width 255 height 27
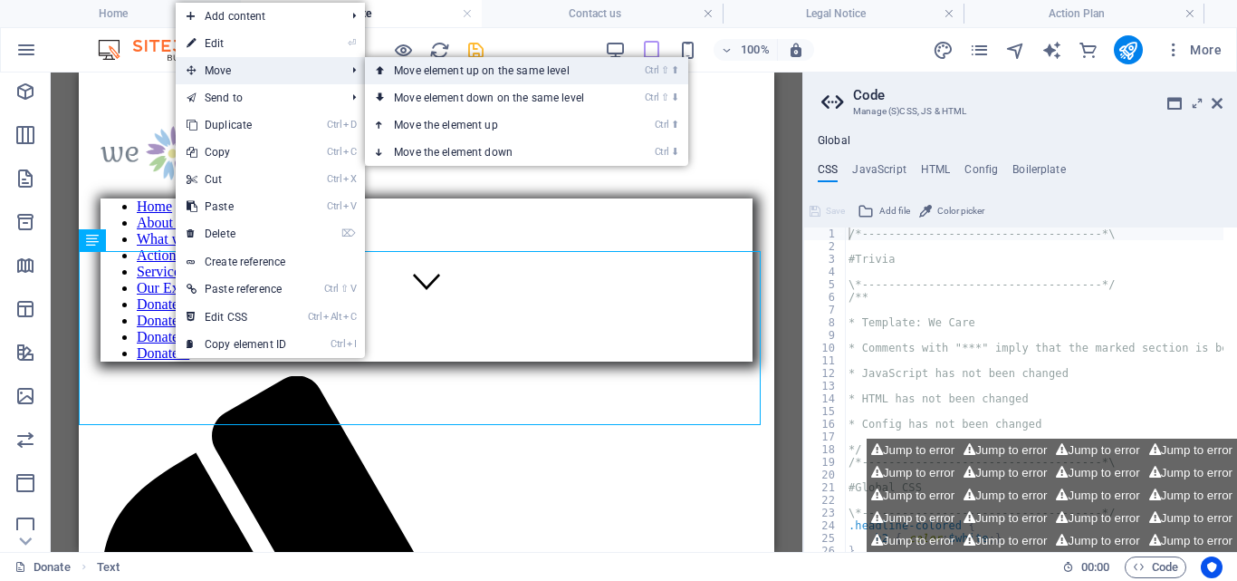
click at [457, 69] on link "Ctrl ⇧ ⬆ Move element up on the same level" at bounding box center [492, 70] width 255 height 27
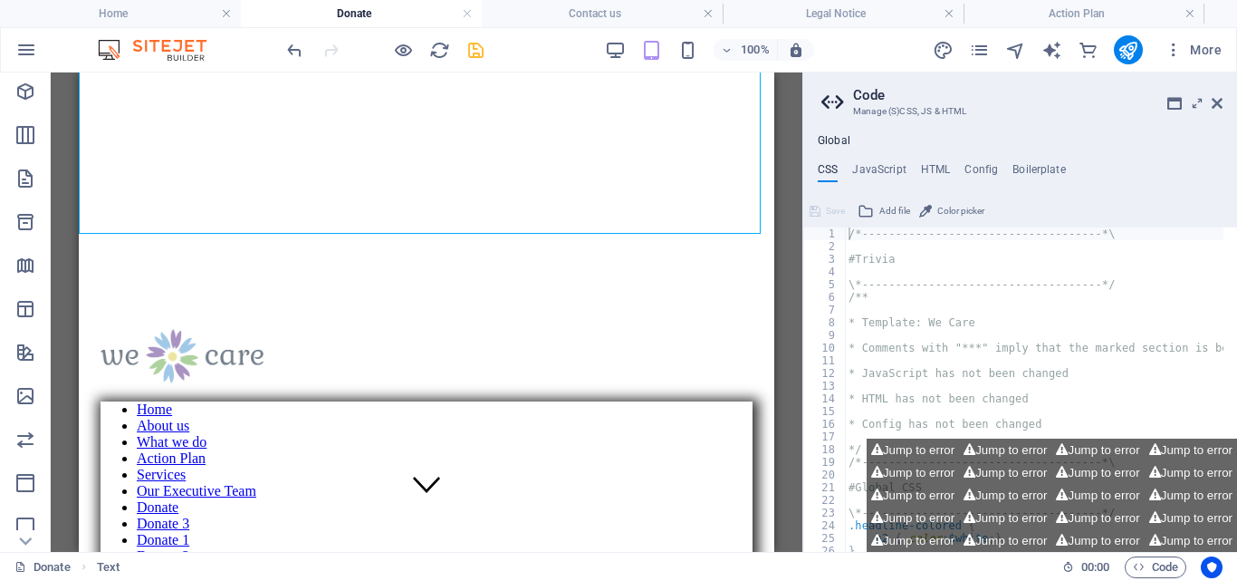
scroll to position [0, 0]
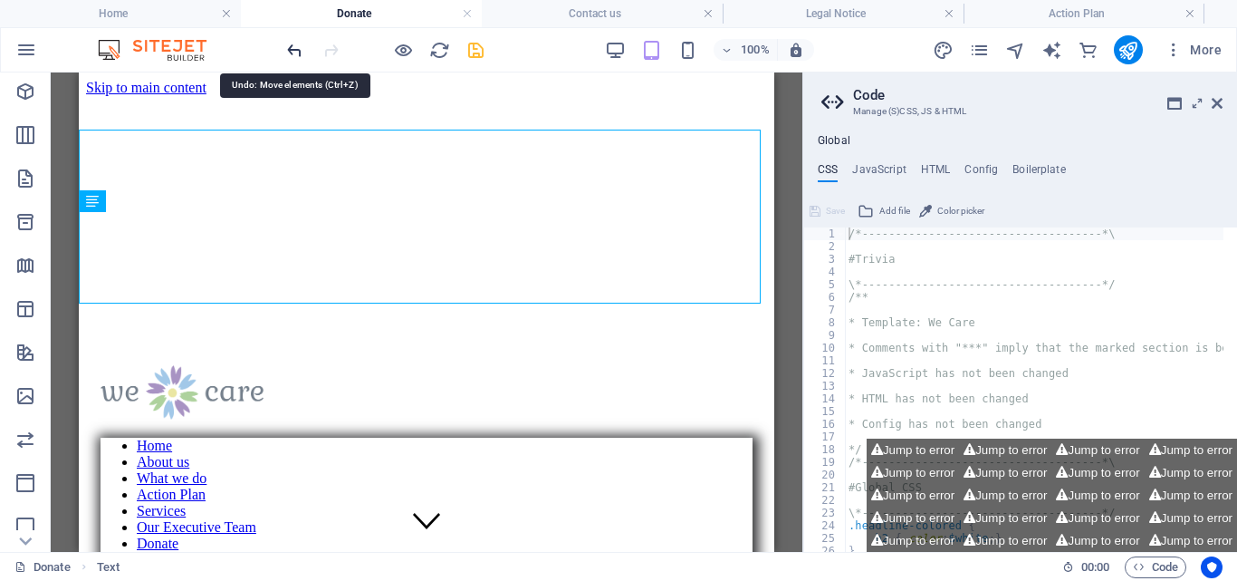
click at [298, 50] on icon "undo" at bounding box center [294, 50] width 21 height 21
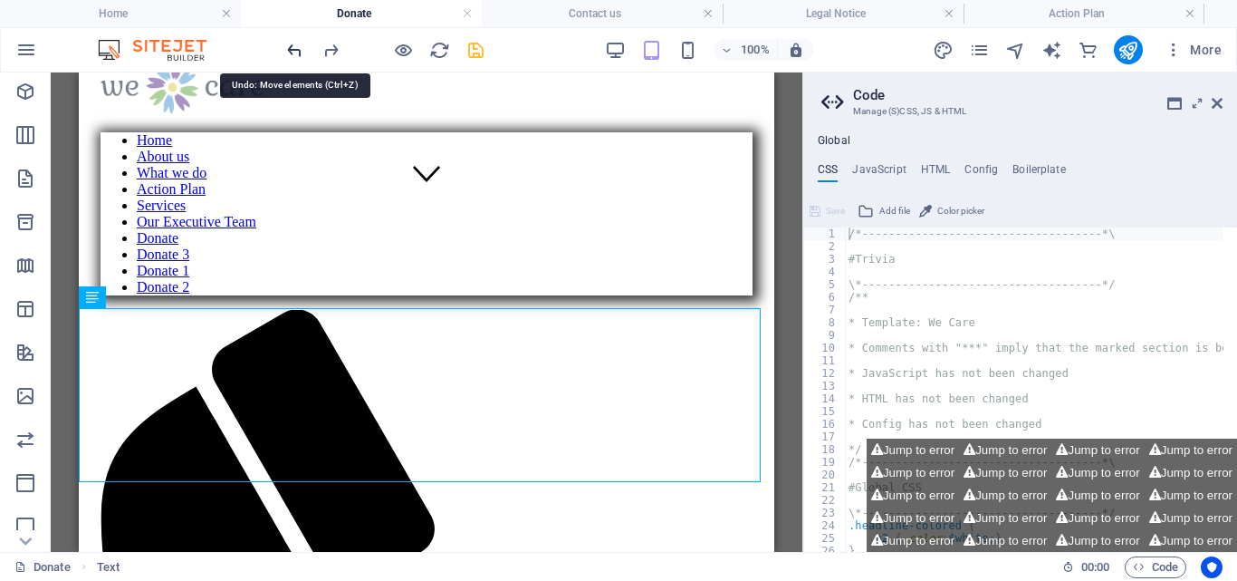
scroll to position [265, 0]
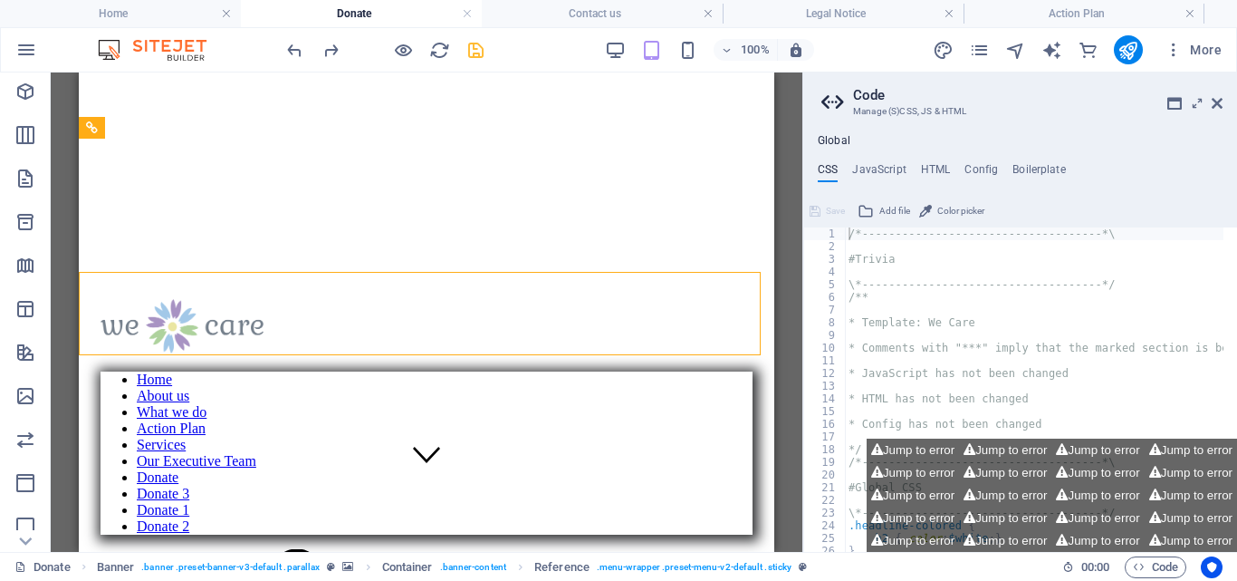
scroll to position [0, 0]
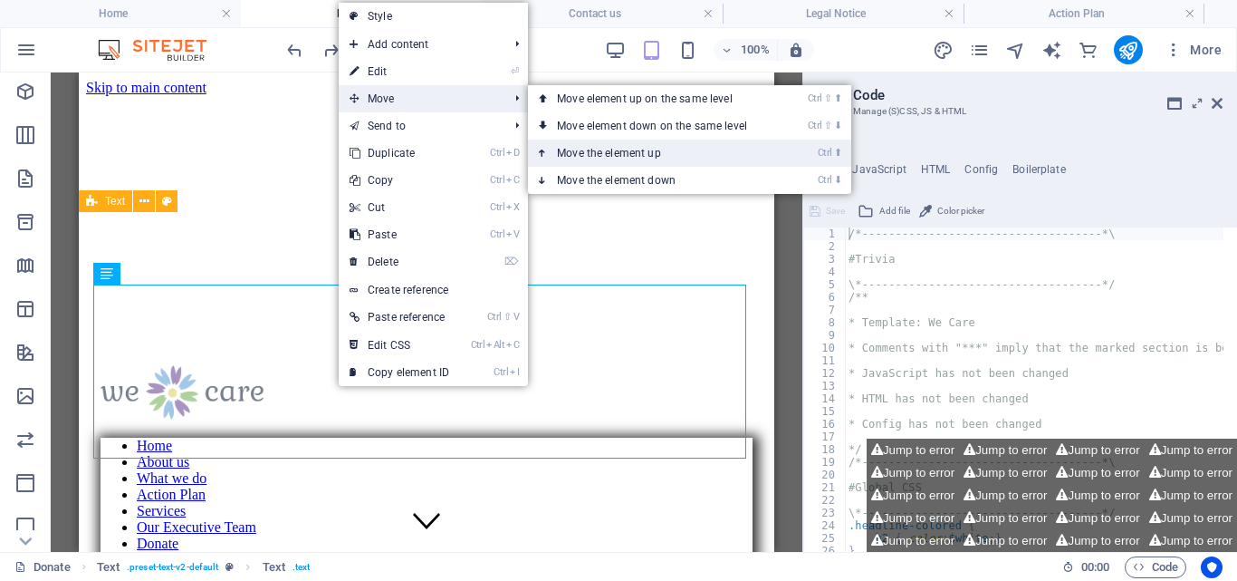
click at [609, 146] on link "Ctrl ⬆ Move the element up" at bounding box center [655, 153] width 255 height 27
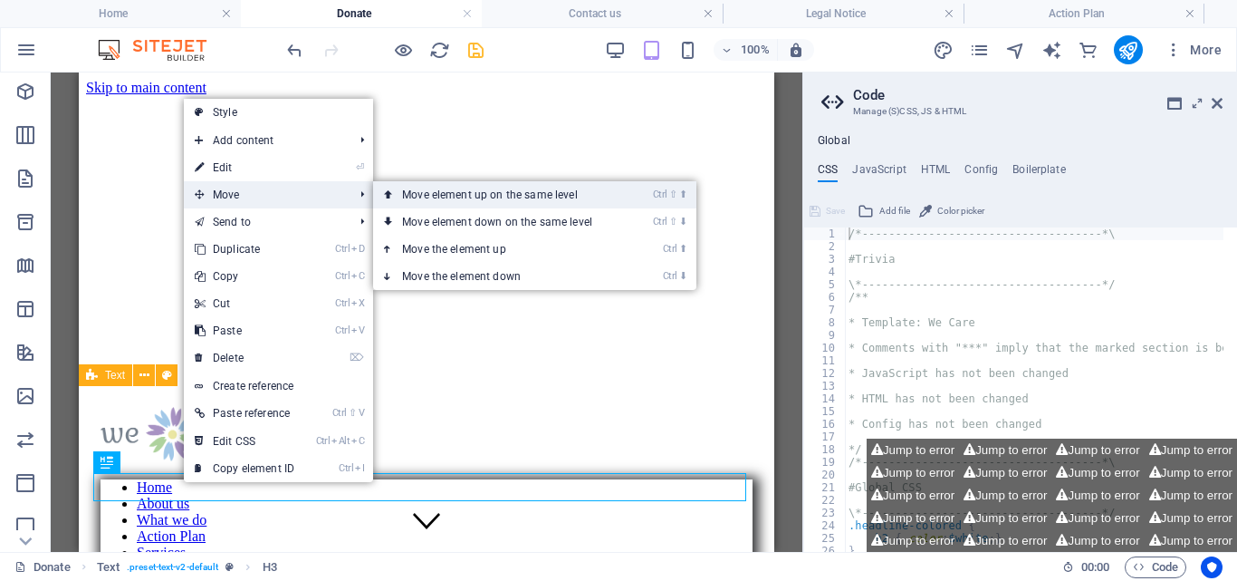
drag, startPoint x: 492, startPoint y: 194, endPoint x: 414, endPoint y: 122, distance: 105.8
click at [492, 194] on link "Ctrl ⇧ ⬆ Move element up on the same level" at bounding box center [500, 194] width 255 height 27
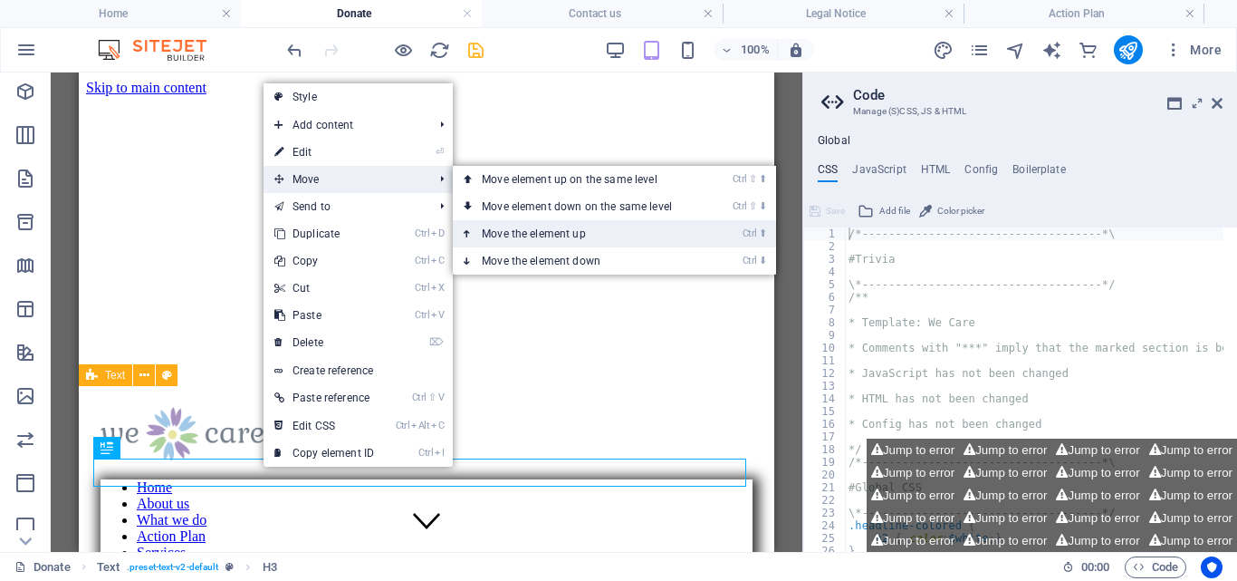
click at [537, 232] on link "Ctrl ⬆ Move the element up" at bounding box center [580, 233] width 255 height 27
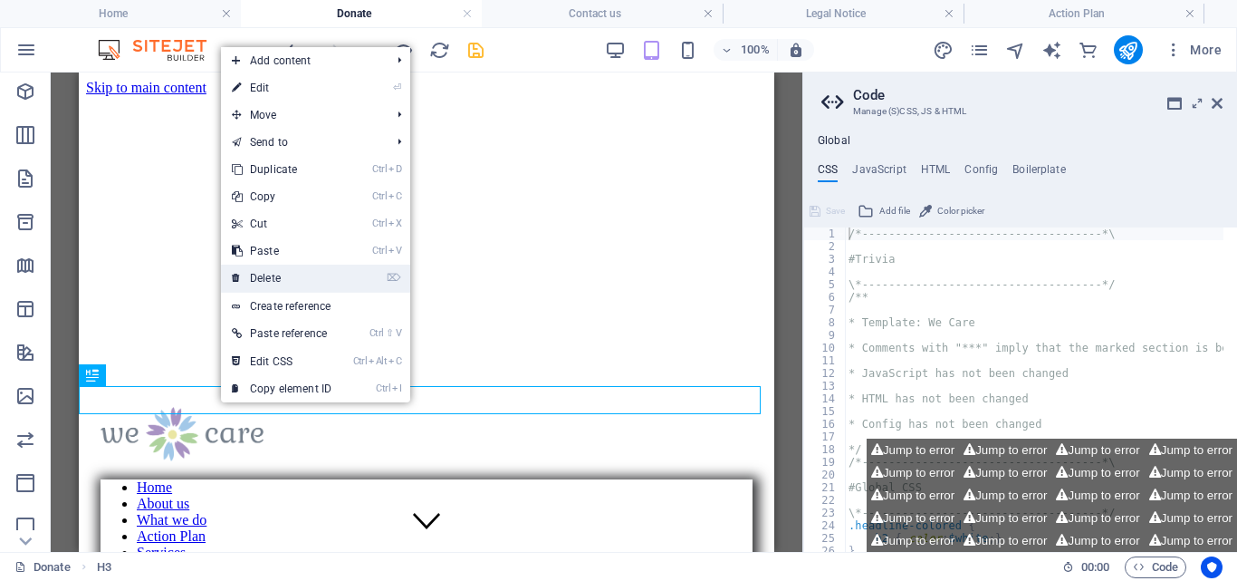
click at [281, 274] on link "⌦ Delete" at bounding box center [281, 278] width 121 height 27
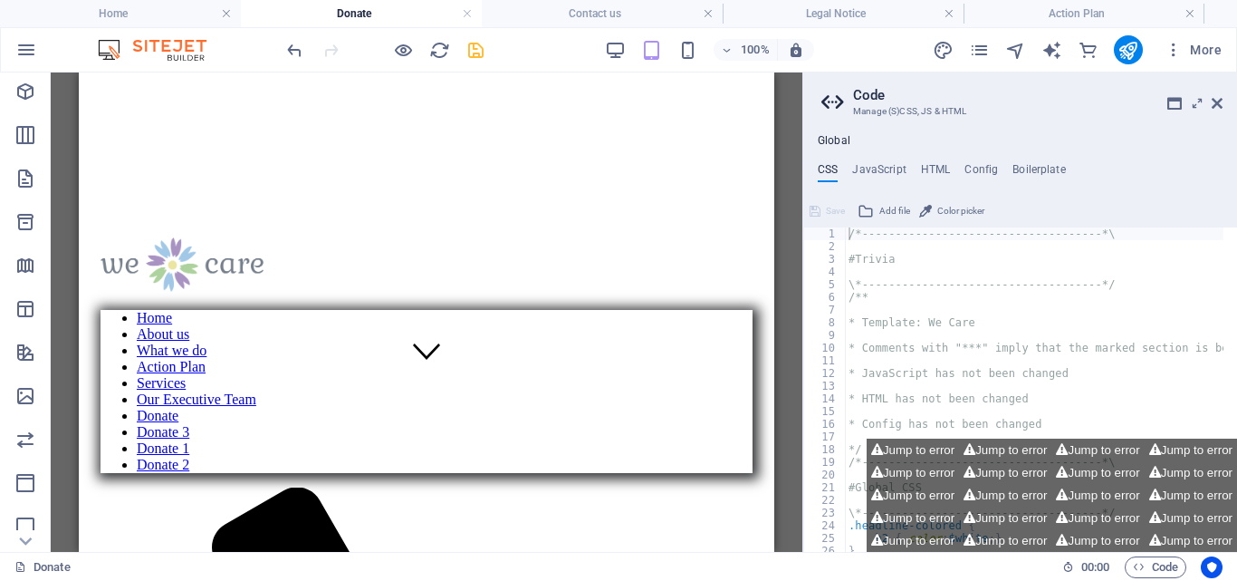
scroll to position [118, 0]
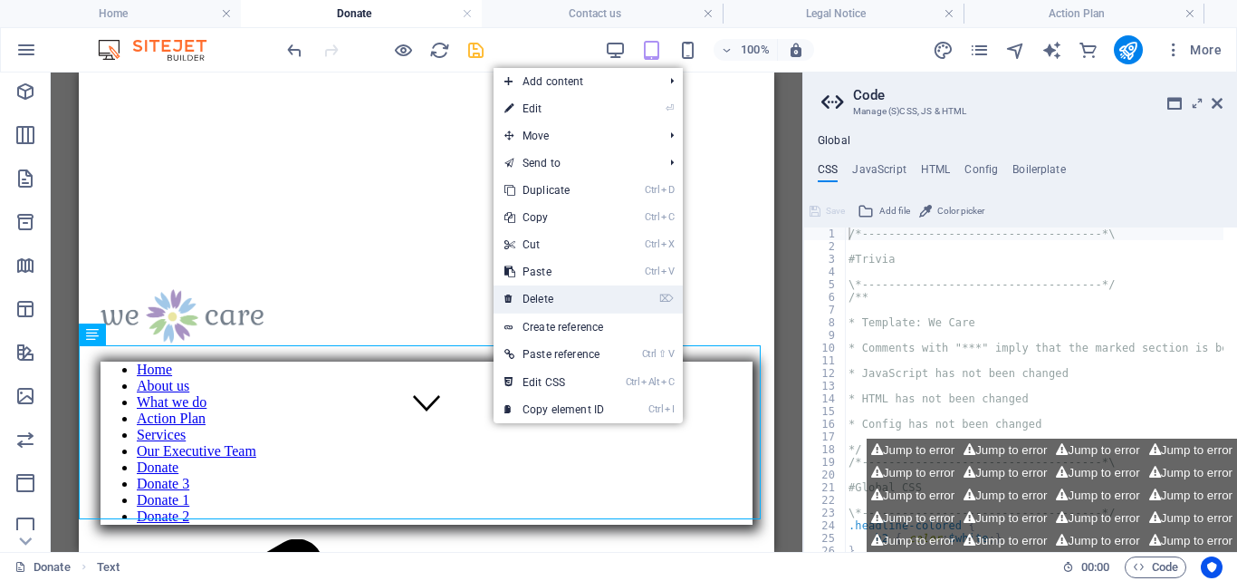
click at [545, 299] on link "⌦ Delete" at bounding box center [554, 298] width 121 height 27
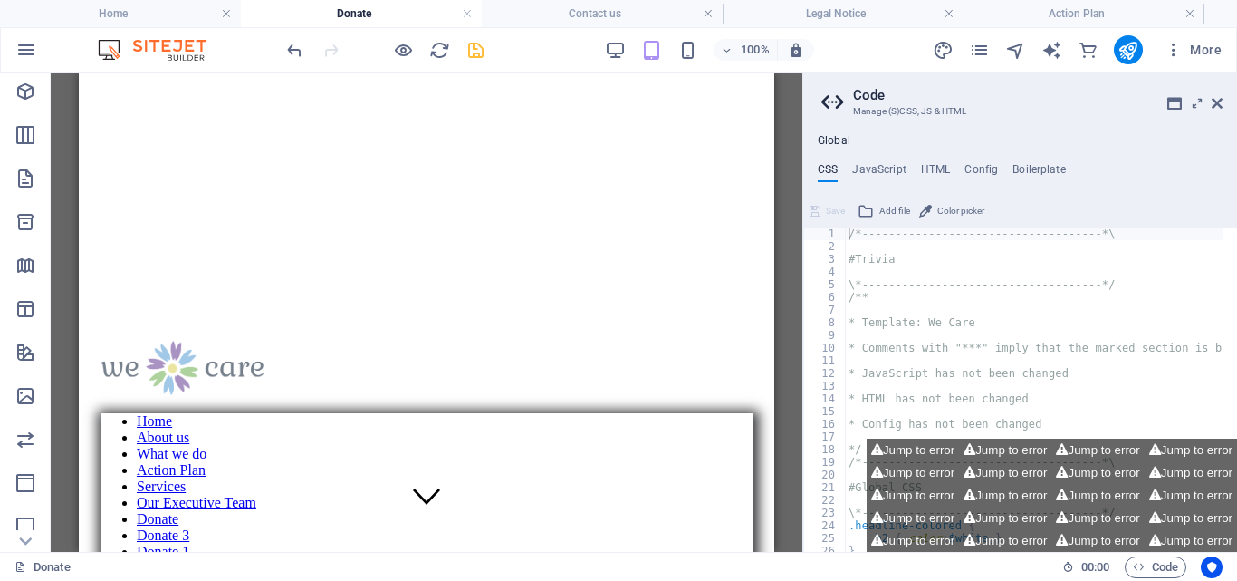
scroll to position [0, 0]
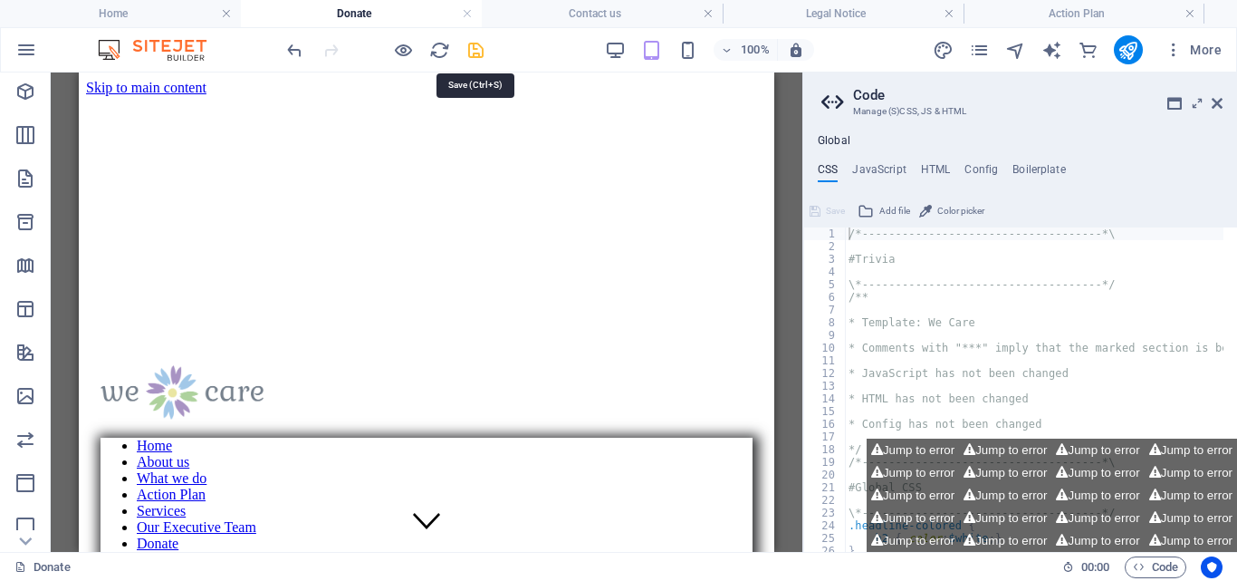
click at [481, 45] on icon "save" at bounding box center [476, 50] width 21 height 21
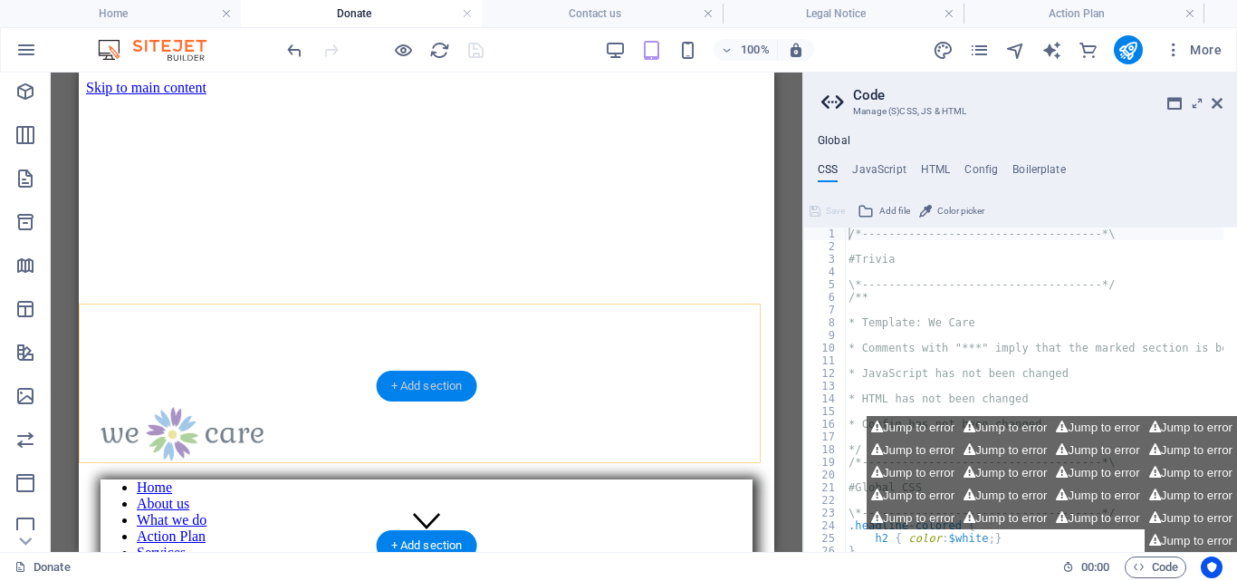
drag, startPoint x: 435, startPoint y: 382, endPoint x: 56, endPoint y: 307, distance: 386.1
click at [435, 382] on div "+ Add section" at bounding box center [427, 386] width 101 height 31
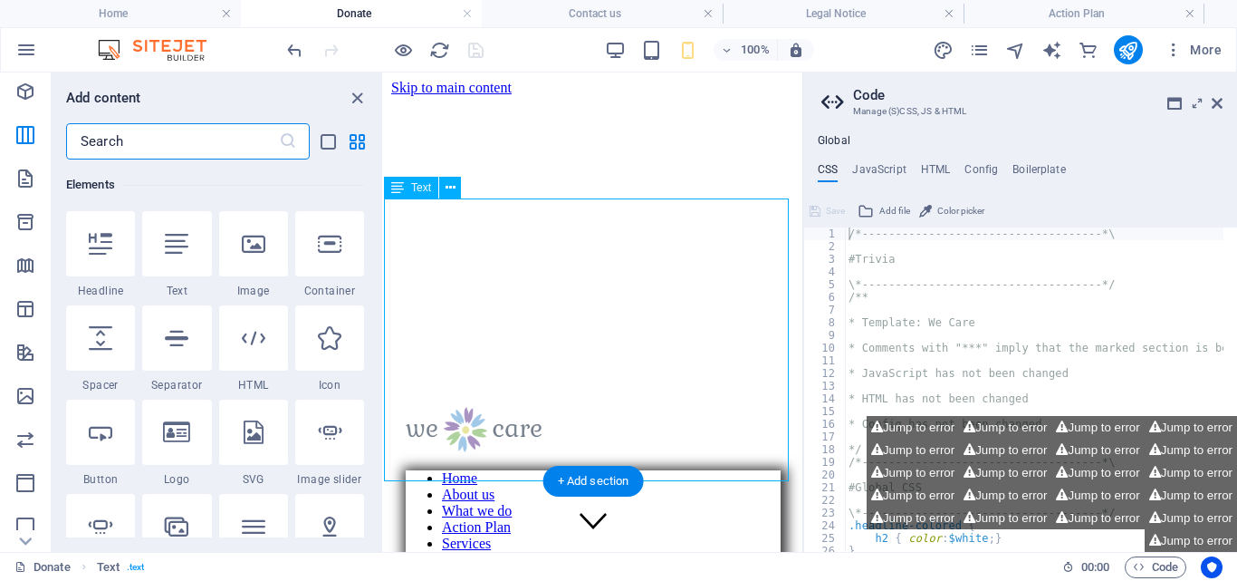
scroll to position [2977, 0]
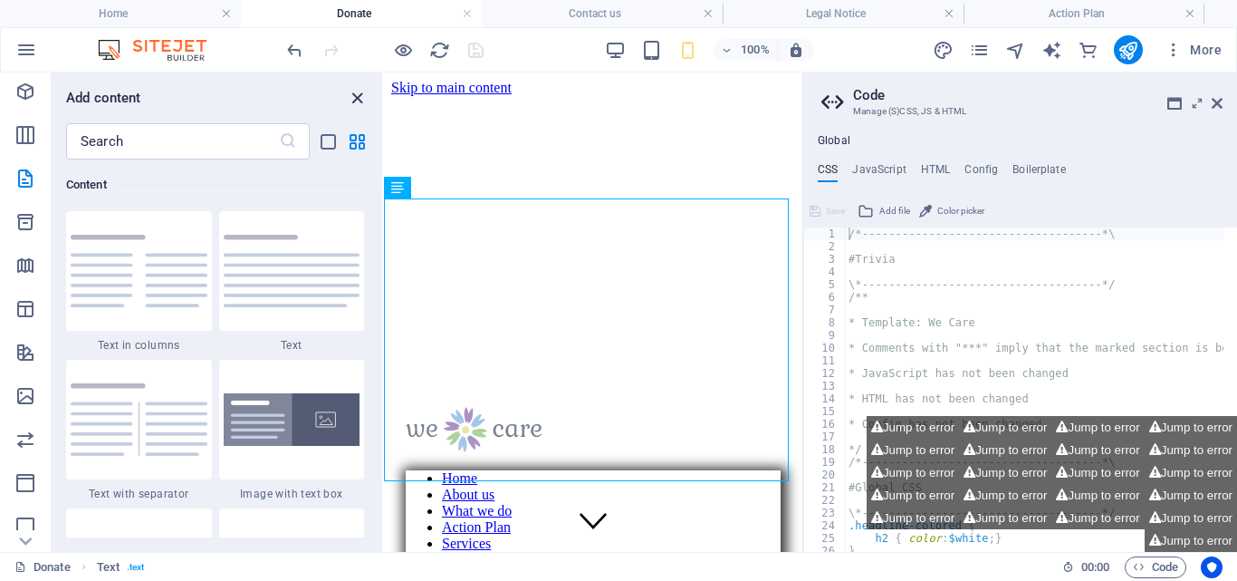
click at [353, 91] on icon "close panel" at bounding box center [357, 98] width 21 height 21
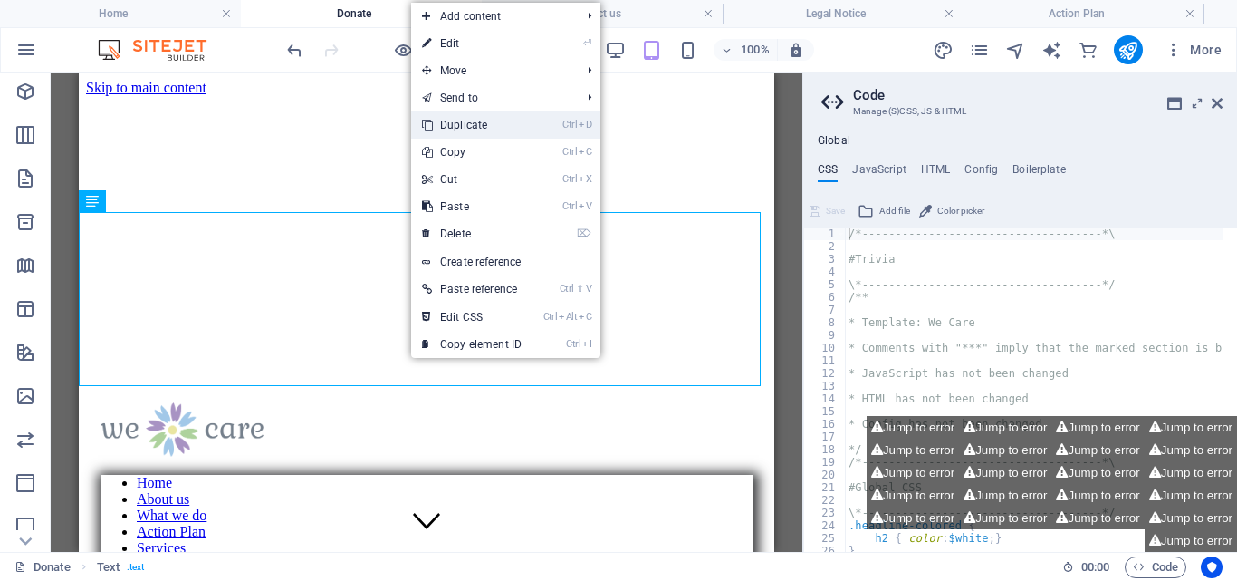
click at [488, 122] on link "Ctrl D Duplicate" at bounding box center [471, 124] width 121 height 27
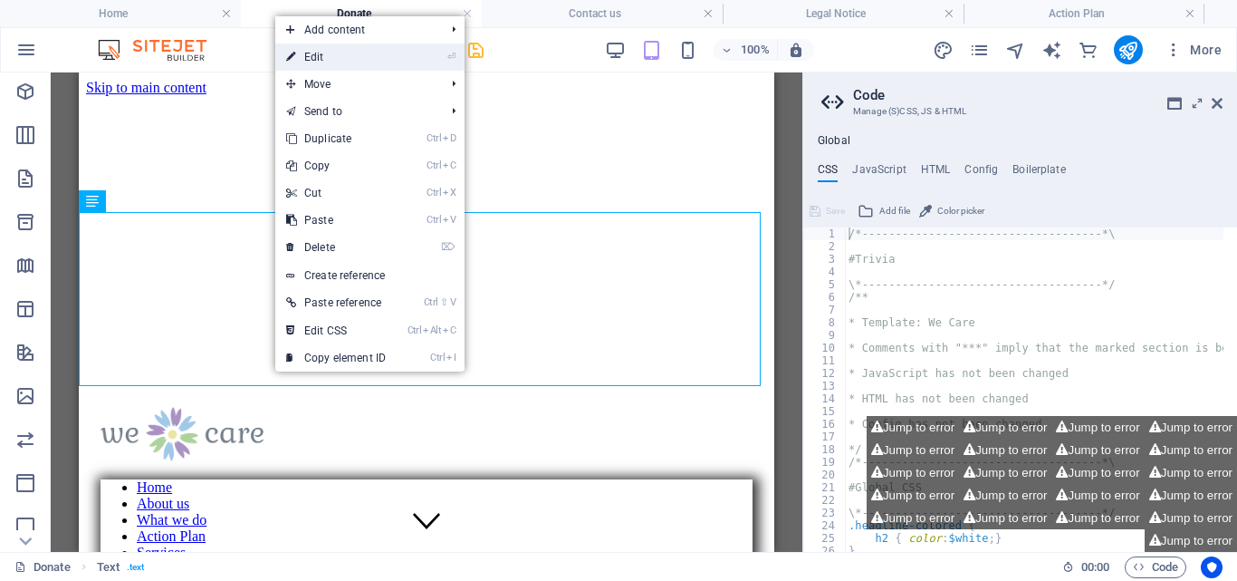
click at [332, 45] on link "⏎ Edit" at bounding box center [335, 56] width 121 height 27
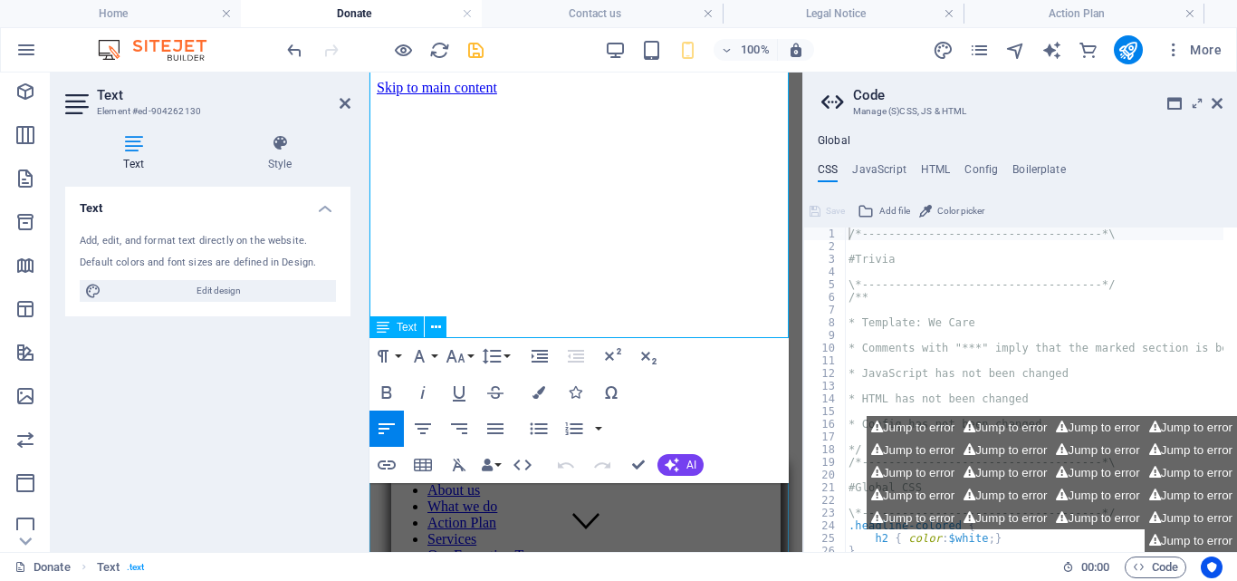
scroll to position [345, 0]
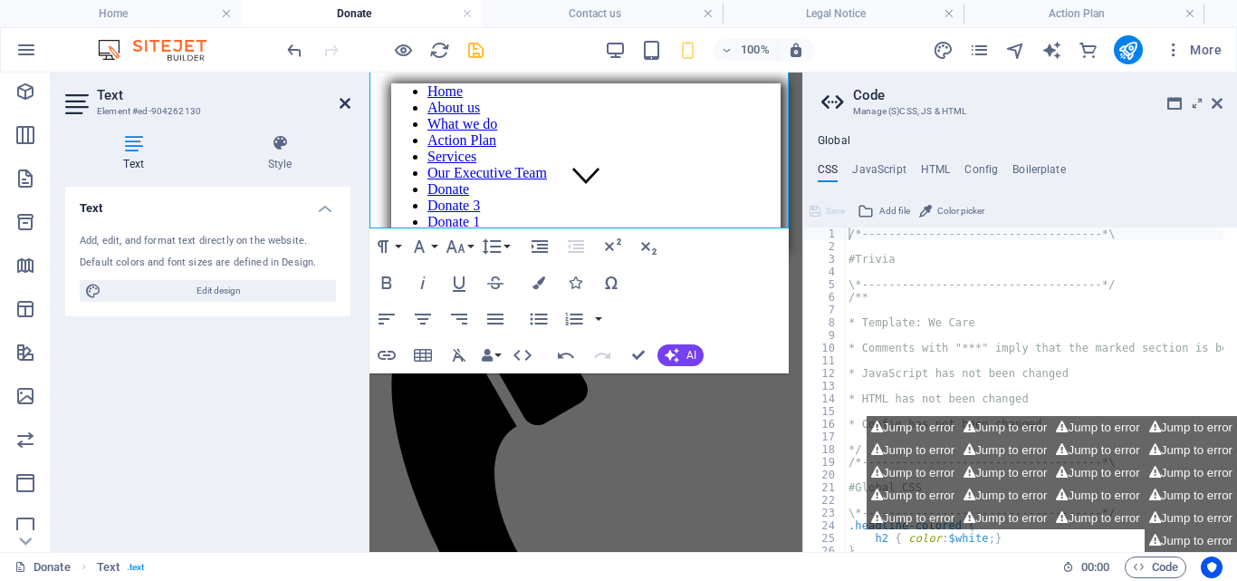
click at [347, 99] on icon at bounding box center [345, 103] width 11 height 14
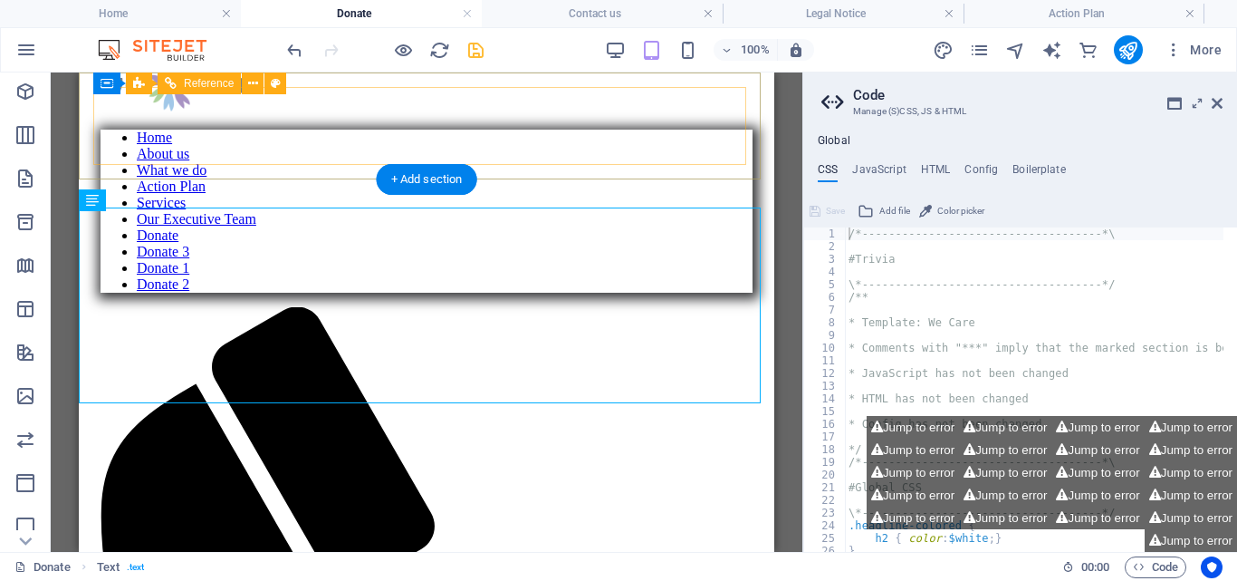
scroll to position [0, 0]
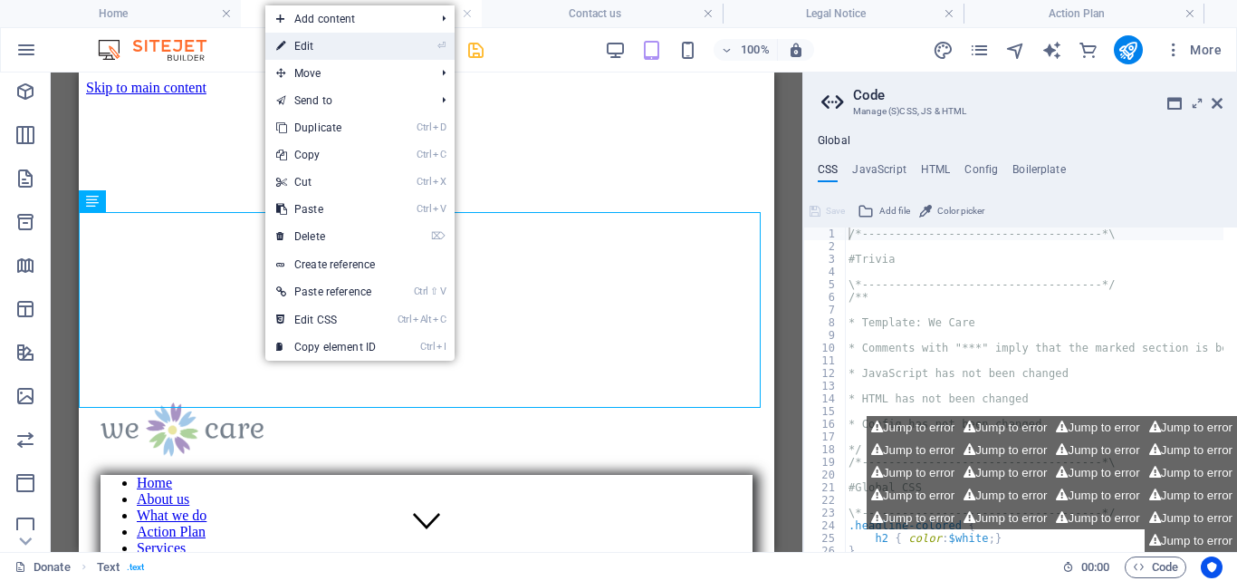
click at [329, 44] on link "⏎ Edit" at bounding box center [325, 46] width 121 height 27
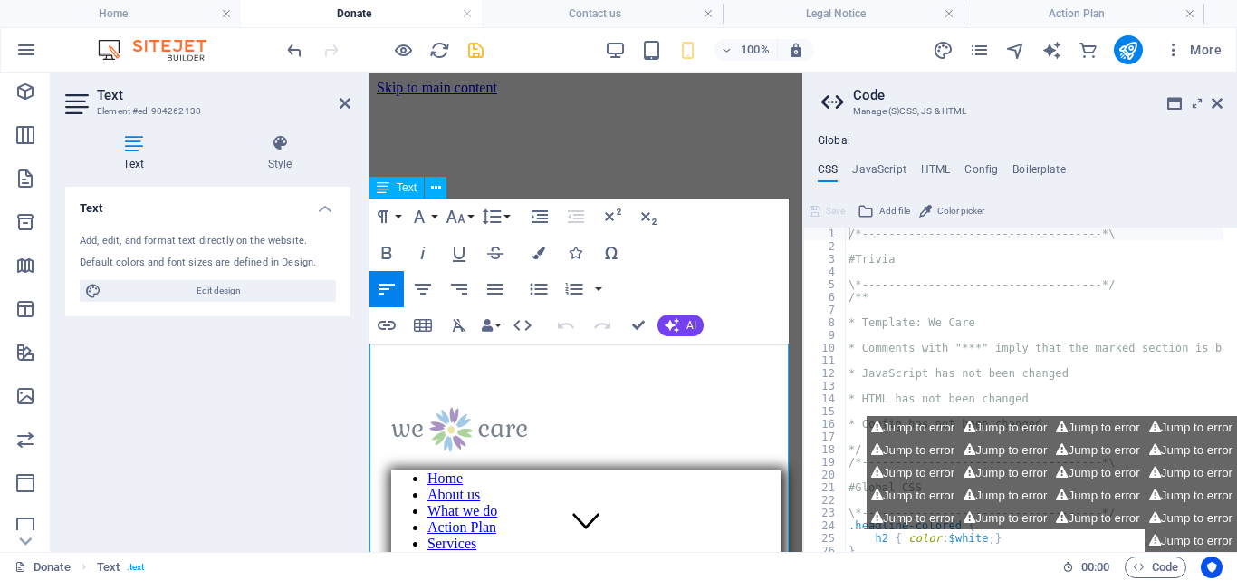
scroll to position [345, 0]
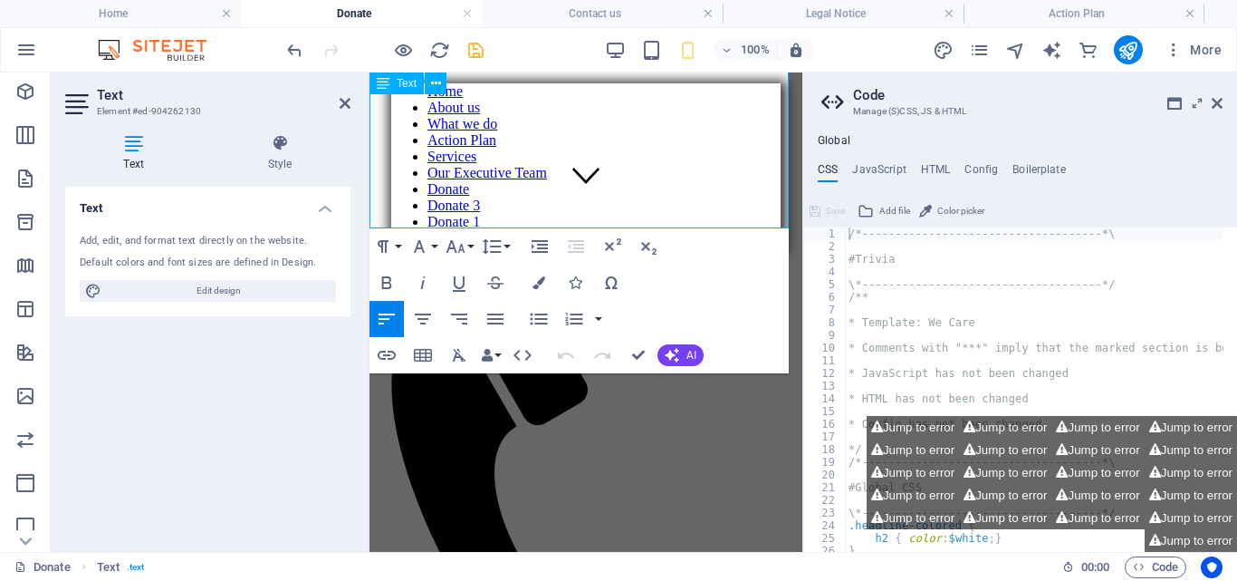
scroll to position [367, 0]
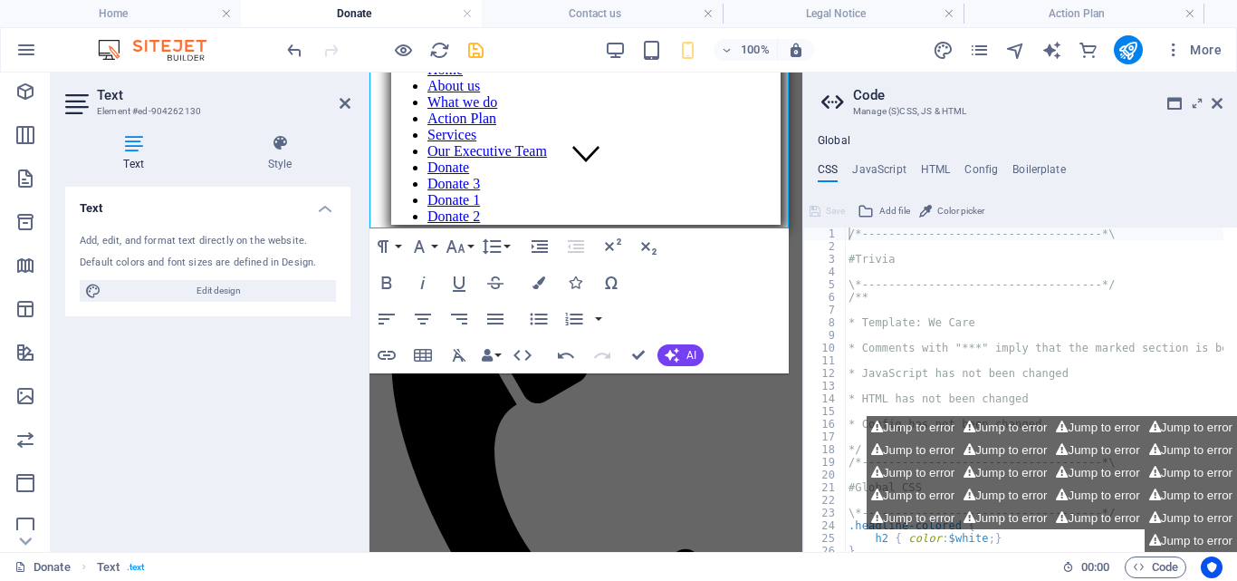
click at [468, 34] on div "100% More" at bounding box center [619, 49] width 1236 height 43
click at [475, 40] on icon "save" at bounding box center [476, 50] width 21 height 21
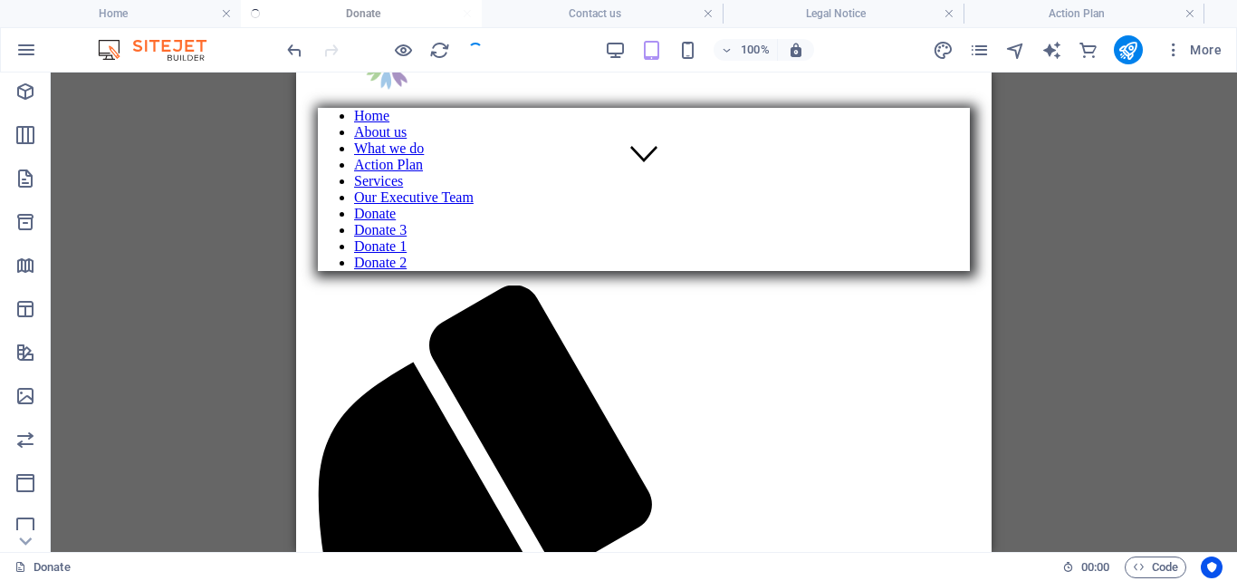
scroll to position [0, 0]
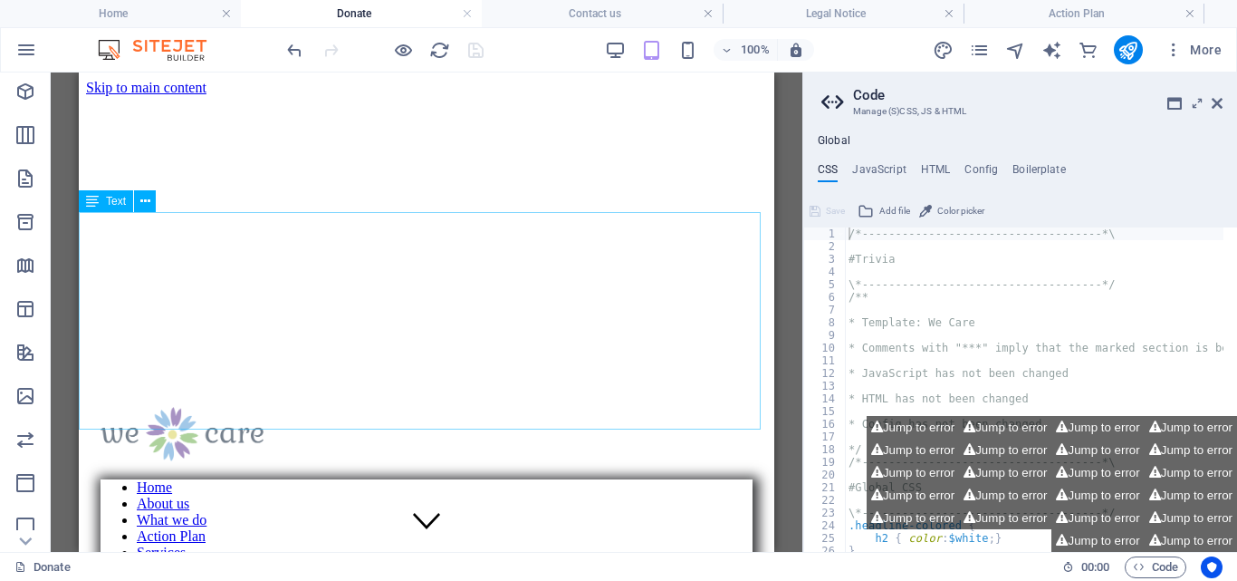
click at [790, 281] on div "Drag here to replace the existing content. Press “Ctrl” if you want to create a…" at bounding box center [427, 311] width 752 height 479
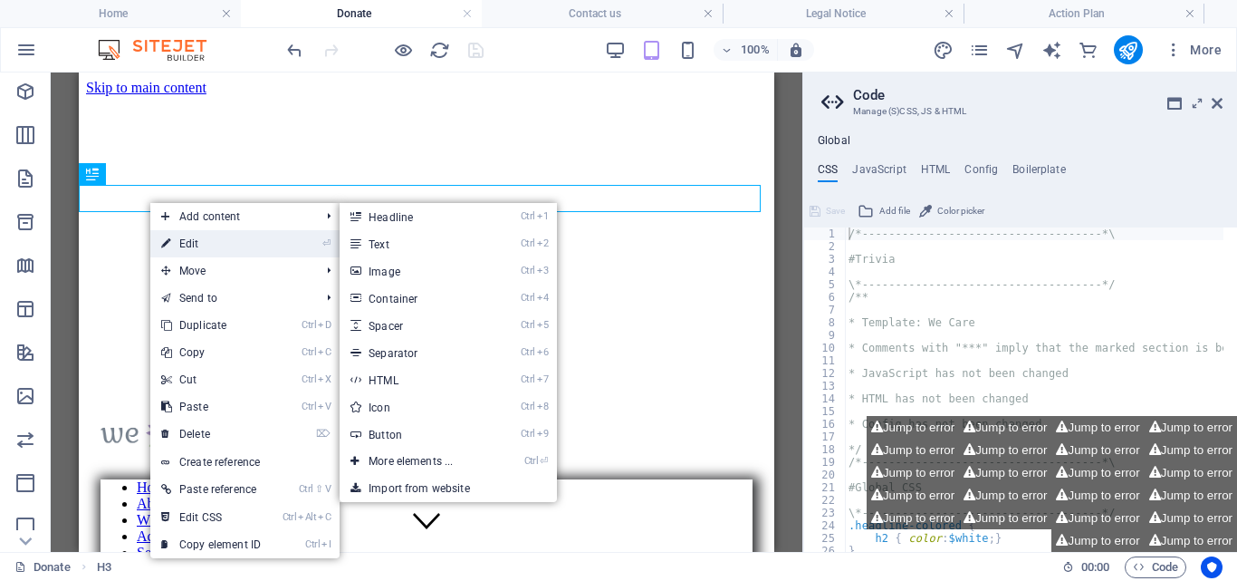
click at [229, 241] on link "⏎ Edit" at bounding box center [210, 243] width 121 height 27
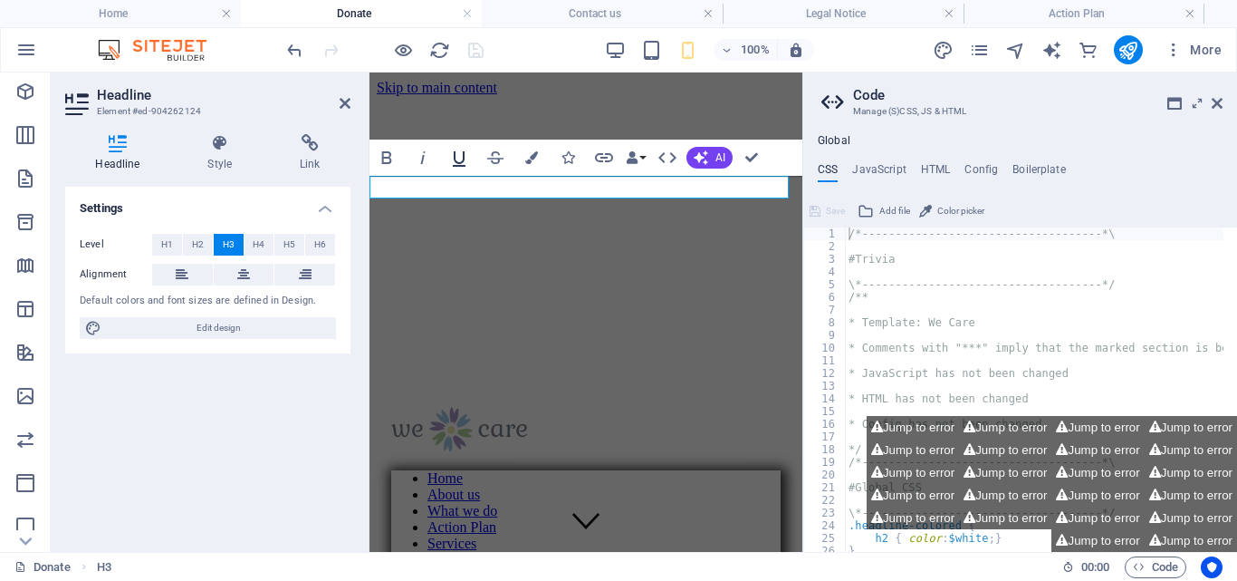
click at [456, 174] on button "Underline" at bounding box center [459, 158] width 34 height 36
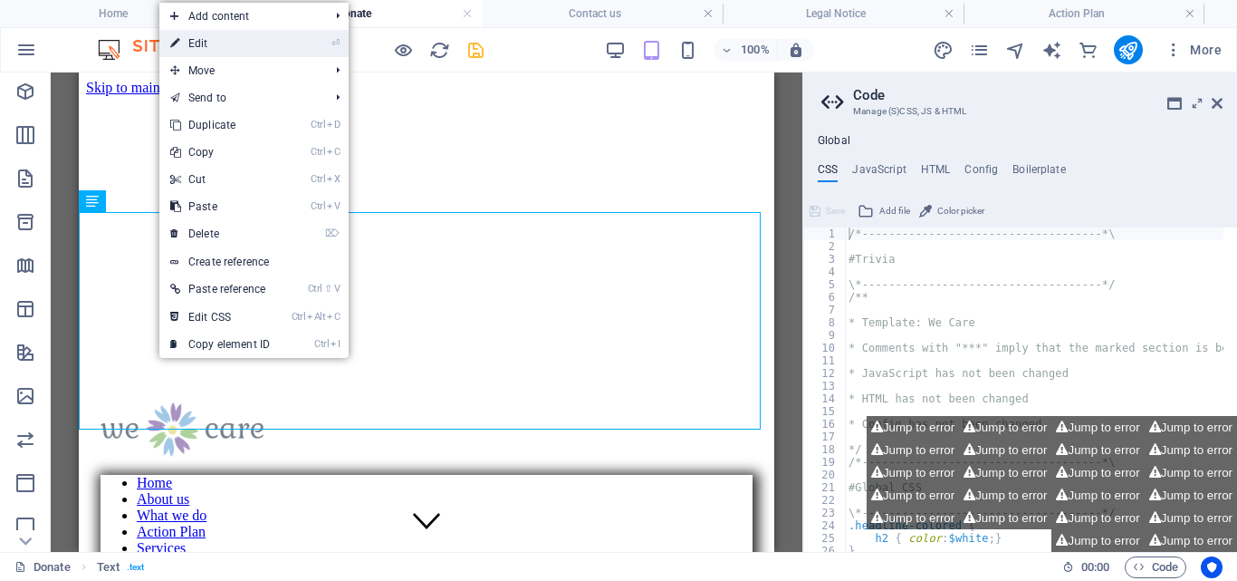
click at [220, 43] on link "⏎ Edit" at bounding box center [219, 43] width 121 height 27
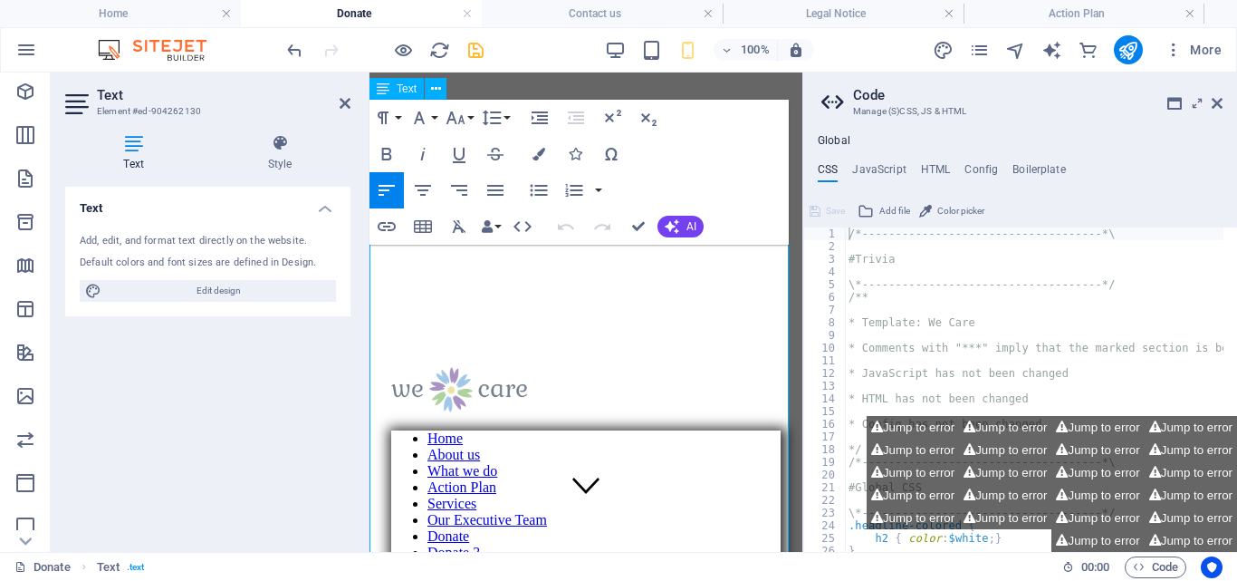
scroll to position [97, 0]
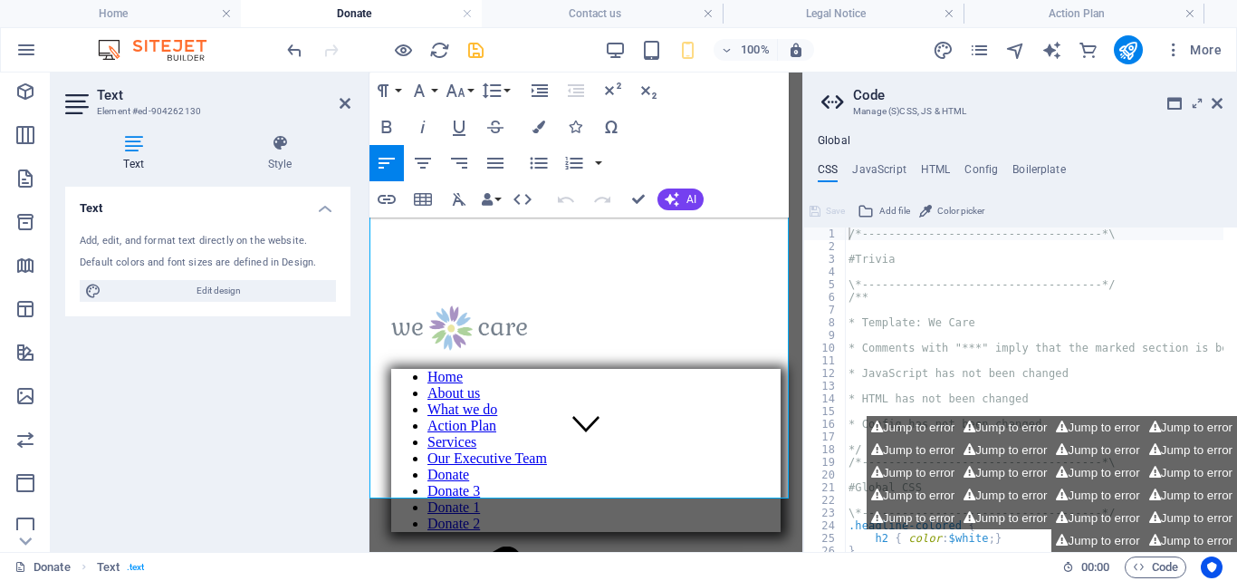
drag, startPoint x: 371, startPoint y: 353, endPoint x: 497, endPoint y: 446, distance: 156.2
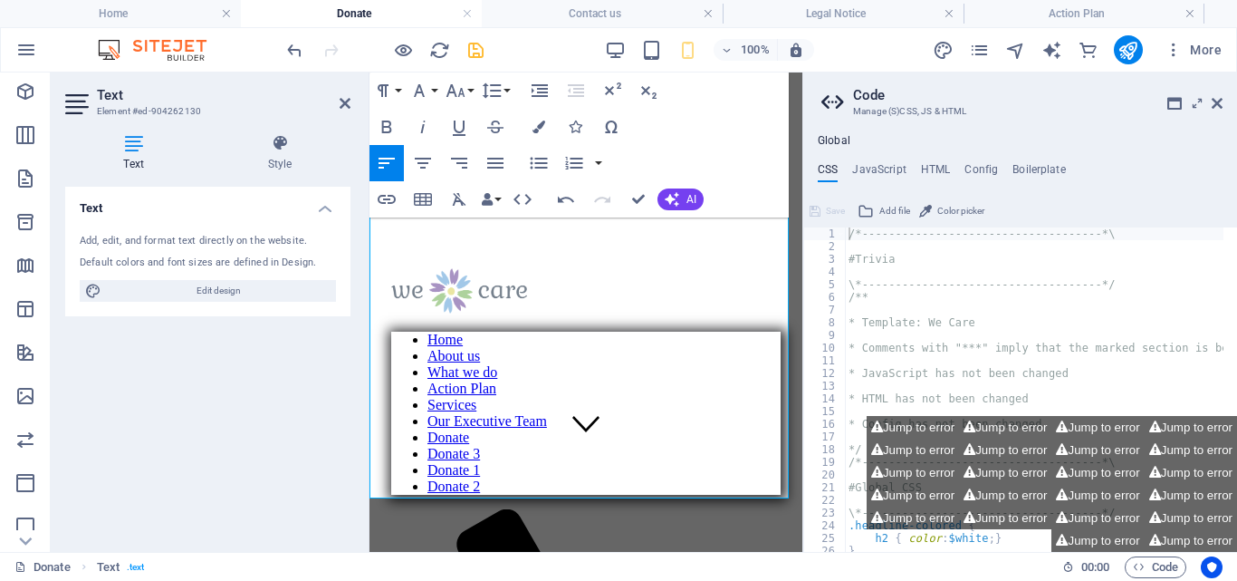
scroll to position [798, 5]
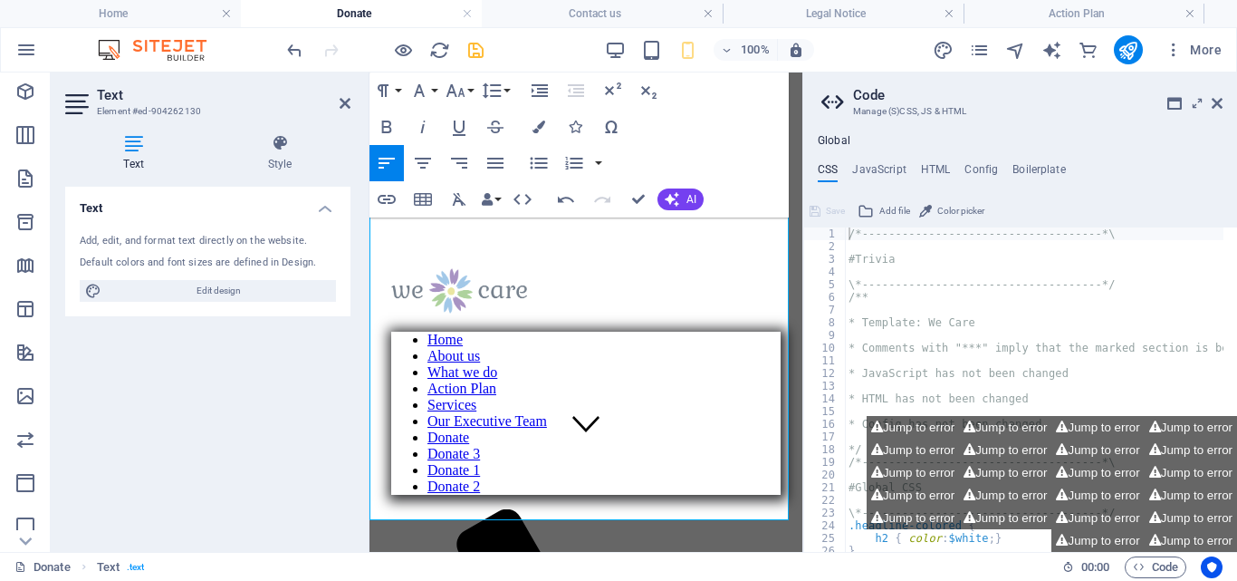
drag, startPoint x: 448, startPoint y: 463, endPoint x: 368, endPoint y: 226, distance: 250.4
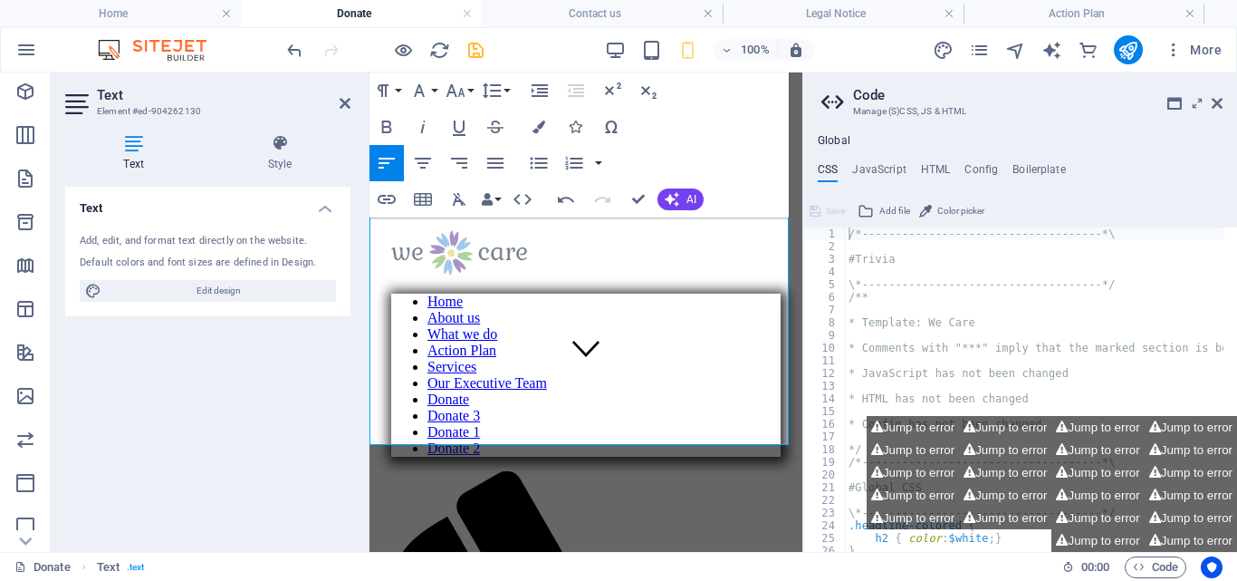
scroll to position [265, 0]
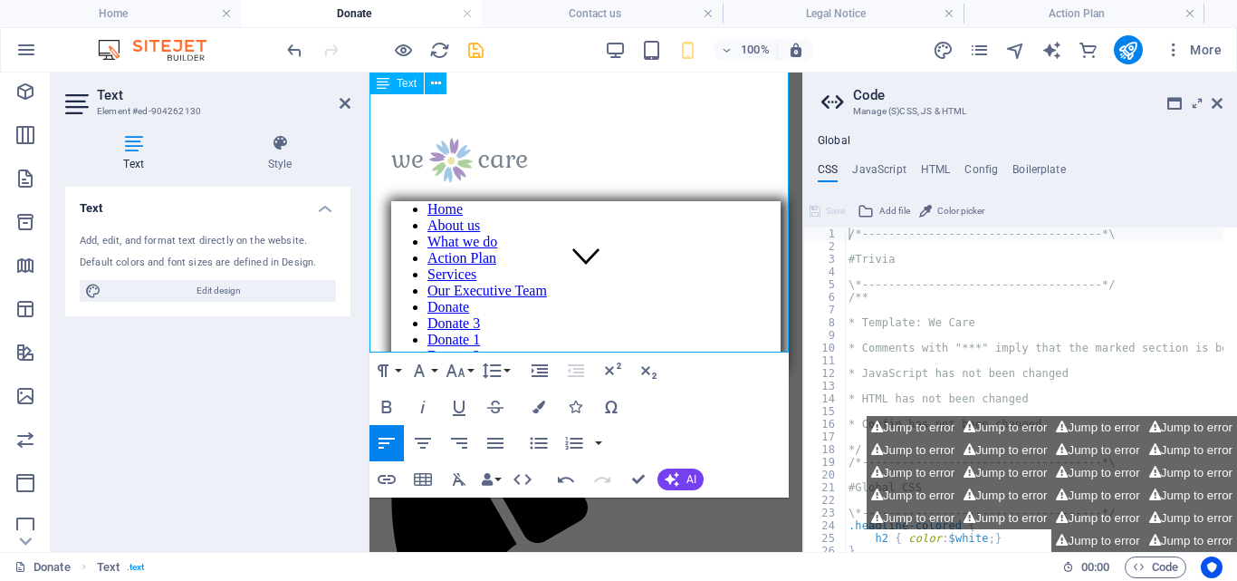
drag, startPoint x: 370, startPoint y: 350, endPoint x: 666, endPoint y: 307, distance: 299.3
click at [497, 442] on icon "button" at bounding box center [496, 443] width 22 height 22
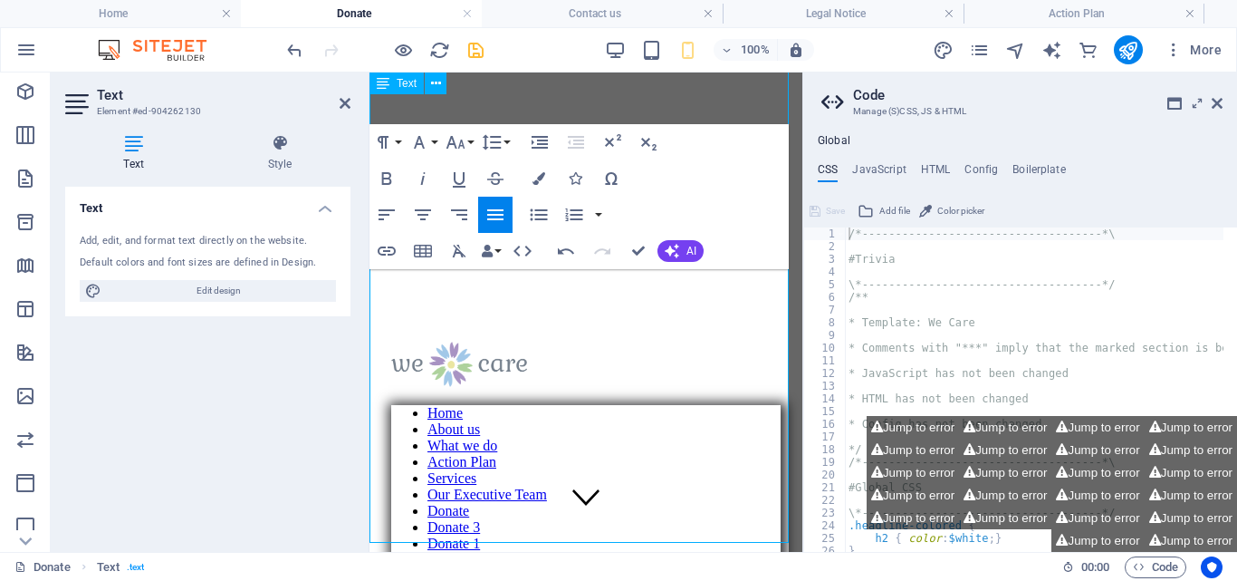
scroll to position [0, 0]
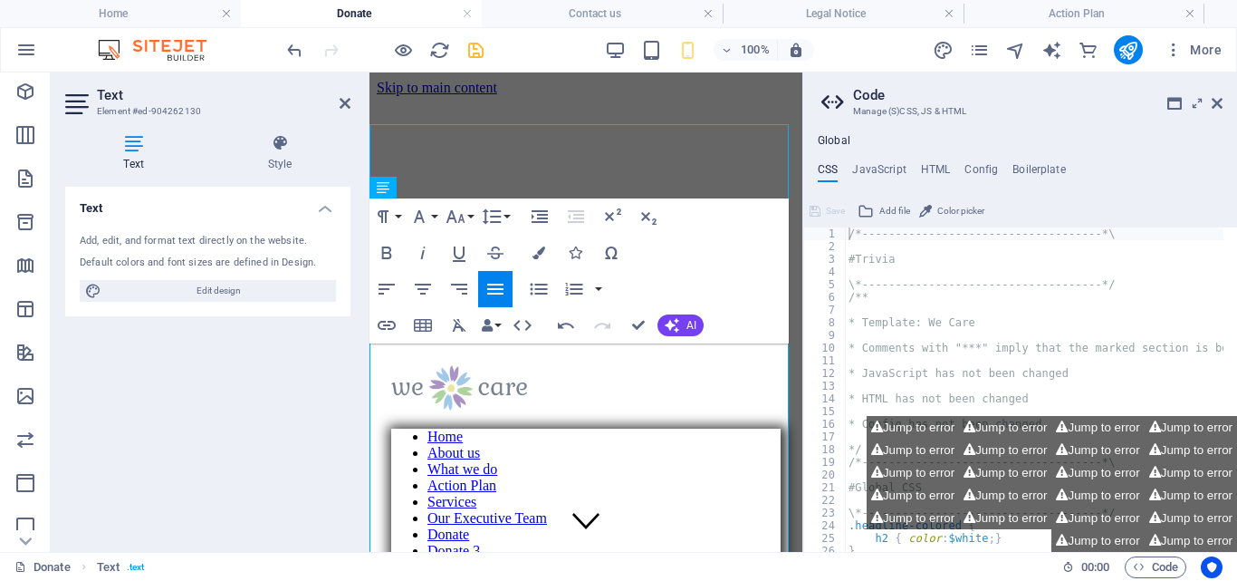
click at [322, 369] on div "Text Add, edit, and format text directly on the website. Default colors and fon…" at bounding box center [207, 362] width 285 height 351
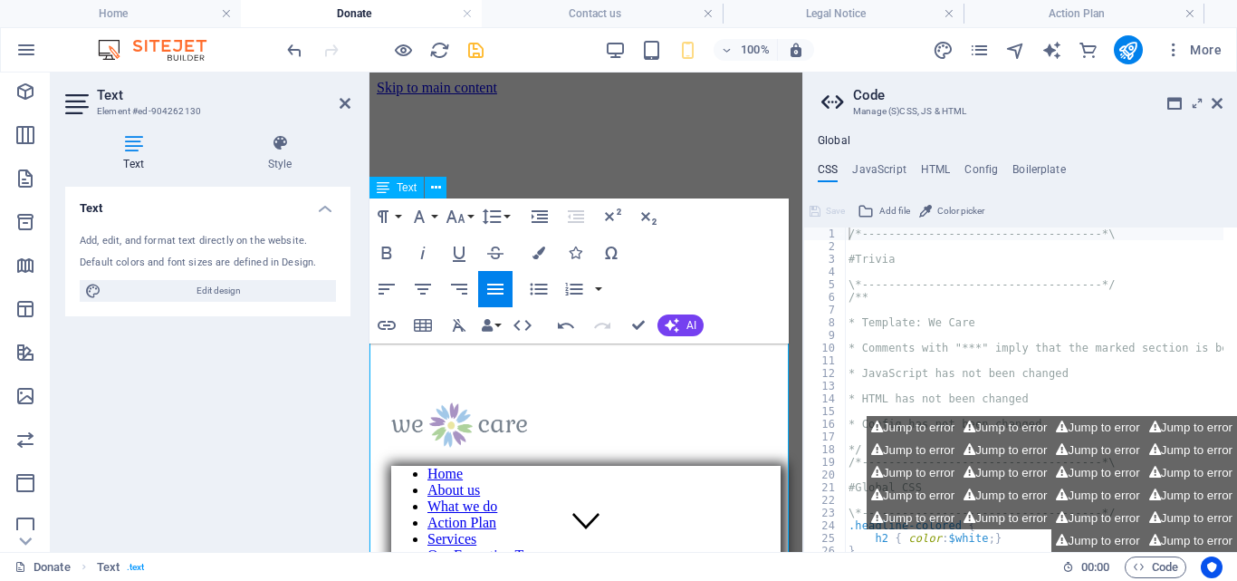
drag, startPoint x: 373, startPoint y: 357, endPoint x: 680, endPoint y: 459, distance: 323.7
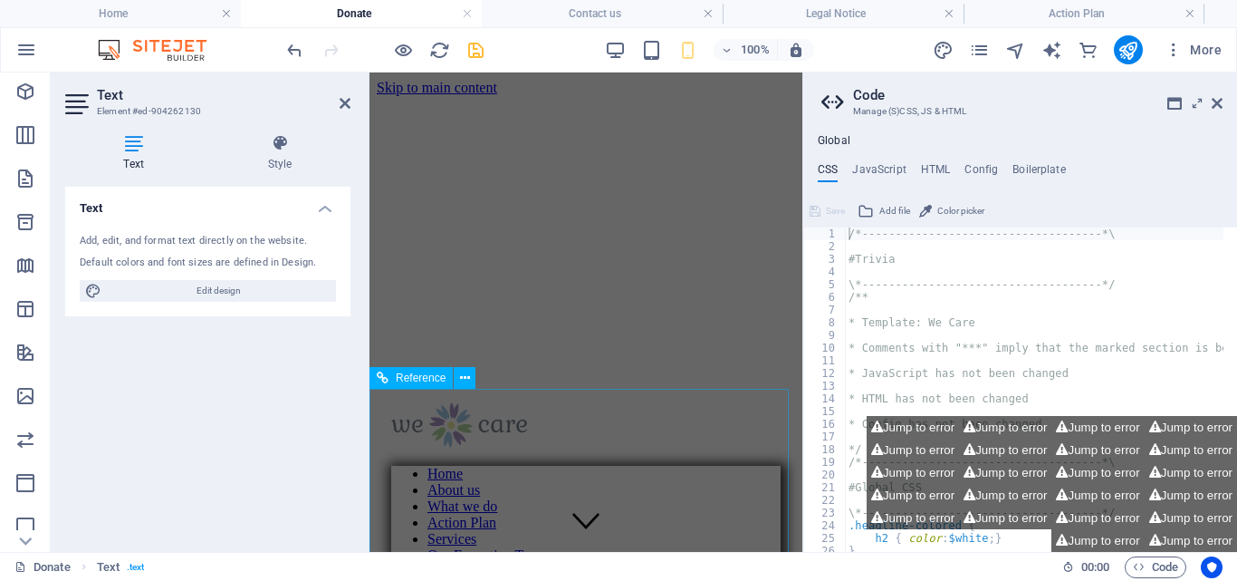
scroll to position [1501, 0]
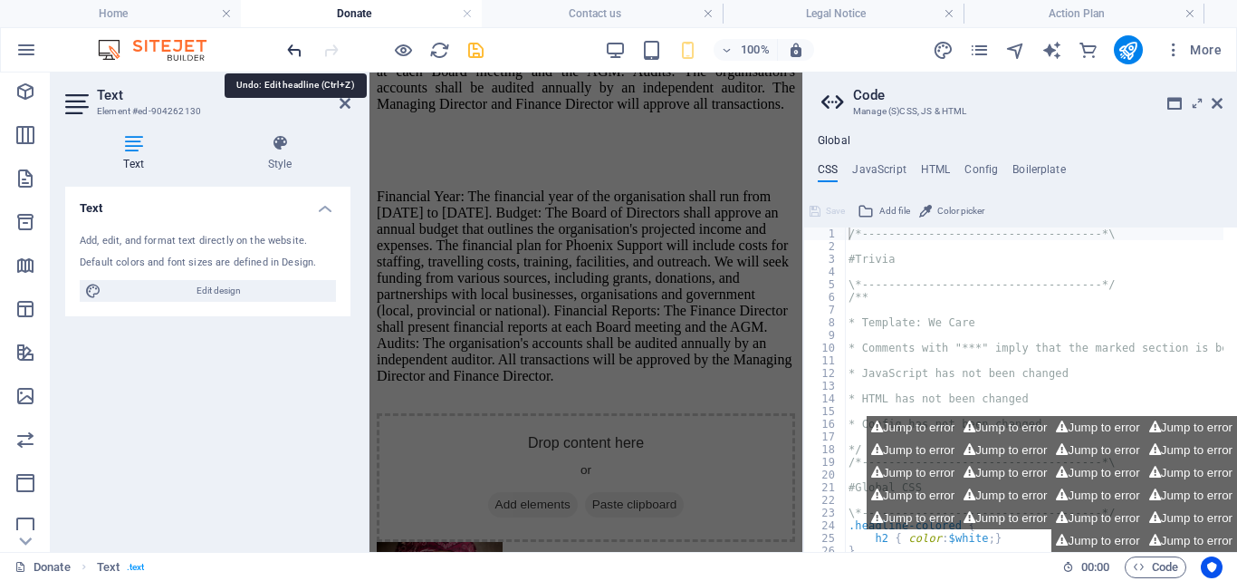
click at [291, 58] on icon "undo" at bounding box center [294, 50] width 21 height 21
click at [291, 40] on icon "undo" at bounding box center [294, 50] width 21 height 21
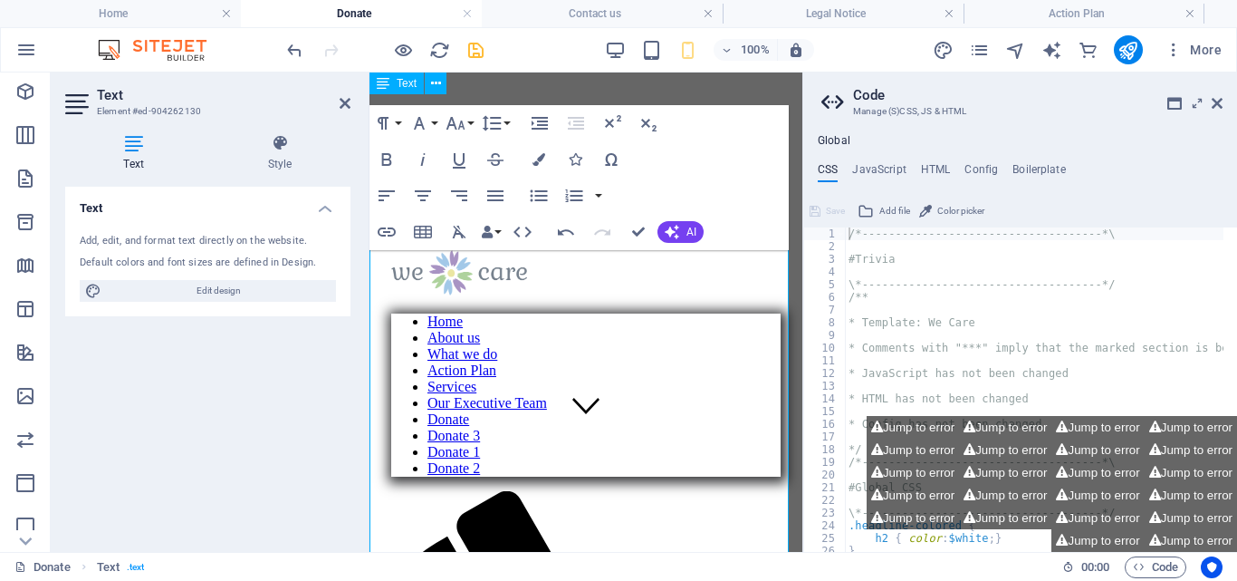
scroll to position [0, 0]
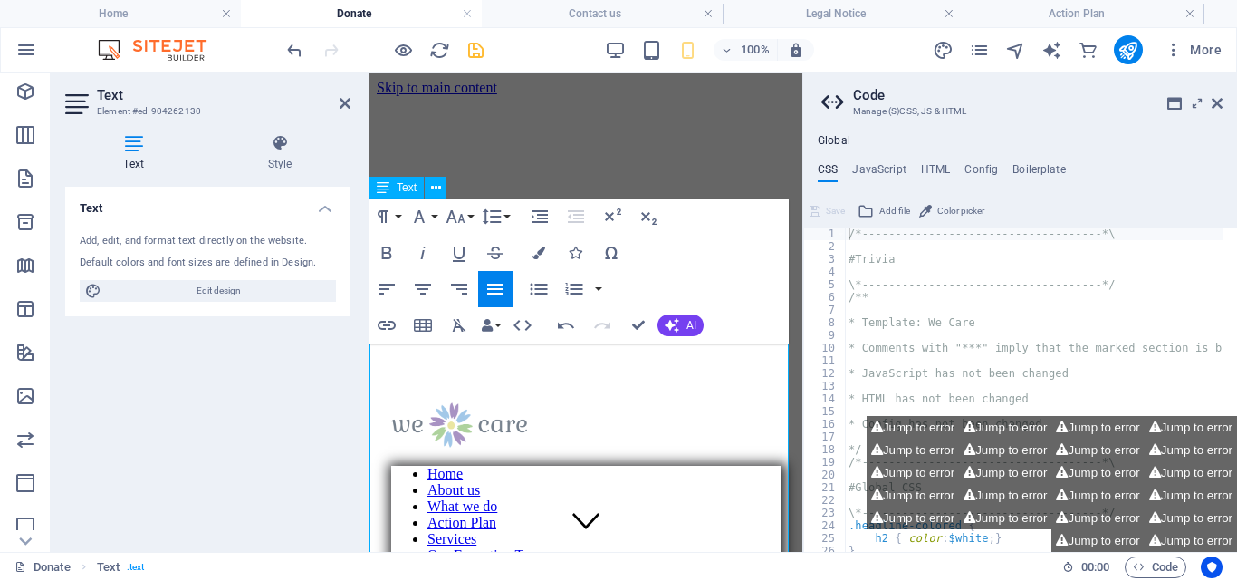
click at [293, 49] on icon "undo" at bounding box center [294, 50] width 21 height 21
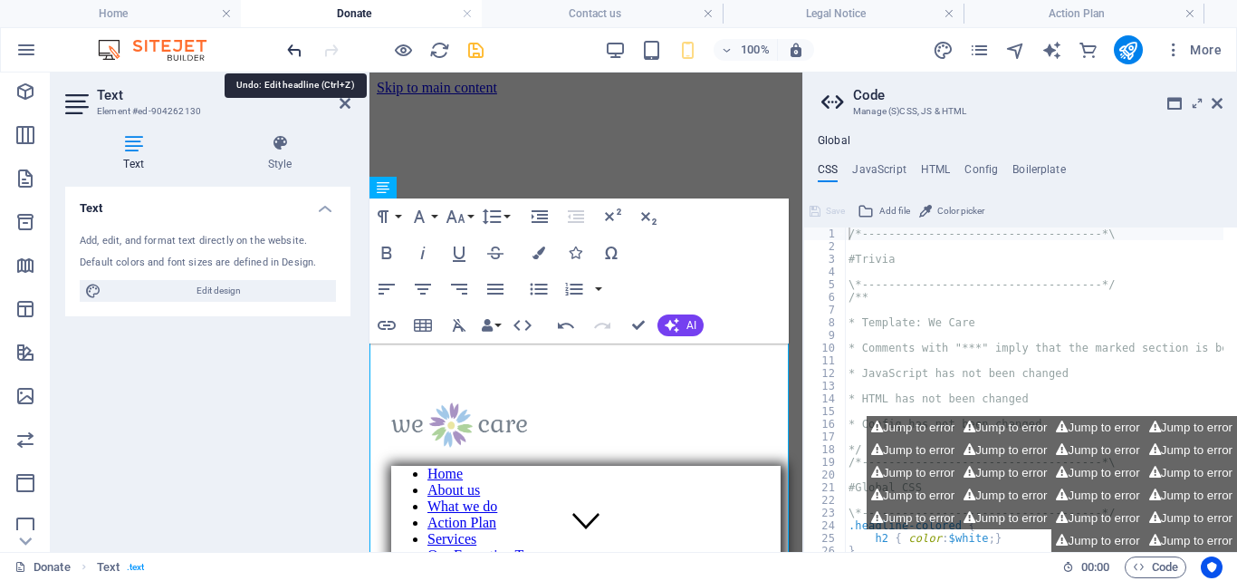
click at [293, 49] on icon "undo" at bounding box center [294, 50] width 21 height 21
click at [295, 45] on icon "undo" at bounding box center [294, 50] width 21 height 21
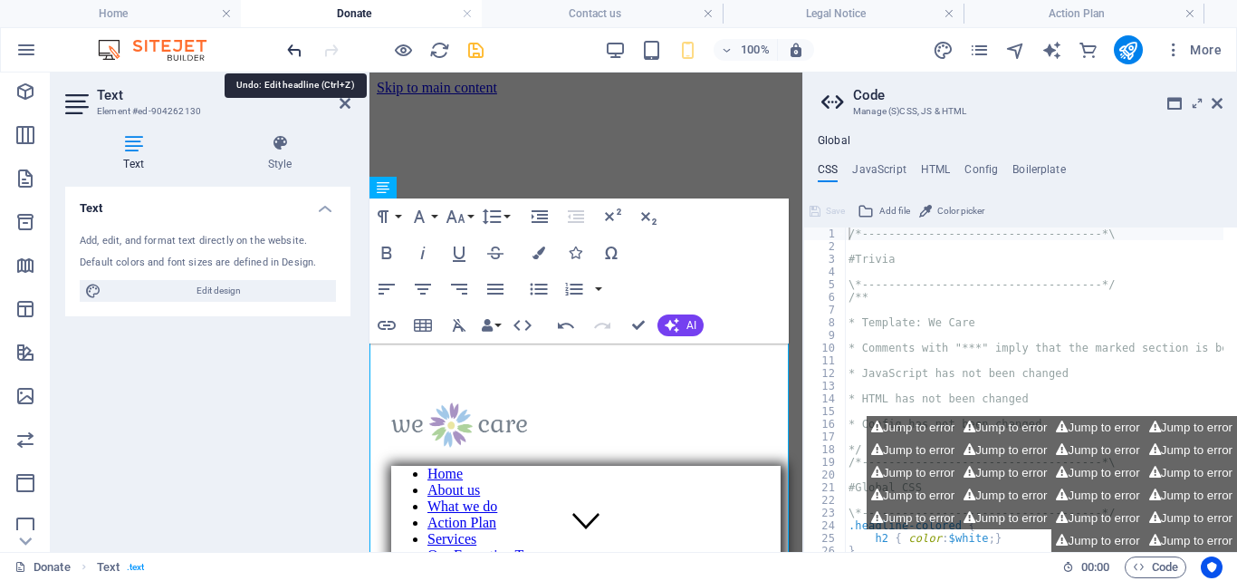
click at [295, 45] on icon "undo" at bounding box center [294, 50] width 21 height 21
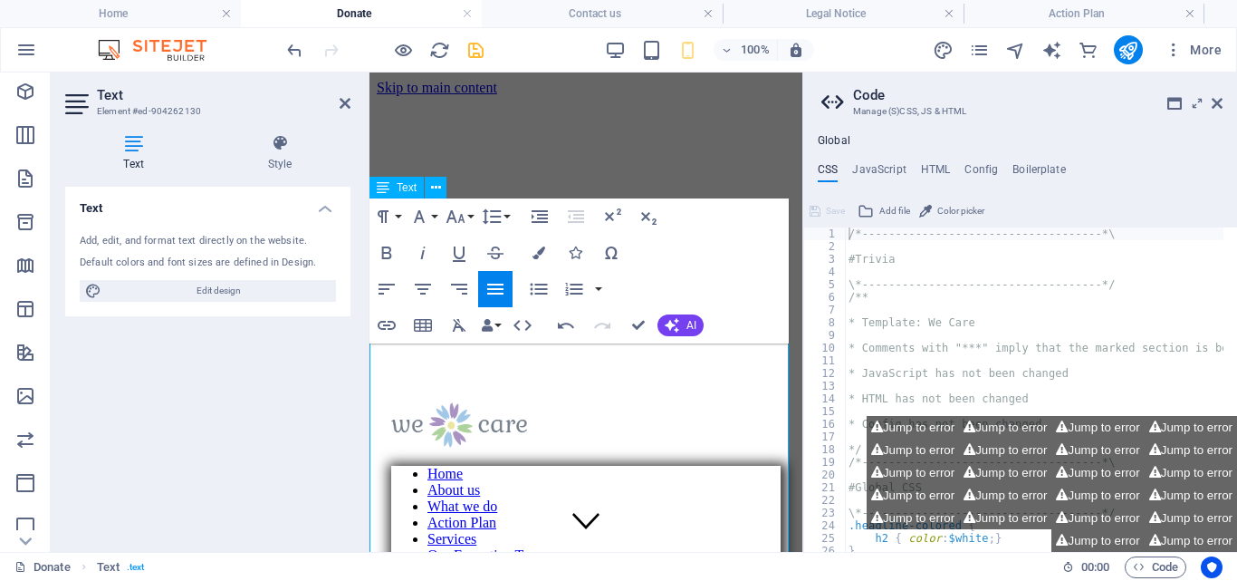
drag, startPoint x: 772, startPoint y: 351, endPoint x: 761, endPoint y: 352, distance: 10.9
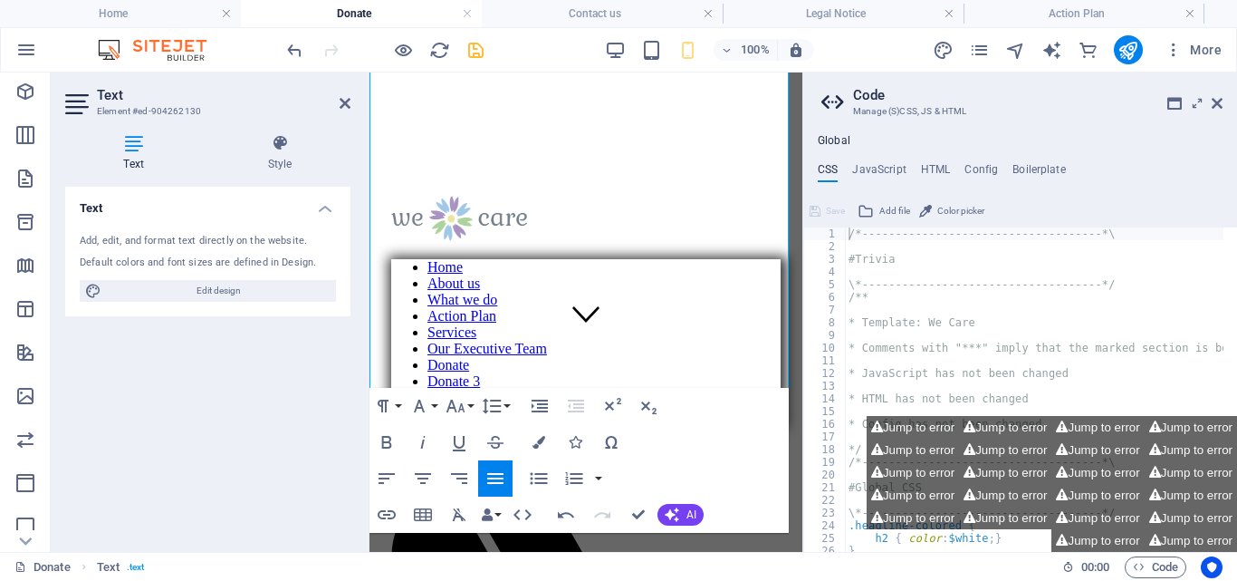
scroll to position [246, 0]
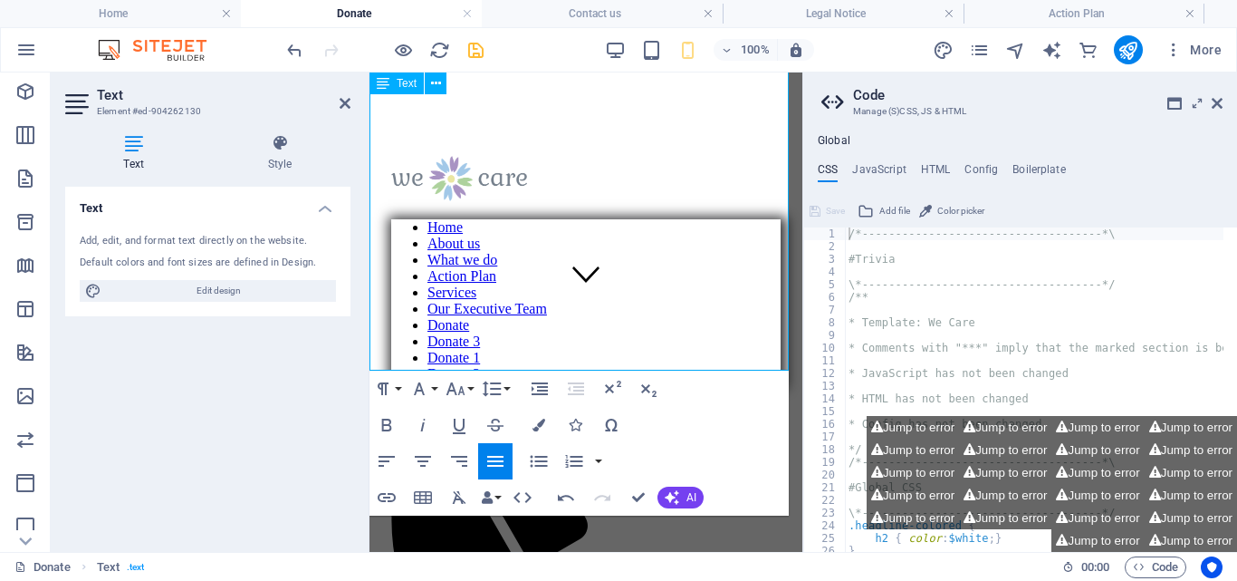
drag, startPoint x: 466, startPoint y: 355, endPoint x: 591, endPoint y: 332, distance: 127.2
click at [543, 458] on icon "button" at bounding box center [539, 461] width 22 height 22
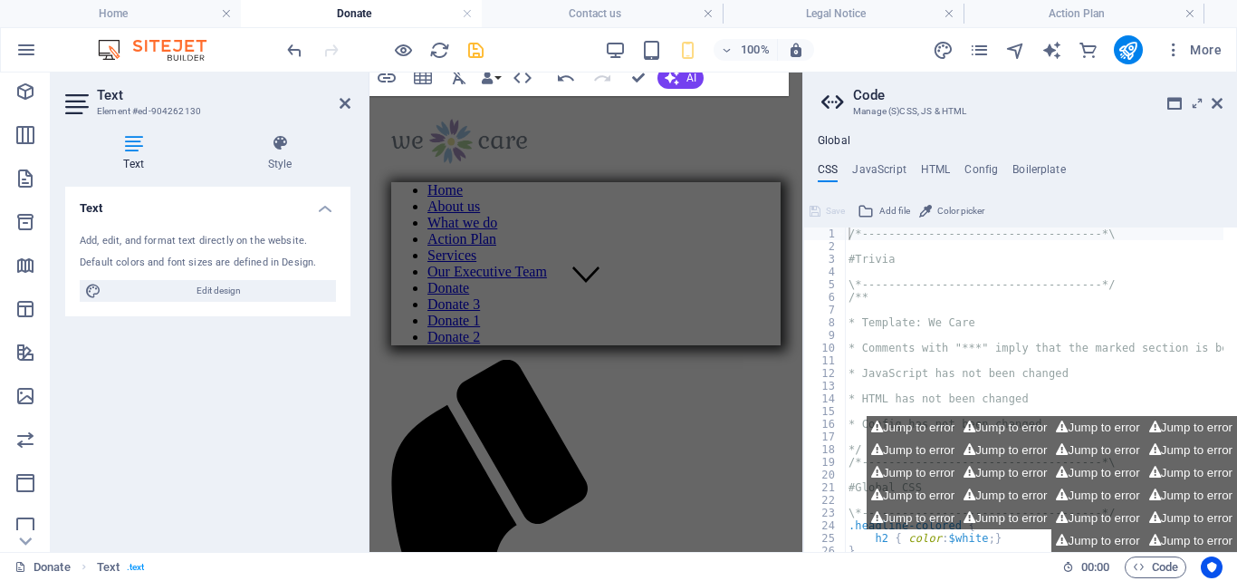
scroll to position [666, 0]
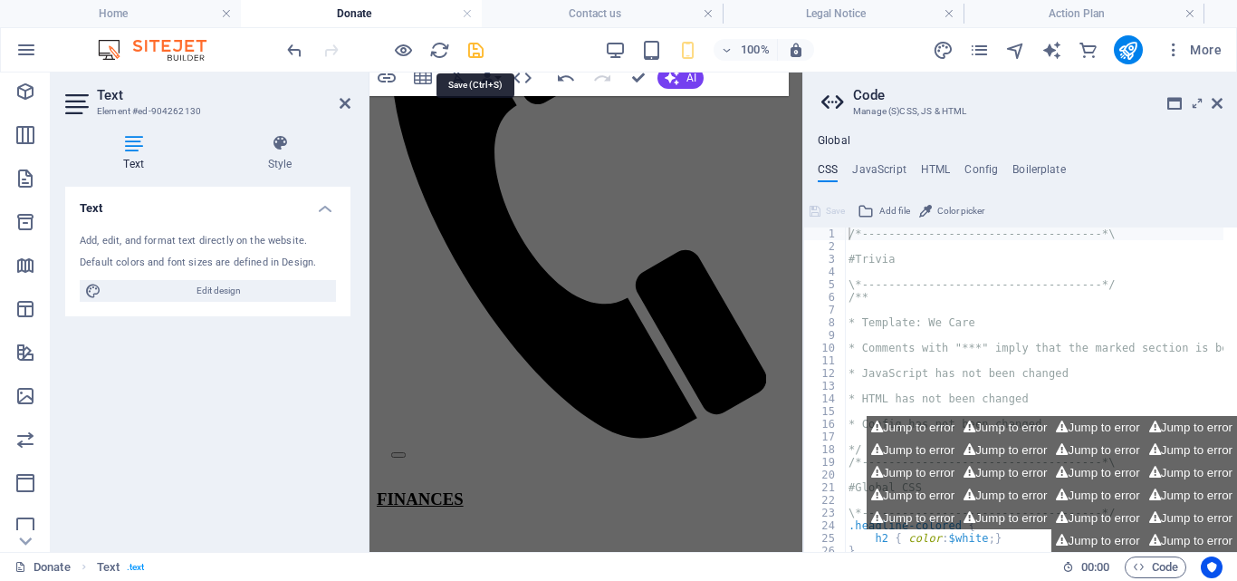
click at [477, 44] on icon "save" at bounding box center [476, 50] width 21 height 21
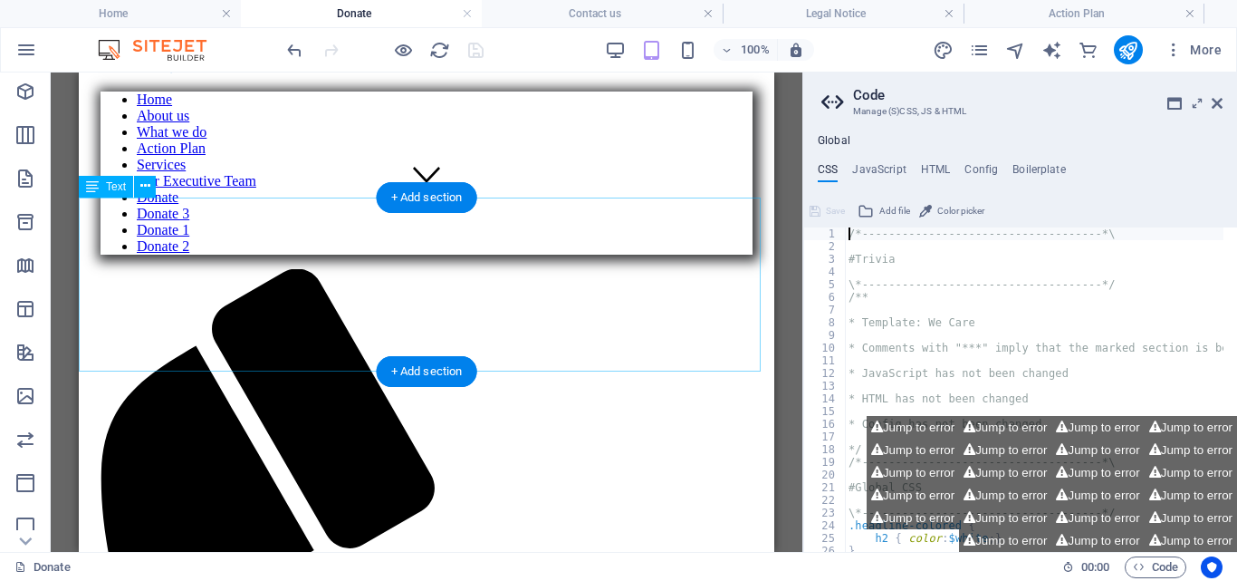
scroll to position [0, 0]
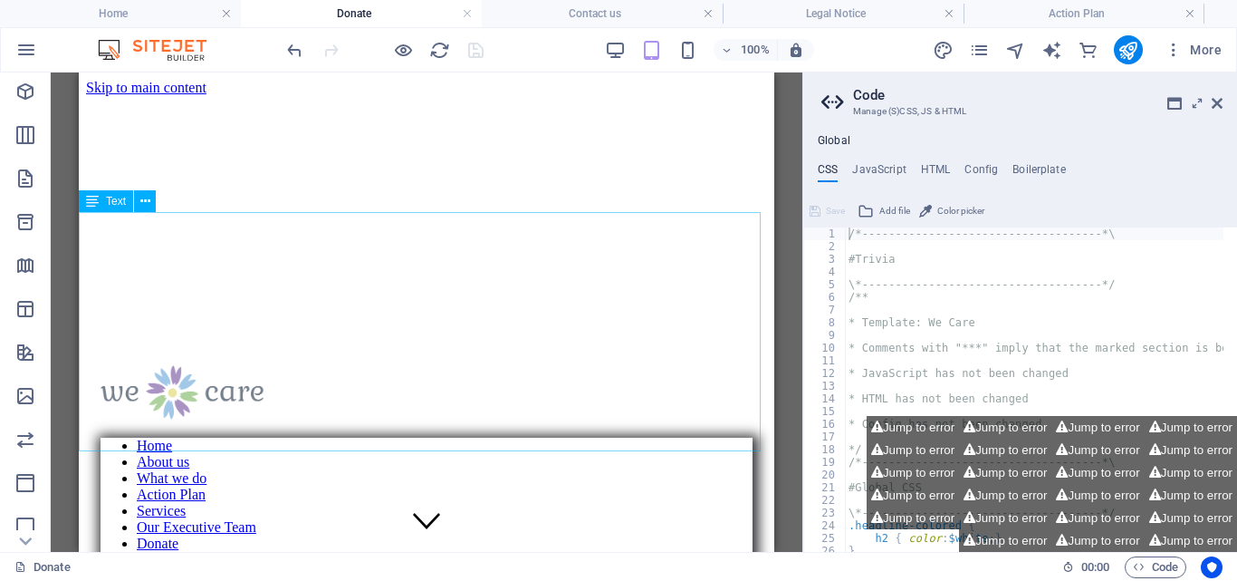
click at [166, 199] on div "Text" at bounding box center [123, 201] width 89 height 23
drag, startPoint x: 160, startPoint y: 197, endPoint x: 138, endPoint y: 198, distance: 22.7
click at [138, 198] on button at bounding box center [145, 201] width 22 height 22
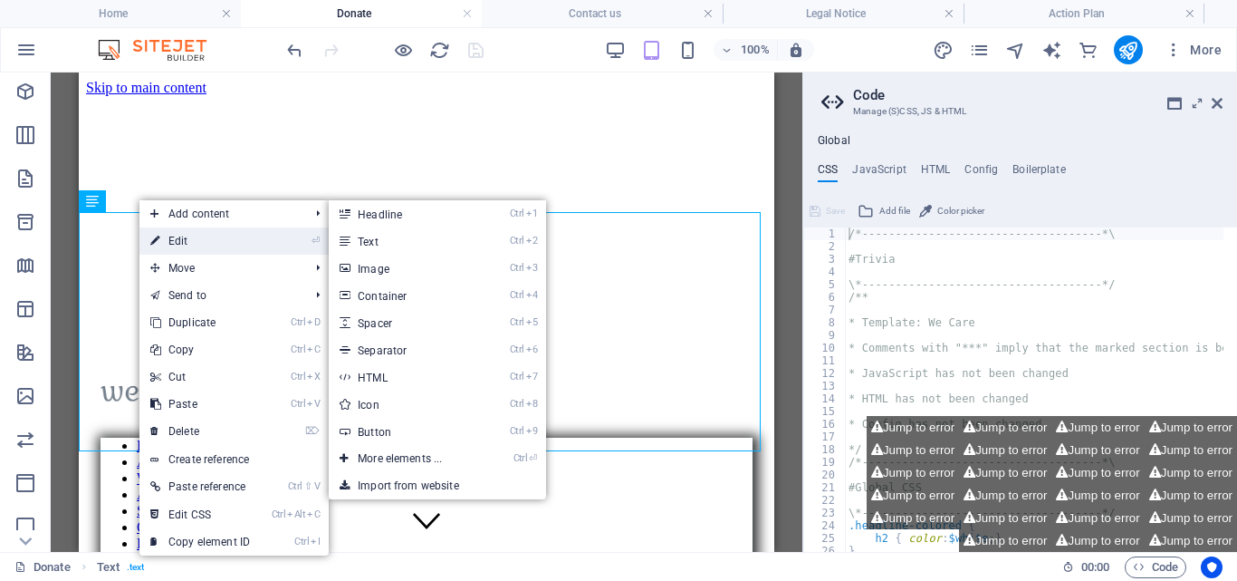
click at [183, 235] on link "⏎ Edit" at bounding box center [200, 240] width 121 height 27
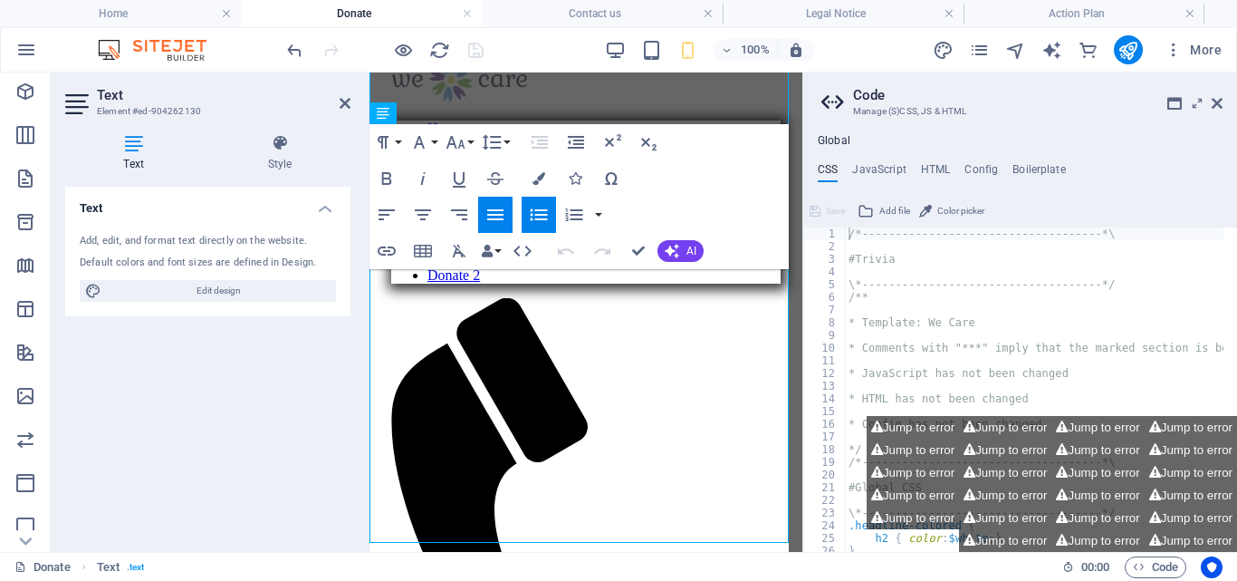
scroll to position [74, 0]
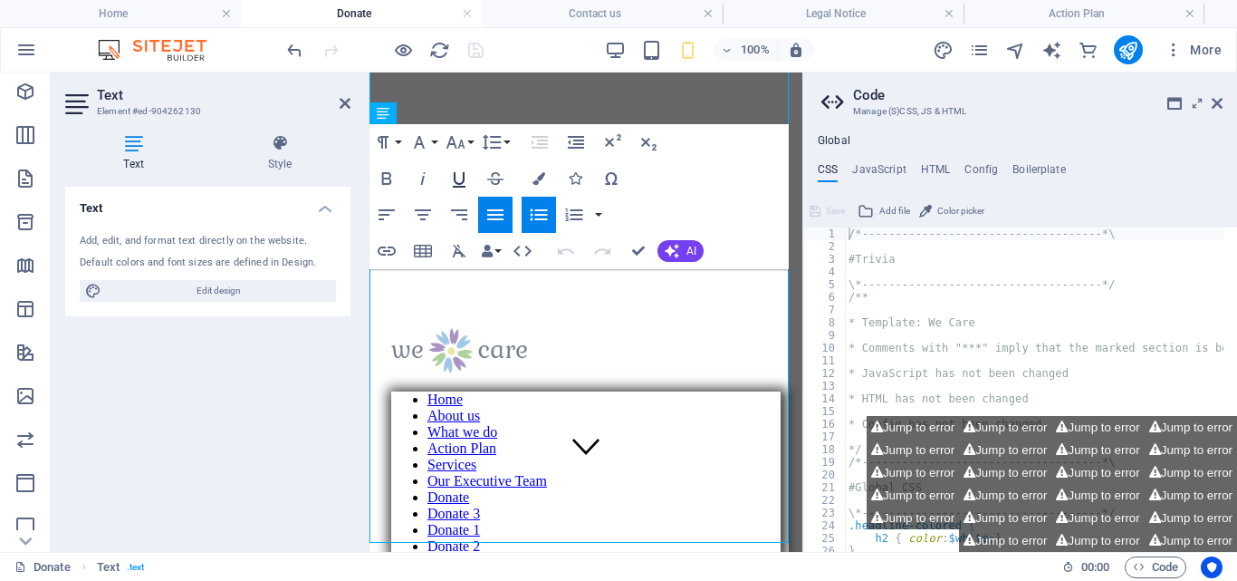
click at [458, 179] on icon "button" at bounding box center [459, 179] width 22 height 22
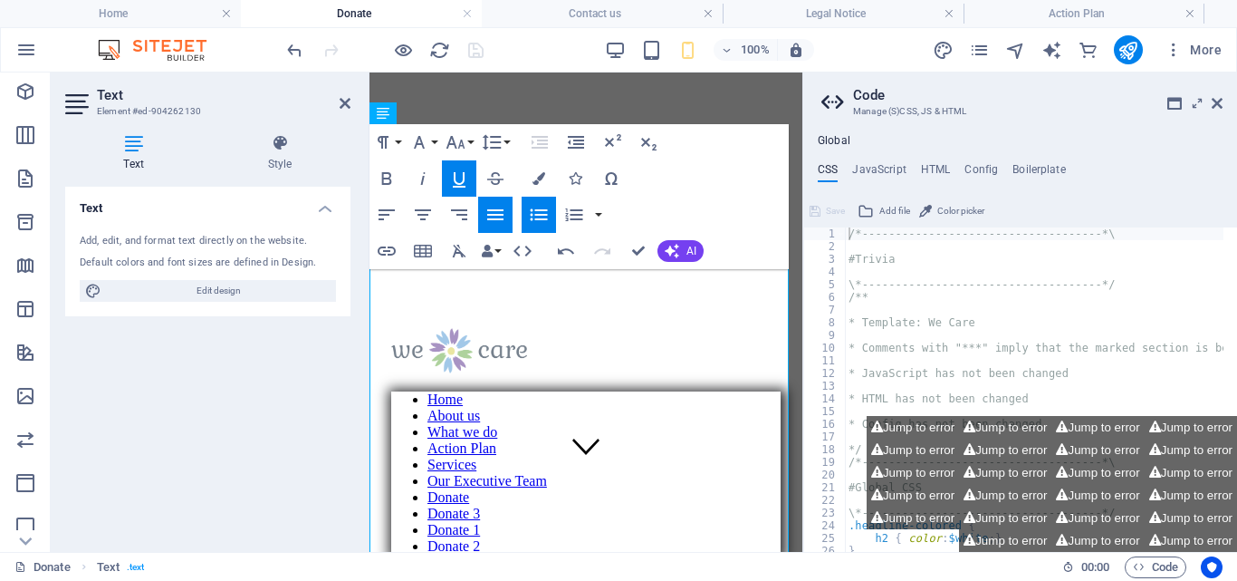
click at [457, 174] on icon "button" at bounding box center [459, 179] width 22 height 22
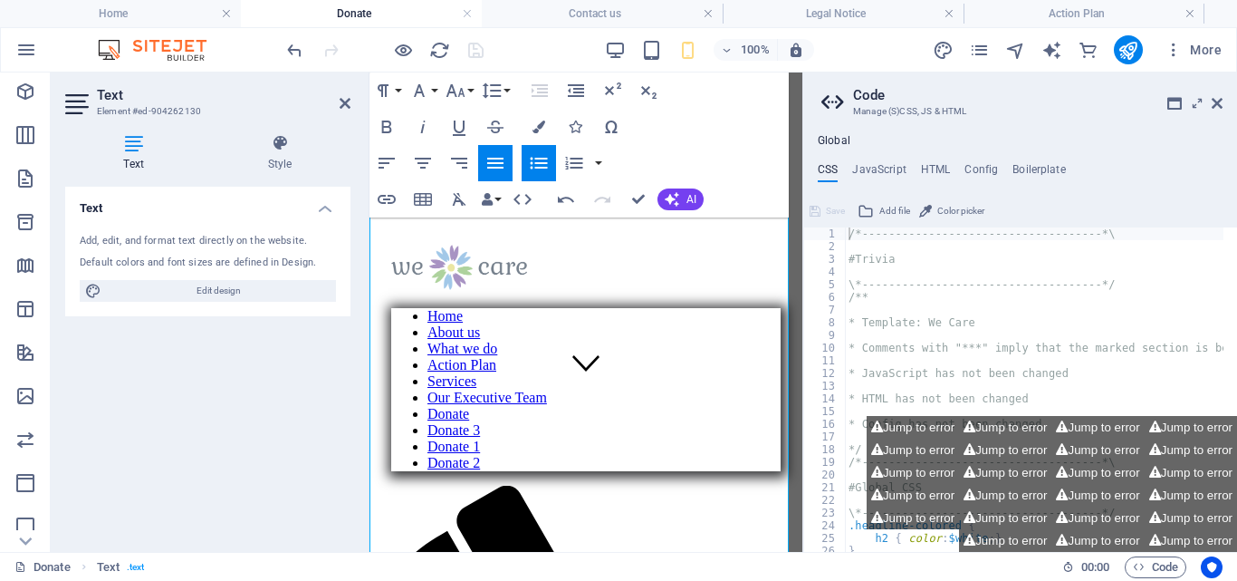
scroll to position [0, 0]
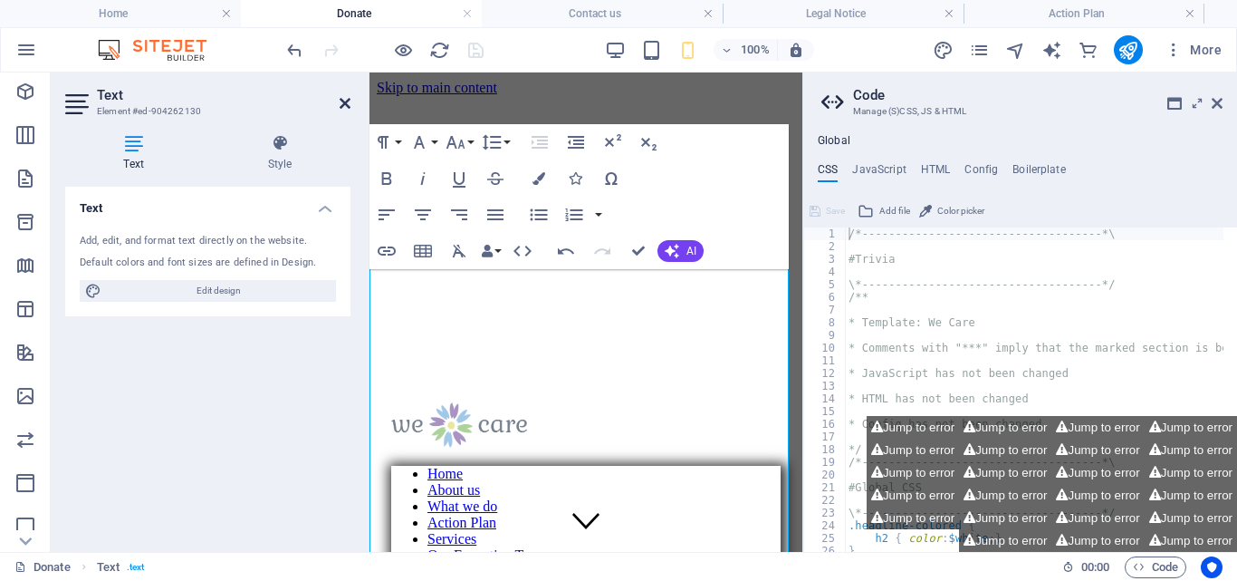
click at [349, 96] on icon at bounding box center [345, 103] width 11 height 14
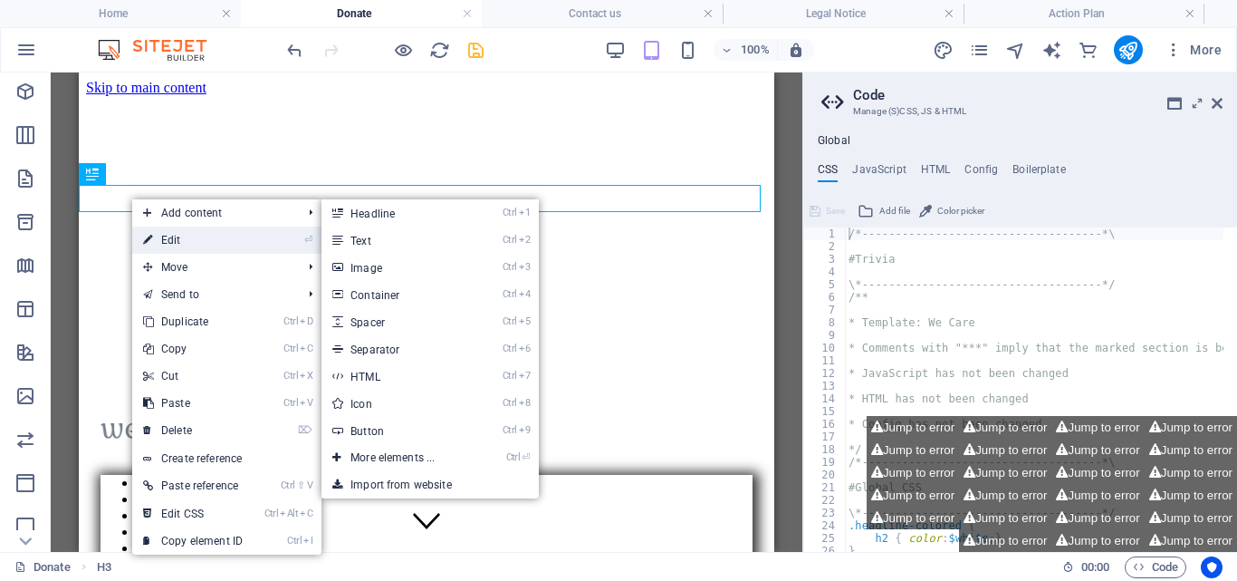
click at [163, 235] on link "⏎ Edit" at bounding box center [192, 239] width 121 height 27
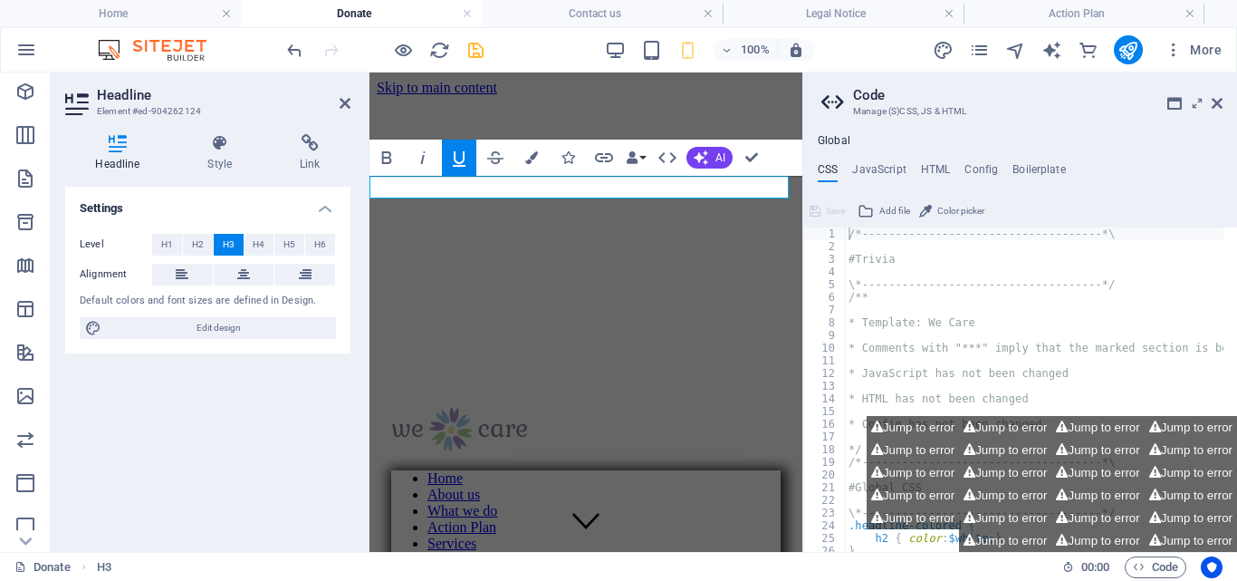
click at [462, 163] on icon "button" at bounding box center [459, 158] width 13 height 15
drag, startPoint x: 474, startPoint y: 50, endPoint x: 483, endPoint y: 53, distance: 9.5
click at [474, 50] on icon "save" at bounding box center [476, 50] width 21 height 21
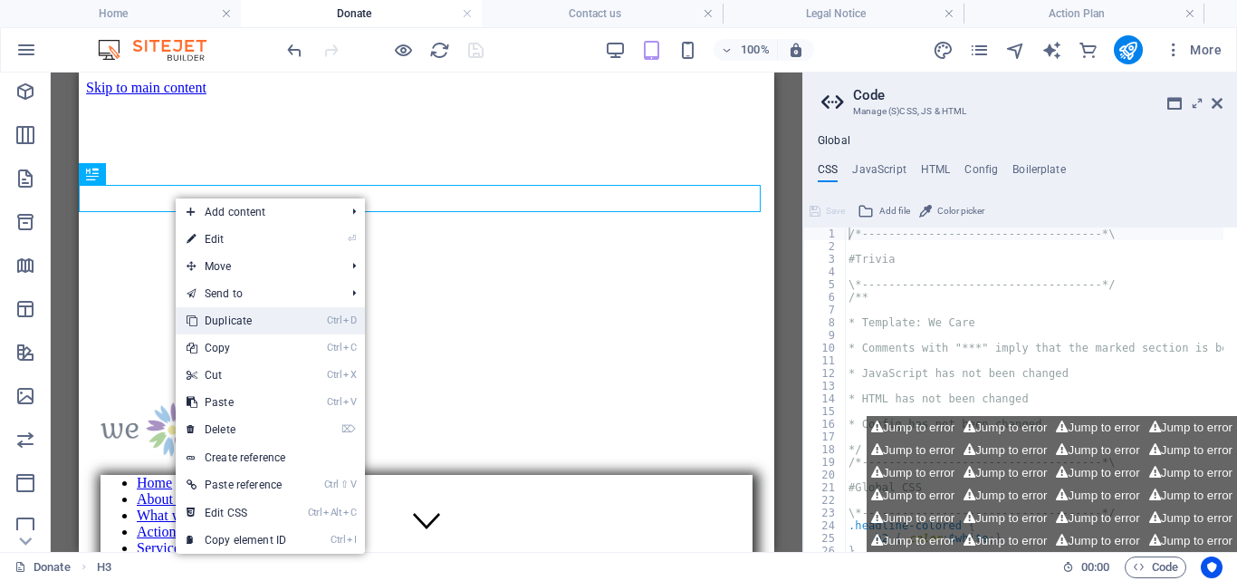
click at [224, 313] on link "Ctrl D Duplicate" at bounding box center [236, 320] width 121 height 27
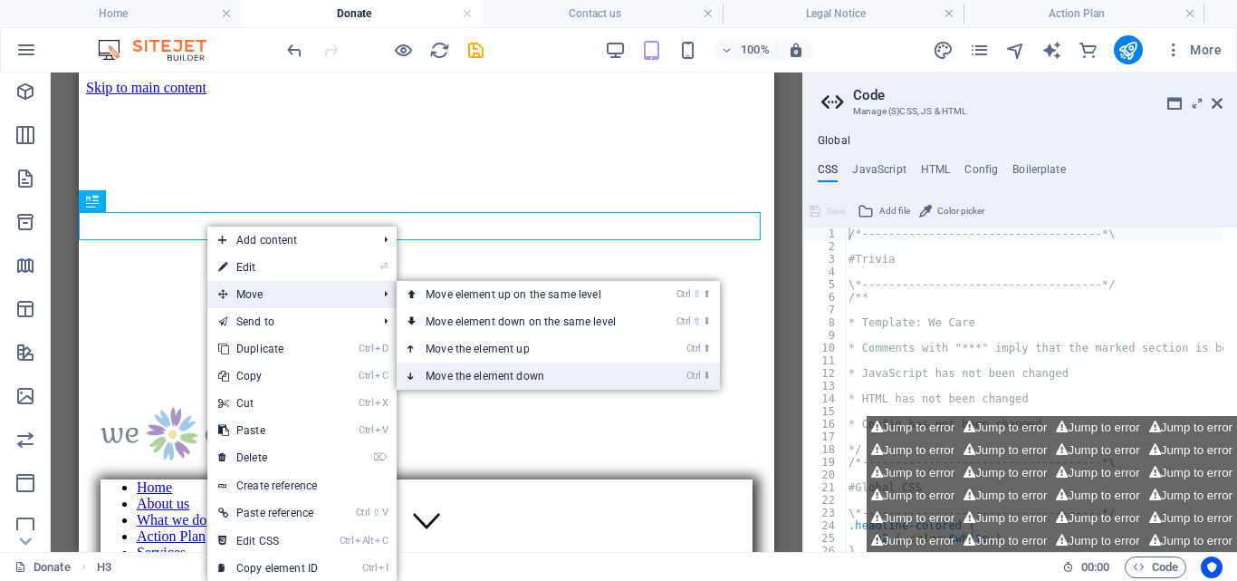
click at [516, 370] on link "Ctrl ⬇ Move the element down" at bounding box center [524, 375] width 255 height 27
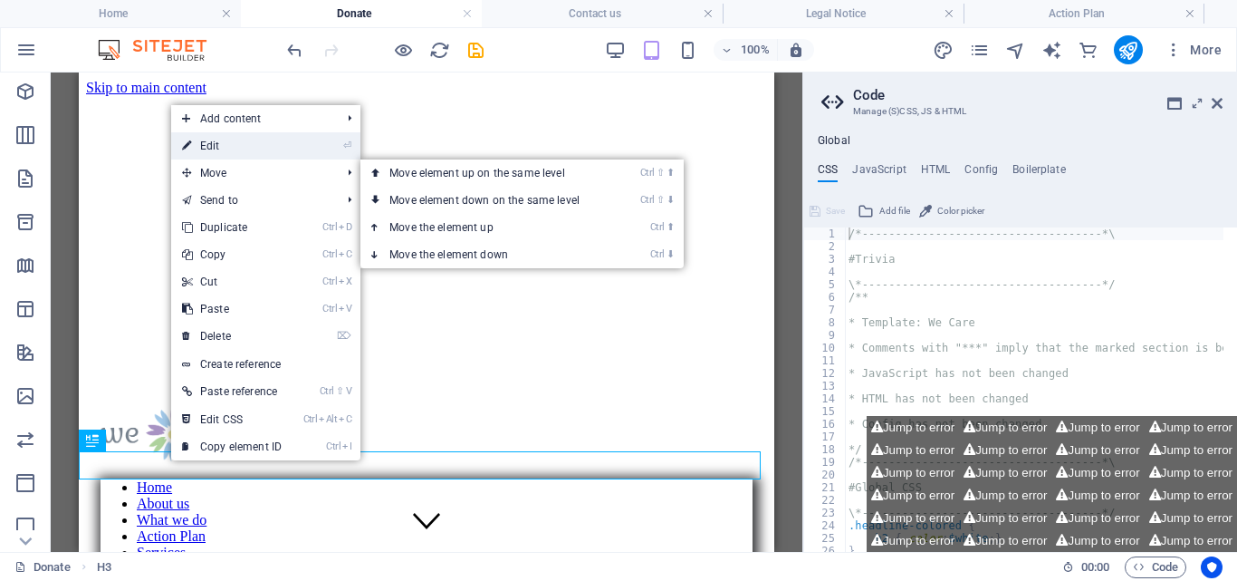
click at [238, 144] on link "⏎ Edit" at bounding box center [231, 145] width 121 height 27
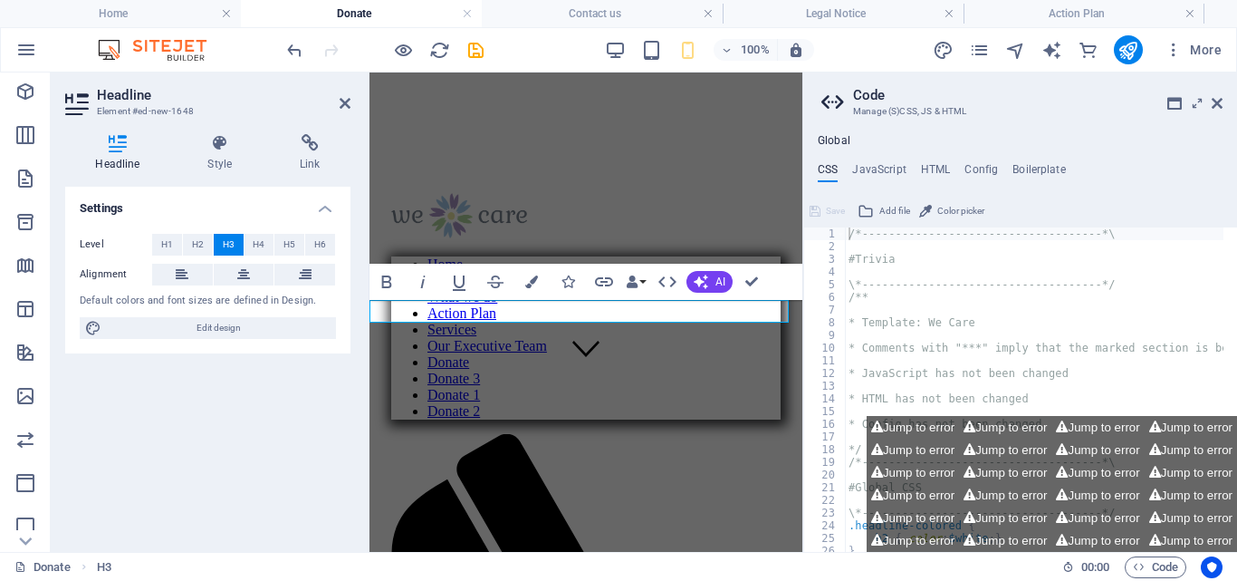
drag, startPoint x: 386, startPoint y: 312, endPoint x: 458, endPoint y: 308, distance: 72.6
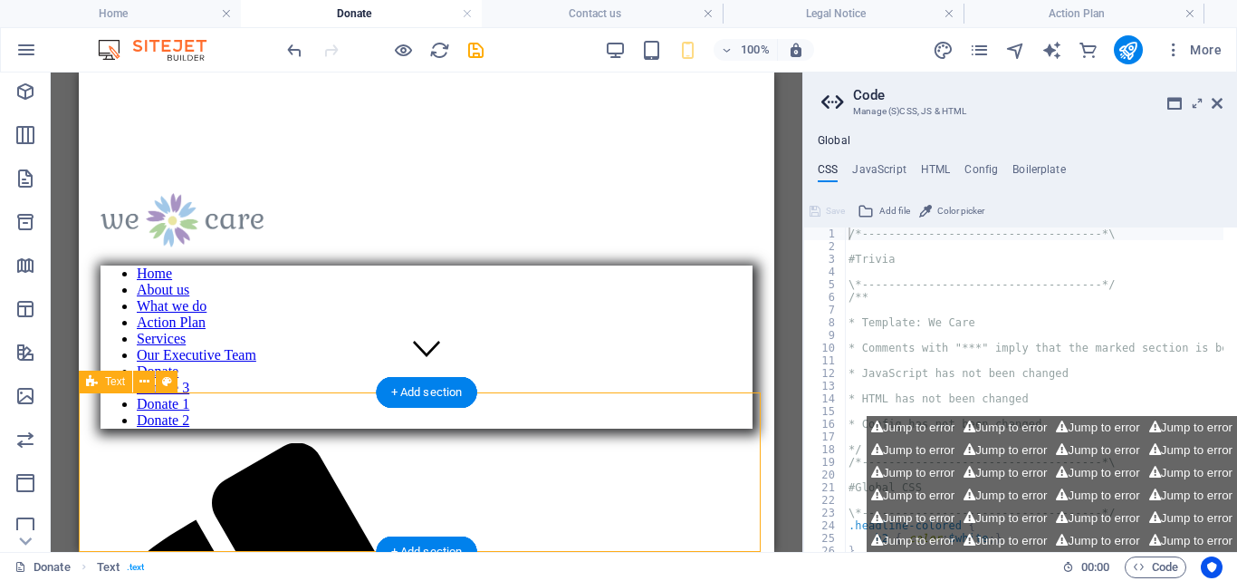
scroll to position [178, 0]
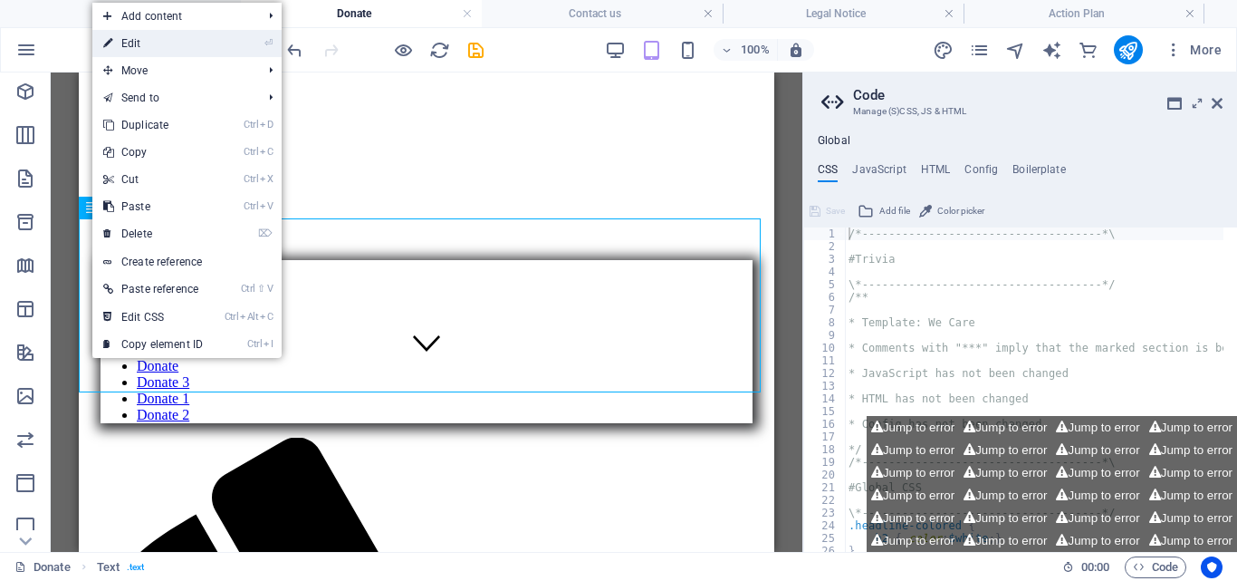
click at [163, 44] on link "⏎ Edit" at bounding box center [152, 43] width 121 height 27
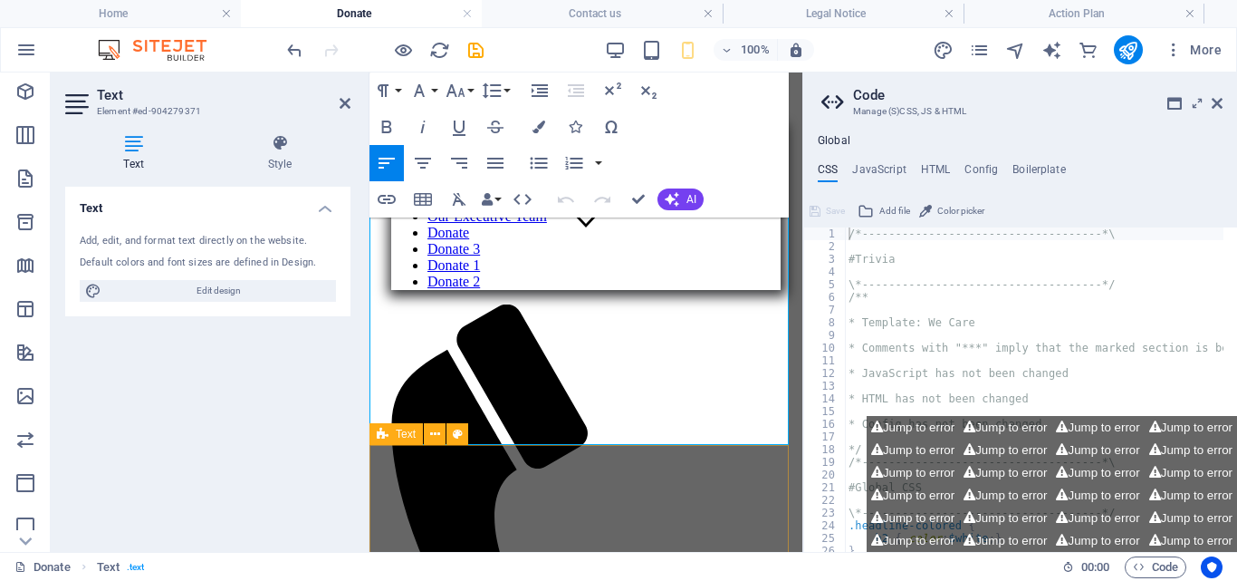
scroll to position [332, 0]
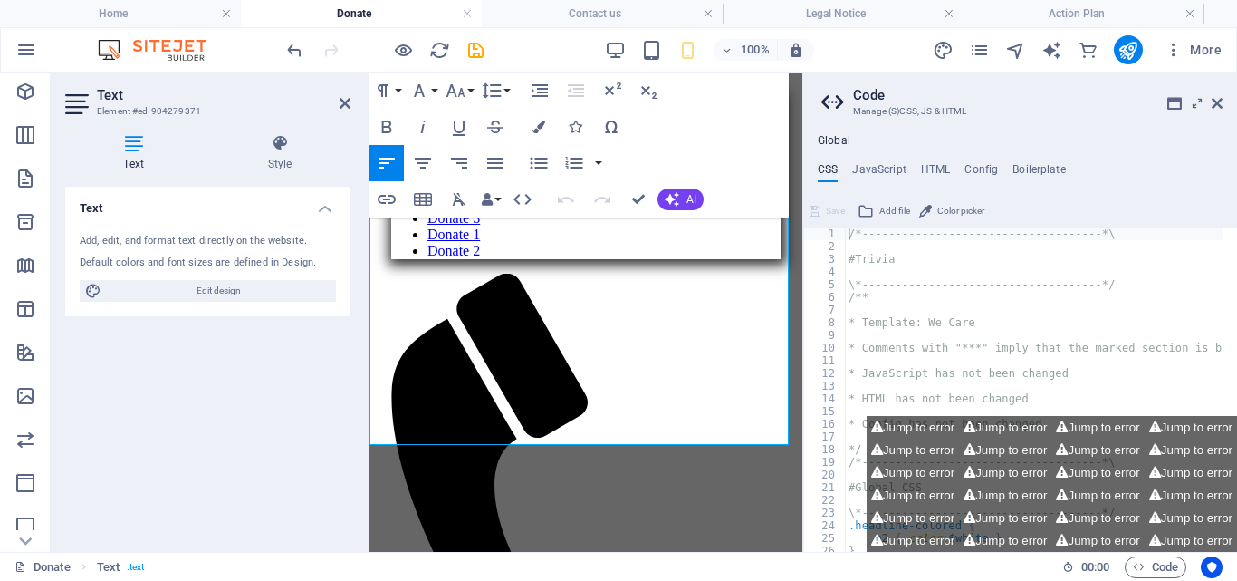
drag, startPoint x: 371, startPoint y: 332, endPoint x: 766, endPoint y: 439, distance: 410.1
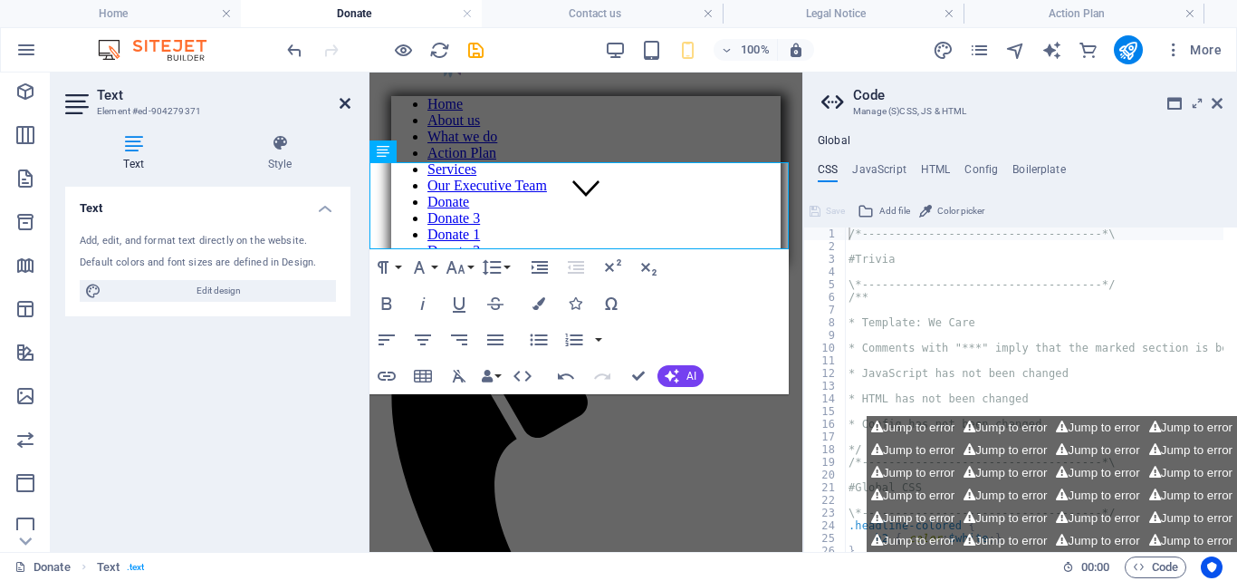
click at [344, 101] on icon at bounding box center [345, 103] width 11 height 14
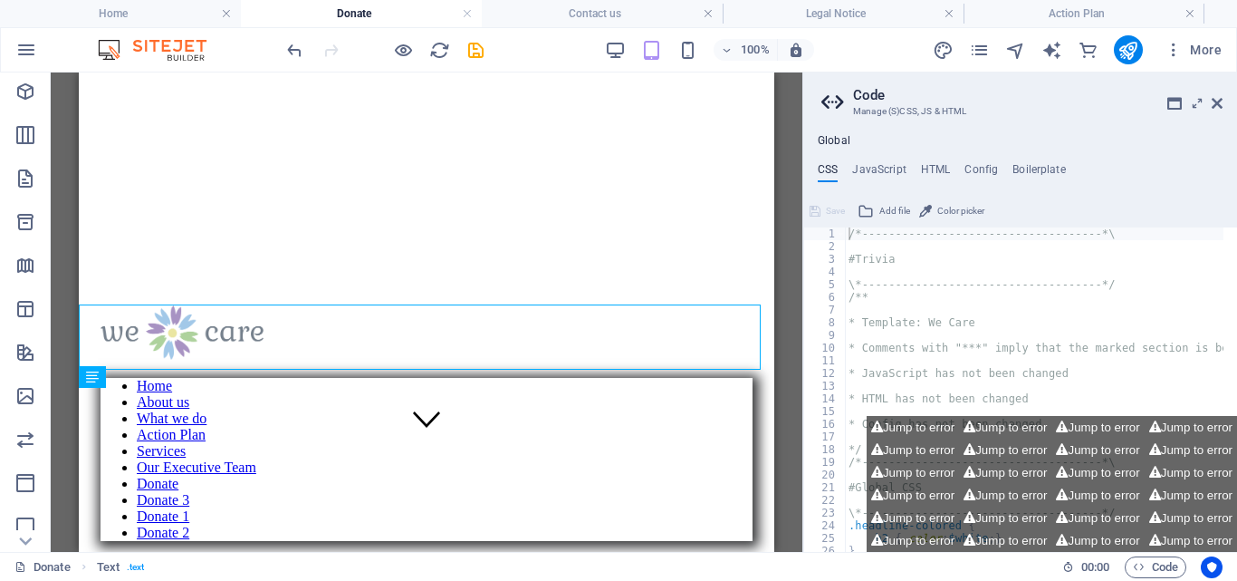
scroll to position [115, 0]
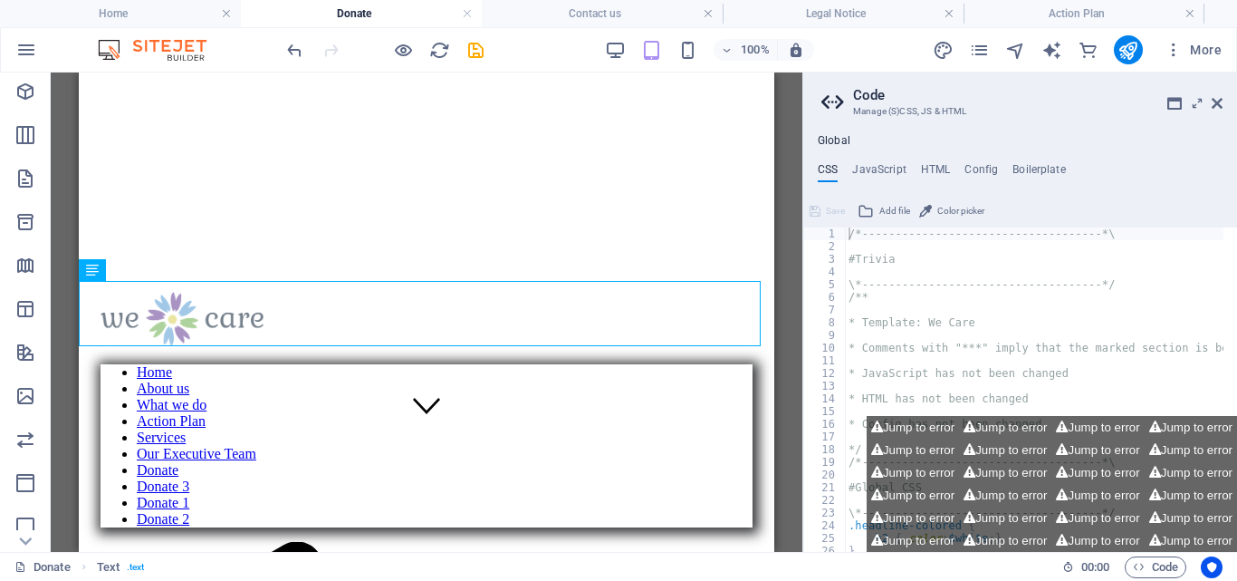
drag, startPoint x: 770, startPoint y: 198, endPoint x: 855, endPoint y: 315, distance: 144.6
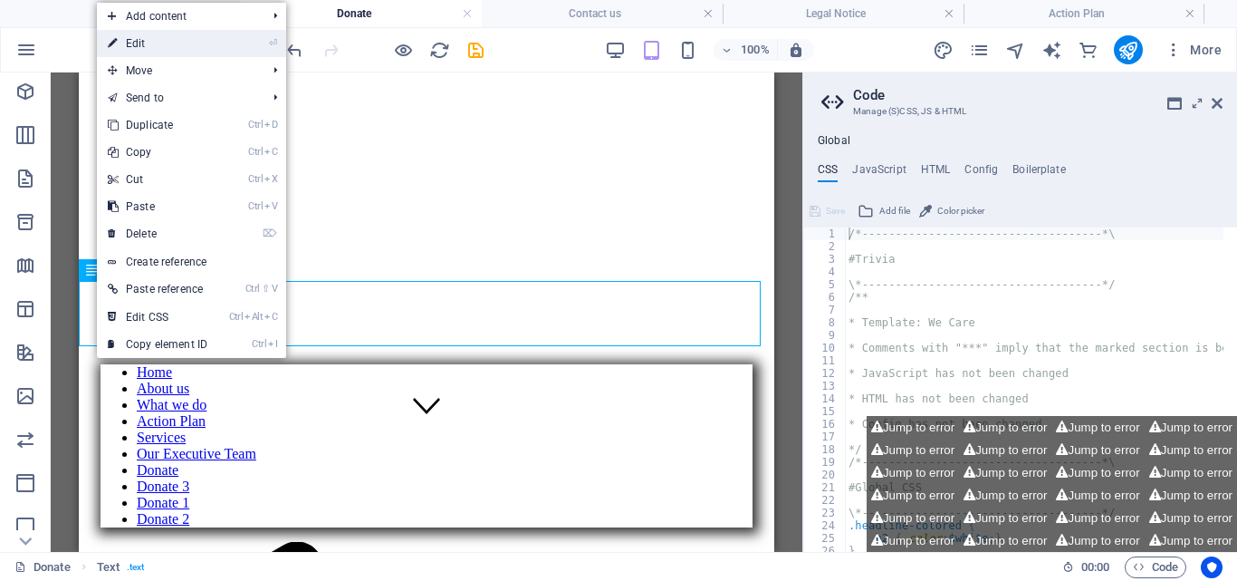
click at [168, 52] on link "⏎ Edit" at bounding box center [157, 43] width 121 height 27
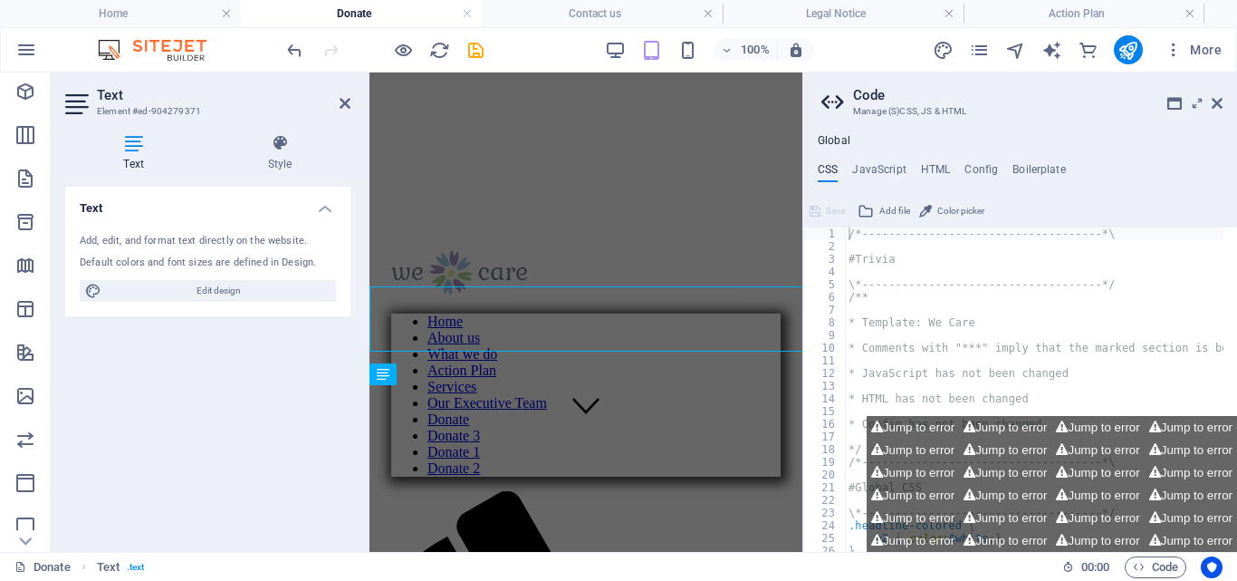
scroll to position [110, 0]
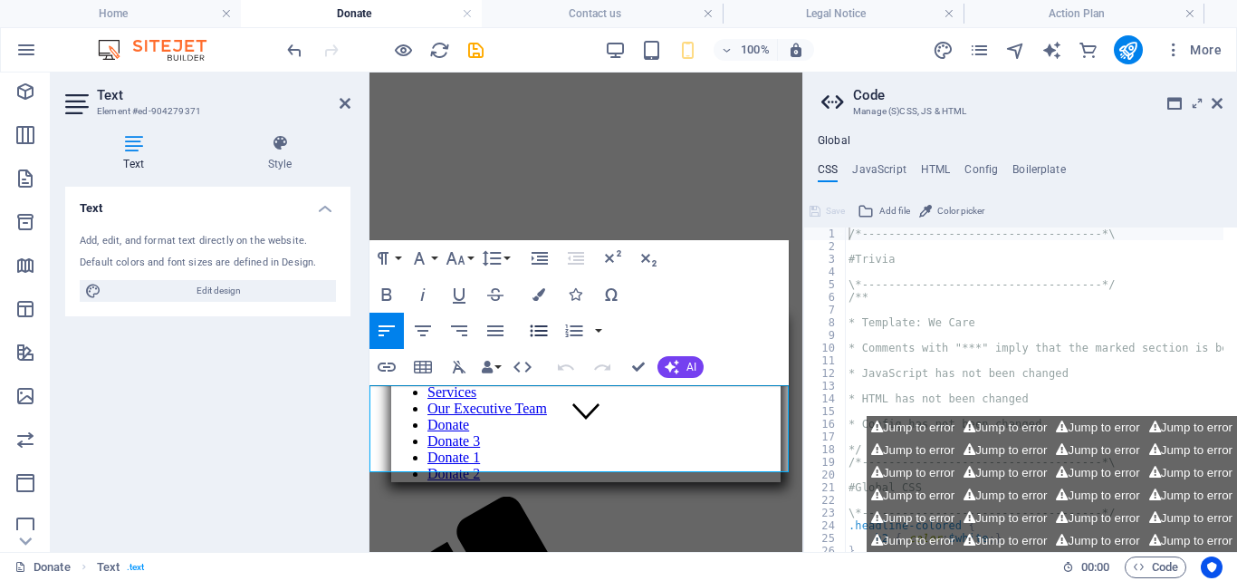
click at [536, 329] on icon "button" at bounding box center [539, 331] width 22 height 22
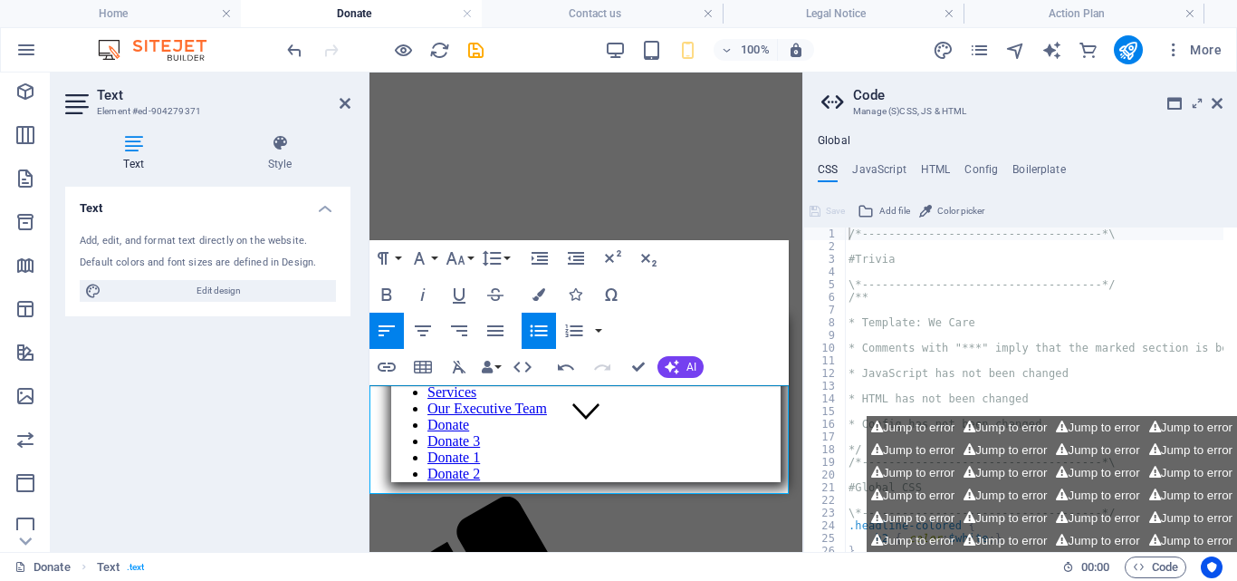
drag, startPoint x: 385, startPoint y: 398, endPoint x: 707, endPoint y: 481, distance: 332.2
click at [542, 328] on icon "button" at bounding box center [539, 331] width 22 height 22
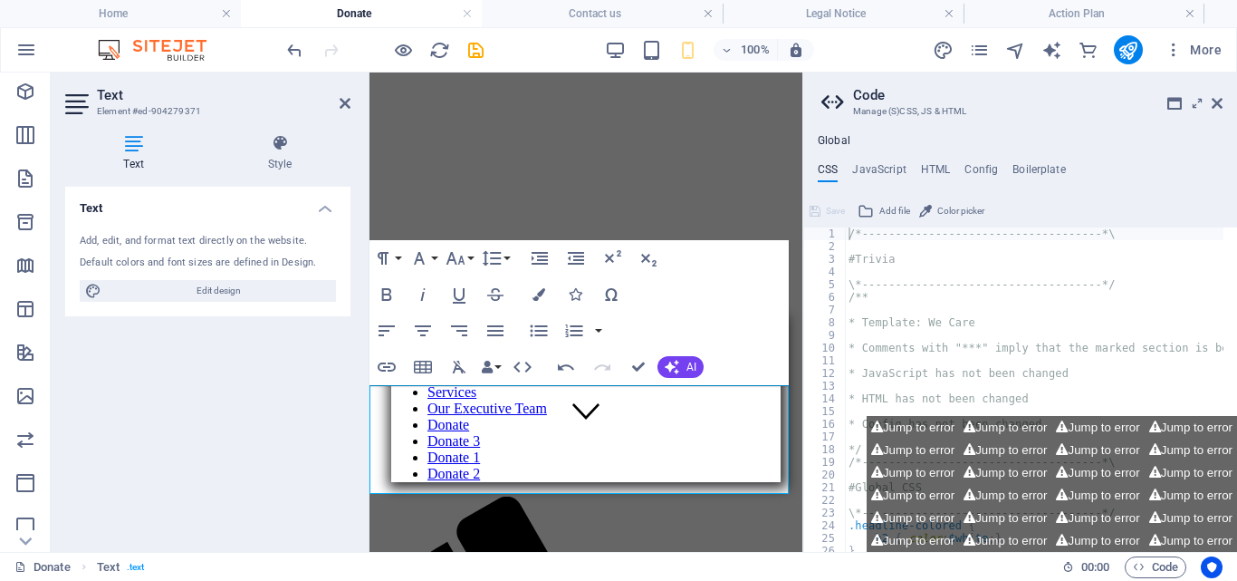
click at [338, 102] on h2 "Text" at bounding box center [224, 95] width 254 height 16
click at [474, 44] on icon "save" at bounding box center [476, 50] width 21 height 21
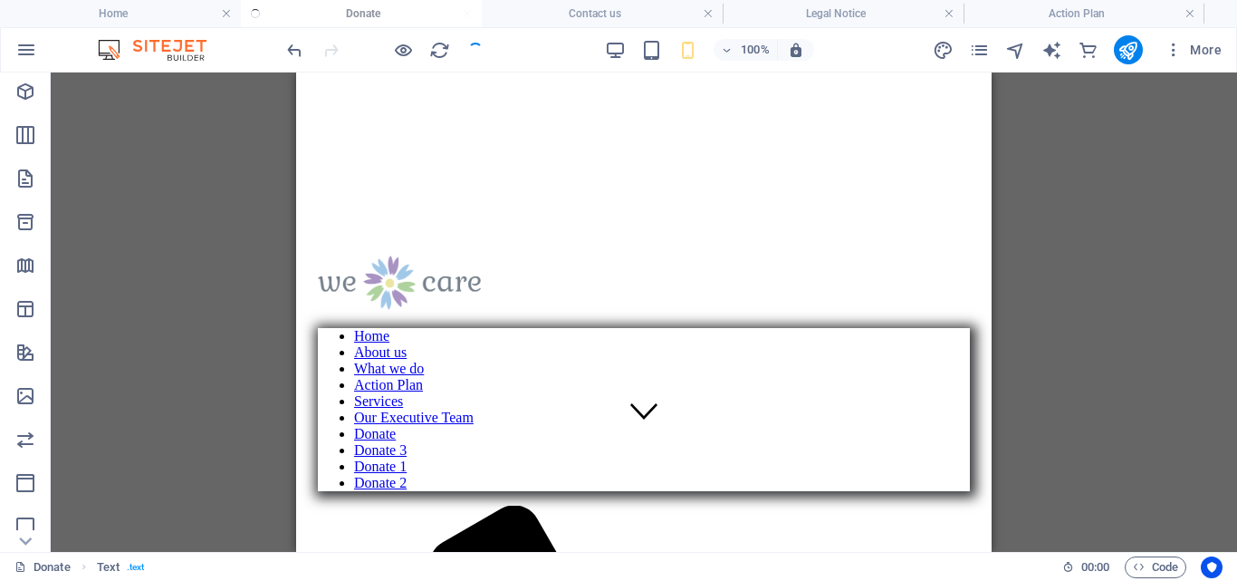
scroll to position [115, 0]
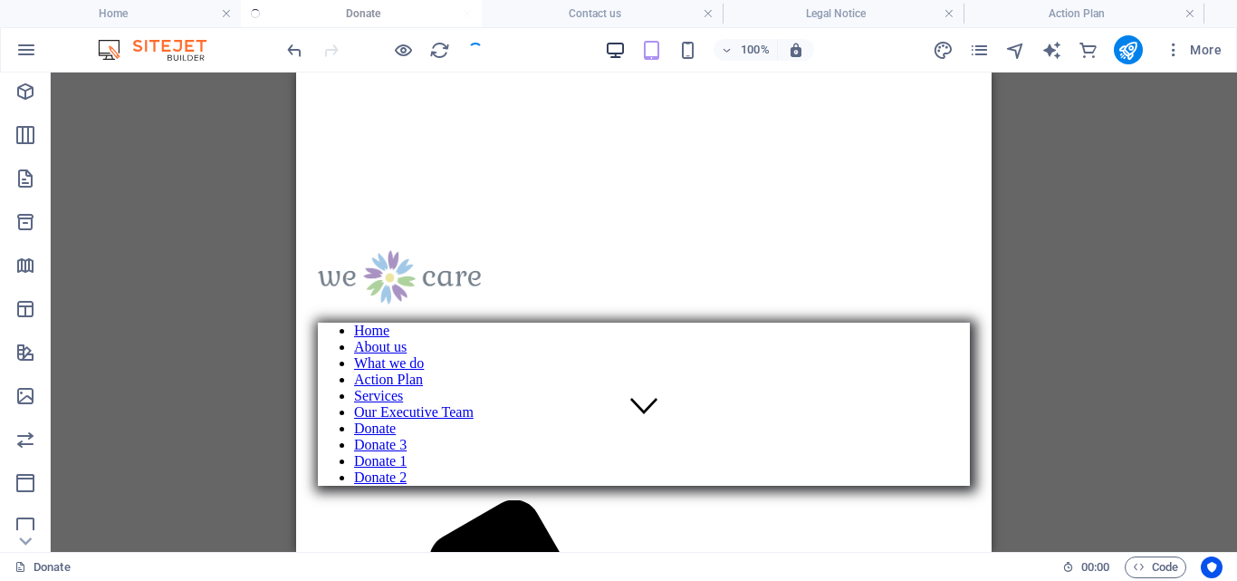
click at [617, 44] on icon "button" at bounding box center [615, 50] width 21 height 21
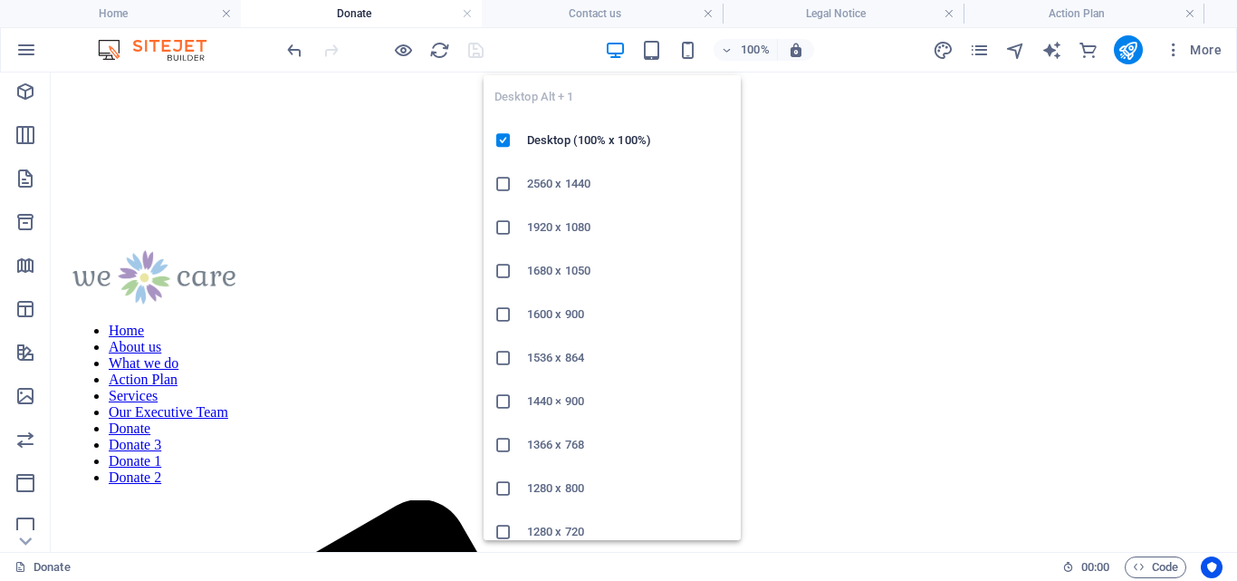
scroll to position [120, 0]
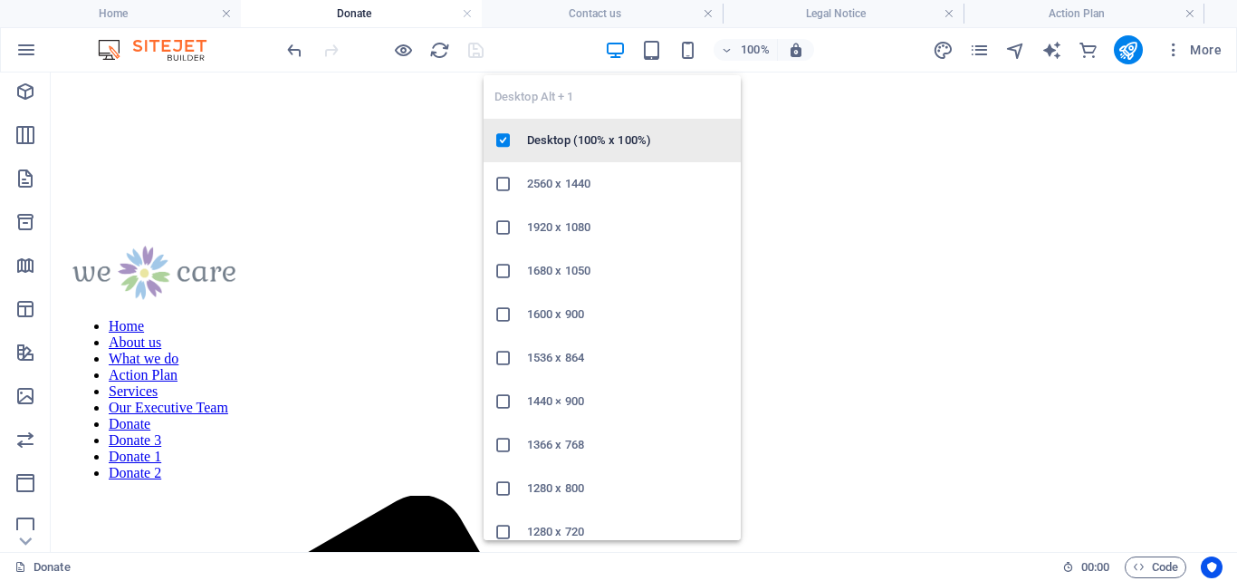
drag, startPoint x: 575, startPoint y: 133, endPoint x: 525, endPoint y: 62, distance: 87.7
click at [575, 133] on h6 "Desktop (100% x 100%)" at bounding box center [628, 141] width 203 height 22
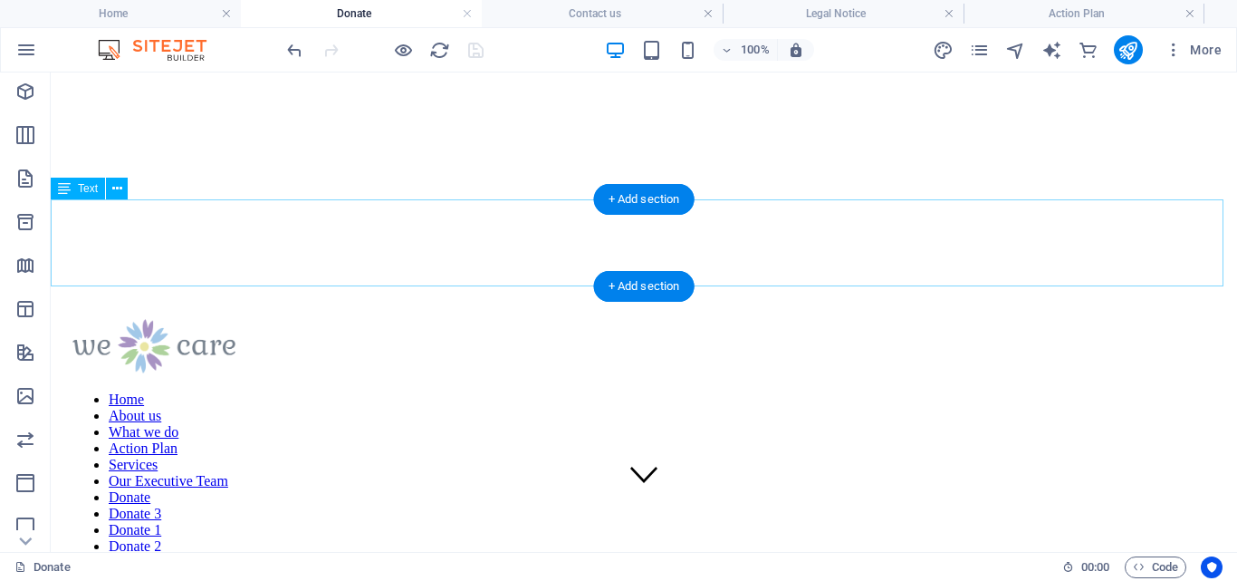
scroll to position [0, 0]
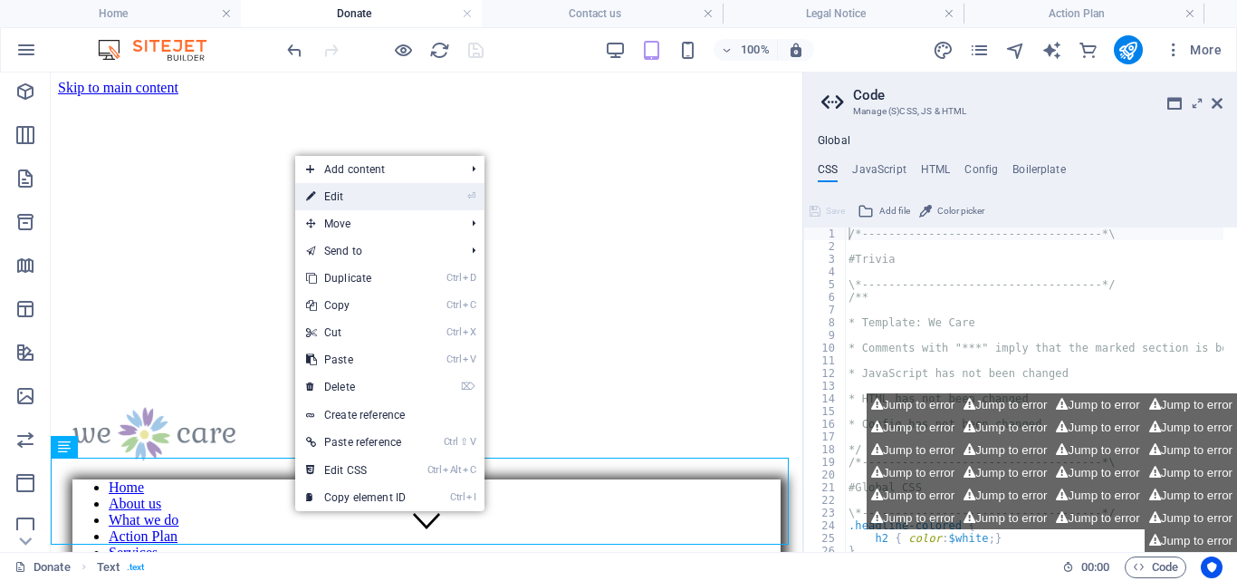
click at [355, 197] on link "⏎ Edit" at bounding box center [355, 196] width 121 height 27
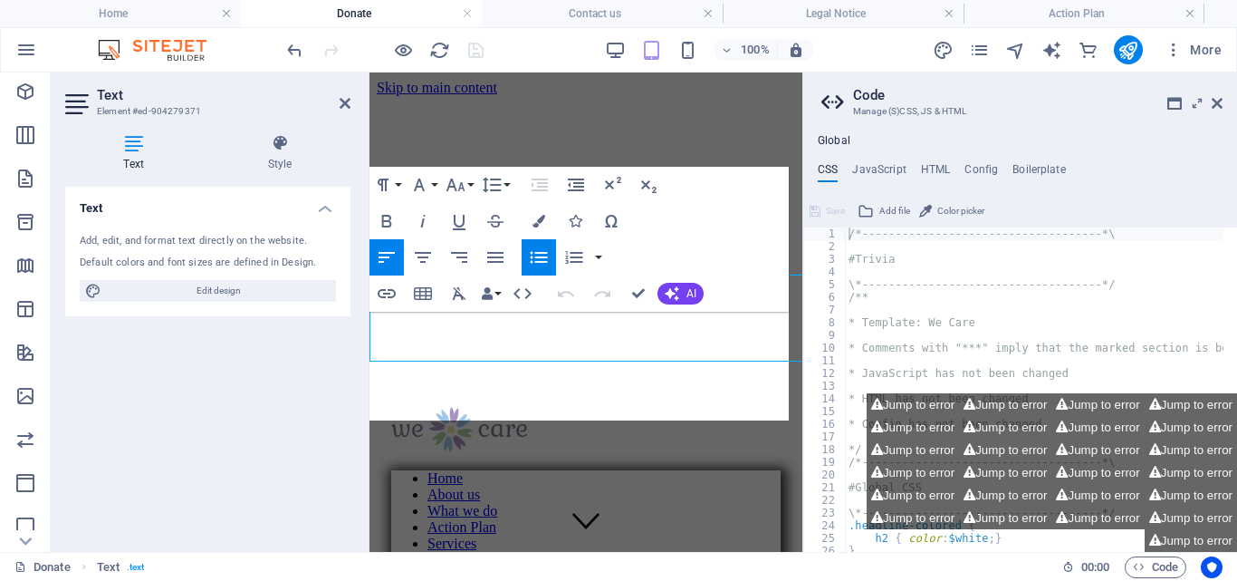
scroll to position [183, 0]
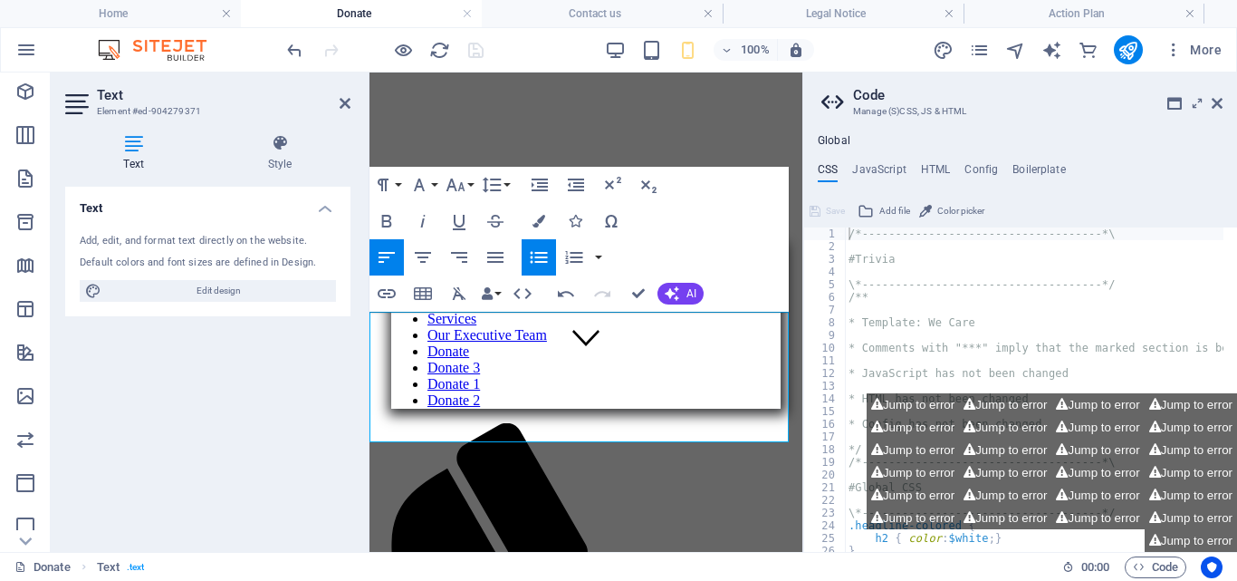
click at [342, 101] on icon at bounding box center [345, 103] width 11 height 14
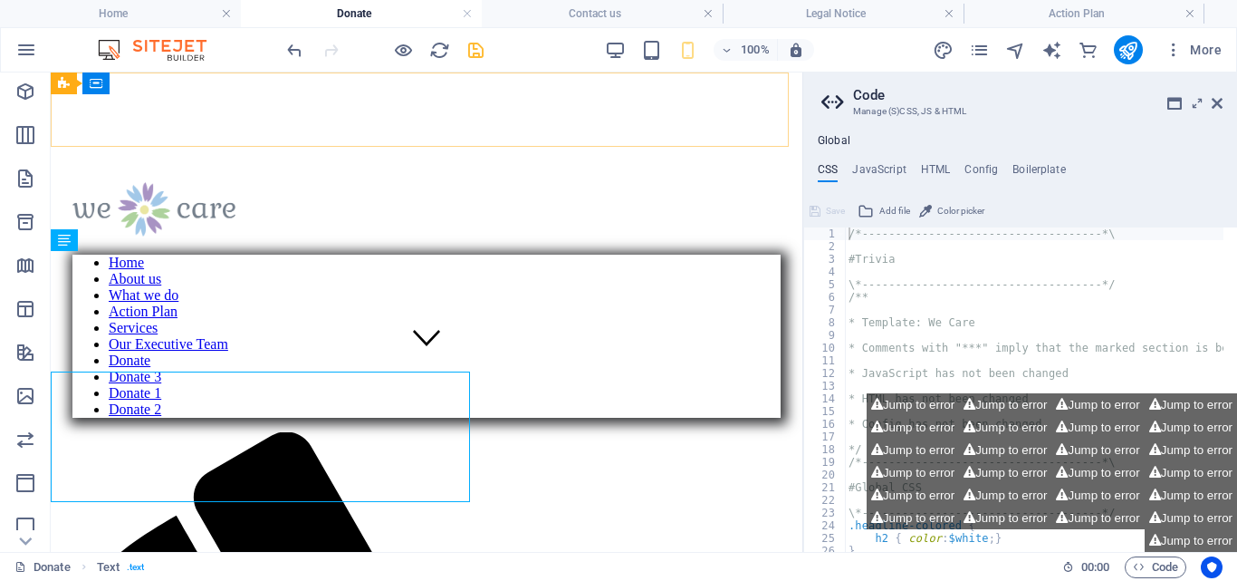
scroll to position [123, 0]
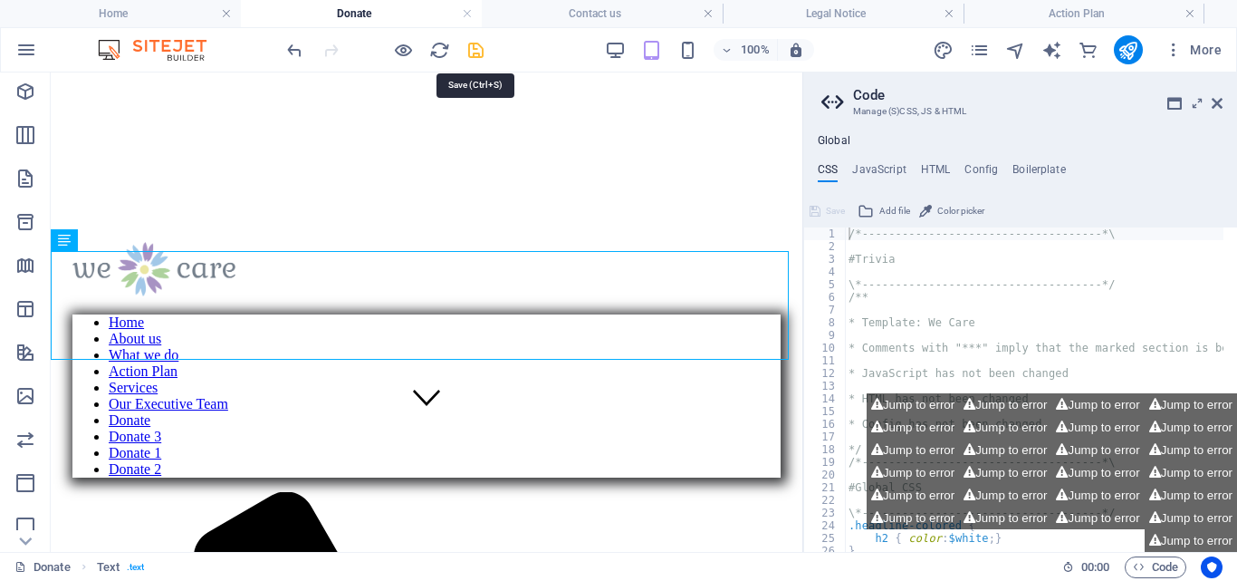
click at [483, 41] on icon "save" at bounding box center [476, 50] width 21 height 21
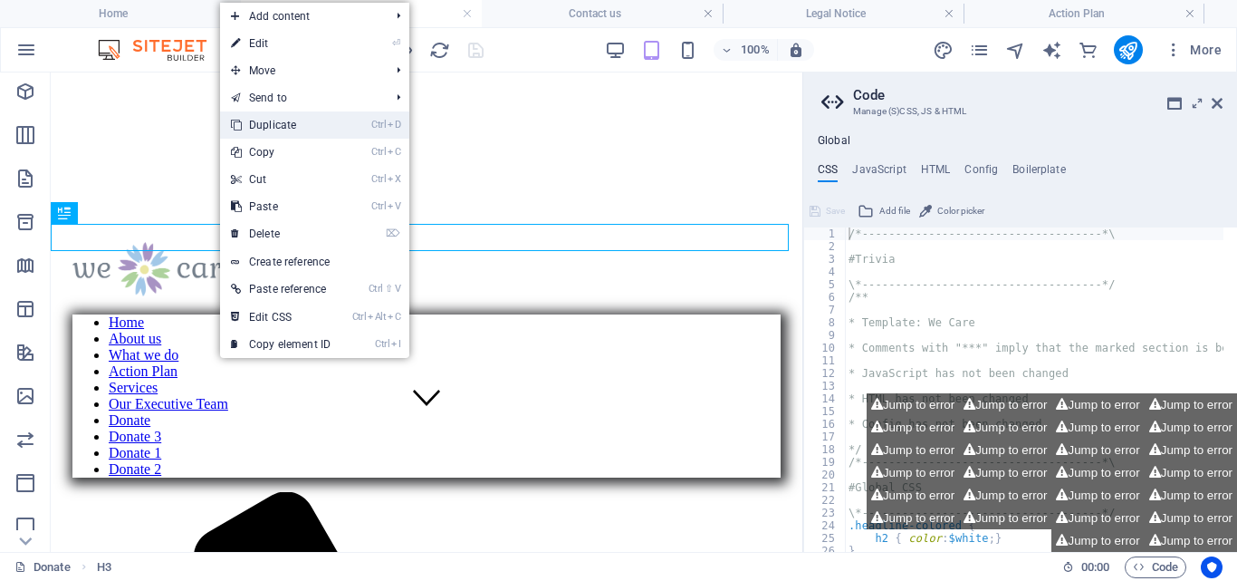
click at [278, 120] on link "Ctrl D Duplicate" at bounding box center [280, 124] width 121 height 27
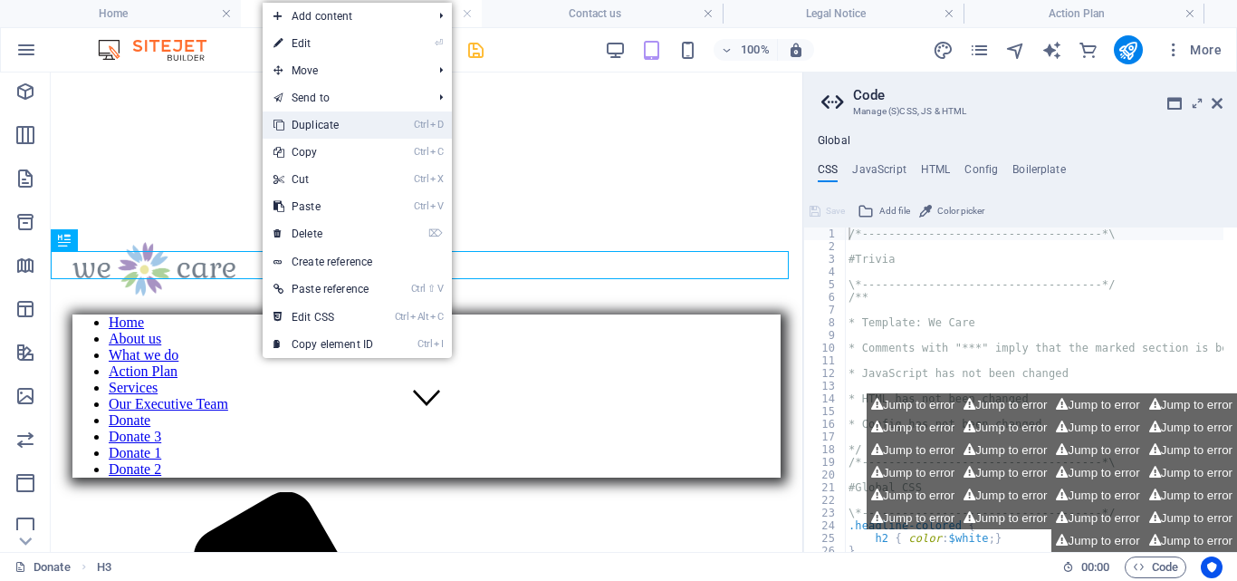
click at [323, 121] on link "Ctrl D Duplicate" at bounding box center [323, 124] width 121 height 27
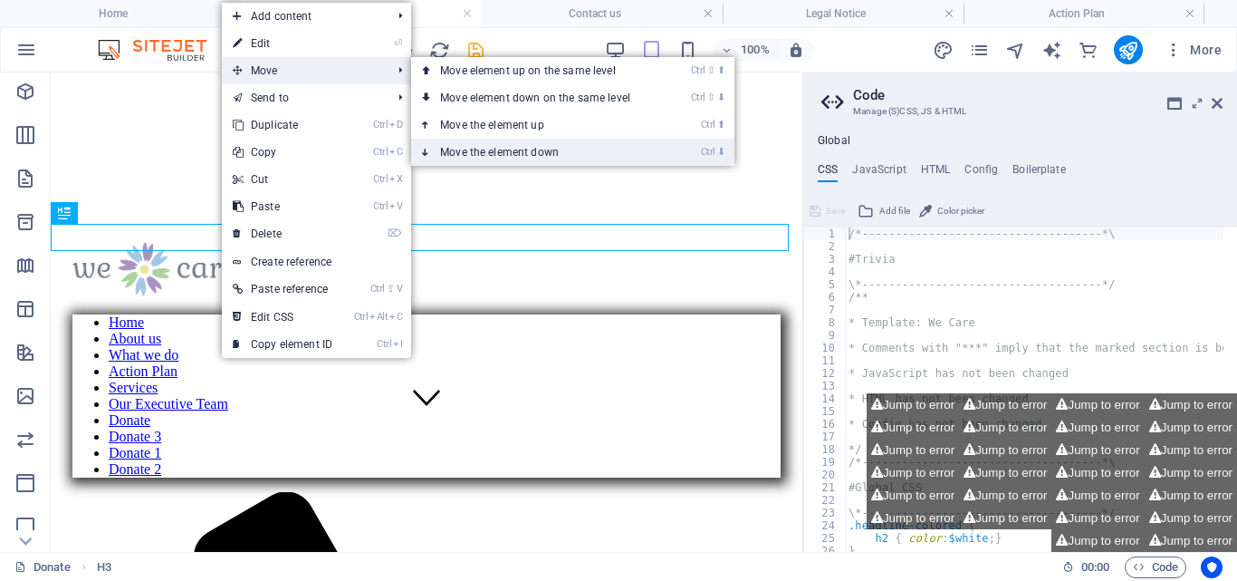
click at [534, 147] on link "Ctrl ⬇ Move the element down" at bounding box center [538, 152] width 255 height 27
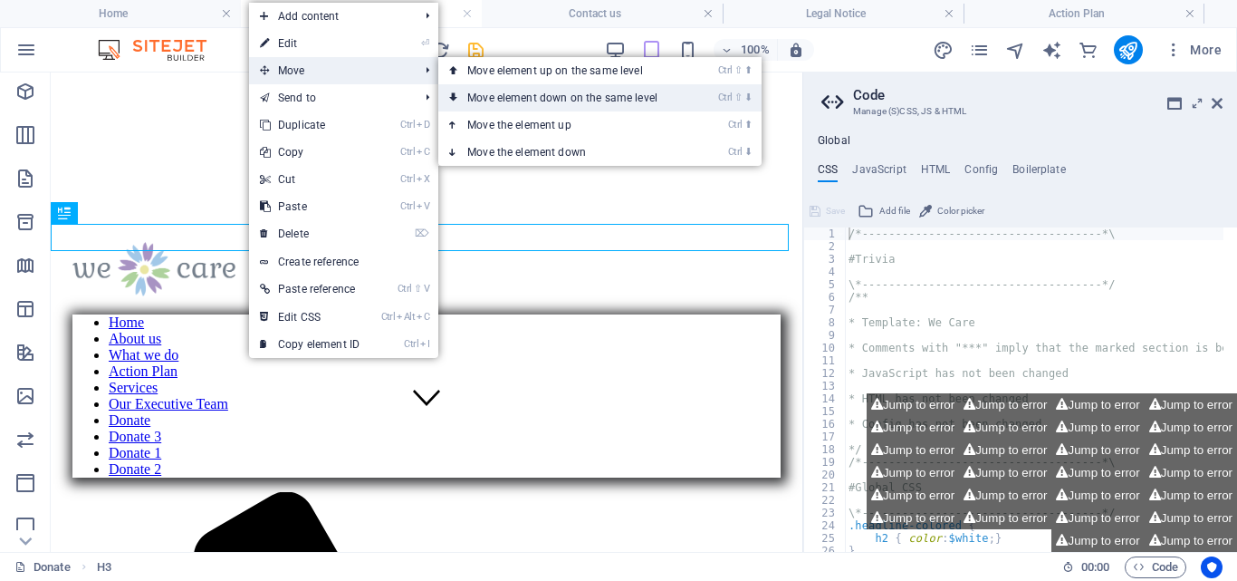
click at [579, 90] on link "Ctrl ⇧ ⬇ Move element down on the same level" at bounding box center [565, 97] width 255 height 27
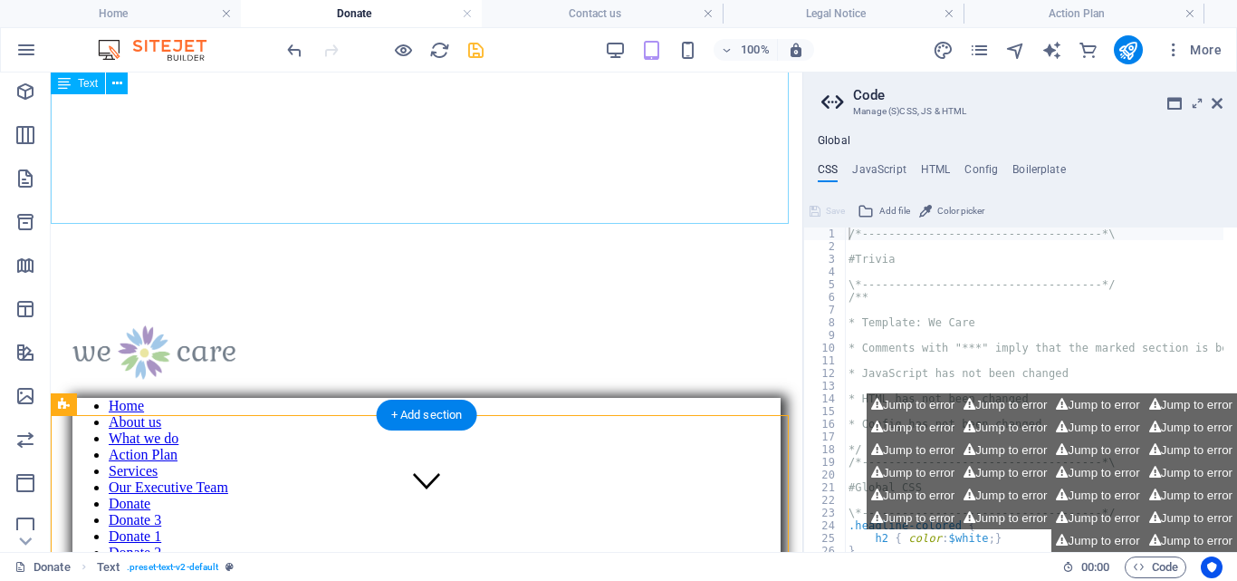
scroll to position [0, 0]
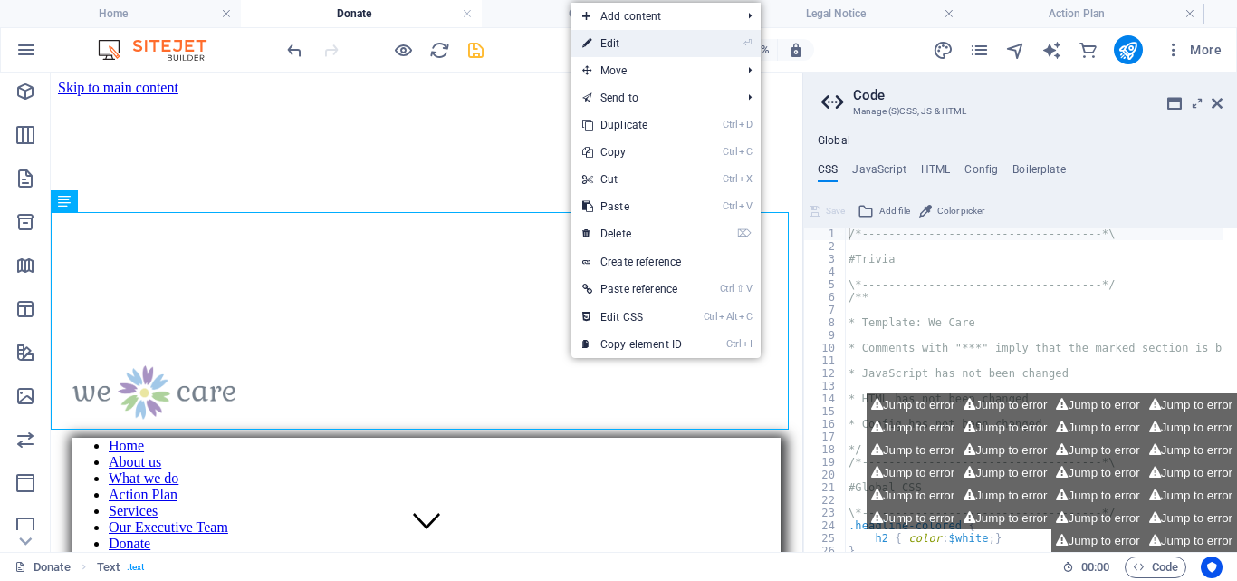
click at [628, 36] on link "⏎ Edit" at bounding box center [632, 43] width 121 height 27
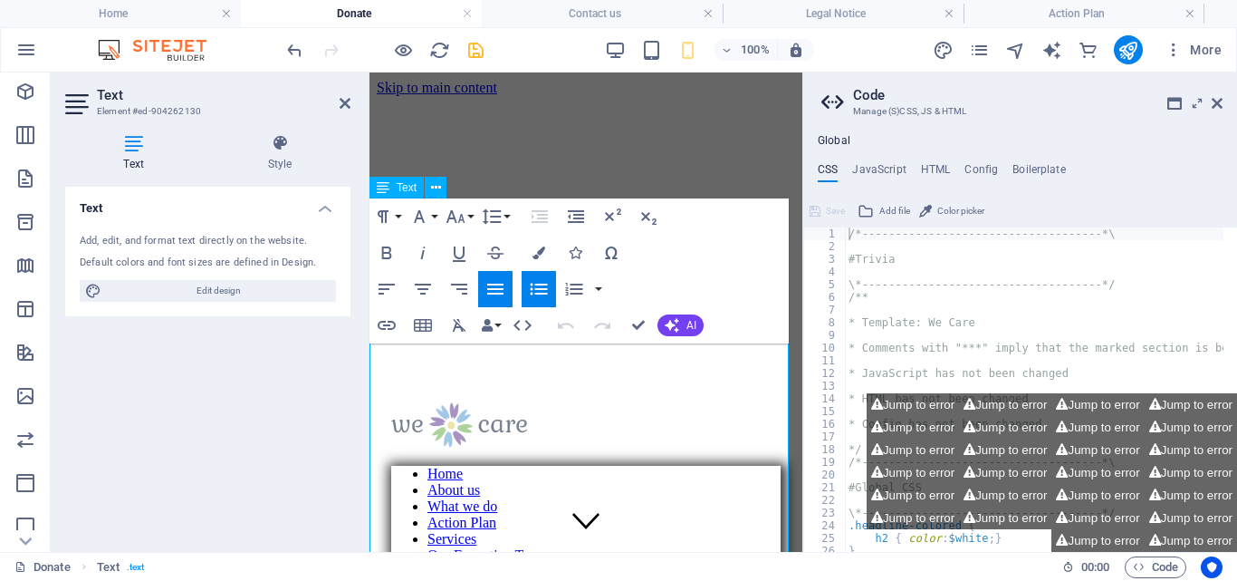
scroll to position [345, 0]
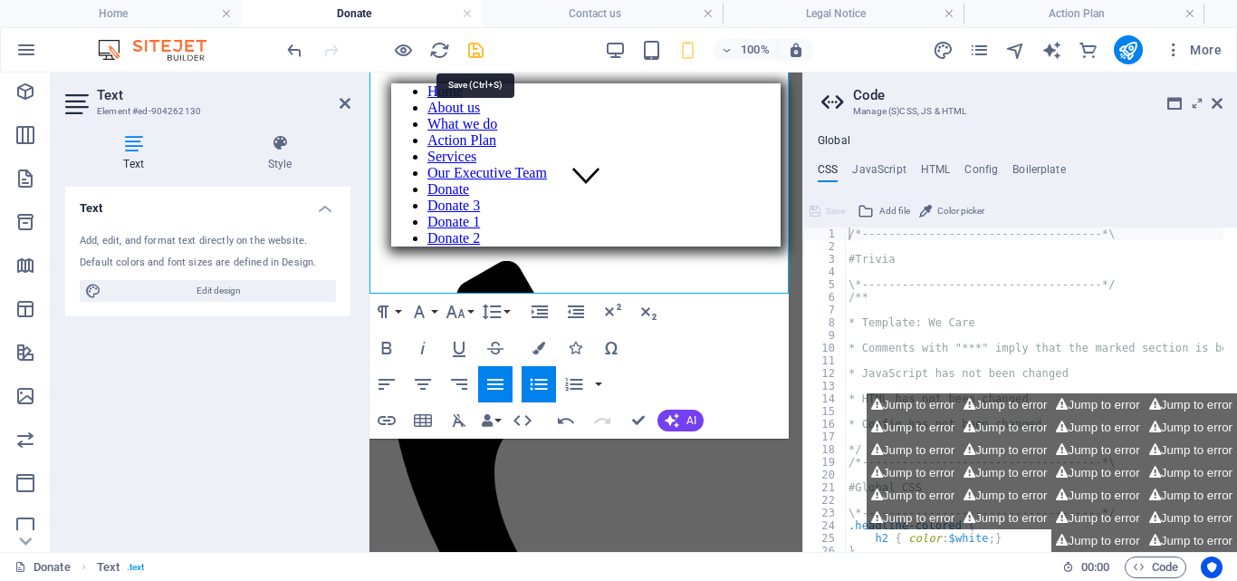
click at [467, 43] on icon "save" at bounding box center [476, 50] width 21 height 21
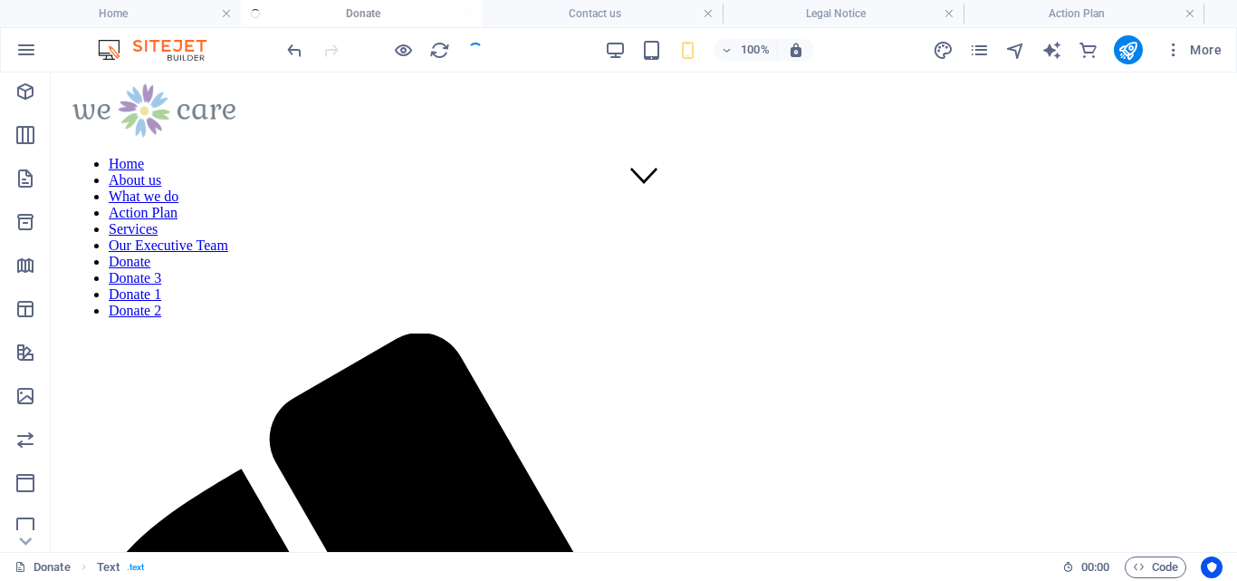
scroll to position [0, 0]
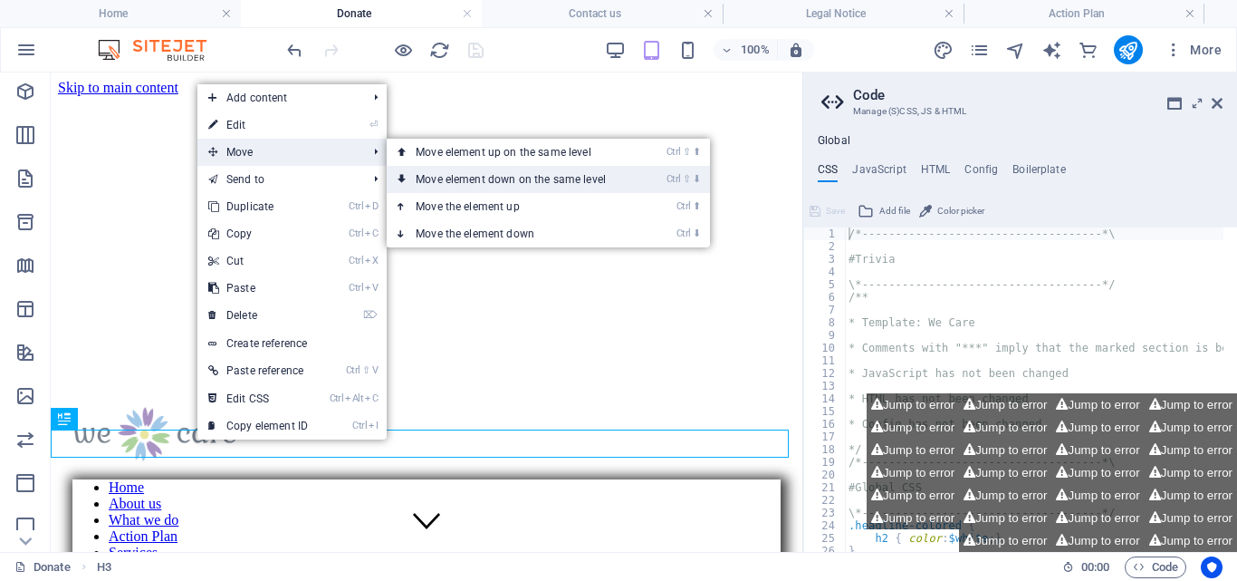
click at [495, 177] on link "Ctrl ⇧ ⬇ Move element down on the same level" at bounding box center [514, 179] width 255 height 27
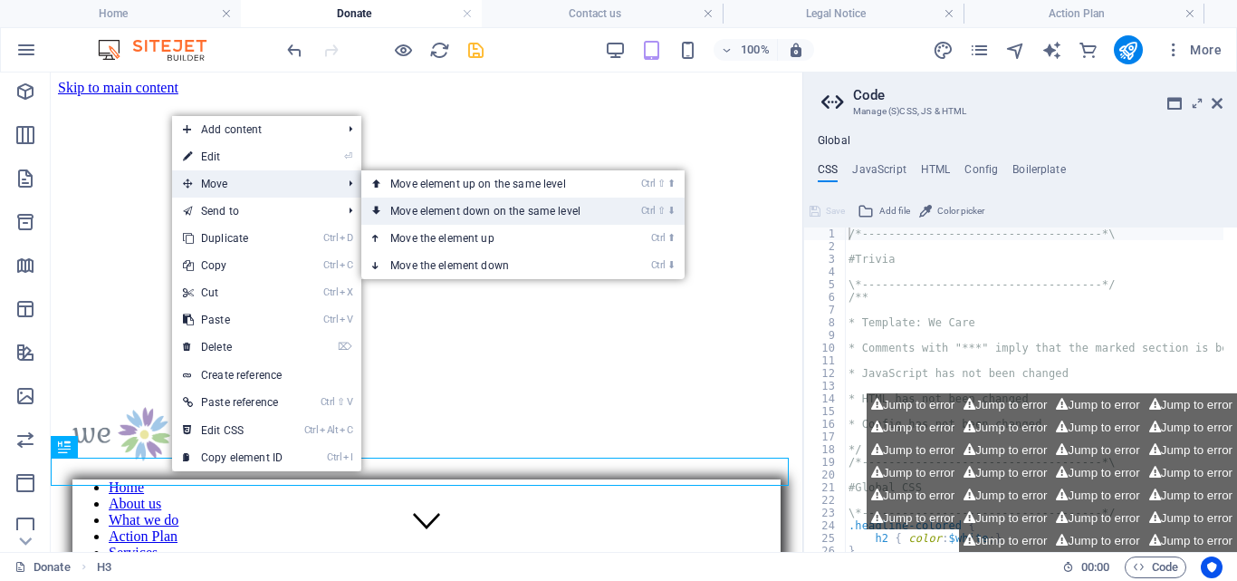
click at [469, 208] on link "Ctrl ⇧ ⬇ Move element down on the same level" at bounding box center [488, 210] width 255 height 27
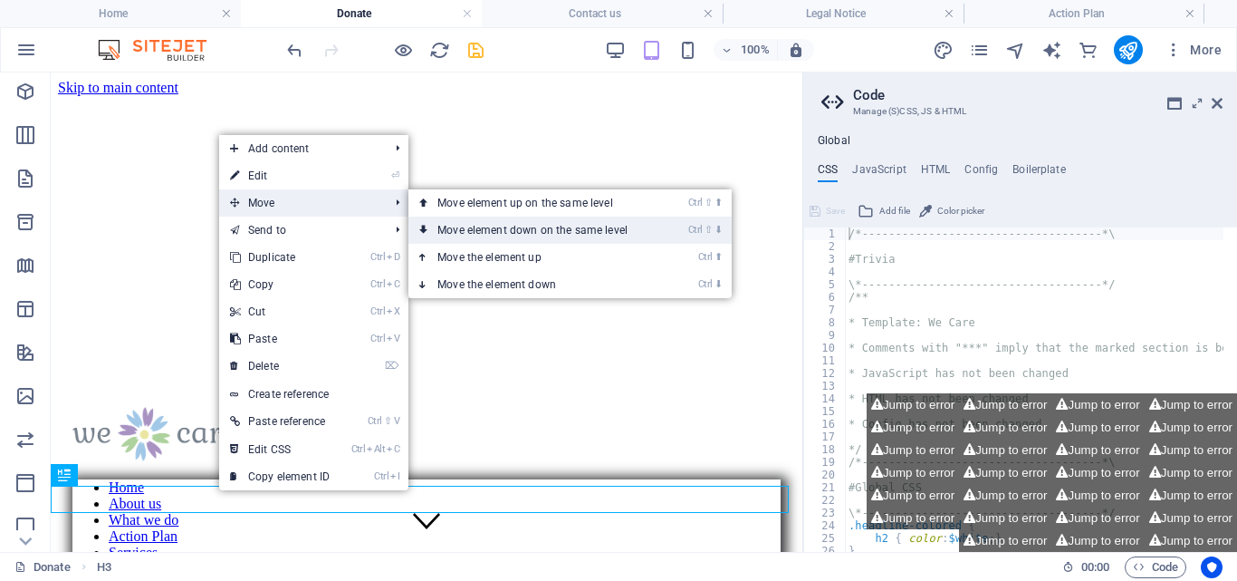
click at [565, 228] on link "Ctrl ⇧ ⬇ Move element down on the same level" at bounding box center [536, 230] width 255 height 27
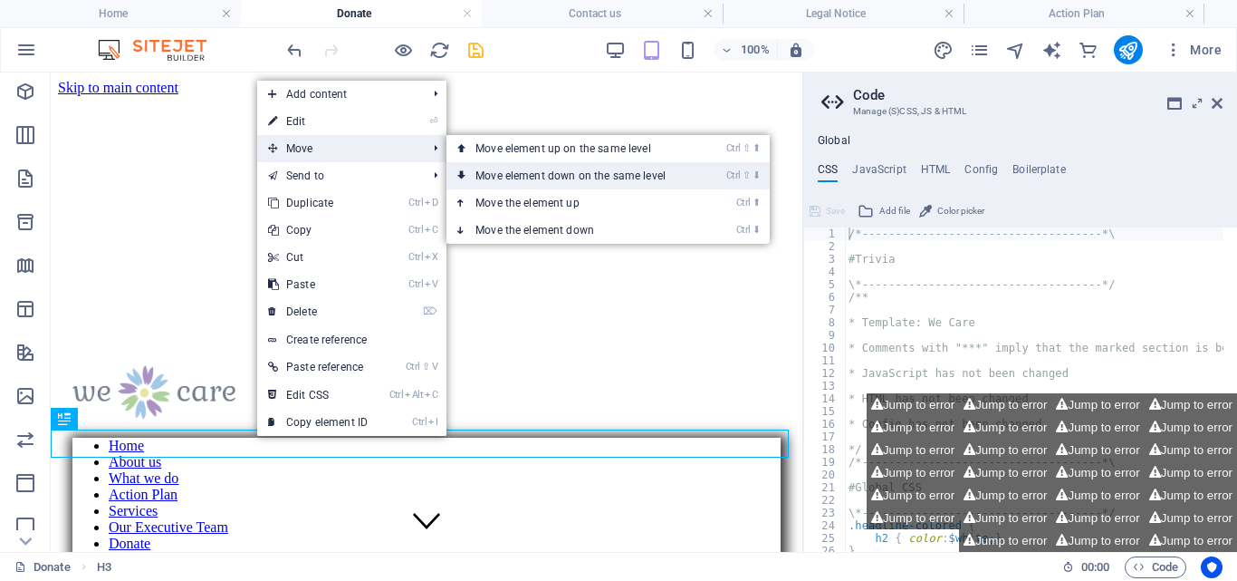
click at [589, 172] on link "Ctrl ⇧ ⬇ Move element down on the same level" at bounding box center [574, 175] width 255 height 27
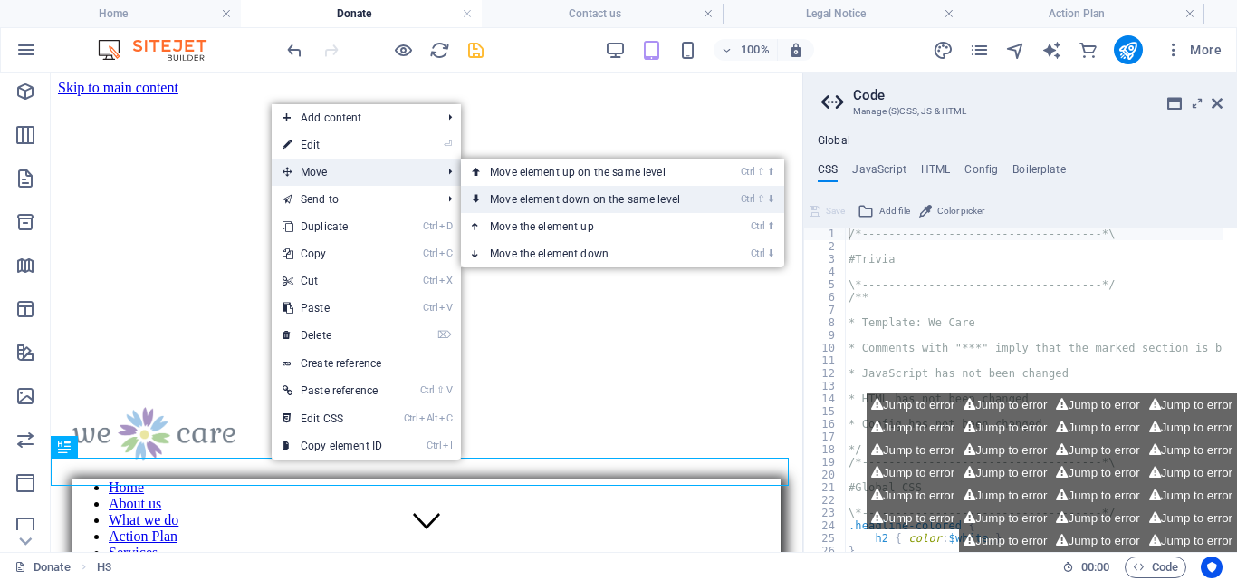
click at [635, 201] on link "Ctrl ⇧ ⬇ Move element down on the same level" at bounding box center [588, 199] width 255 height 27
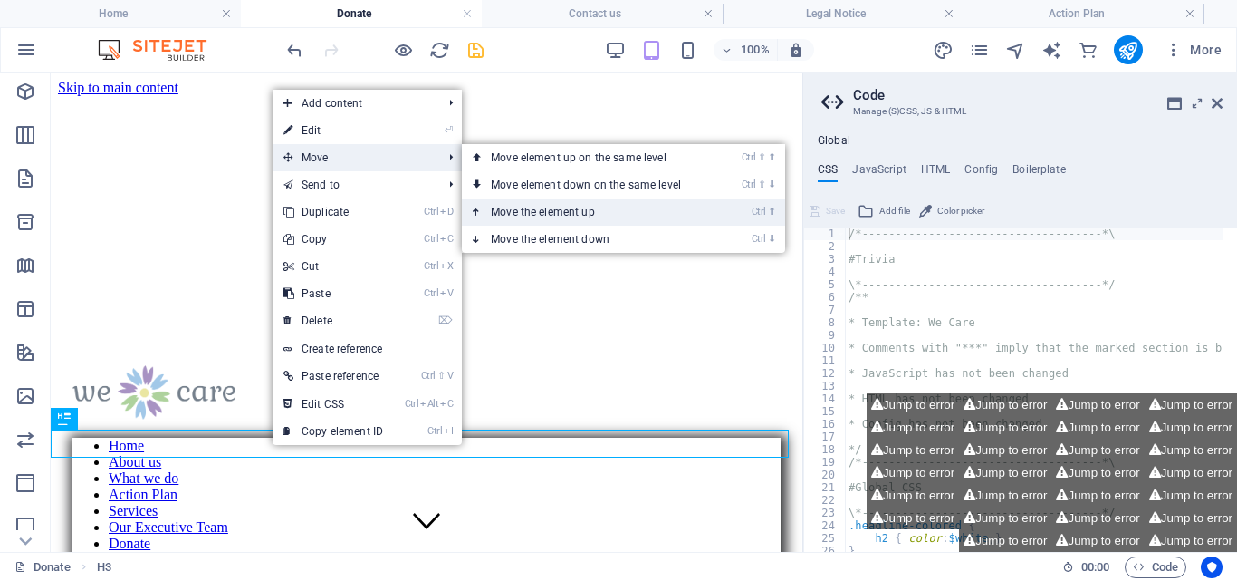
click at [565, 208] on link "Ctrl ⬆ Move the element up" at bounding box center [589, 211] width 255 height 27
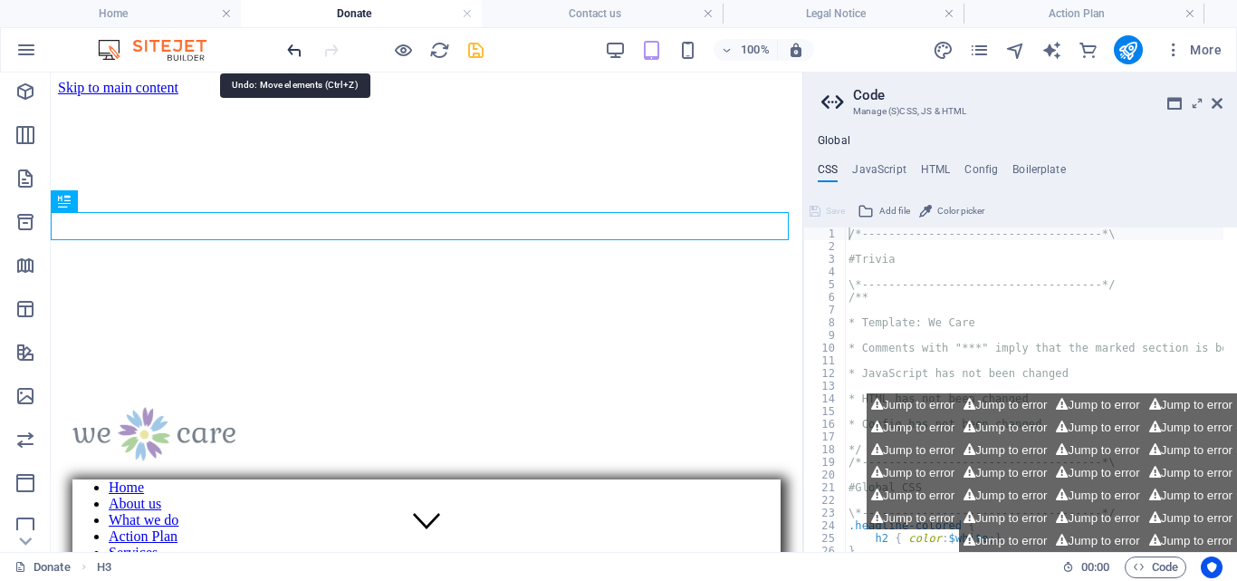
click at [293, 48] on icon "undo" at bounding box center [294, 50] width 21 height 21
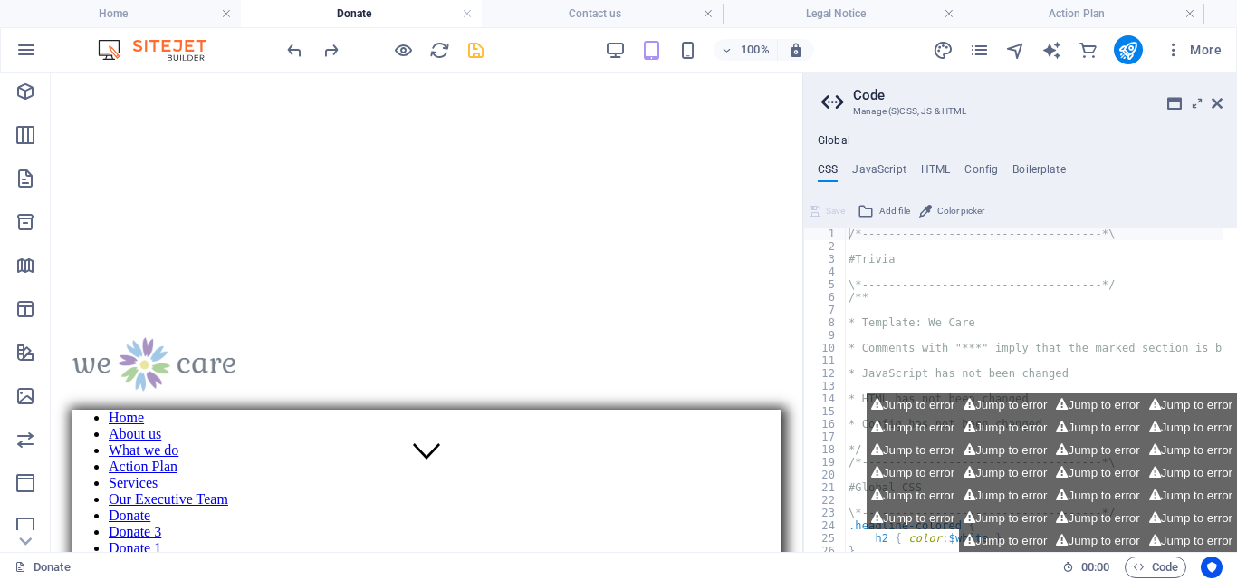
scroll to position [77, 0]
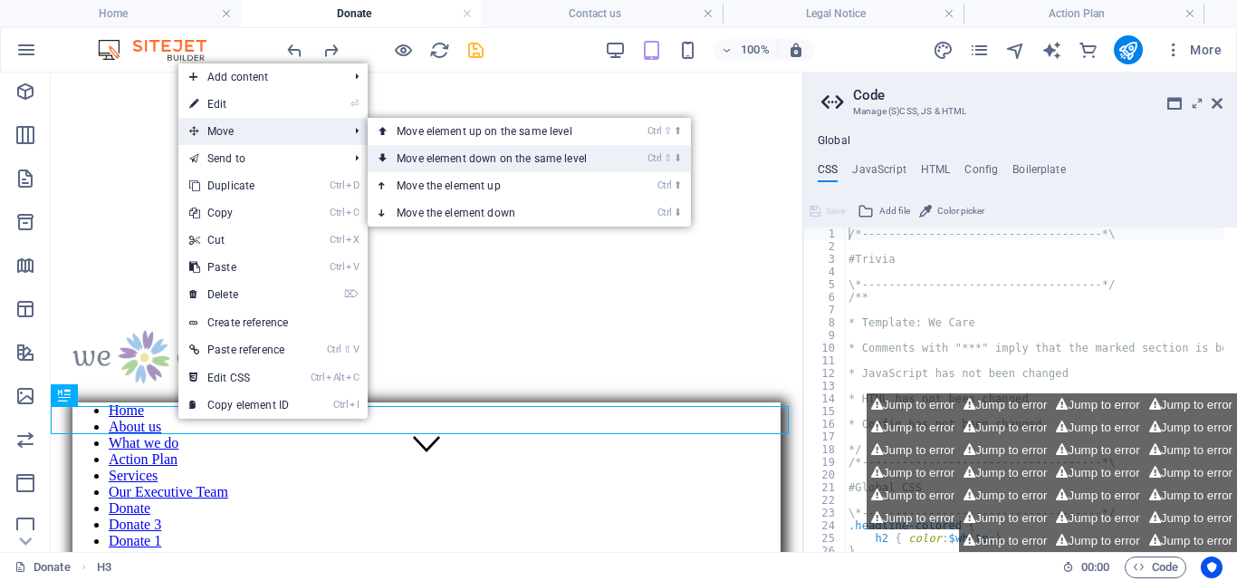
click at [536, 162] on link "Ctrl ⇧ ⬇ Move element down on the same level" at bounding box center [495, 158] width 255 height 27
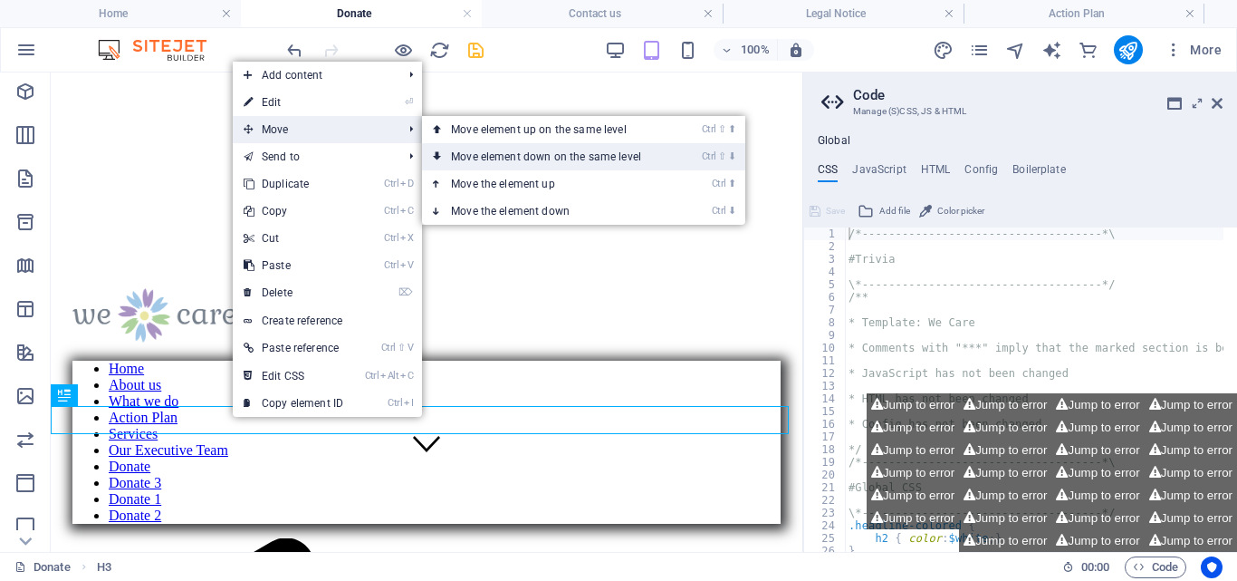
click at [525, 156] on link "Ctrl ⇧ ⬇ Move element down on the same level" at bounding box center [549, 156] width 255 height 27
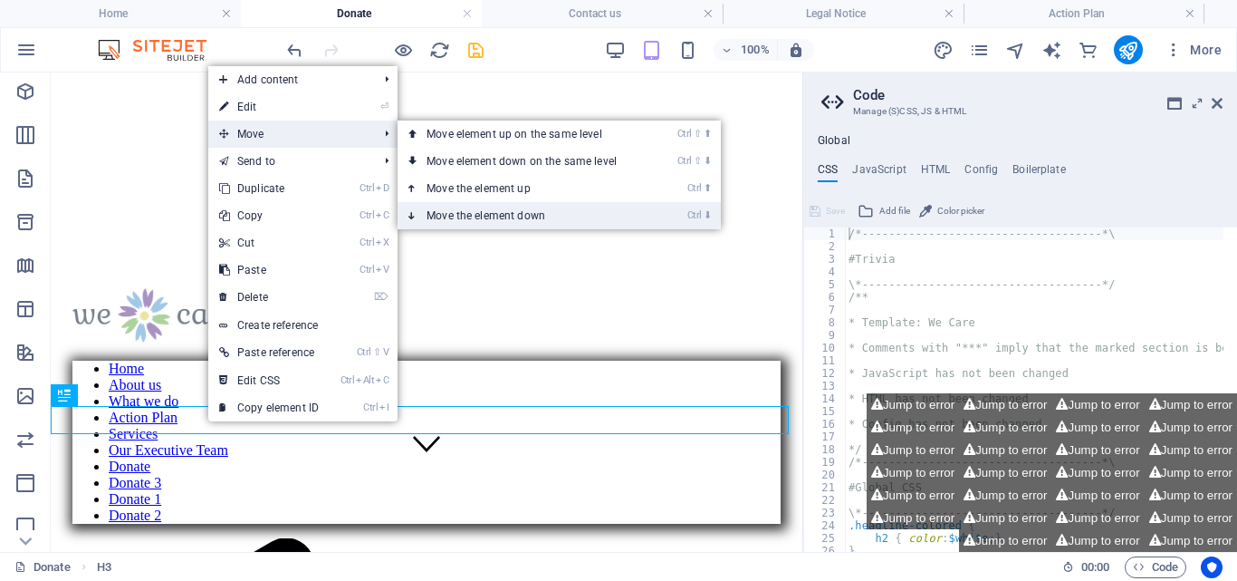
click at [527, 208] on link "Ctrl ⬇ Move the element down" at bounding box center [525, 215] width 255 height 27
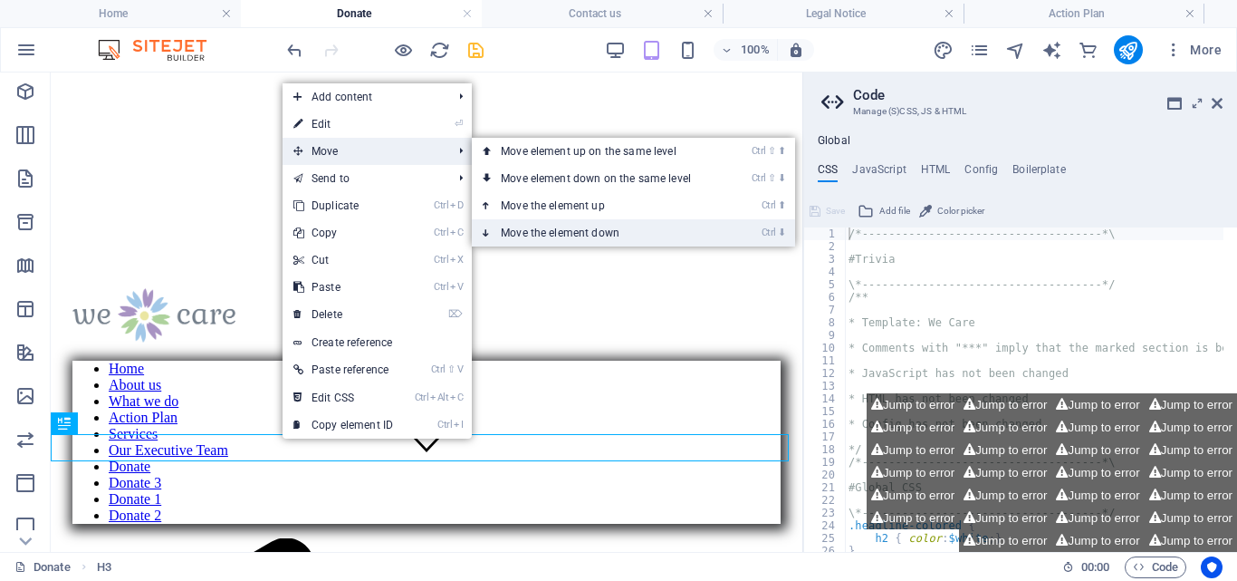
click at [596, 230] on link "Ctrl ⬇ Move the element down" at bounding box center [599, 232] width 255 height 27
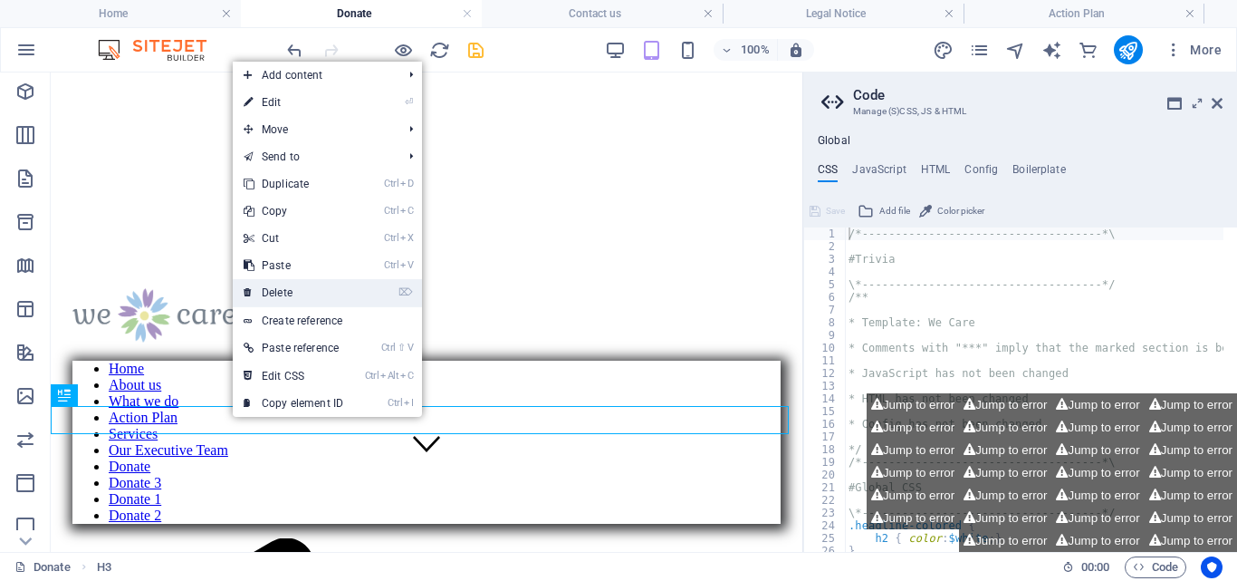
click at [305, 284] on link "⌦ Delete" at bounding box center [293, 292] width 121 height 27
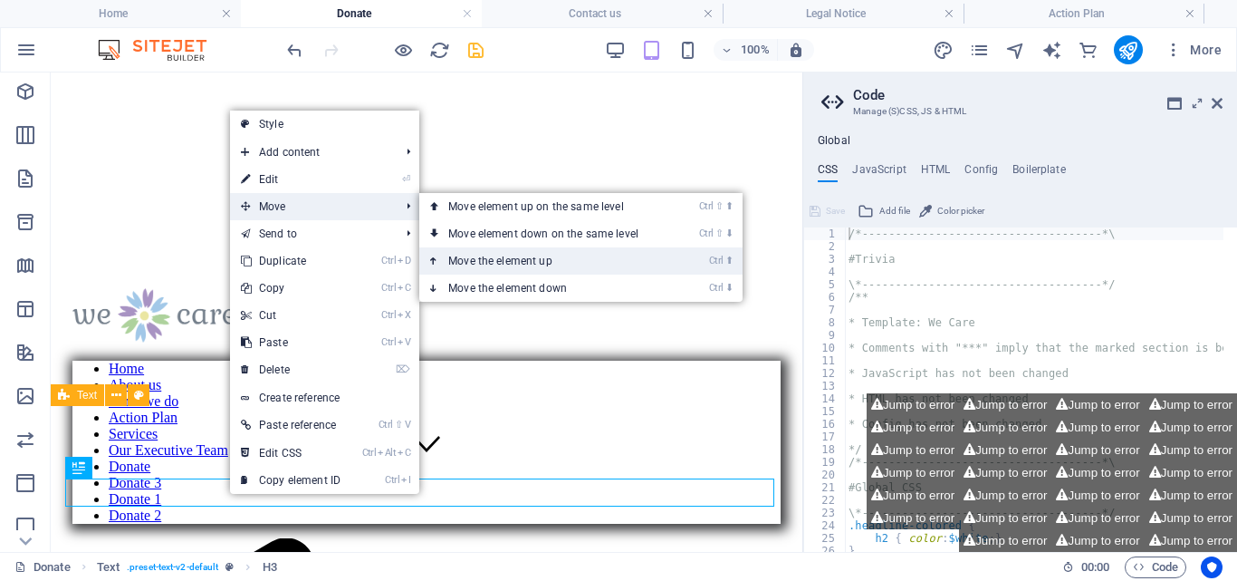
click at [539, 261] on link "Ctrl ⬆ Move the element up" at bounding box center [546, 260] width 255 height 27
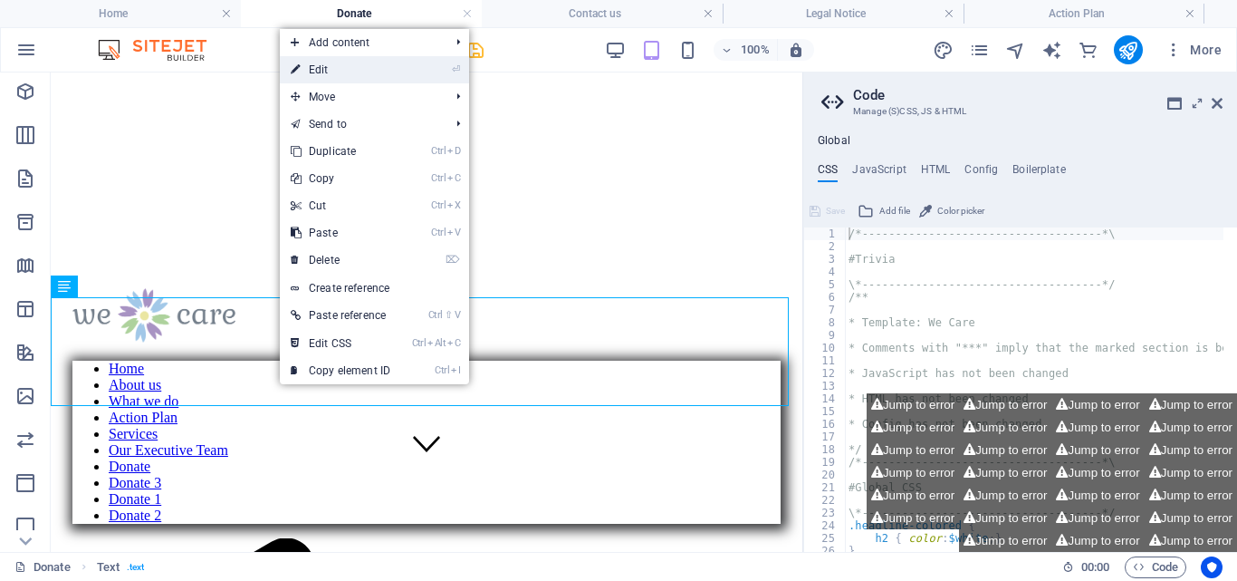
click at [340, 68] on link "⏎ Edit" at bounding box center [340, 69] width 121 height 27
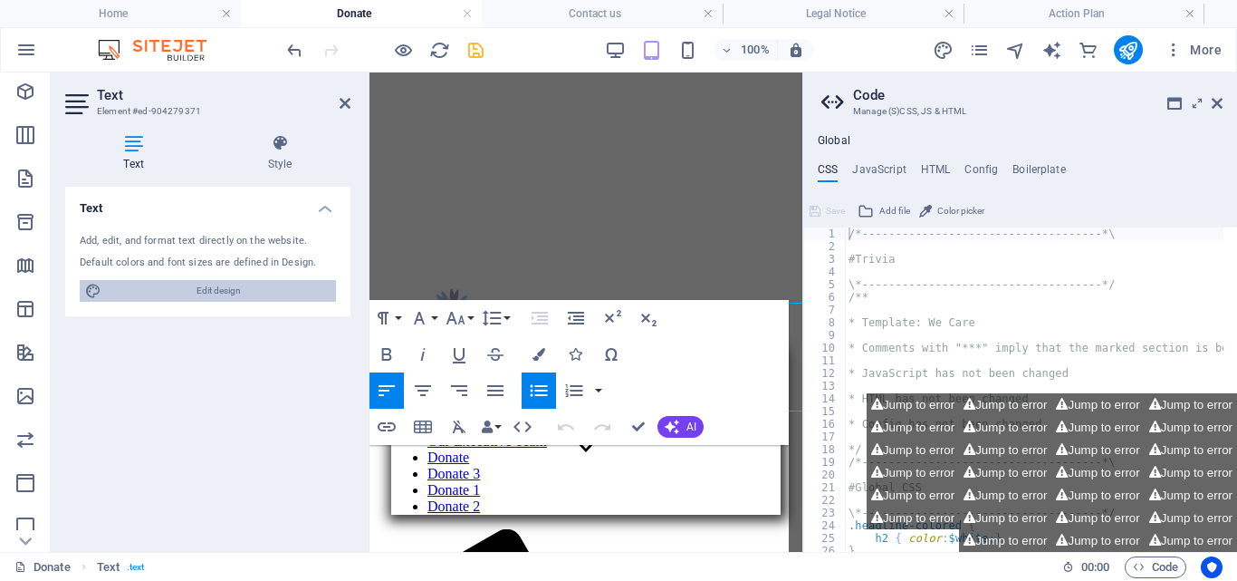
scroll to position [72, 0]
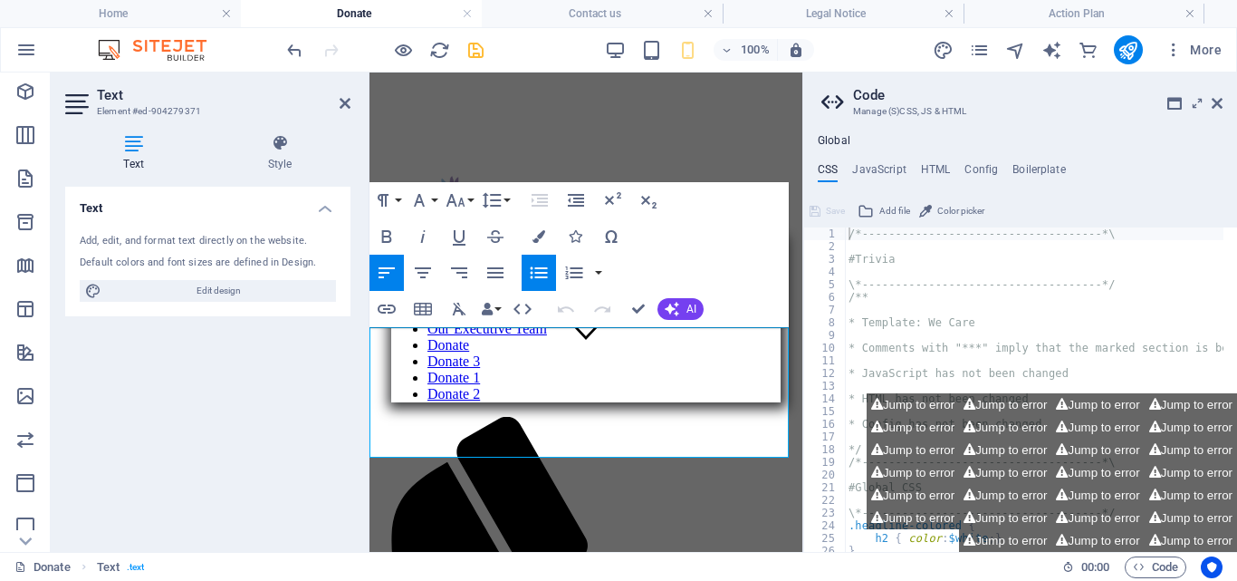
drag, startPoint x: 796, startPoint y: 163, endPoint x: 1172, endPoint y: 255, distance: 387.1
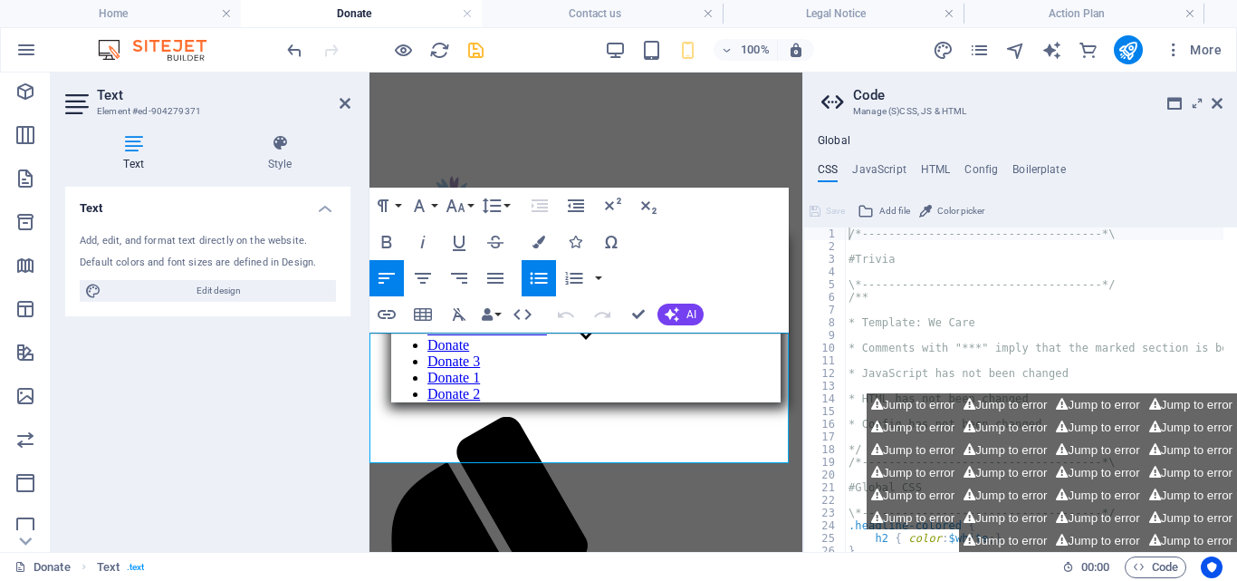
scroll to position [184, 0]
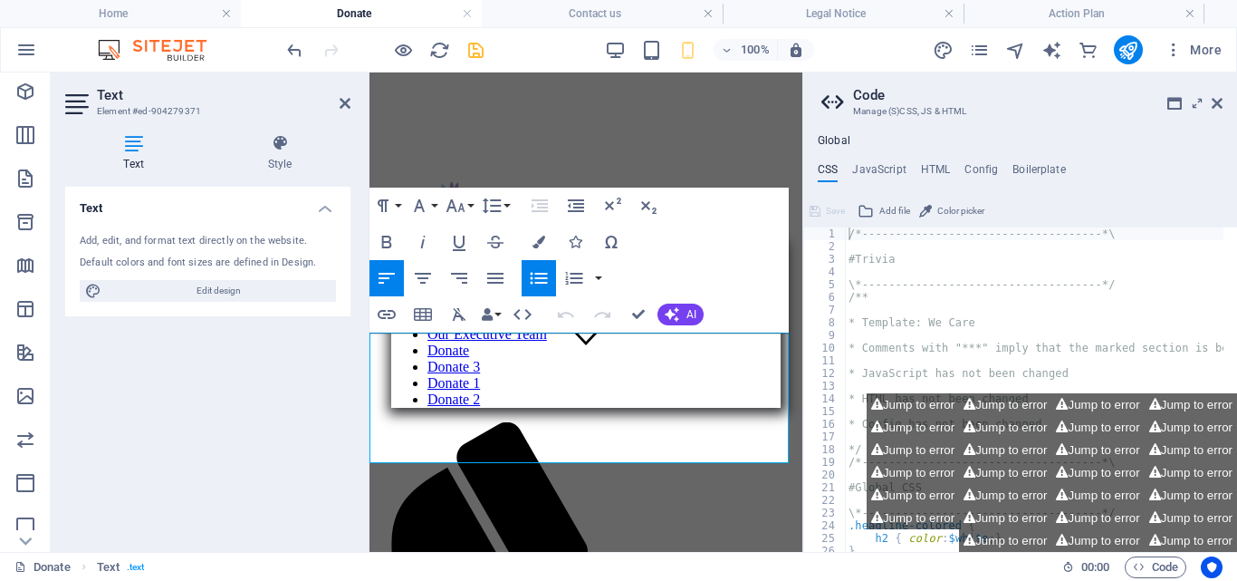
click at [235, 454] on div "Text Add, edit, and format text directly on the website. Default colors and fon…" at bounding box center [207, 362] width 285 height 351
click at [342, 102] on icon at bounding box center [345, 103] width 11 height 14
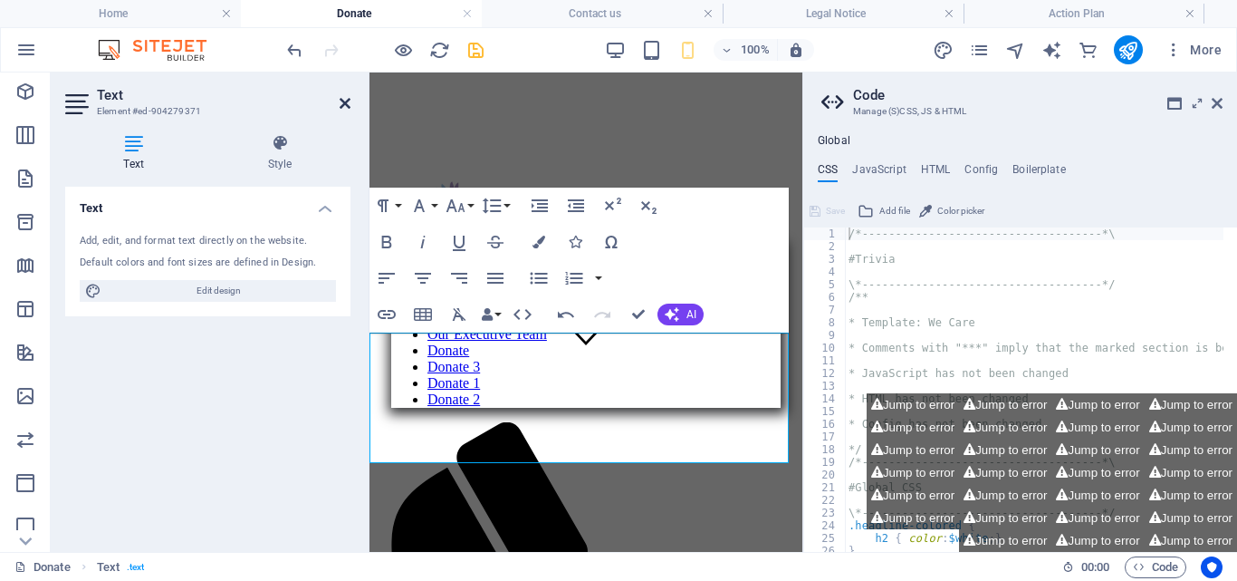
scroll to position [124, 0]
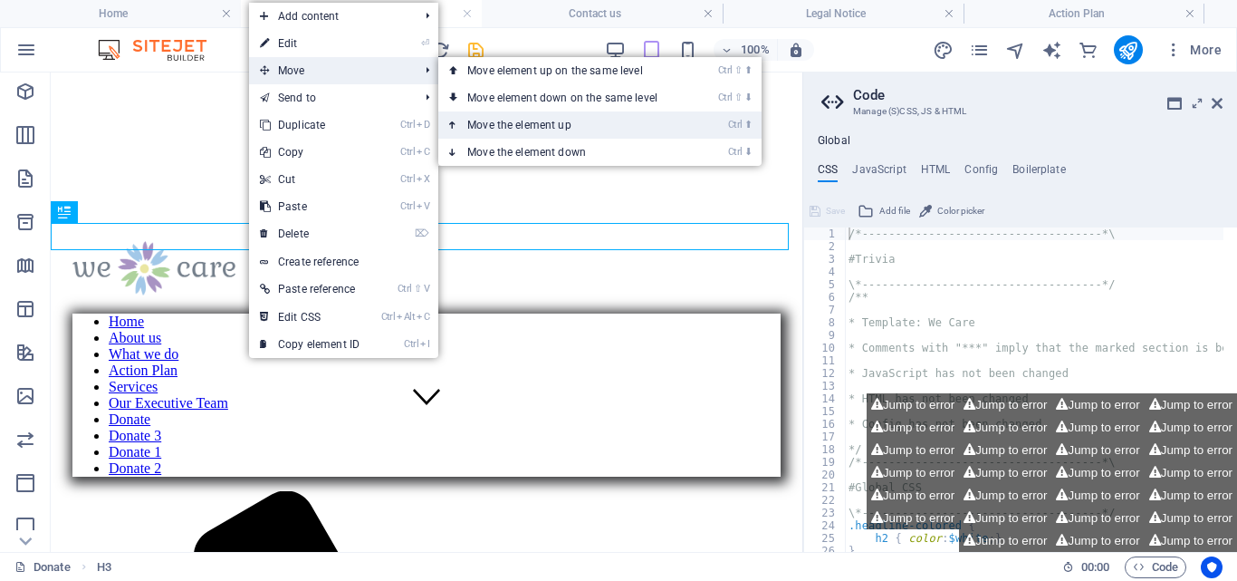
click at [557, 124] on link "Ctrl ⬆ Move the element up" at bounding box center [565, 124] width 255 height 27
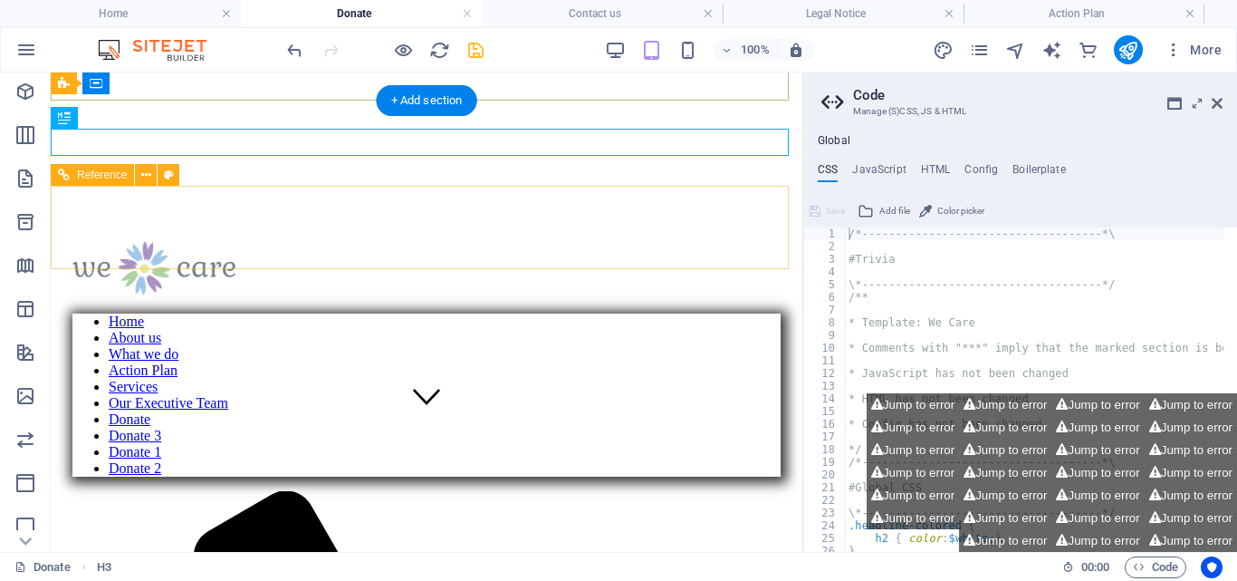
scroll to position [0, 0]
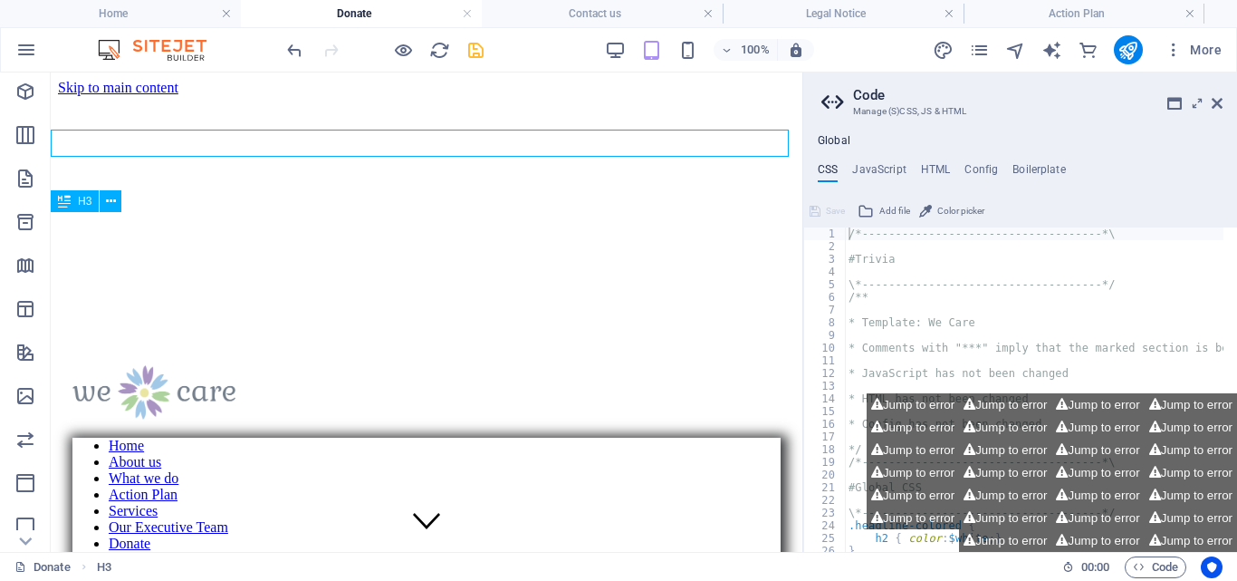
click at [294, 41] on icon "undo" at bounding box center [294, 50] width 21 height 21
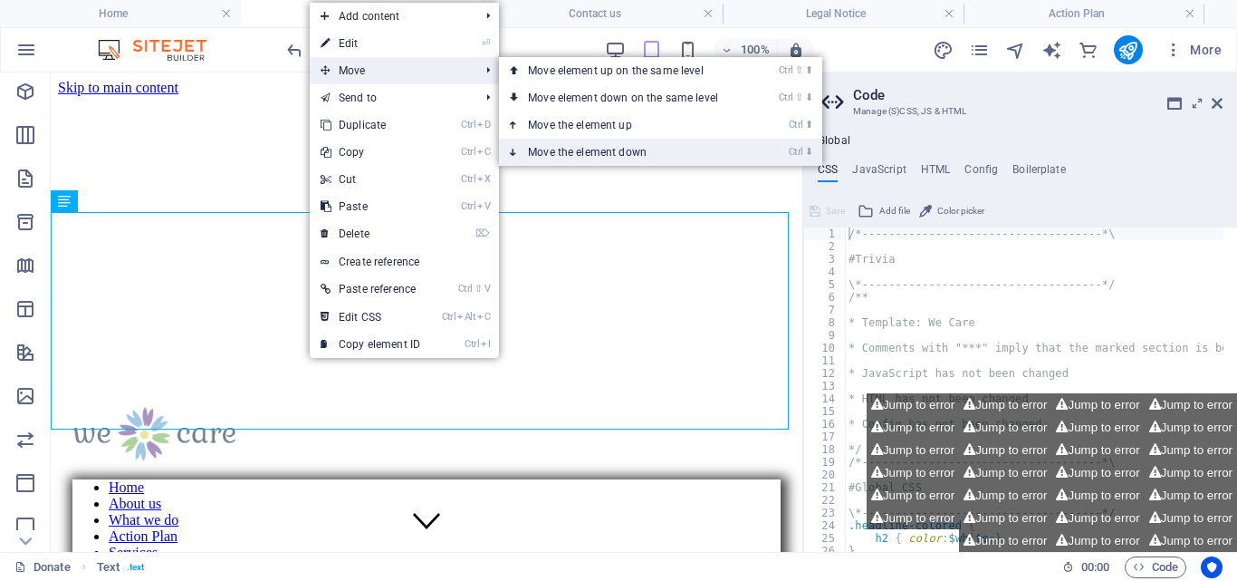
click at [628, 144] on link "Ctrl ⬇ Move the element down" at bounding box center [626, 152] width 255 height 27
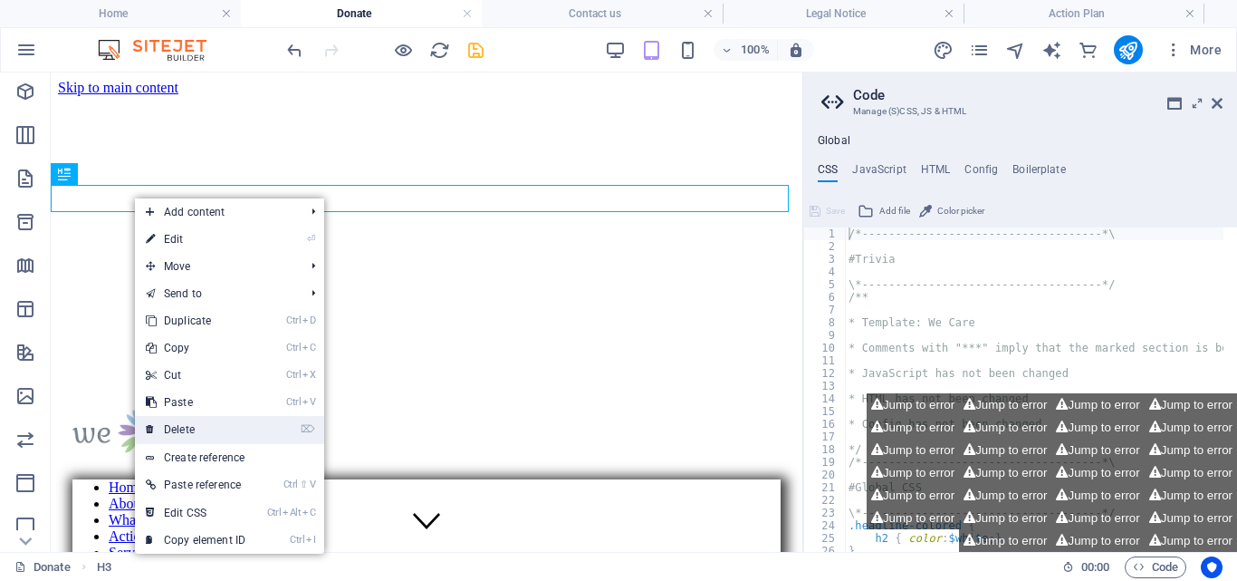
click at [200, 427] on link "⌦ Delete" at bounding box center [195, 429] width 121 height 27
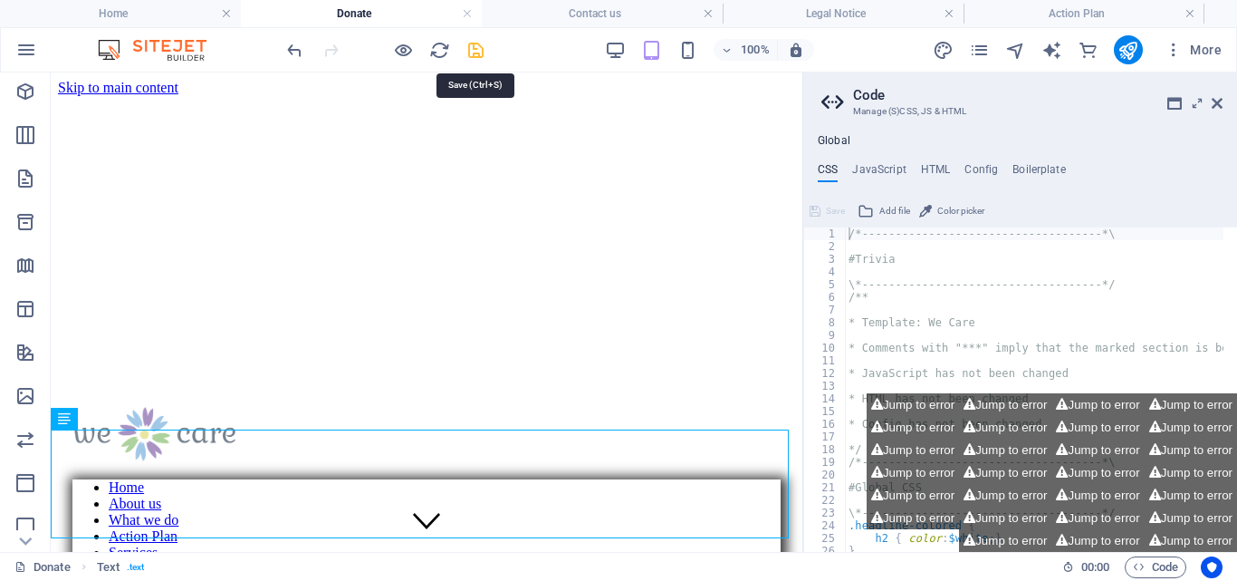
click at [477, 47] on icon "save" at bounding box center [476, 50] width 21 height 21
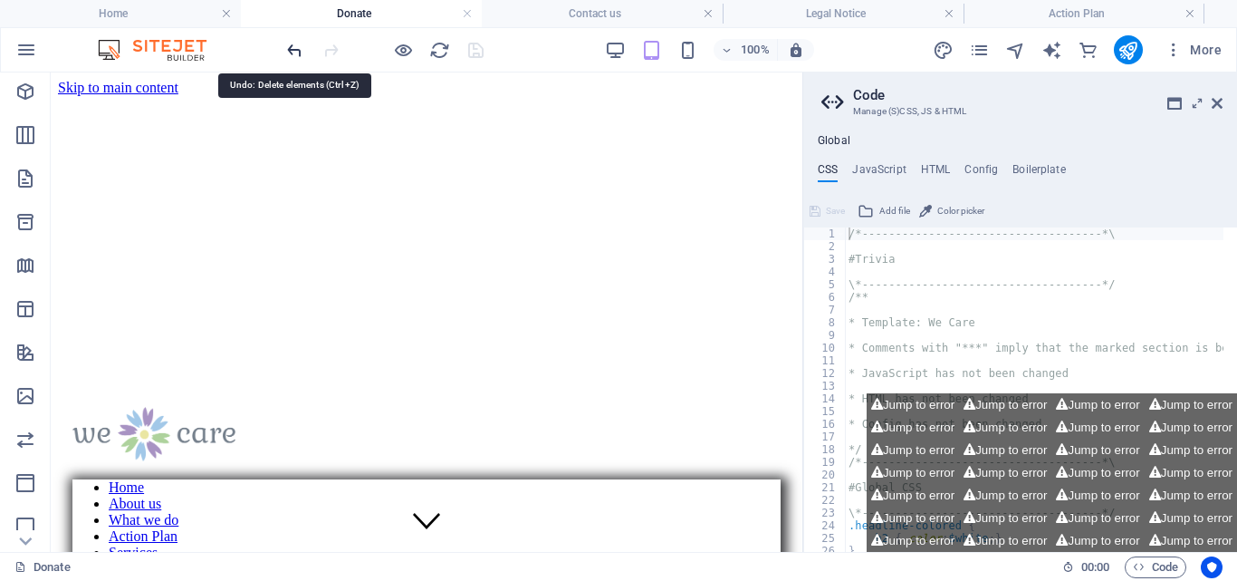
click at [294, 43] on icon "undo" at bounding box center [294, 50] width 21 height 21
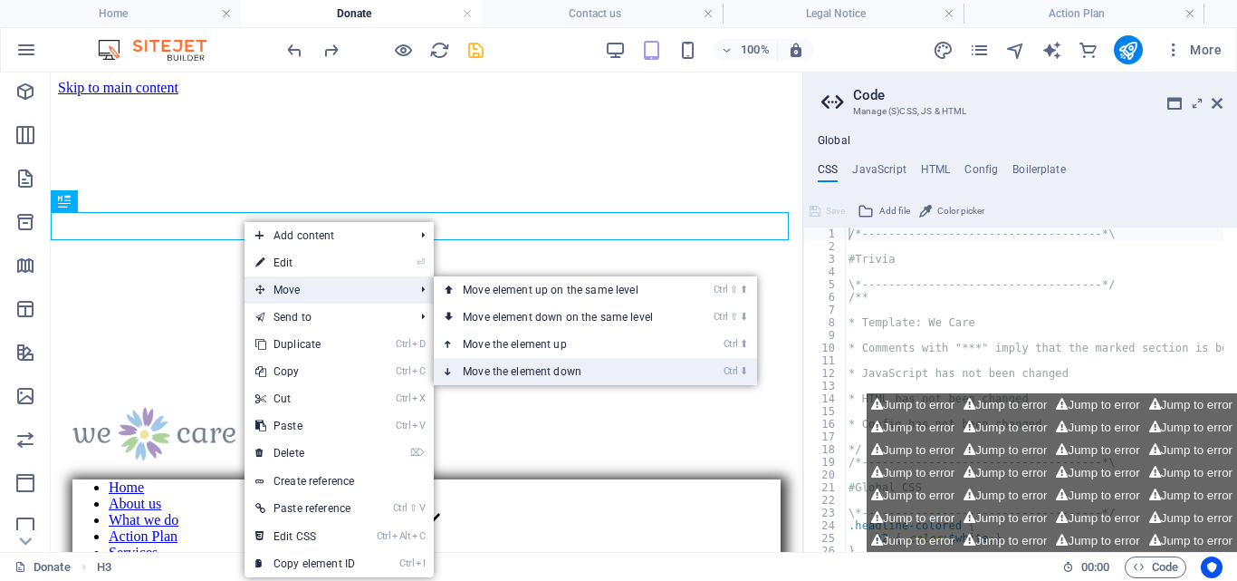
click at [585, 365] on link "Ctrl ⬇ Move the element down" at bounding box center [561, 371] width 255 height 27
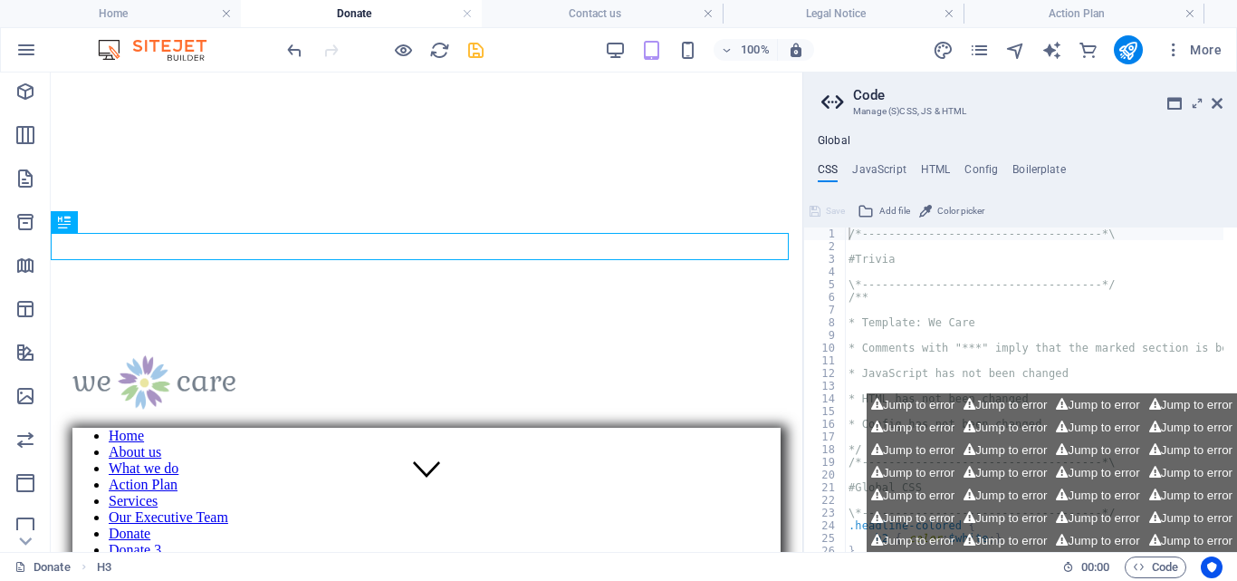
scroll to position [114, 0]
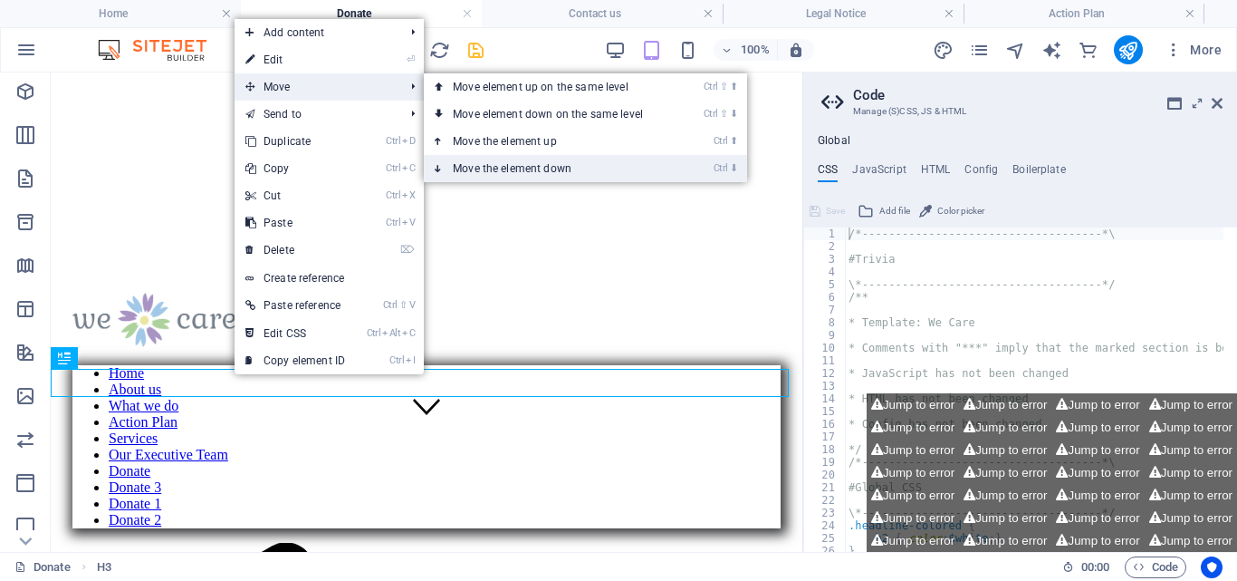
click at [497, 164] on link "Ctrl ⬇ Move the element down" at bounding box center [551, 168] width 255 height 27
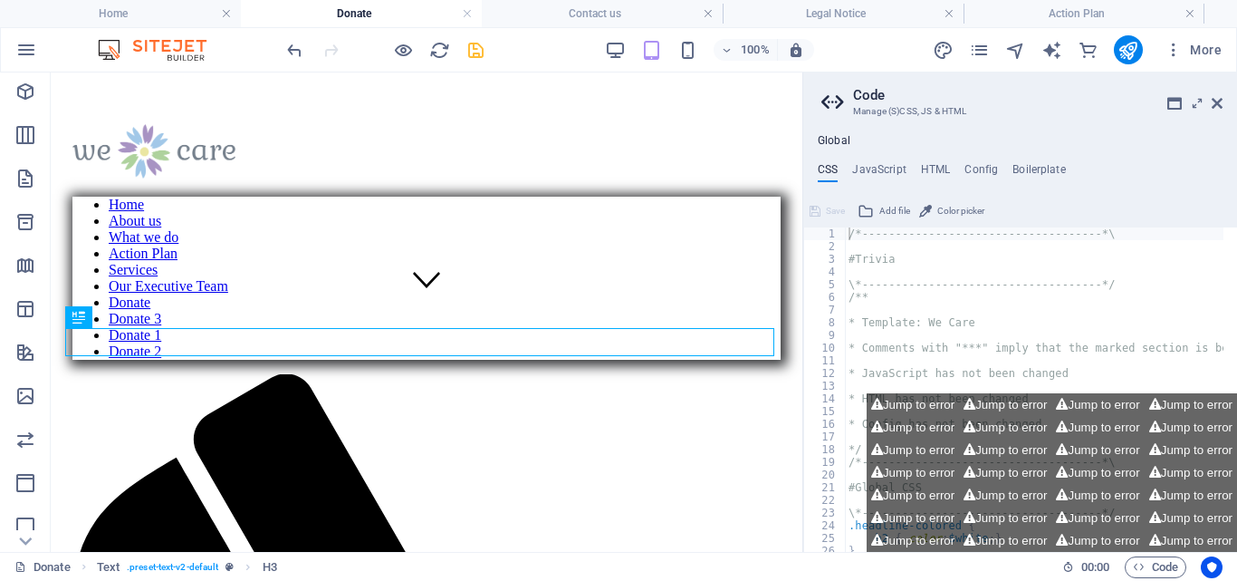
scroll to position [258, 0]
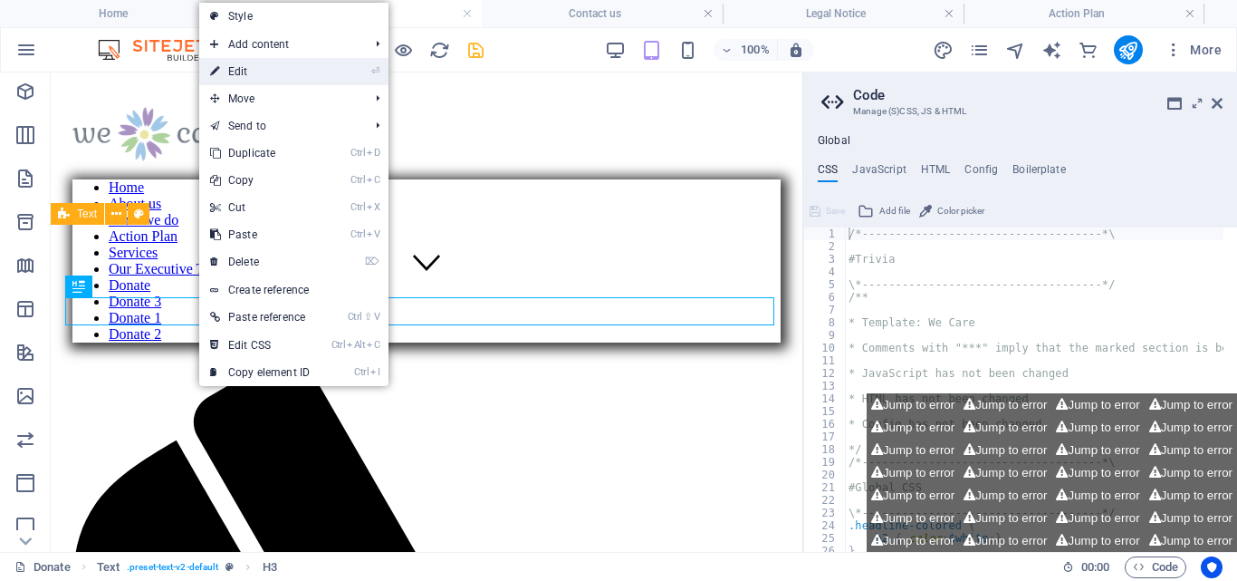
click at [254, 64] on link "⏎ Edit" at bounding box center [259, 71] width 121 height 27
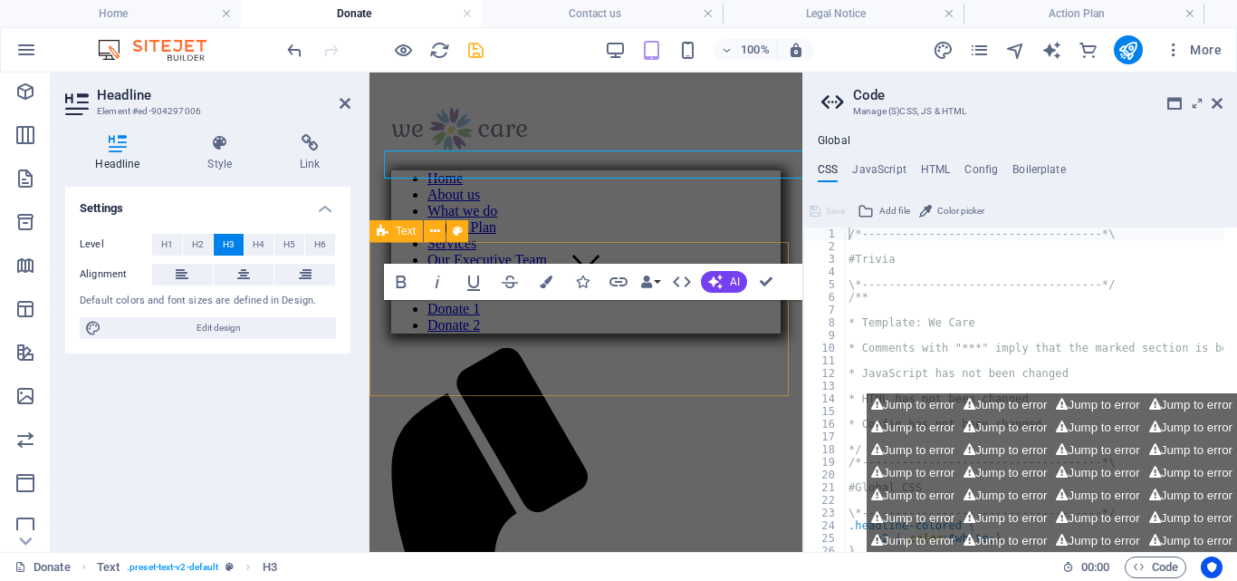
scroll to position [405, 0]
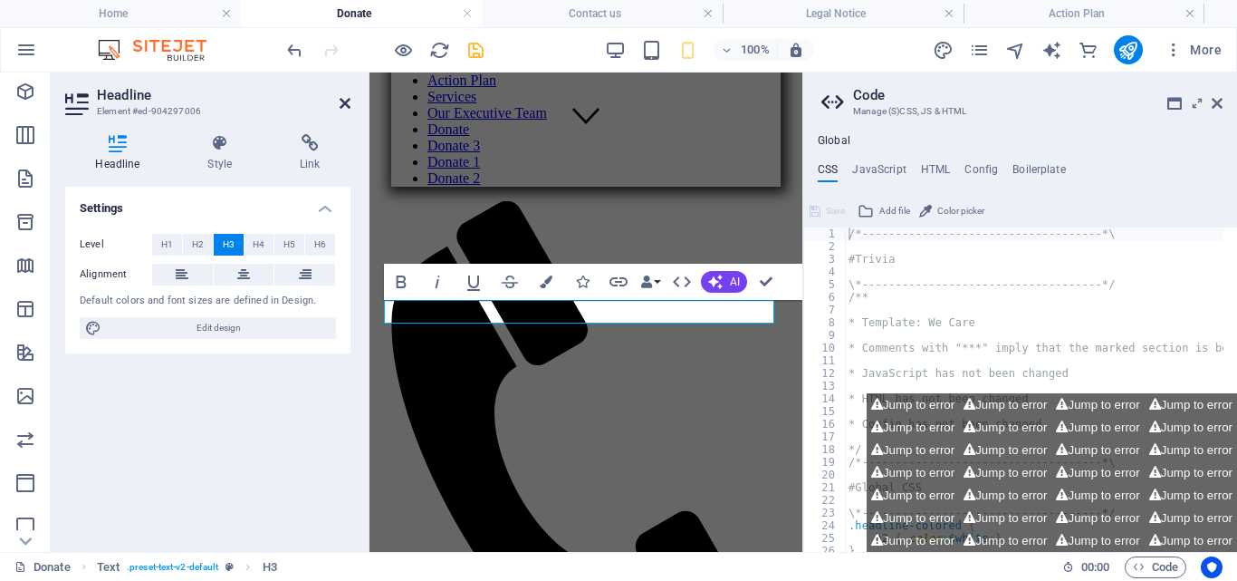
click at [345, 100] on icon at bounding box center [345, 103] width 11 height 14
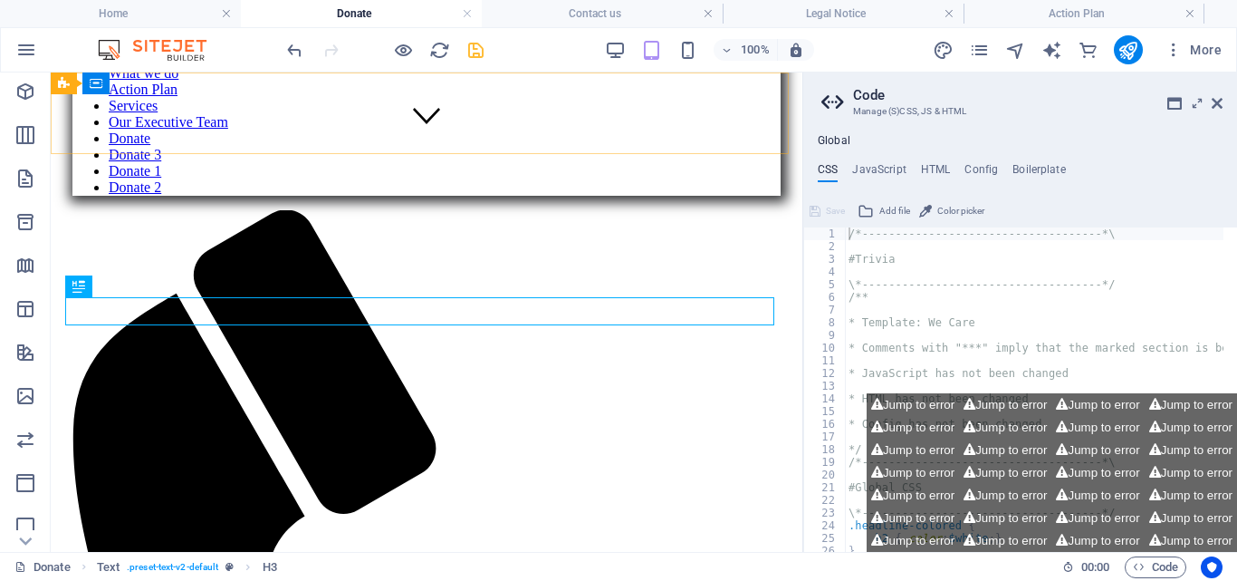
scroll to position [258, 0]
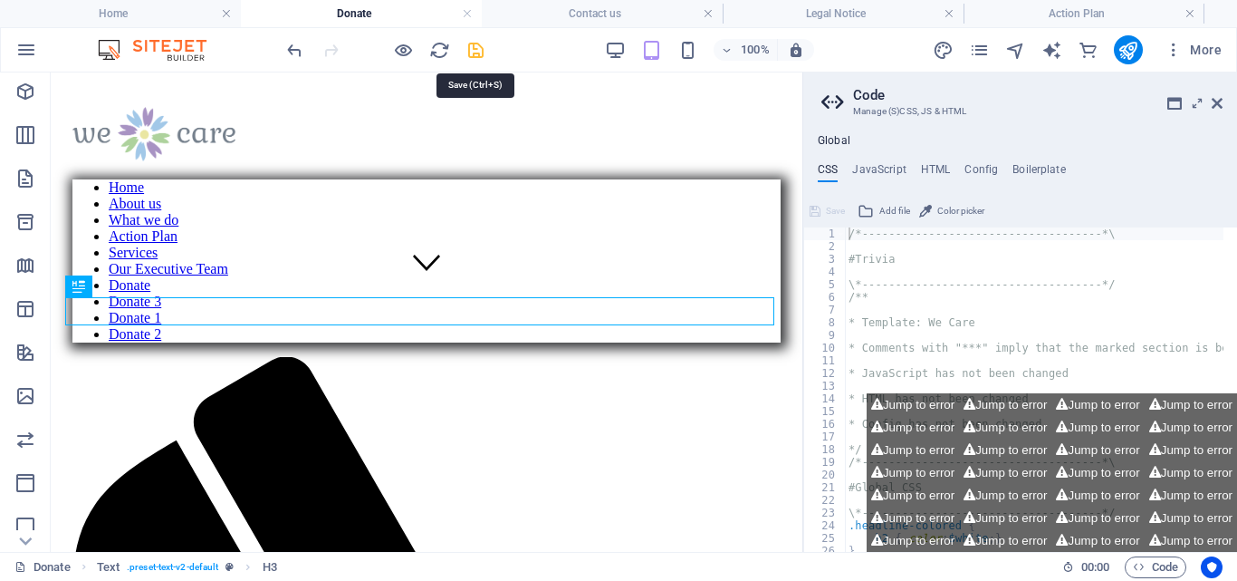
click at [478, 46] on icon "save" at bounding box center [476, 50] width 21 height 21
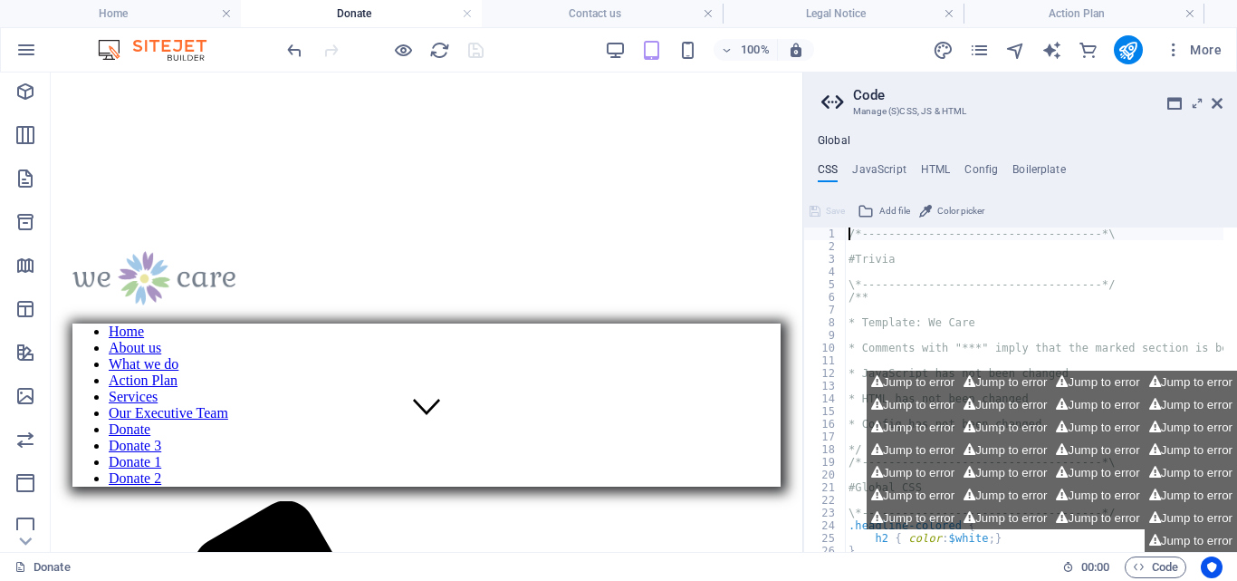
scroll to position [82, 0]
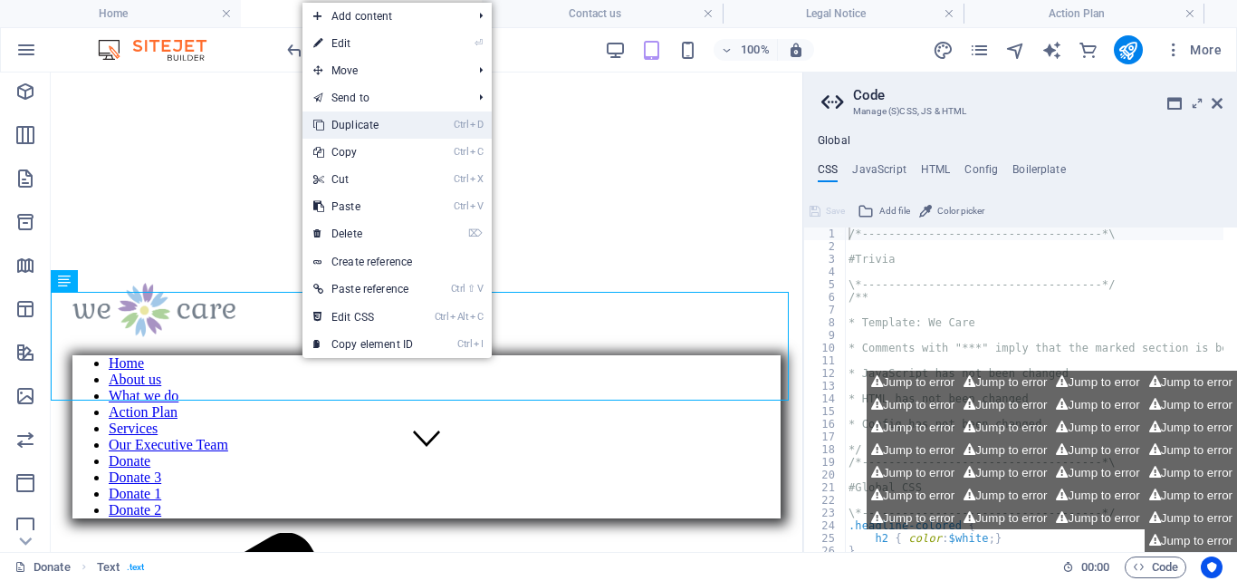
click at [362, 124] on link "Ctrl D Duplicate" at bounding box center [363, 124] width 121 height 27
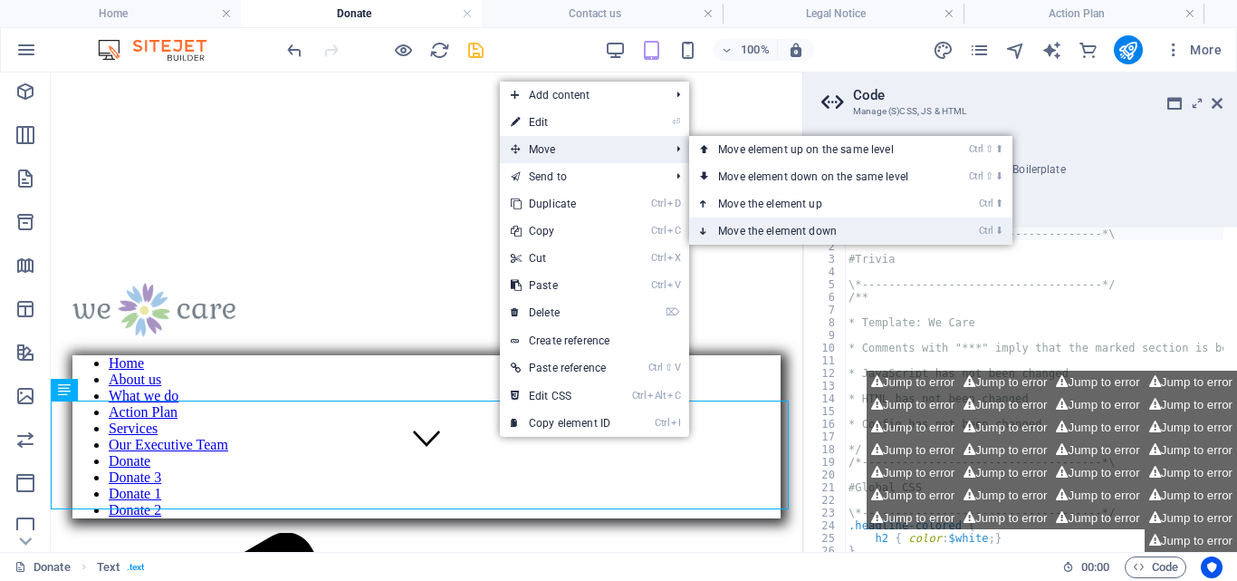
click at [817, 233] on link "Ctrl ⬇ Move the element down" at bounding box center [816, 230] width 255 height 27
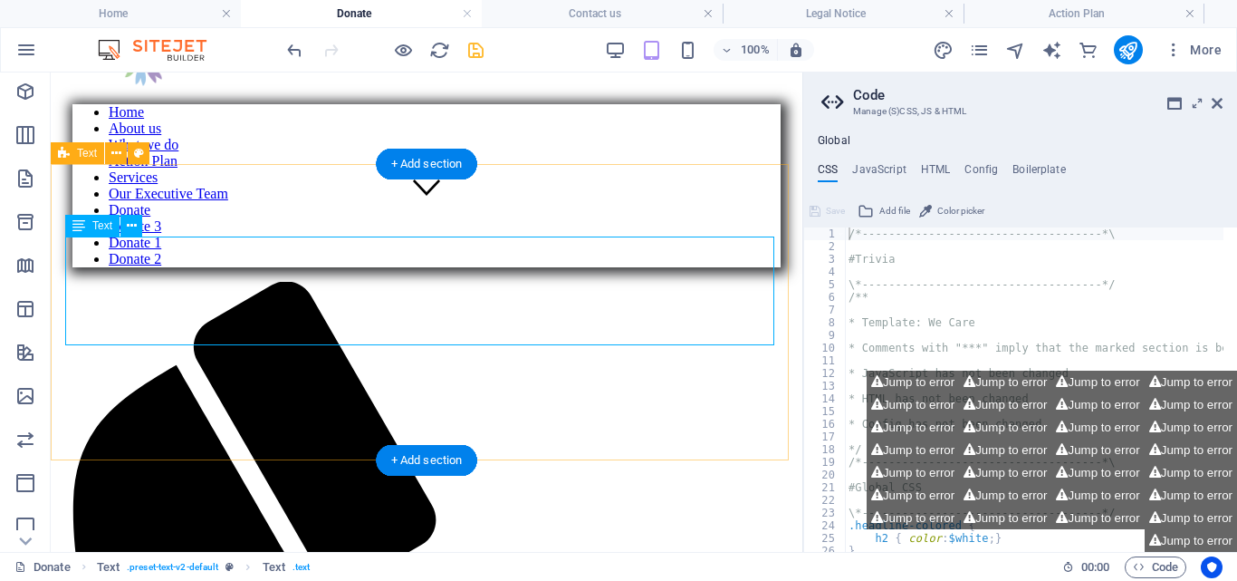
scroll to position [319, 0]
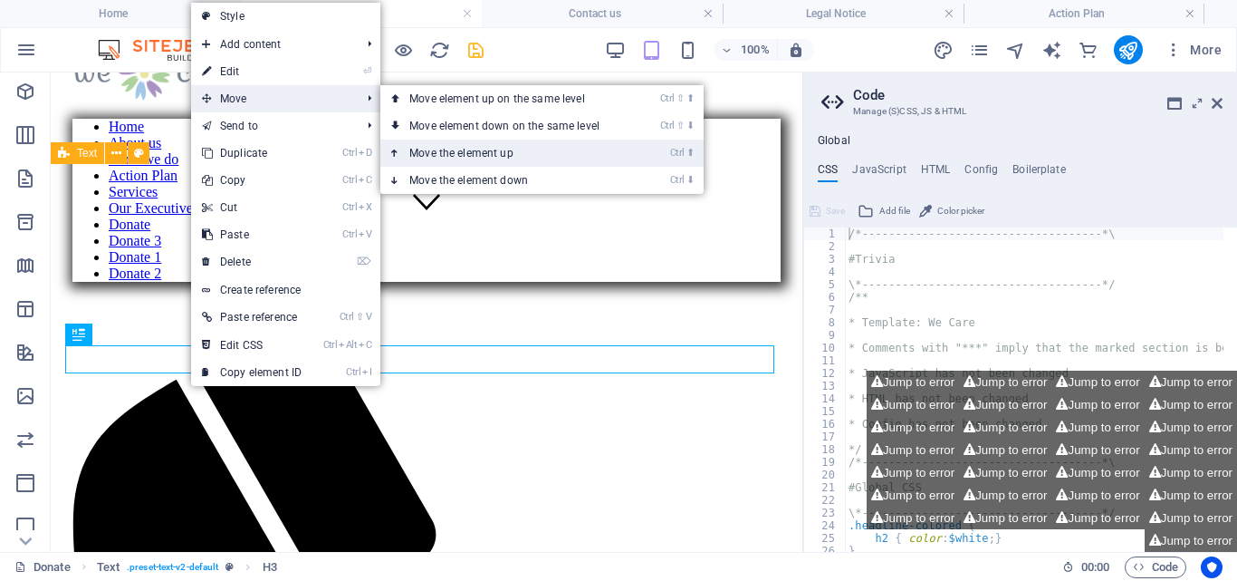
click at [504, 150] on link "Ctrl ⬆ Move the element up" at bounding box center [507, 153] width 255 height 27
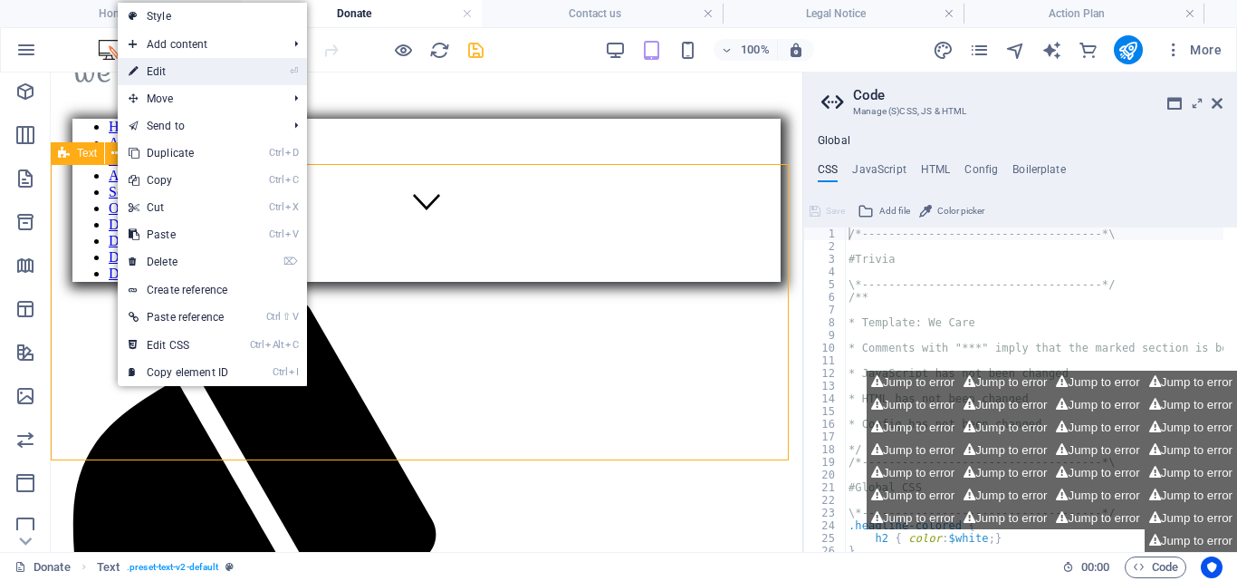
click at [182, 73] on link "⏎ Edit" at bounding box center [178, 71] width 121 height 27
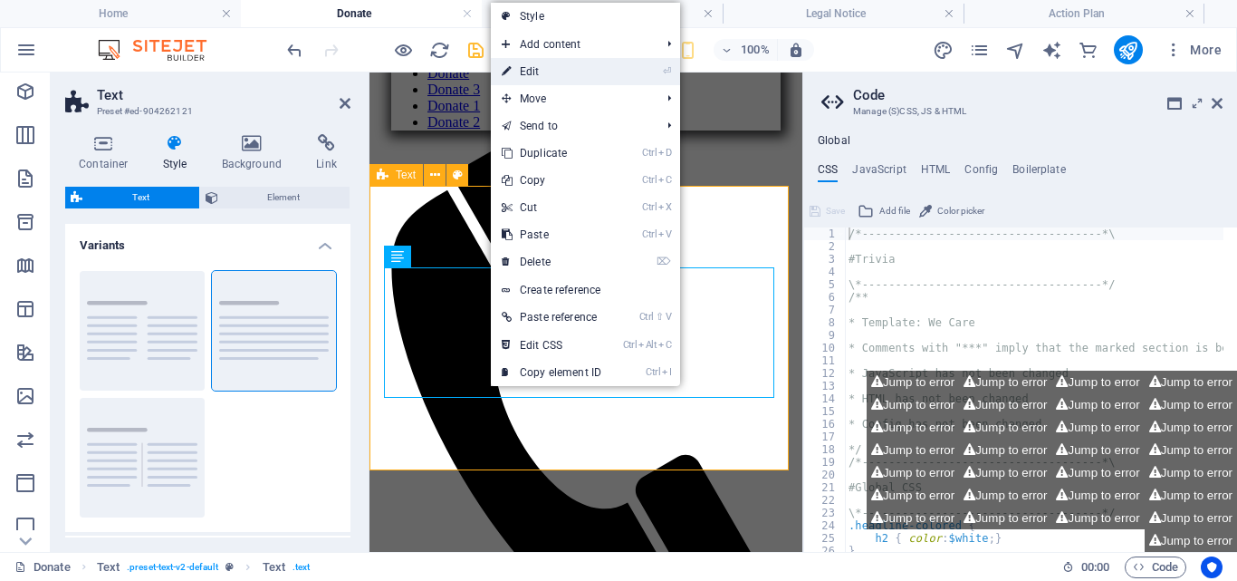
click at [544, 72] on link "⏎ Edit" at bounding box center [551, 71] width 121 height 27
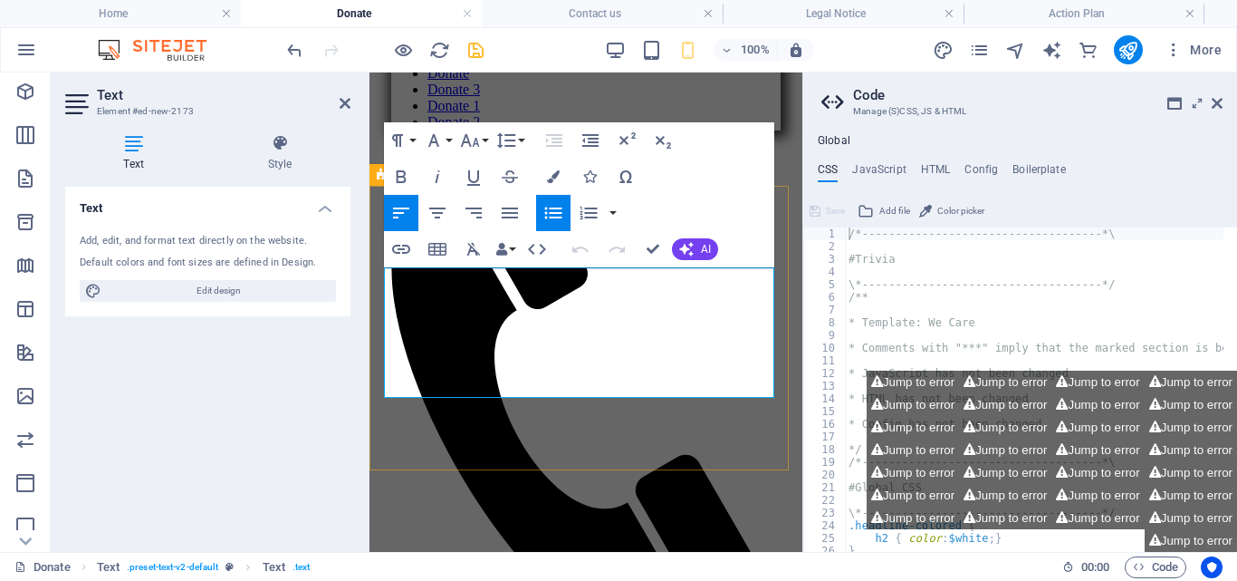
drag, startPoint x: 401, startPoint y: 277, endPoint x: 659, endPoint y: 377, distance: 276.7
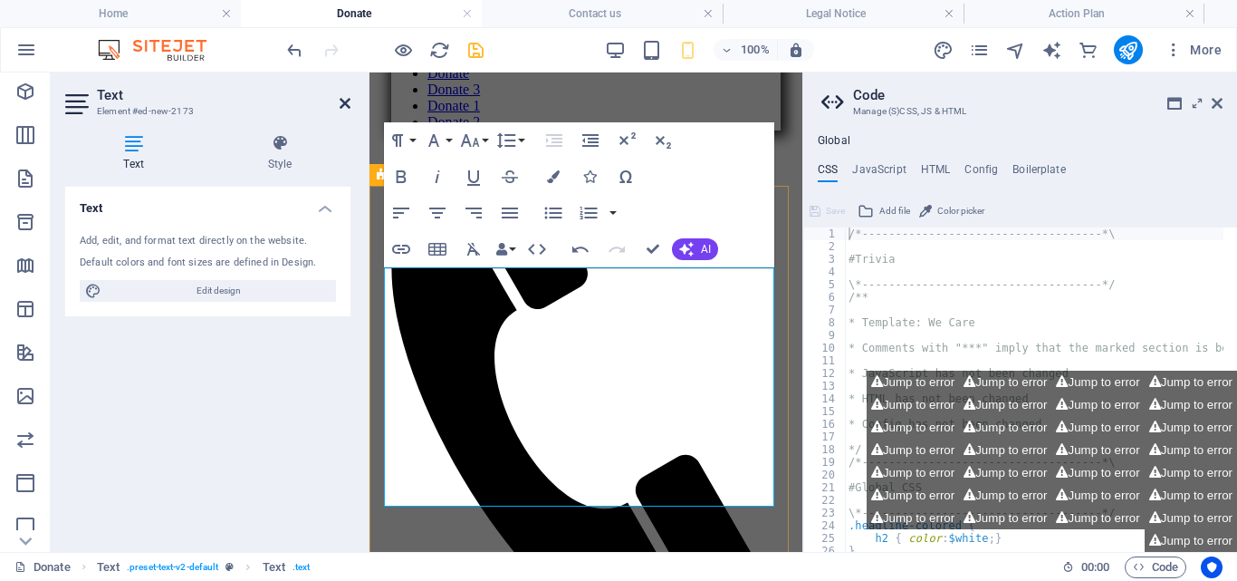
click at [344, 99] on icon at bounding box center [345, 103] width 11 height 14
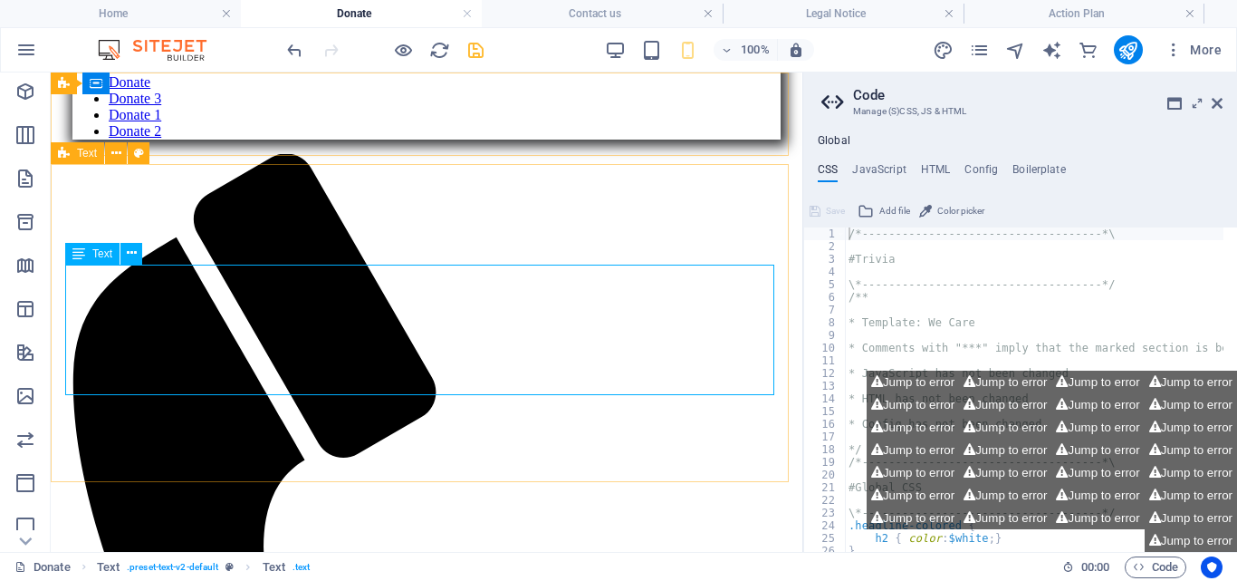
scroll to position [319, 0]
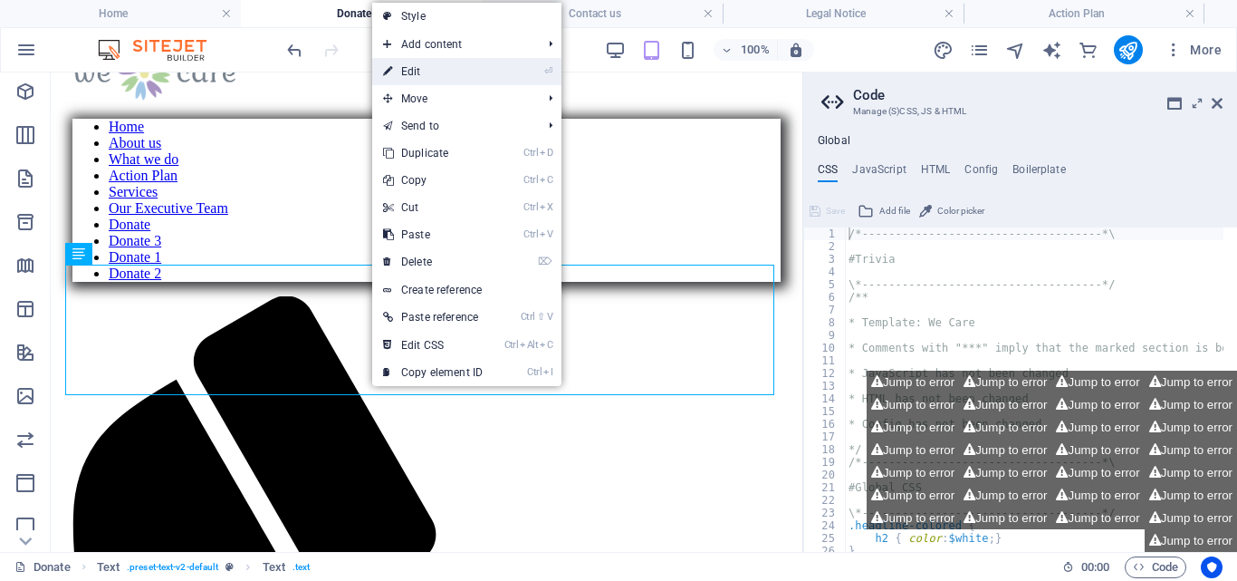
click at [421, 64] on link "⏎ Edit" at bounding box center [432, 71] width 121 height 27
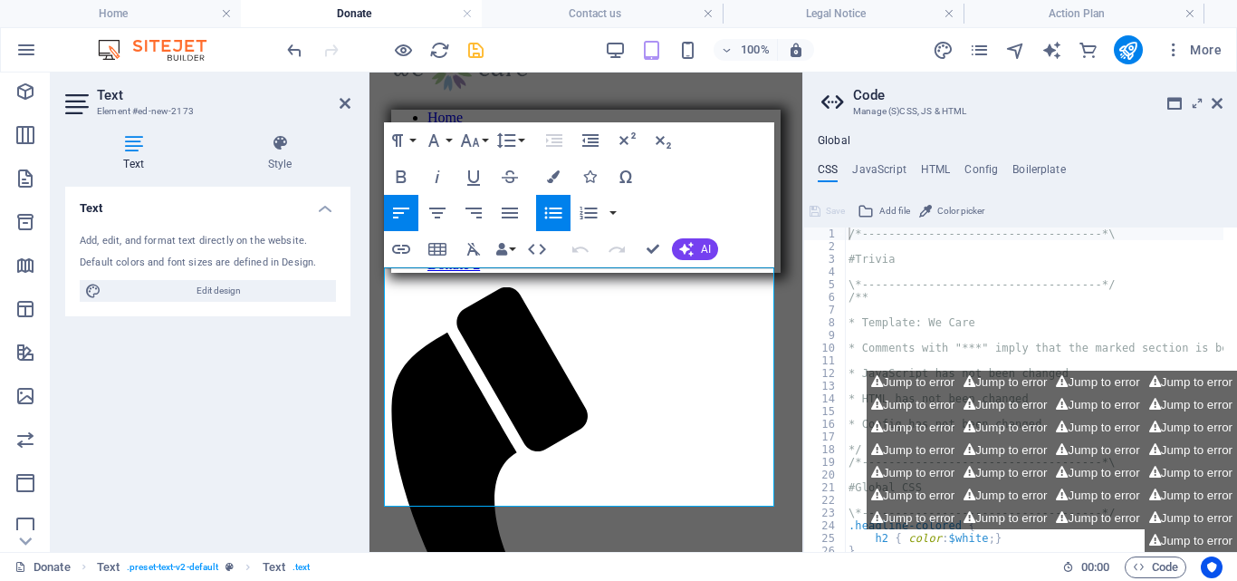
scroll to position [461, 0]
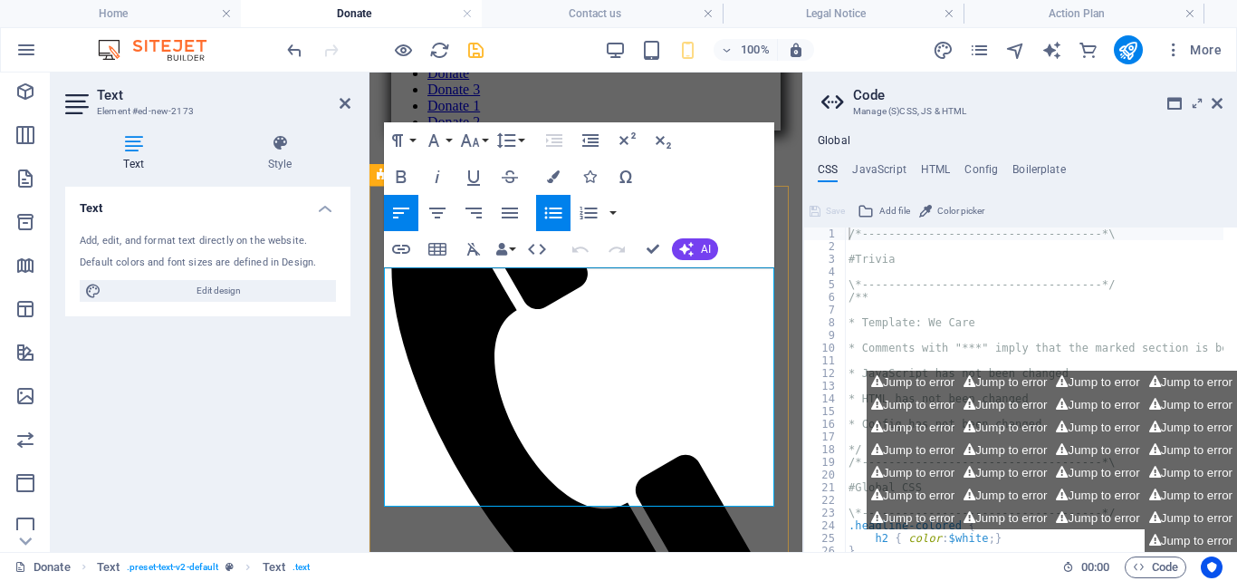
click at [347, 103] on icon at bounding box center [345, 103] width 11 height 14
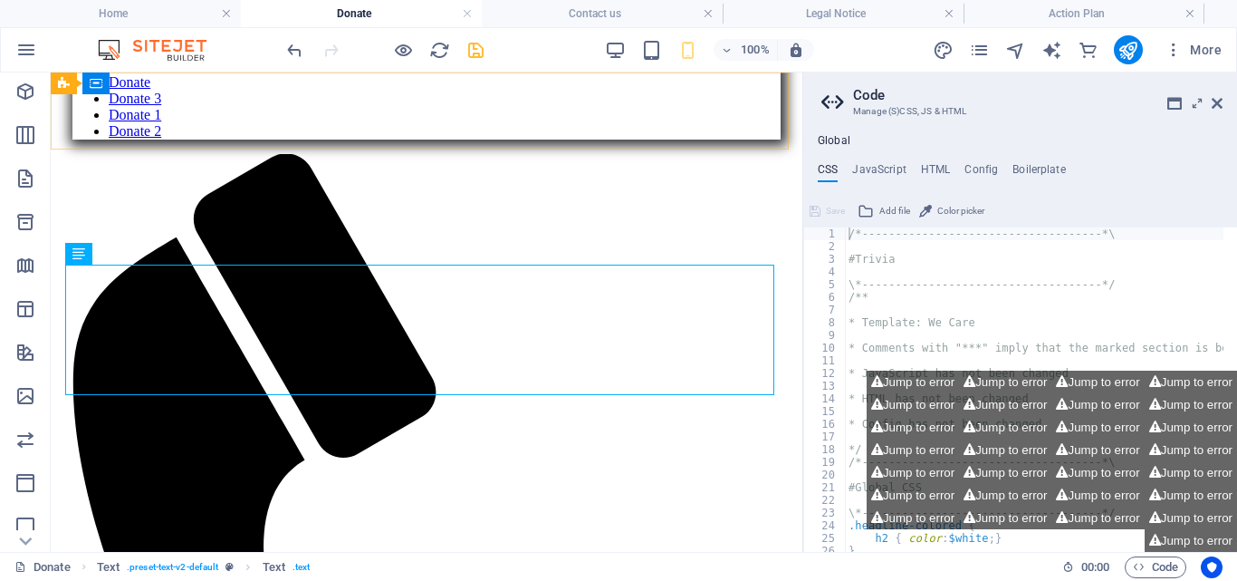
scroll to position [319, 0]
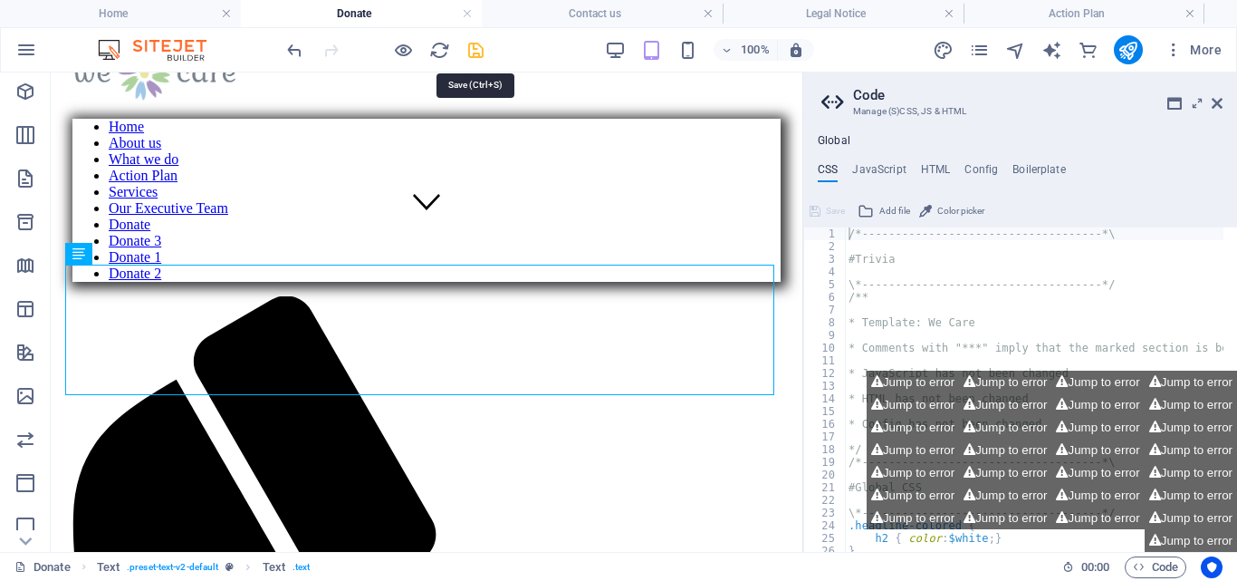
click at [477, 53] on icon "save" at bounding box center [476, 50] width 21 height 21
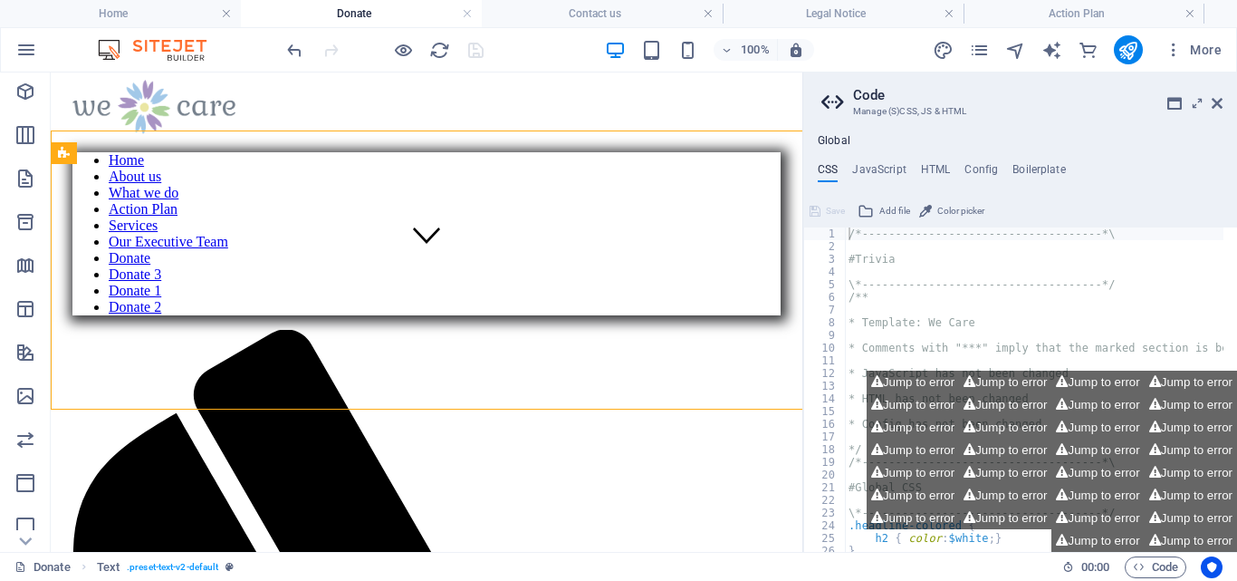
scroll to position [319, 0]
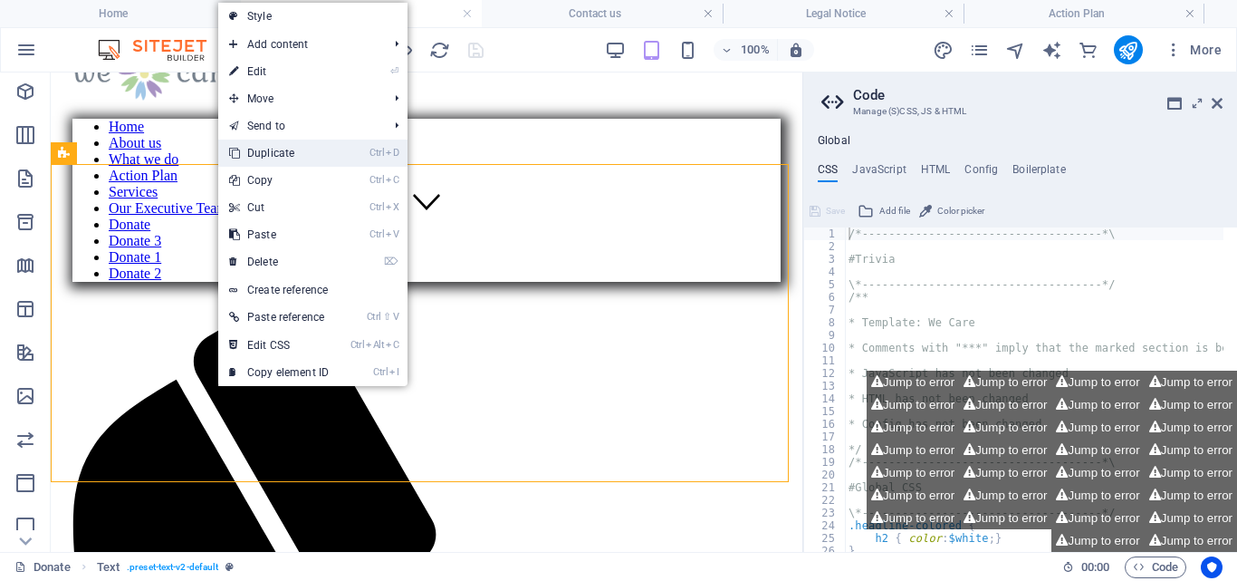
click at [272, 148] on link "Ctrl D Duplicate" at bounding box center [278, 153] width 121 height 27
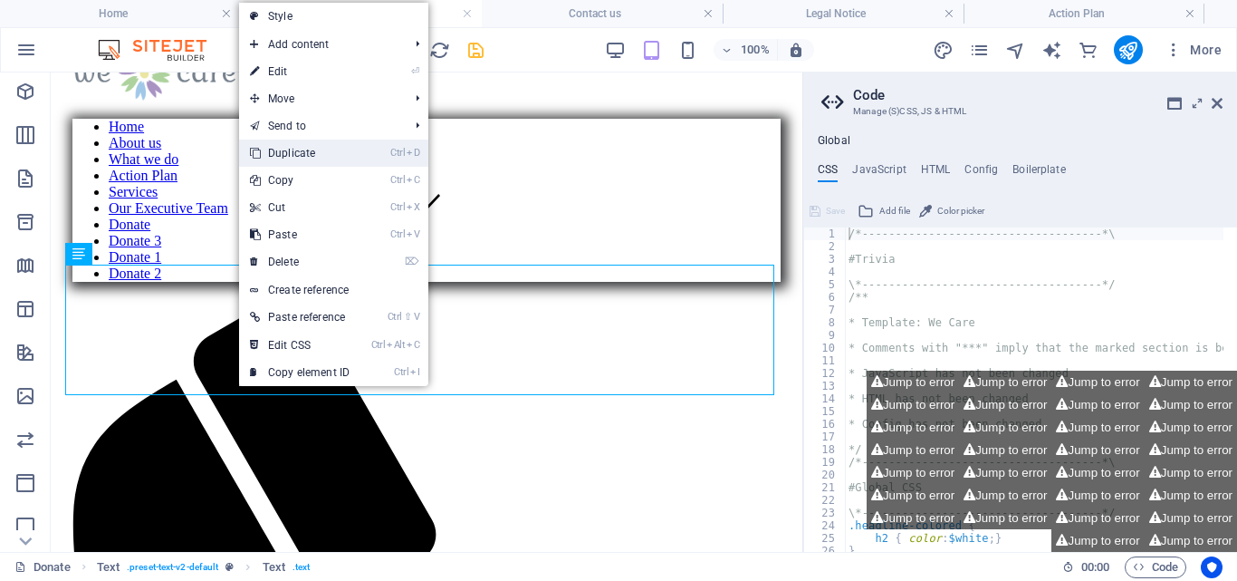
click at [316, 147] on link "Ctrl D Duplicate" at bounding box center [299, 153] width 121 height 27
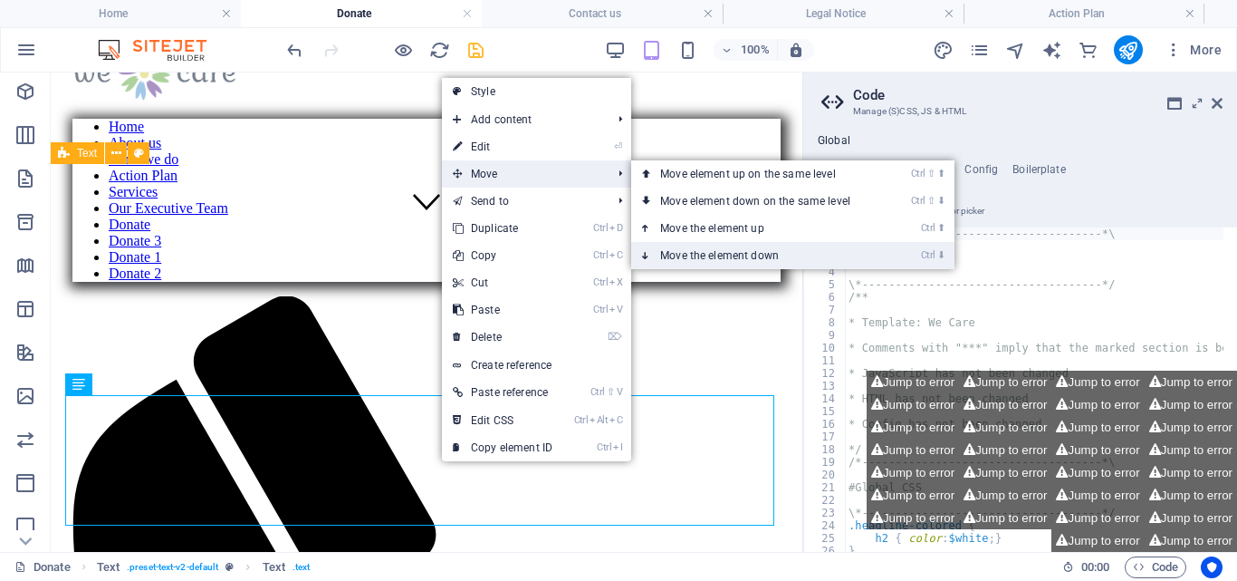
click at [763, 253] on link "Ctrl ⬇ Move the element down" at bounding box center [758, 255] width 255 height 27
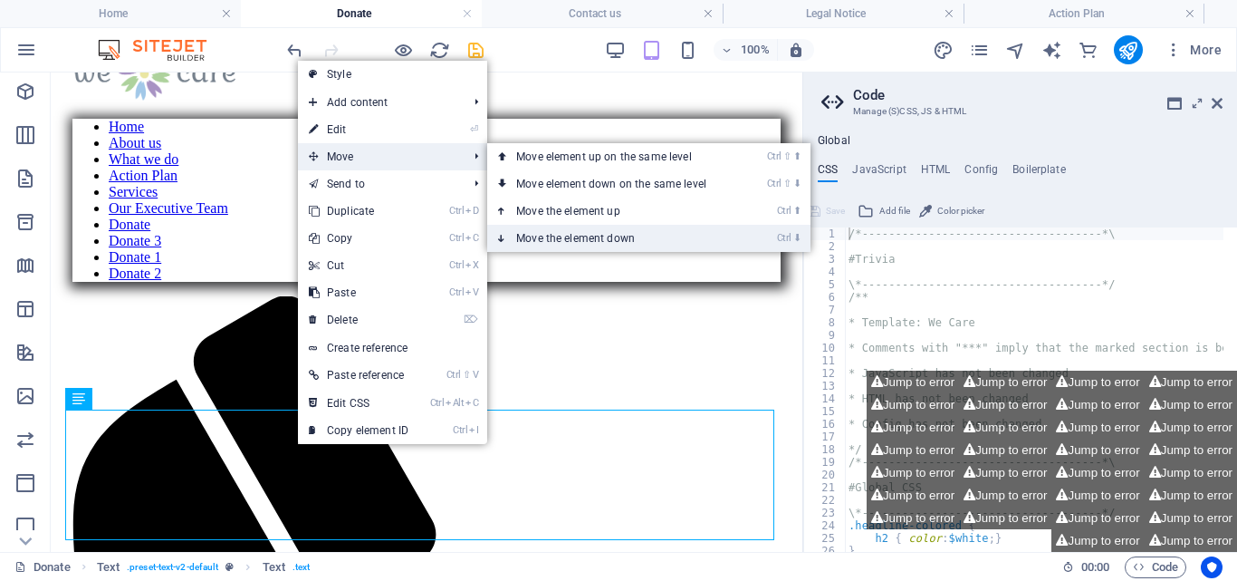
click at [632, 237] on link "Ctrl ⬇ Move the element down" at bounding box center [614, 238] width 255 height 27
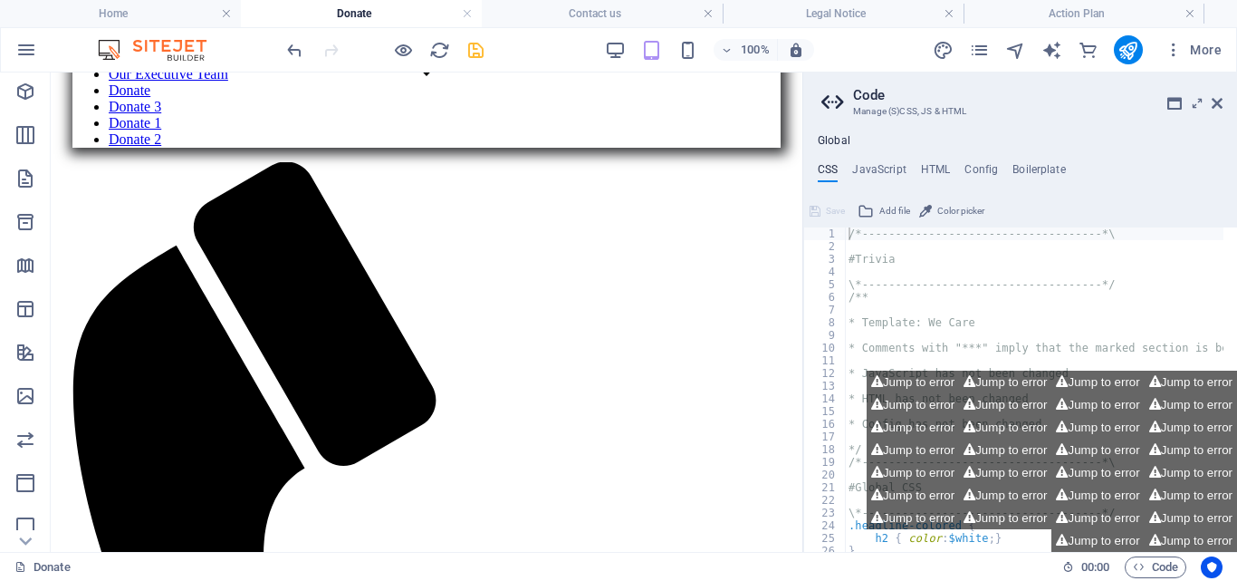
scroll to position [499, 0]
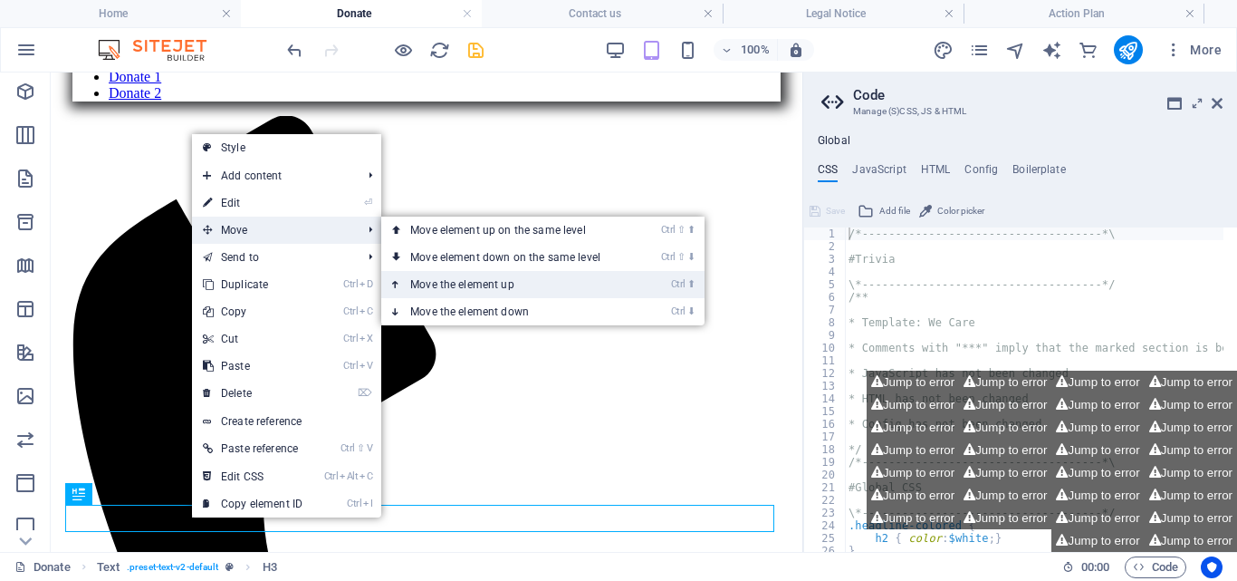
click at [496, 284] on link "Ctrl ⬆ Move the element up" at bounding box center [508, 284] width 255 height 27
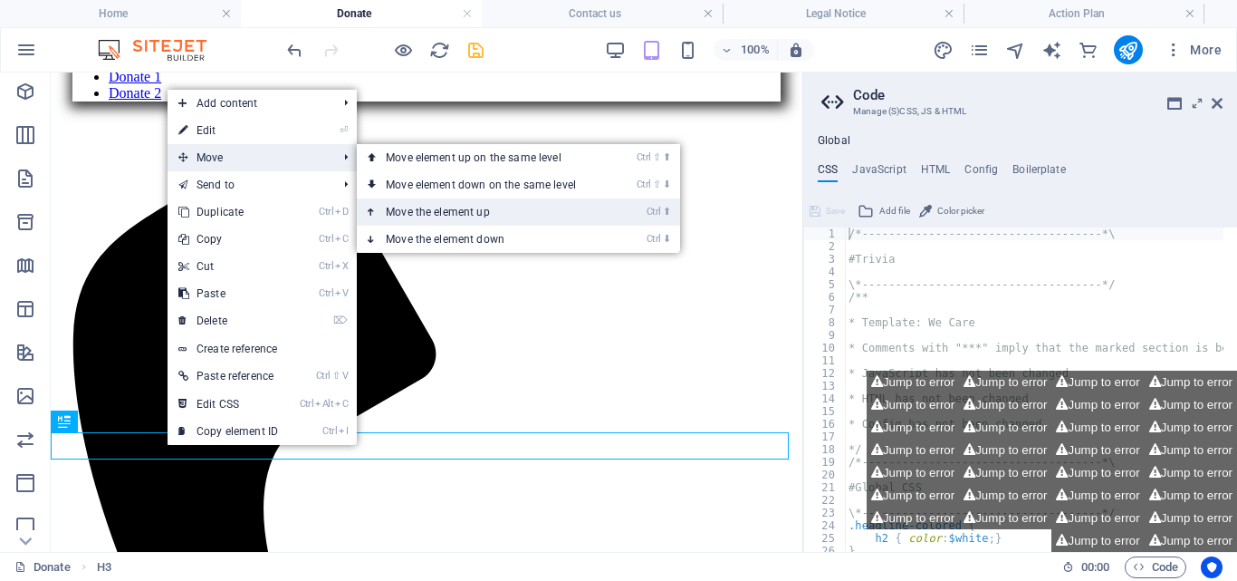
click at [484, 206] on link "Ctrl ⬆ Move the element up" at bounding box center [484, 211] width 255 height 27
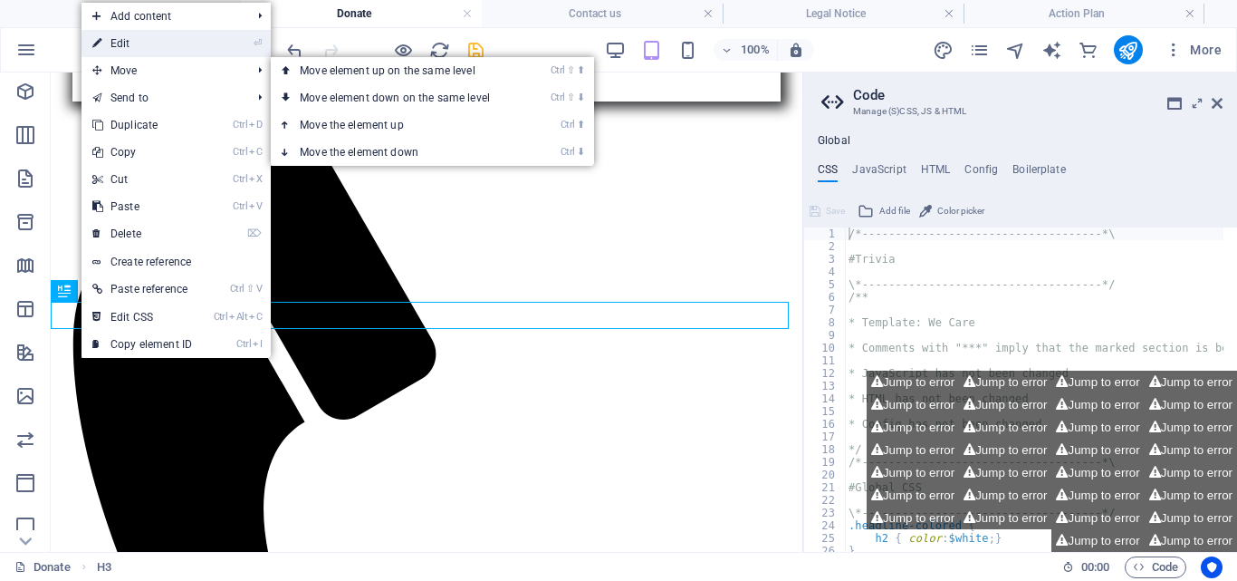
click at [168, 42] on link "⏎ Edit" at bounding box center [142, 43] width 121 height 27
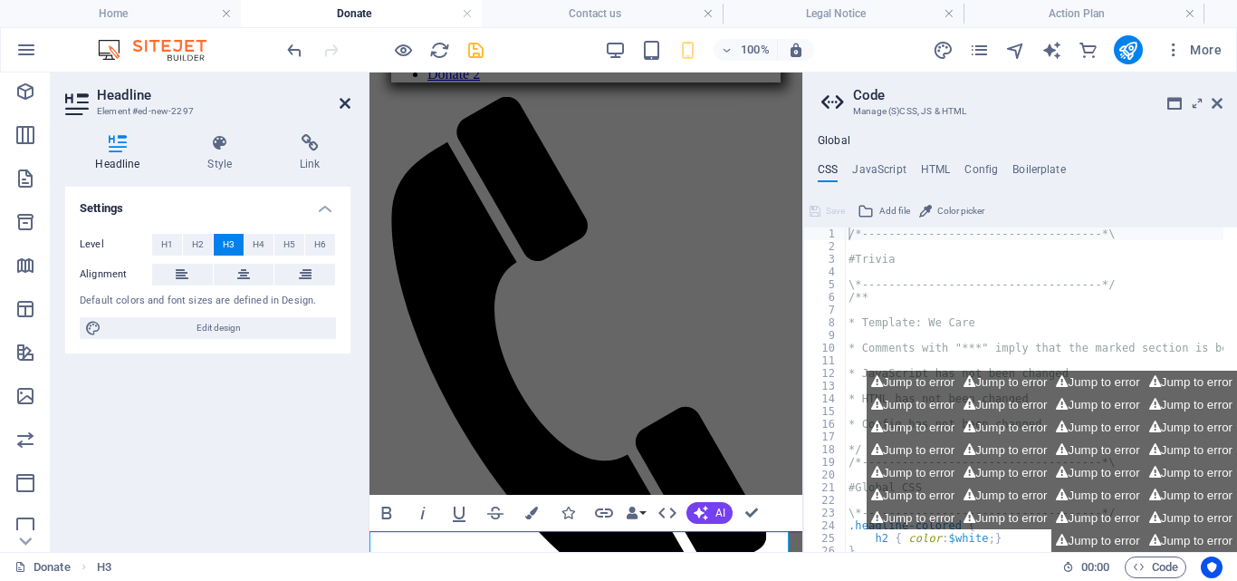
click at [343, 101] on icon at bounding box center [345, 103] width 11 height 14
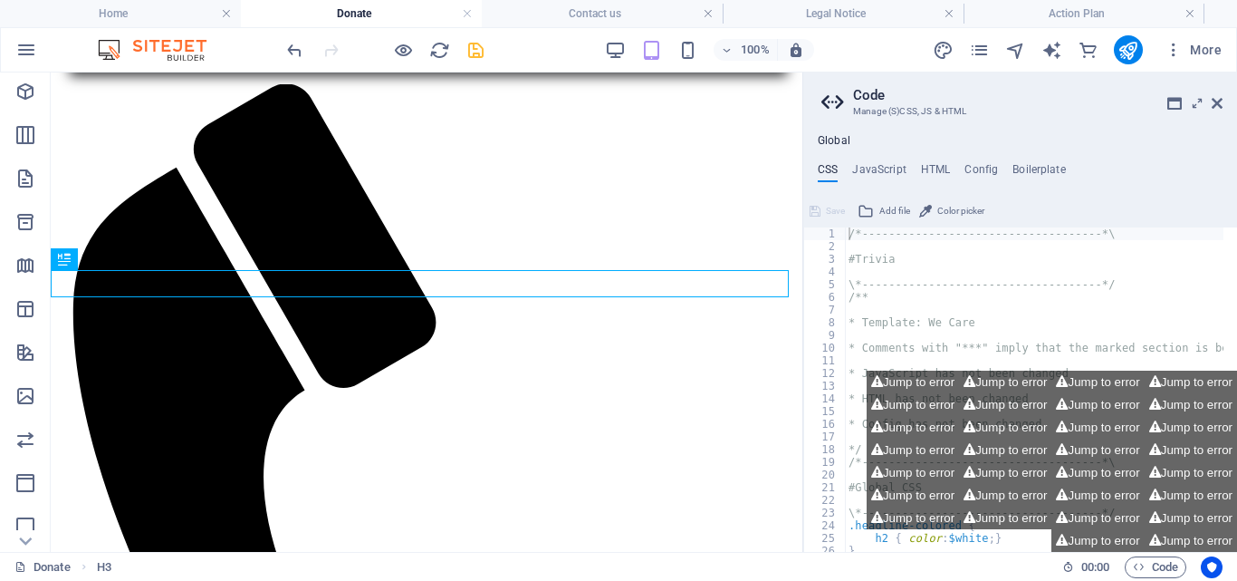
scroll to position [541, 0]
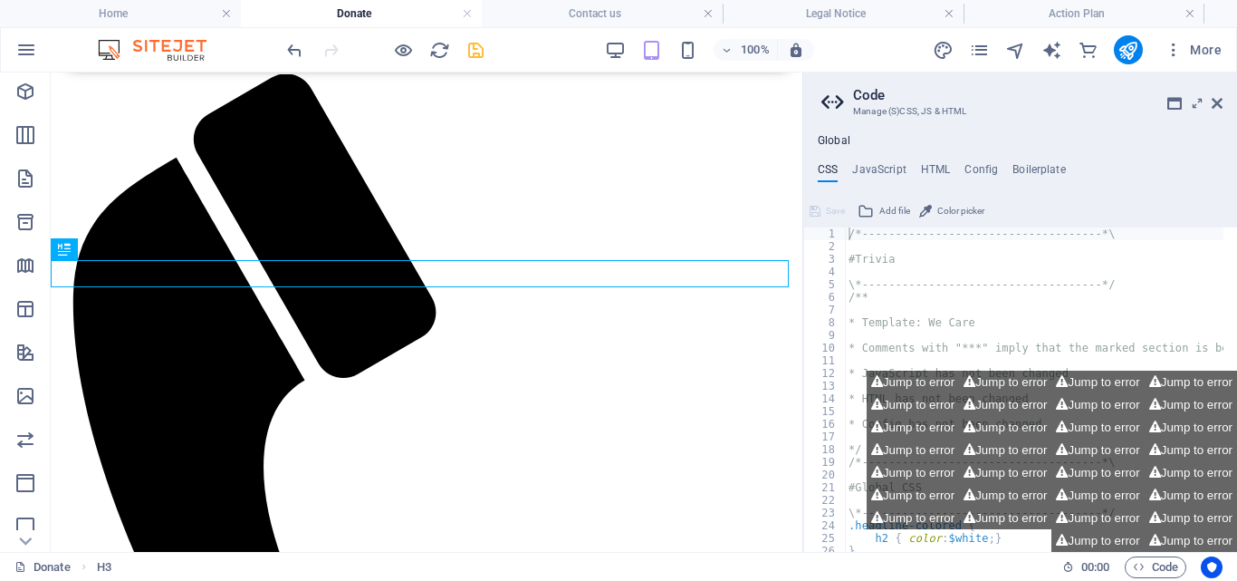
drag, startPoint x: 799, startPoint y: 231, endPoint x: 860, endPoint y: 343, distance: 127.7
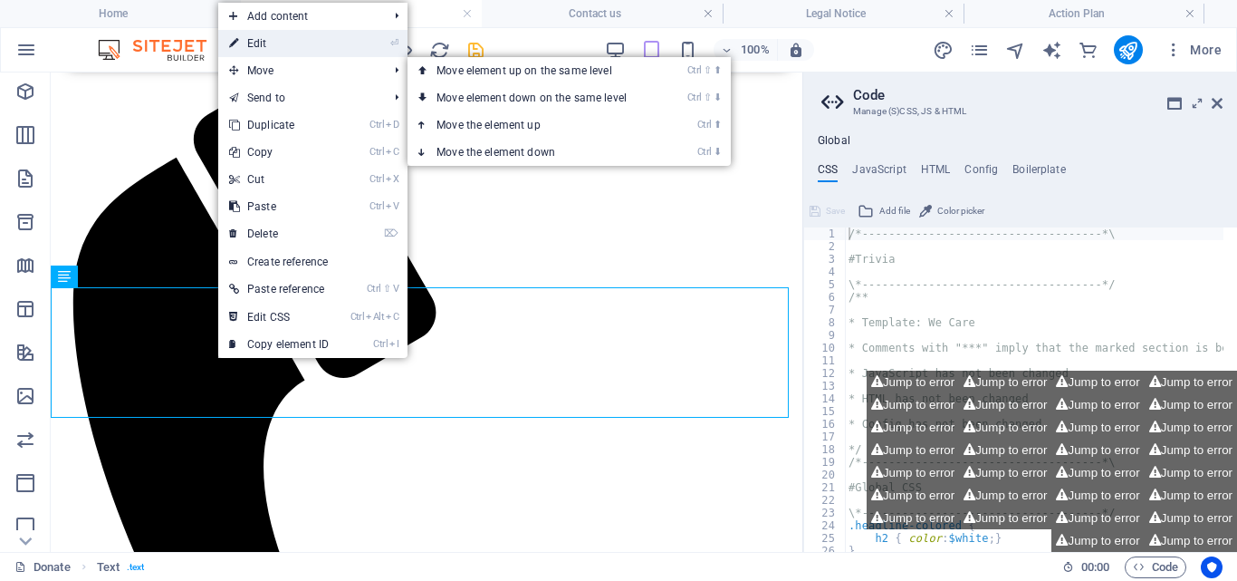
click at [283, 38] on link "⏎ Edit" at bounding box center [278, 43] width 121 height 27
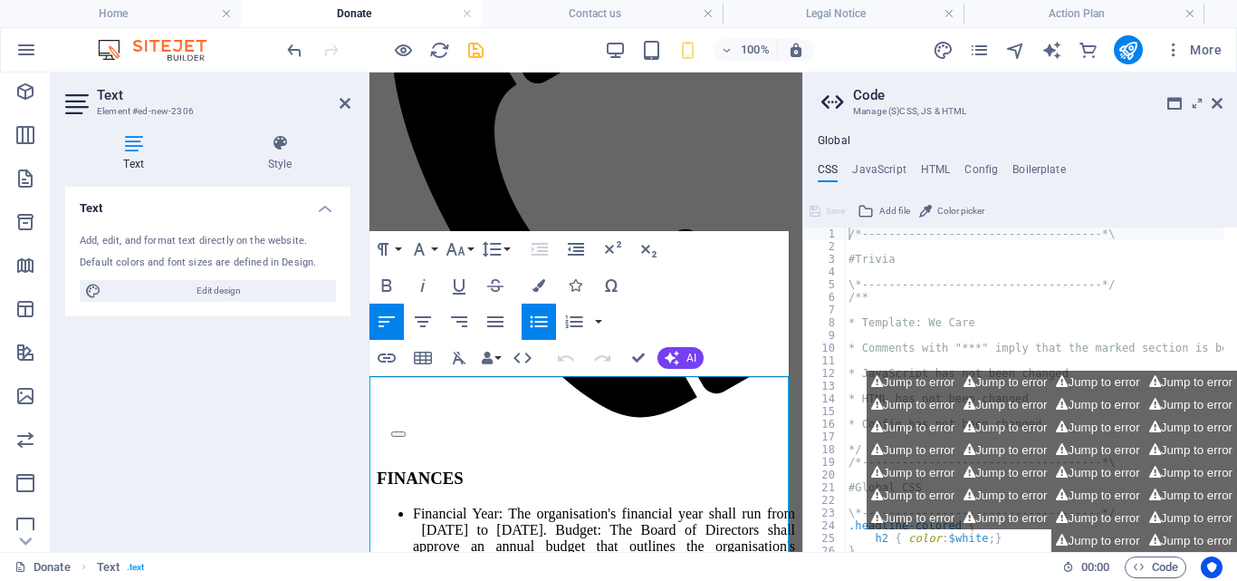
scroll to position [801, 0]
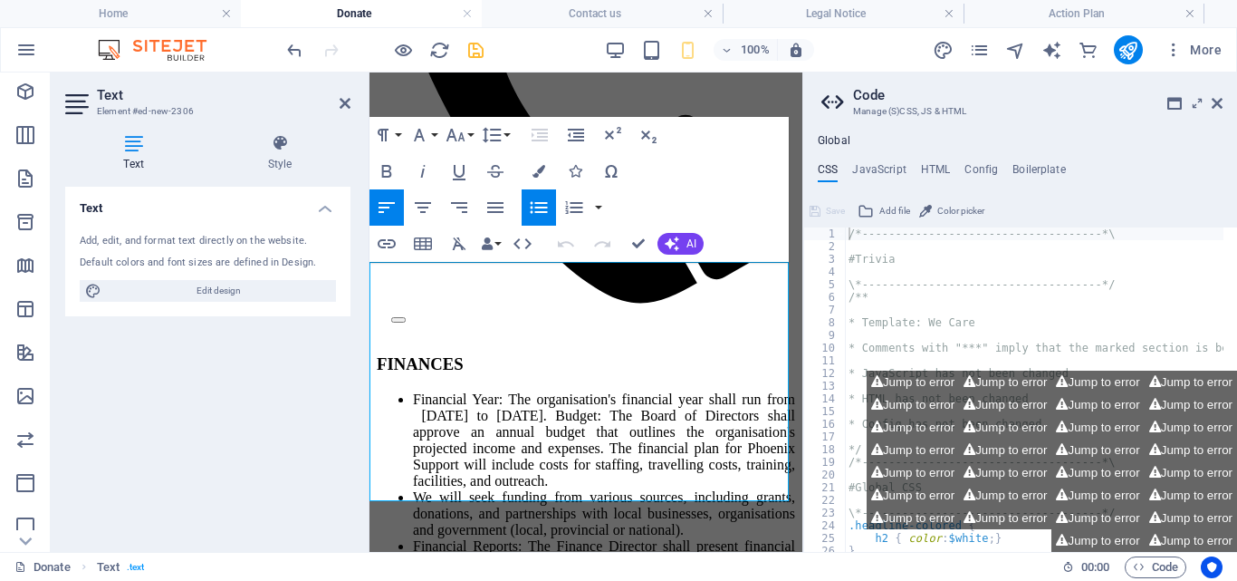
drag, startPoint x: 385, startPoint y: 272, endPoint x: 700, endPoint y: 489, distance: 383.0
click at [344, 99] on icon at bounding box center [345, 103] width 11 height 14
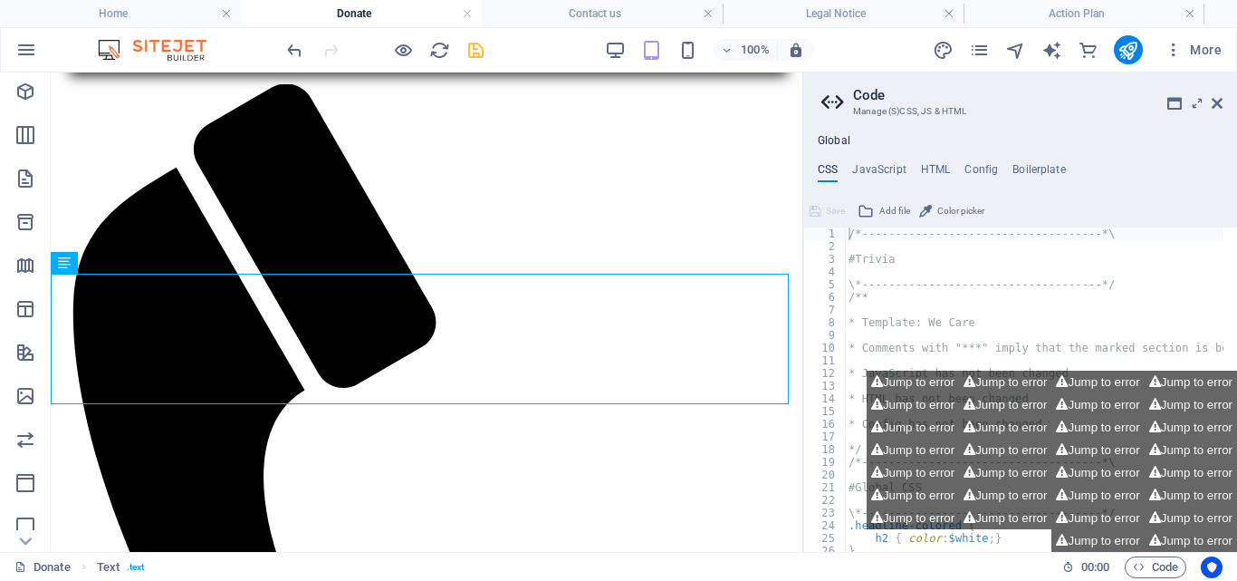
scroll to position [522, 0]
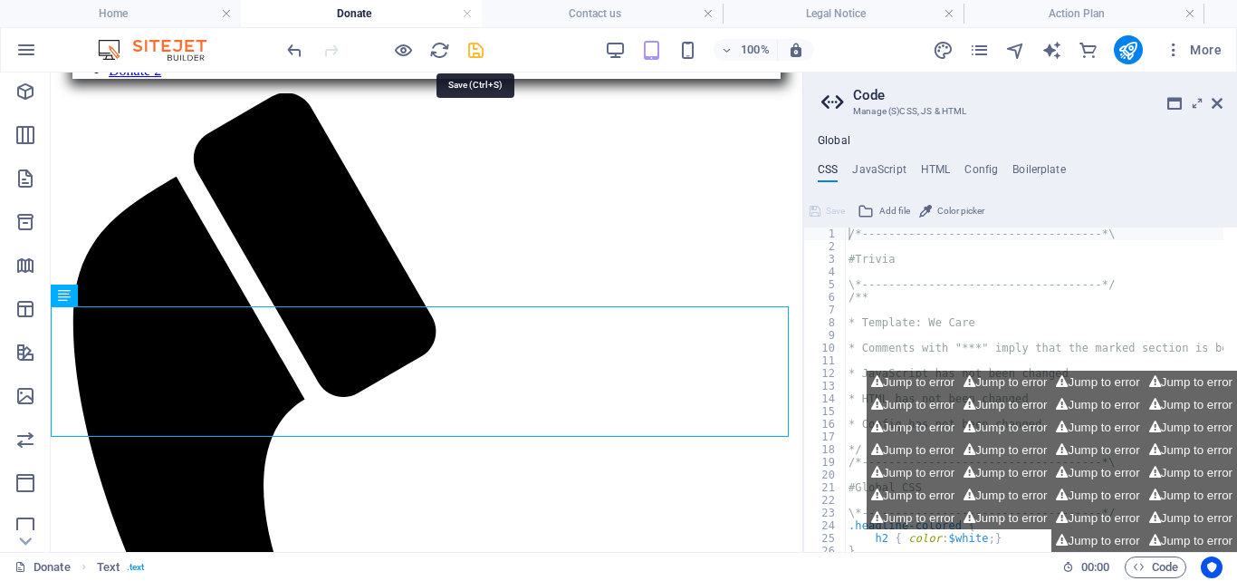
click at [476, 44] on icon "save" at bounding box center [476, 50] width 21 height 21
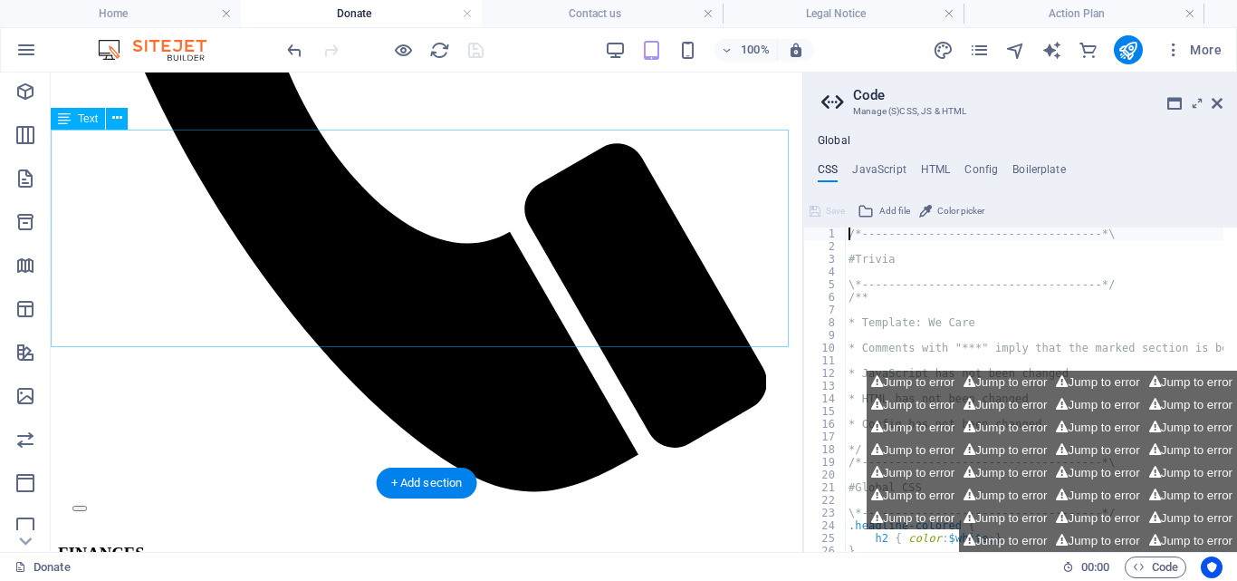
scroll to position [0, 0]
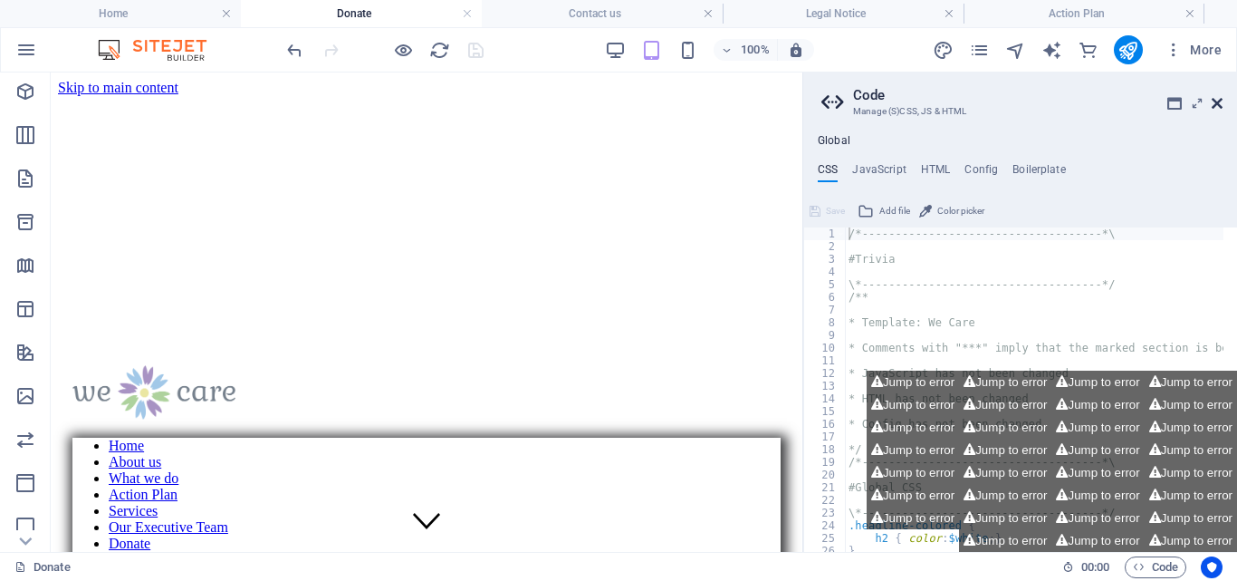
click at [1218, 101] on icon at bounding box center [1217, 103] width 11 height 14
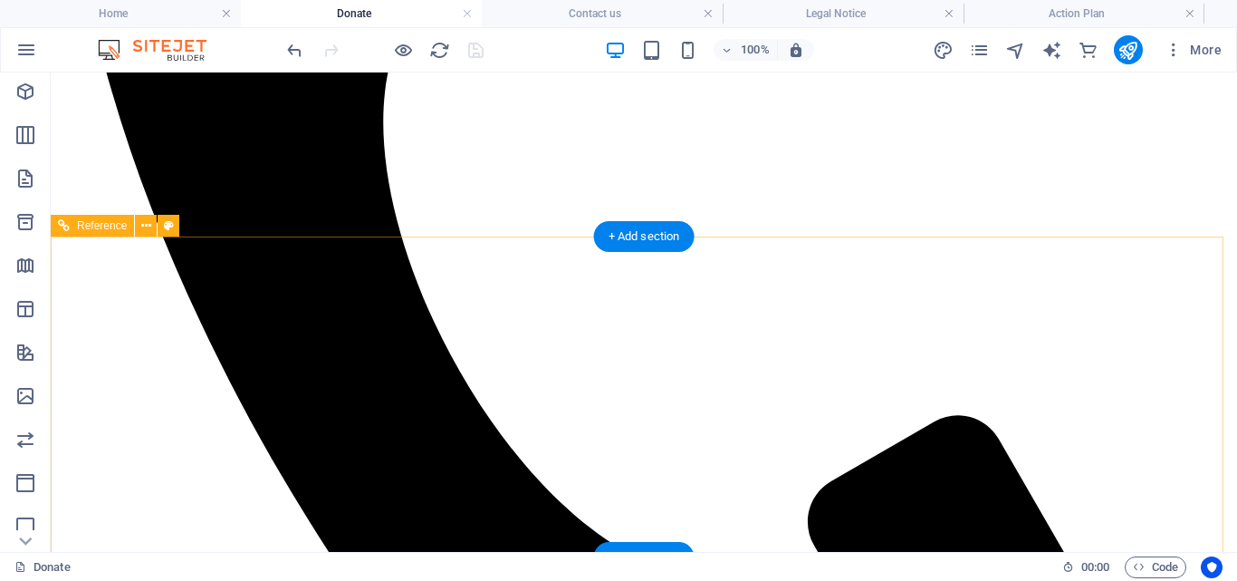
scroll to position [712, 0]
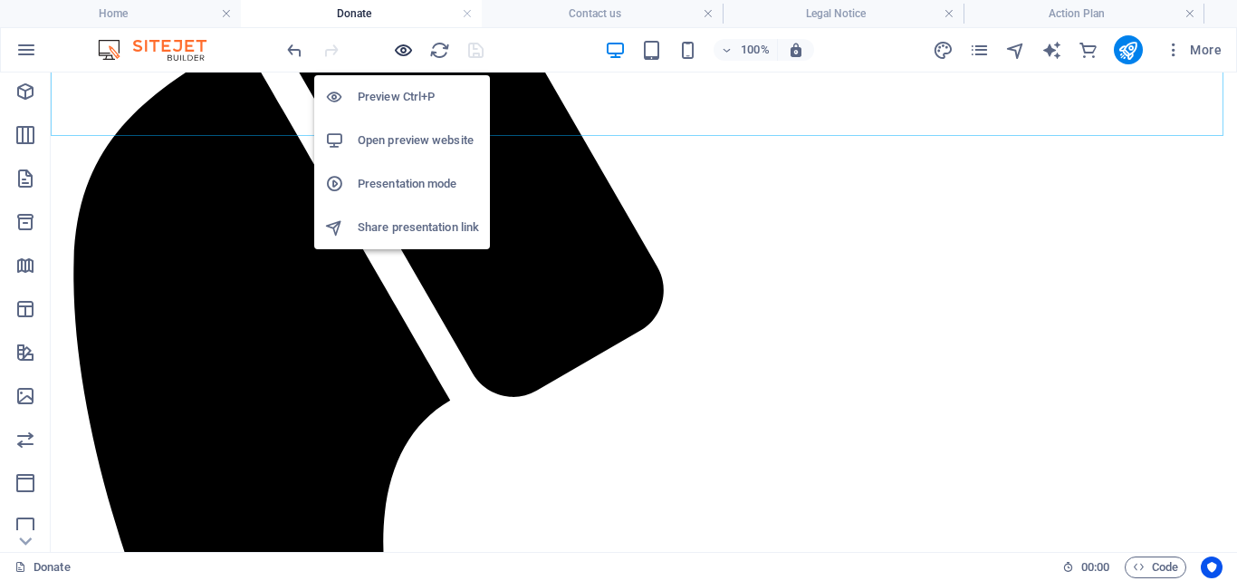
click at [400, 46] on icon "button" at bounding box center [403, 50] width 21 height 21
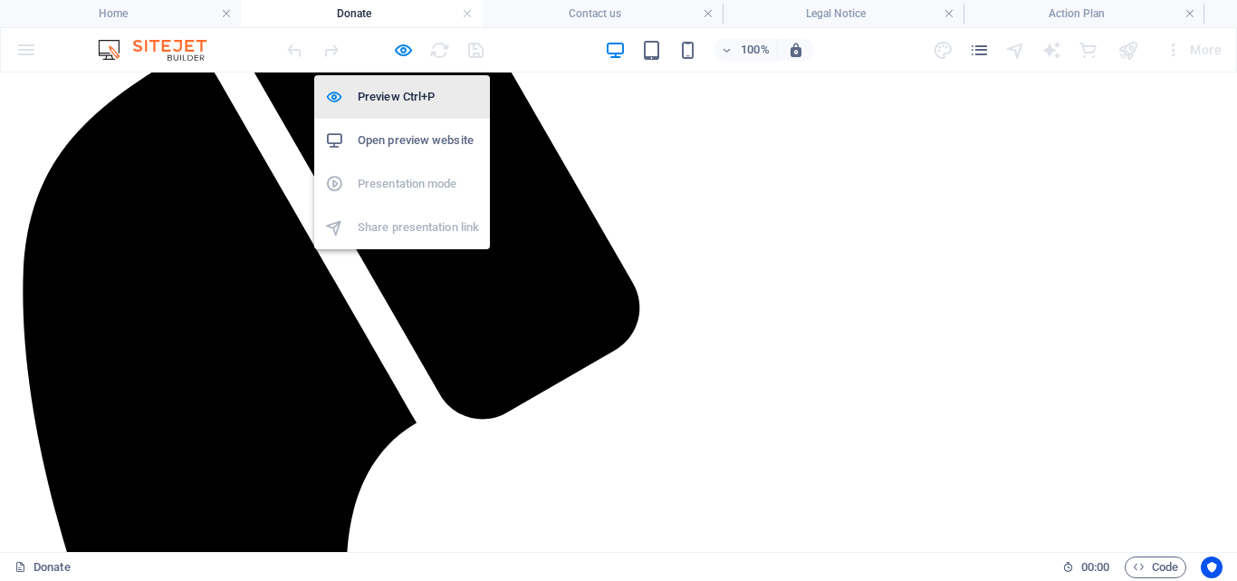
scroll to position [690, 0]
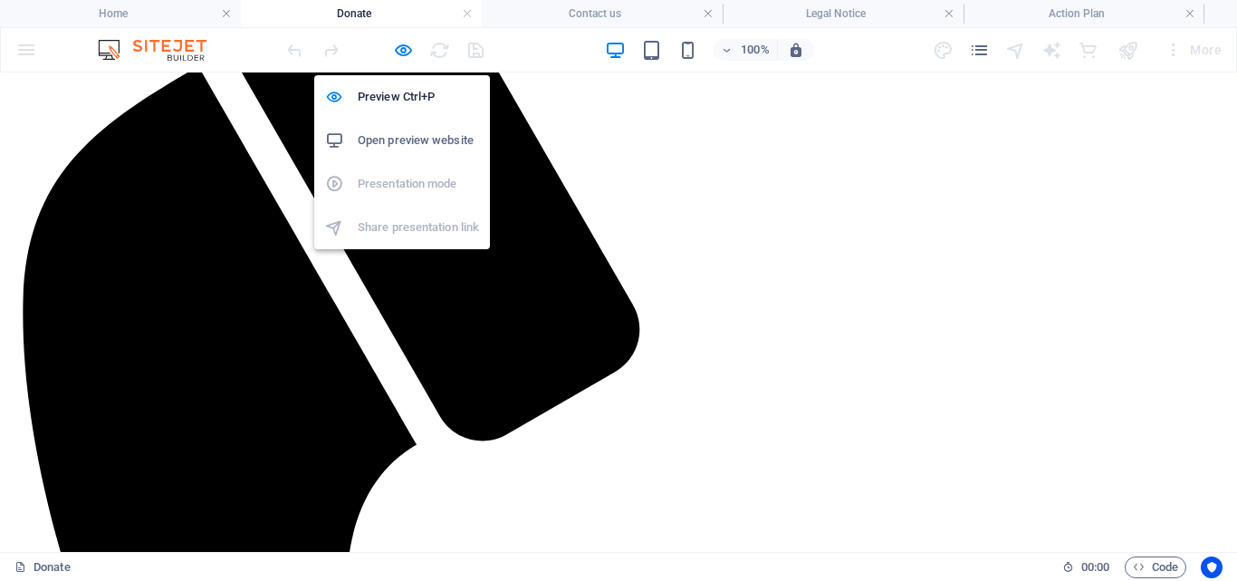
click at [385, 135] on h6 "Open preview website" at bounding box center [418, 141] width 121 height 22
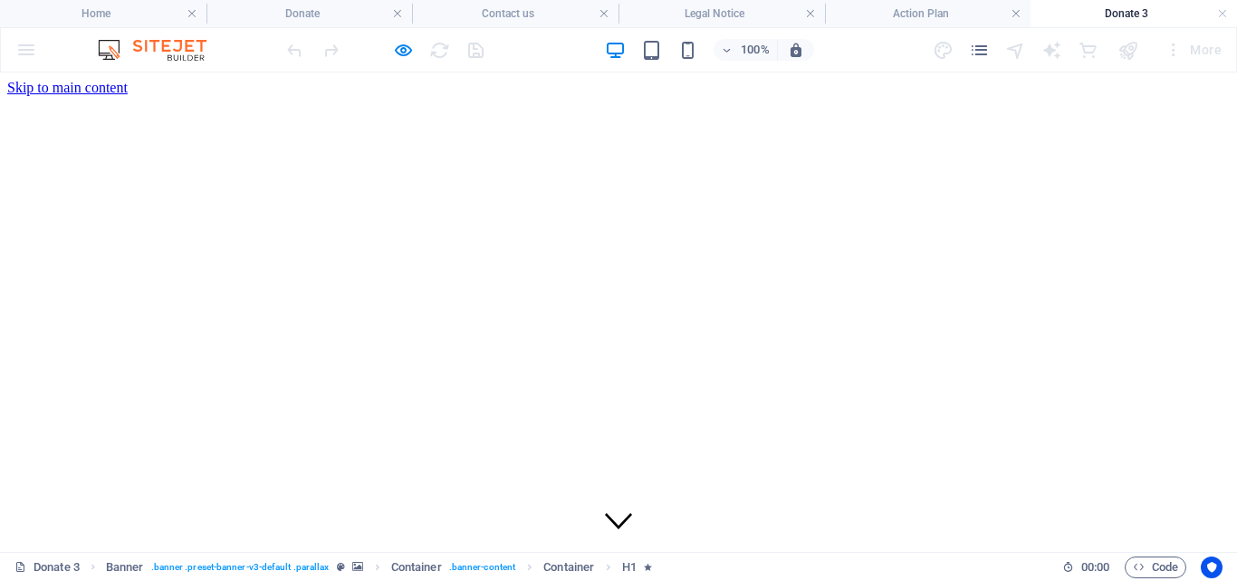
scroll to position [0, 0]
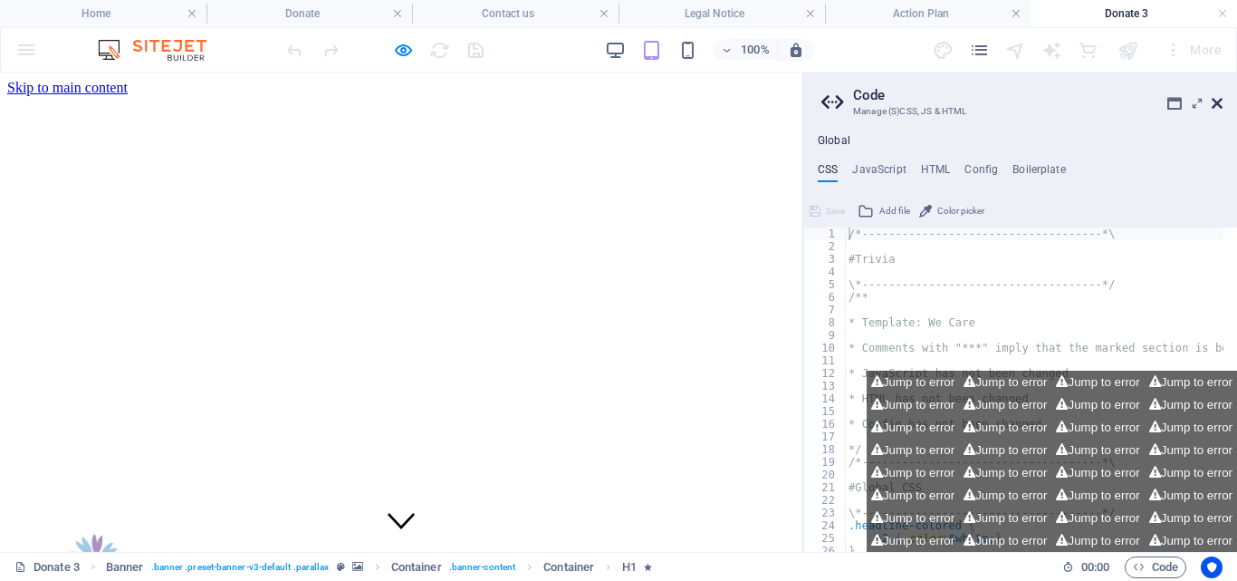
click at [1213, 101] on icon at bounding box center [1217, 103] width 11 height 14
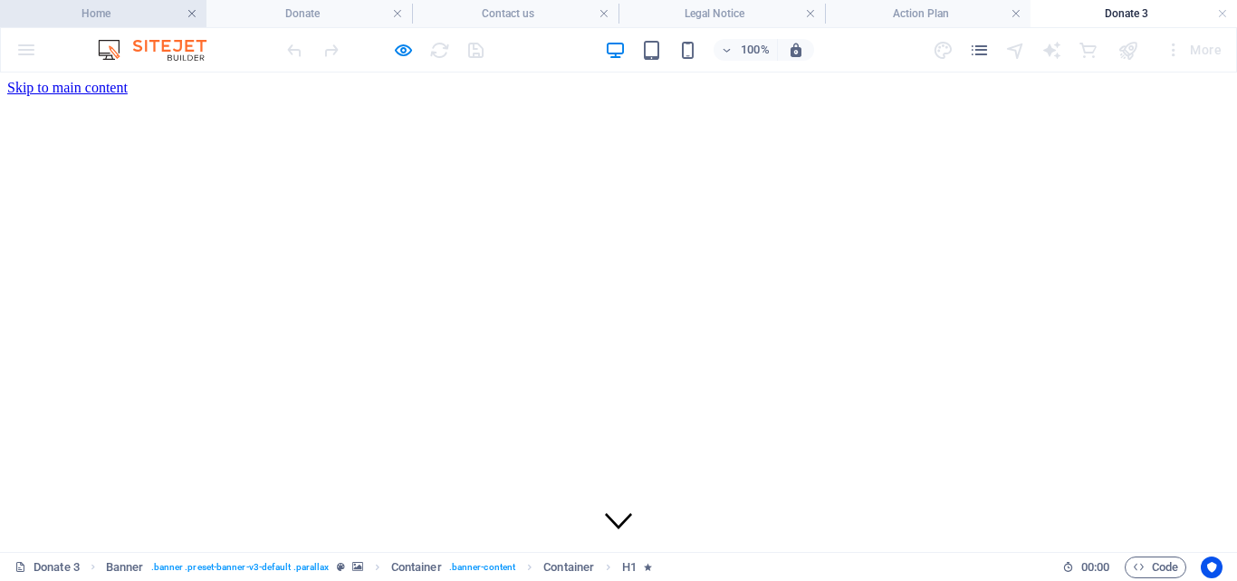
click at [189, 11] on link at bounding box center [192, 13] width 11 height 17
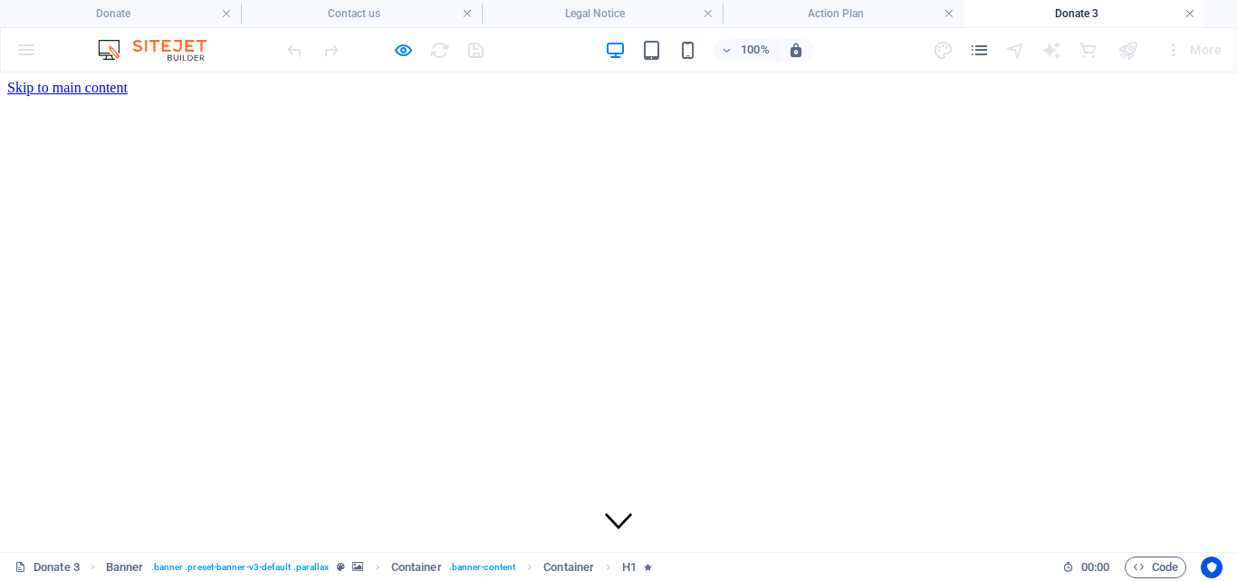
click at [1187, 11] on link at bounding box center [1190, 13] width 11 height 17
